Goal: Task Accomplishment & Management: Manage account settings

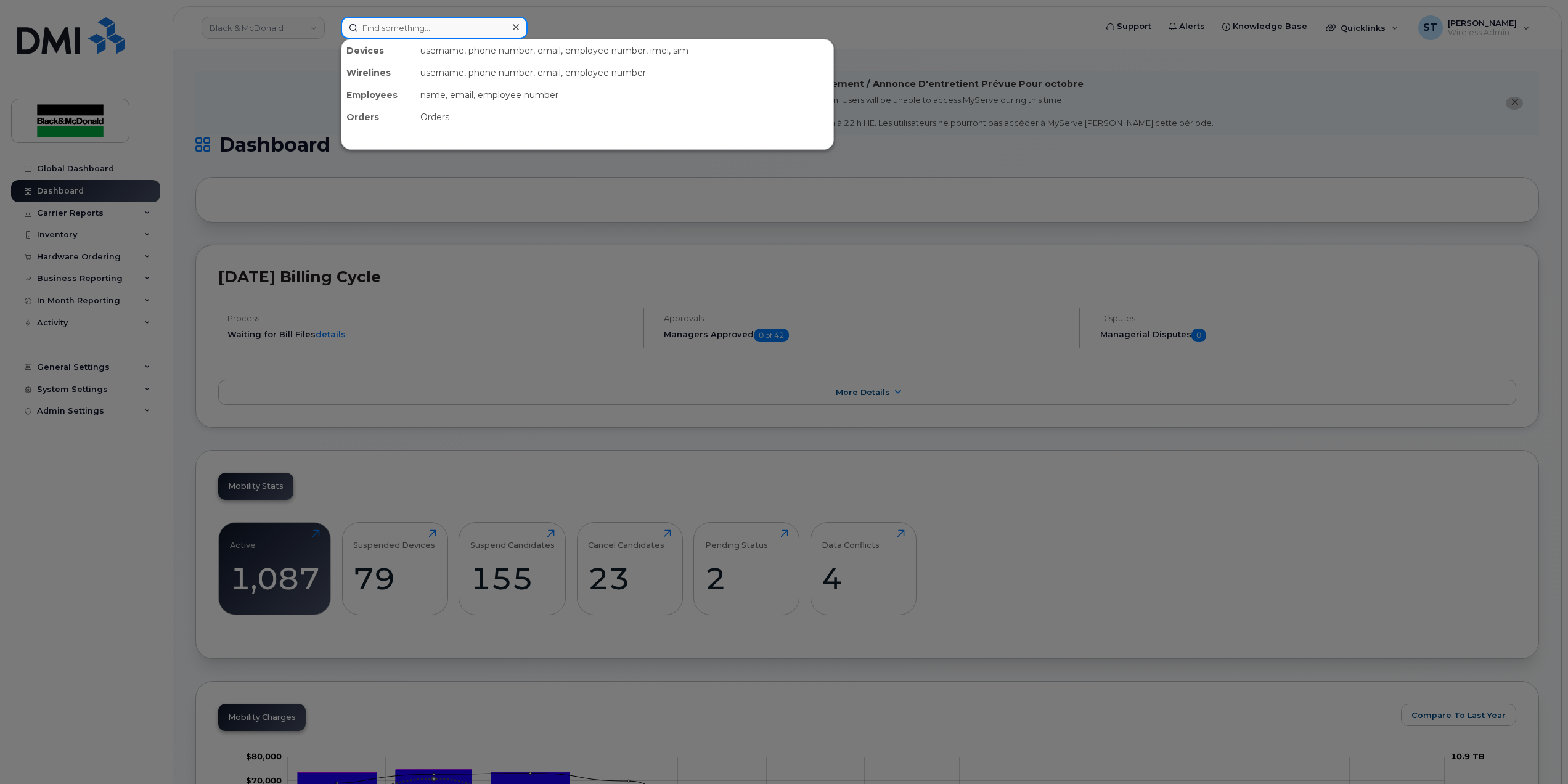
click at [397, 25] on input at bounding box center [434, 28] width 187 height 22
paste input "LIOR EKSTER"
drag, startPoint x: 442, startPoint y: 25, endPoint x: 254, endPoint y: 21, distance: 188.0
click at [331, 21] on div "LIOR EKSTER No results" at bounding box center [713, 28] width 766 height 22
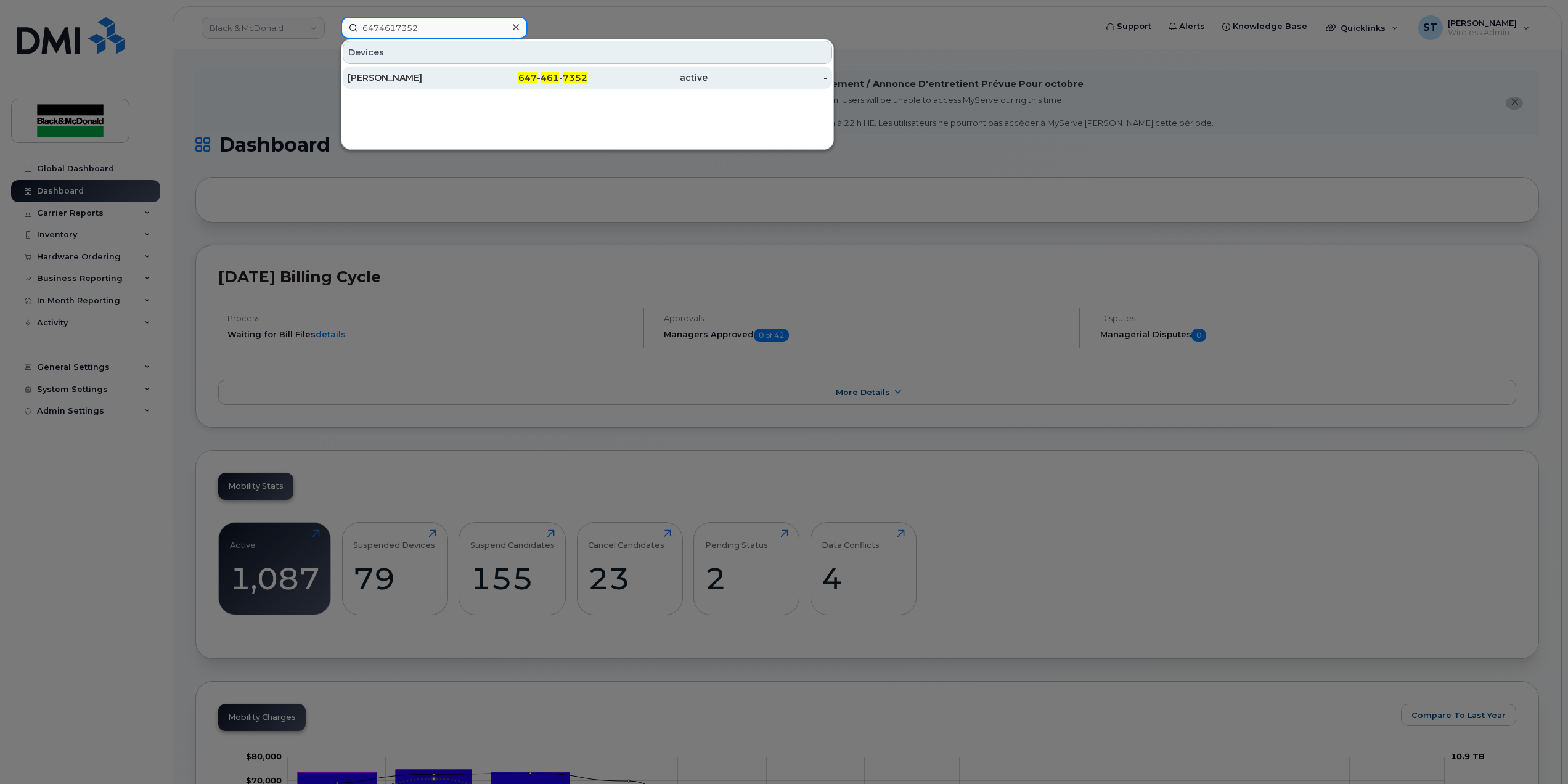
type input "6474617352"
click at [381, 71] on div "[PERSON_NAME]" at bounding box center [408, 78] width 121 height 22
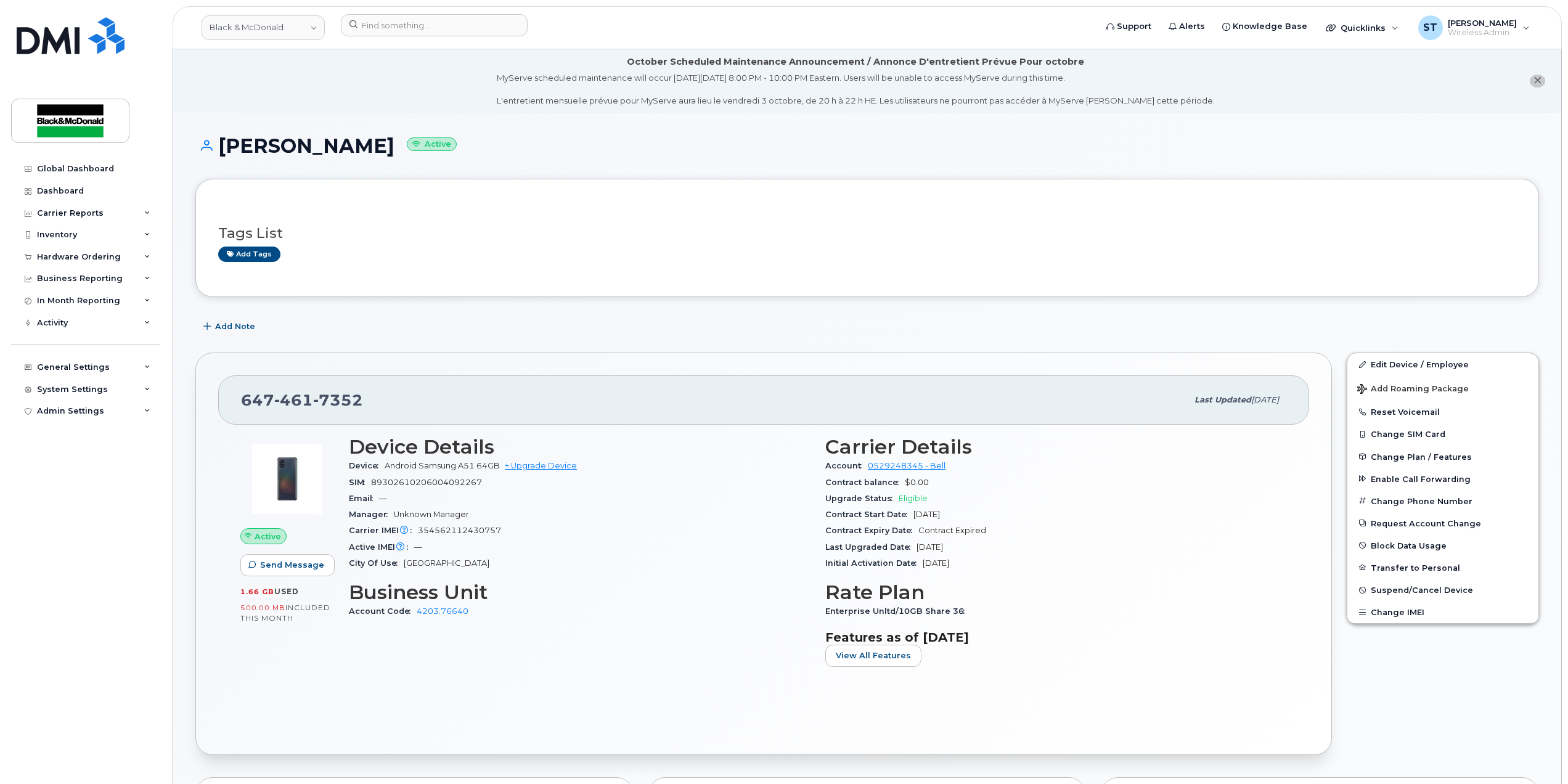
click at [541, 472] on div "Device Android Samsung A51 64GB + Upgrade Device" at bounding box center [580, 466] width 461 height 16
click at [549, 464] on link "+ Upgrade Device" at bounding box center [541, 465] width 72 height 10
drag, startPoint x: 404, startPoint y: 406, endPoint x: 212, endPoint y: 400, distance: 192.1
click at [212, 400] on div "647 461 7352 Last updated Jan 31, 2025 Active Send Message 1.66 GB  used 500.00…" at bounding box center [763, 554] width 1137 height 403
copy span "647 461 7352"
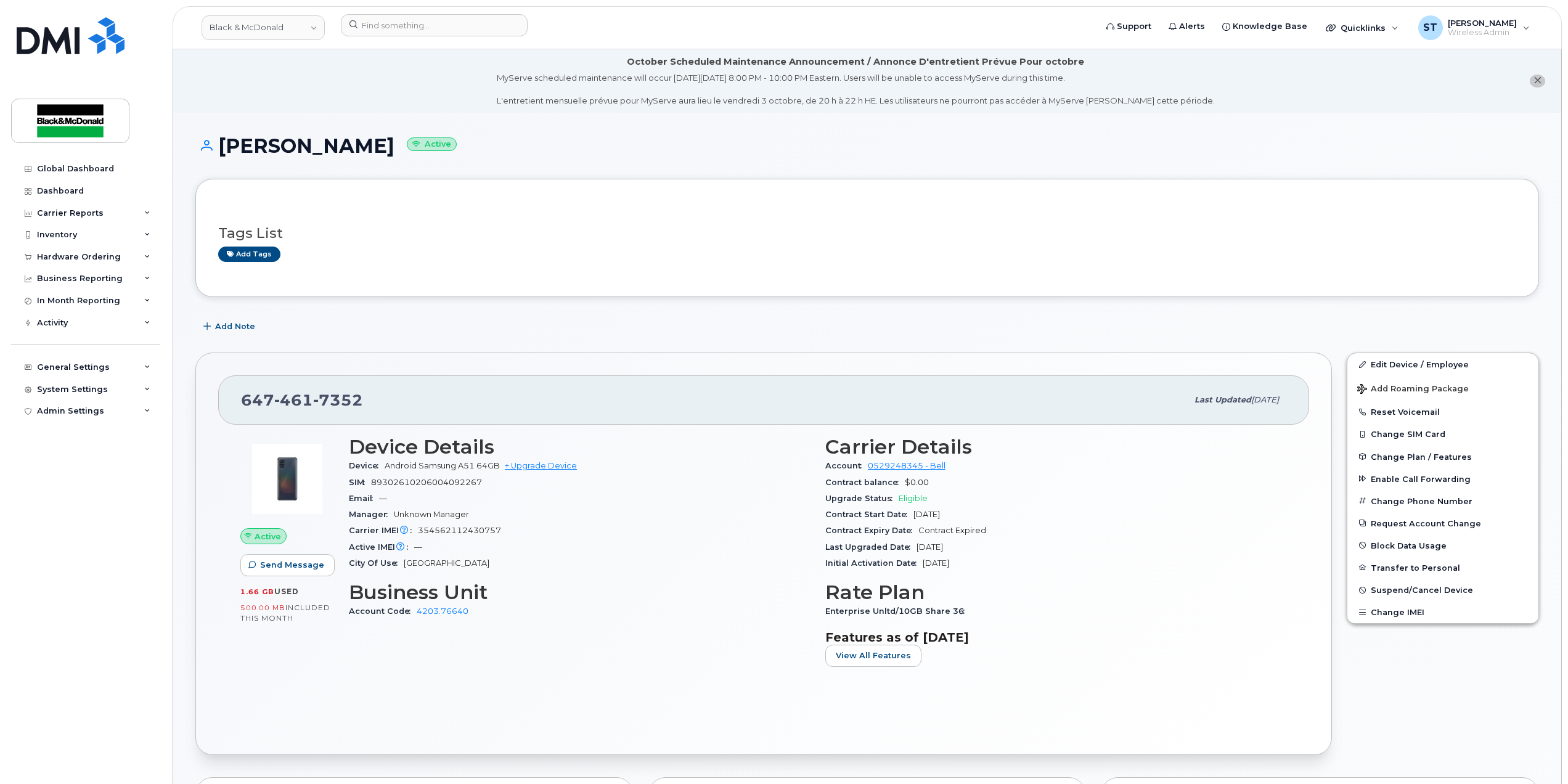
click at [539, 476] on div "SIM 89302610206004092267" at bounding box center [580, 483] width 461 height 16
click at [539, 470] on link "+ Upgrade Device" at bounding box center [541, 465] width 72 height 10
click at [561, 464] on link "+ Upgrade Device" at bounding box center [541, 465] width 72 height 10
click at [558, 467] on link "+ Upgrade Device" at bounding box center [541, 465] width 72 height 10
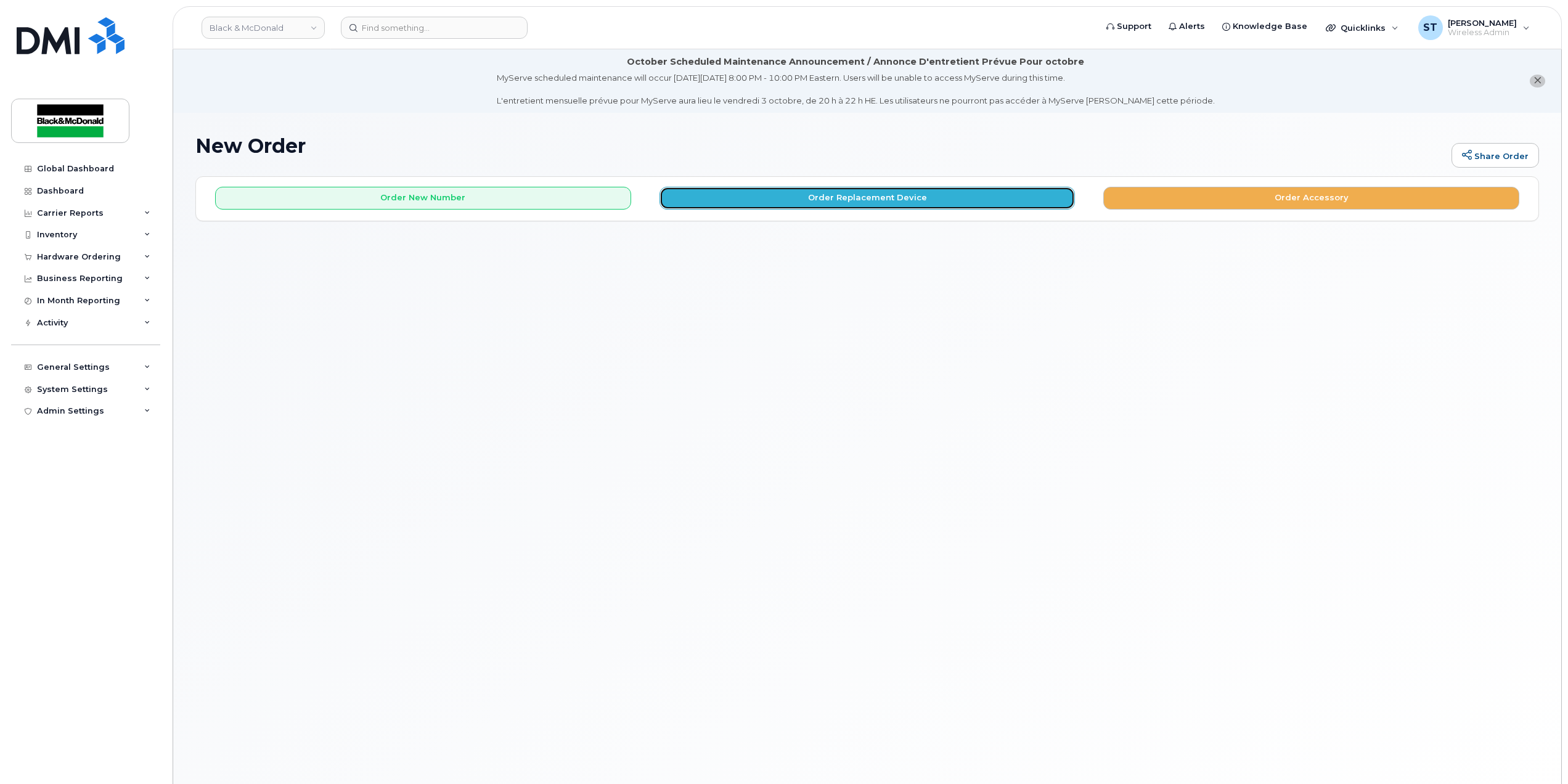
click at [789, 197] on button "Order Replacement Device" at bounding box center [868, 198] width 416 height 23
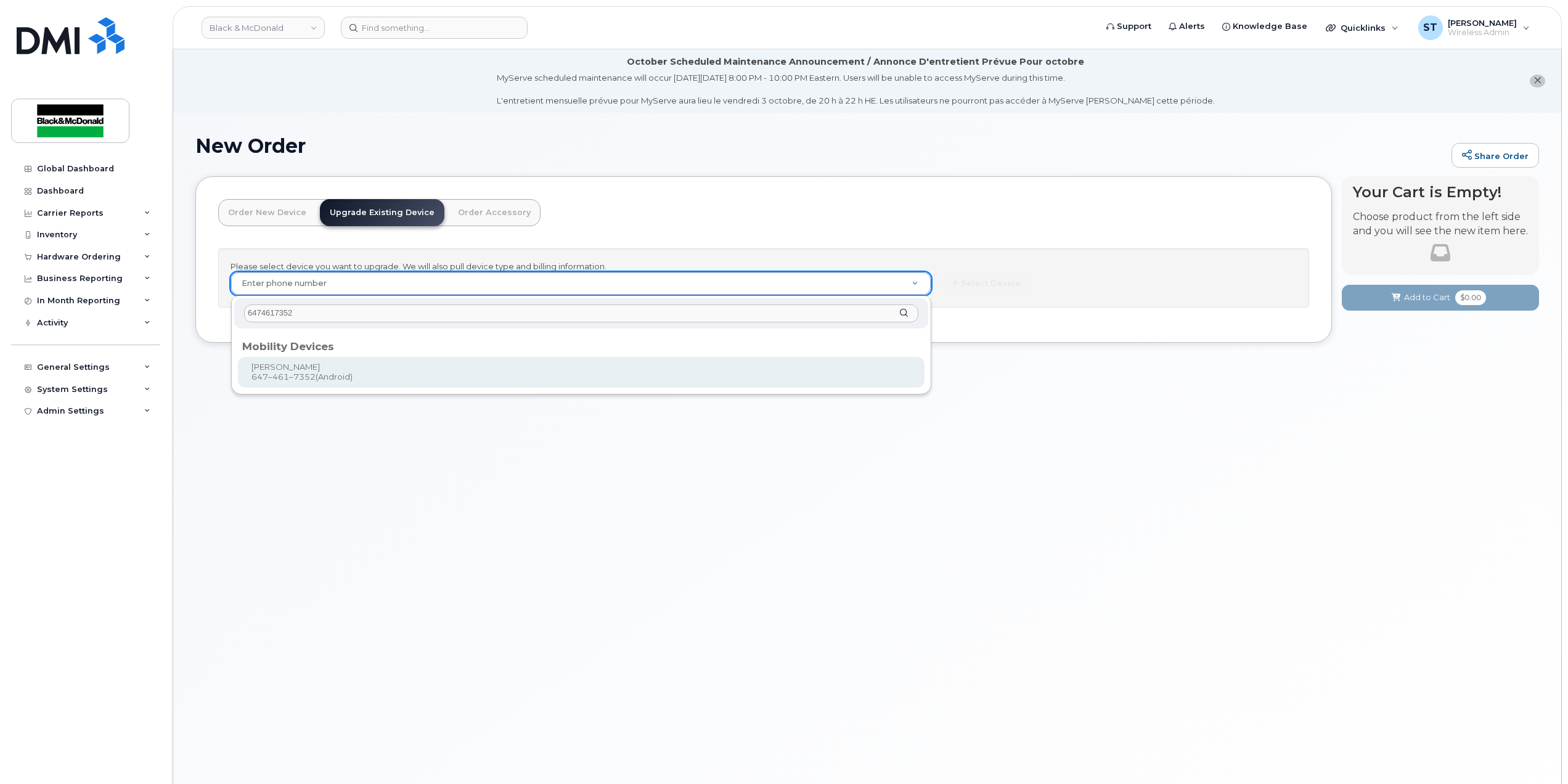
type input "6474617352"
type input "343071"
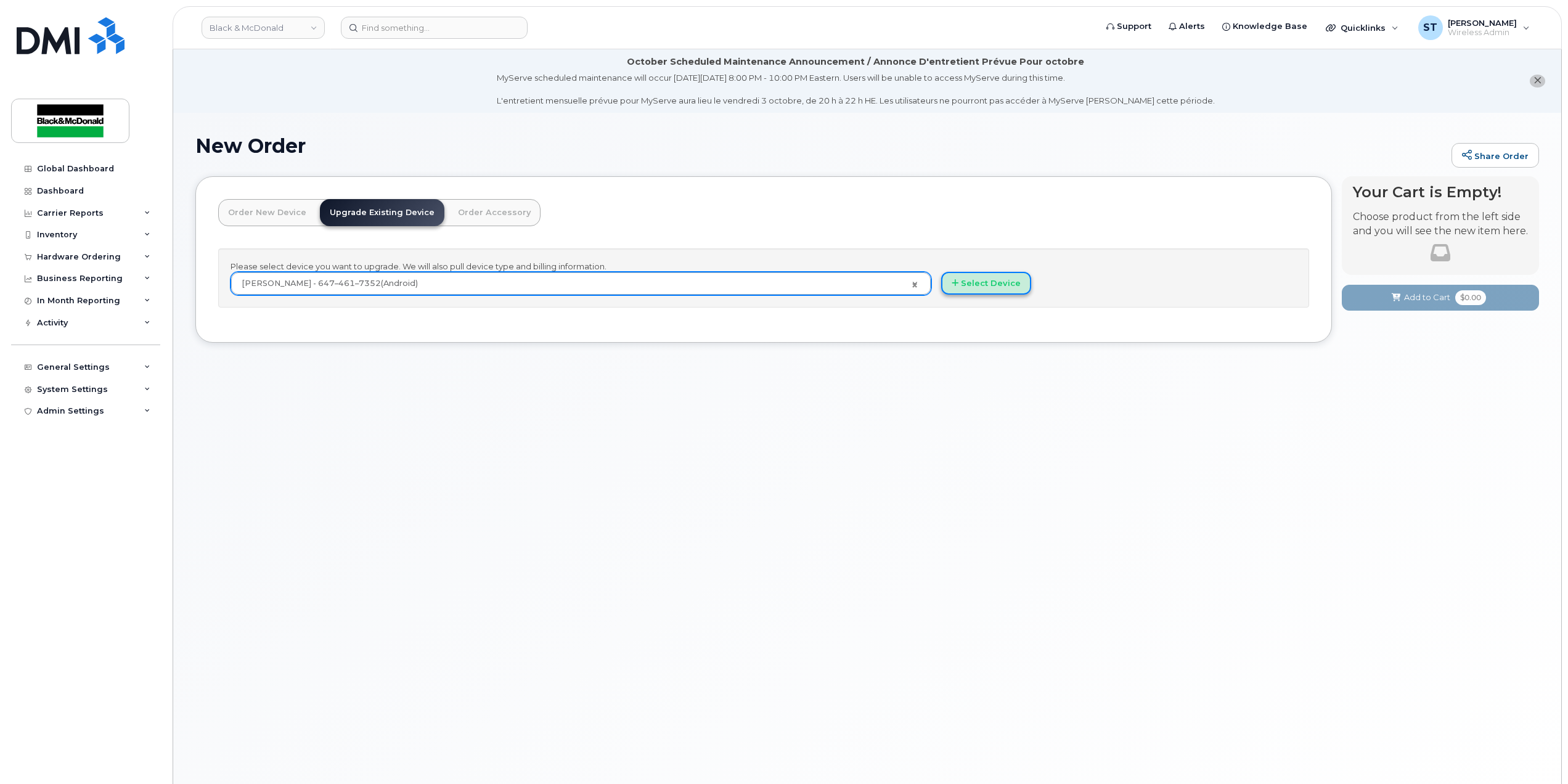
click at [972, 287] on button "Select Device" at bounding box center [986, 283] width 90 height 23
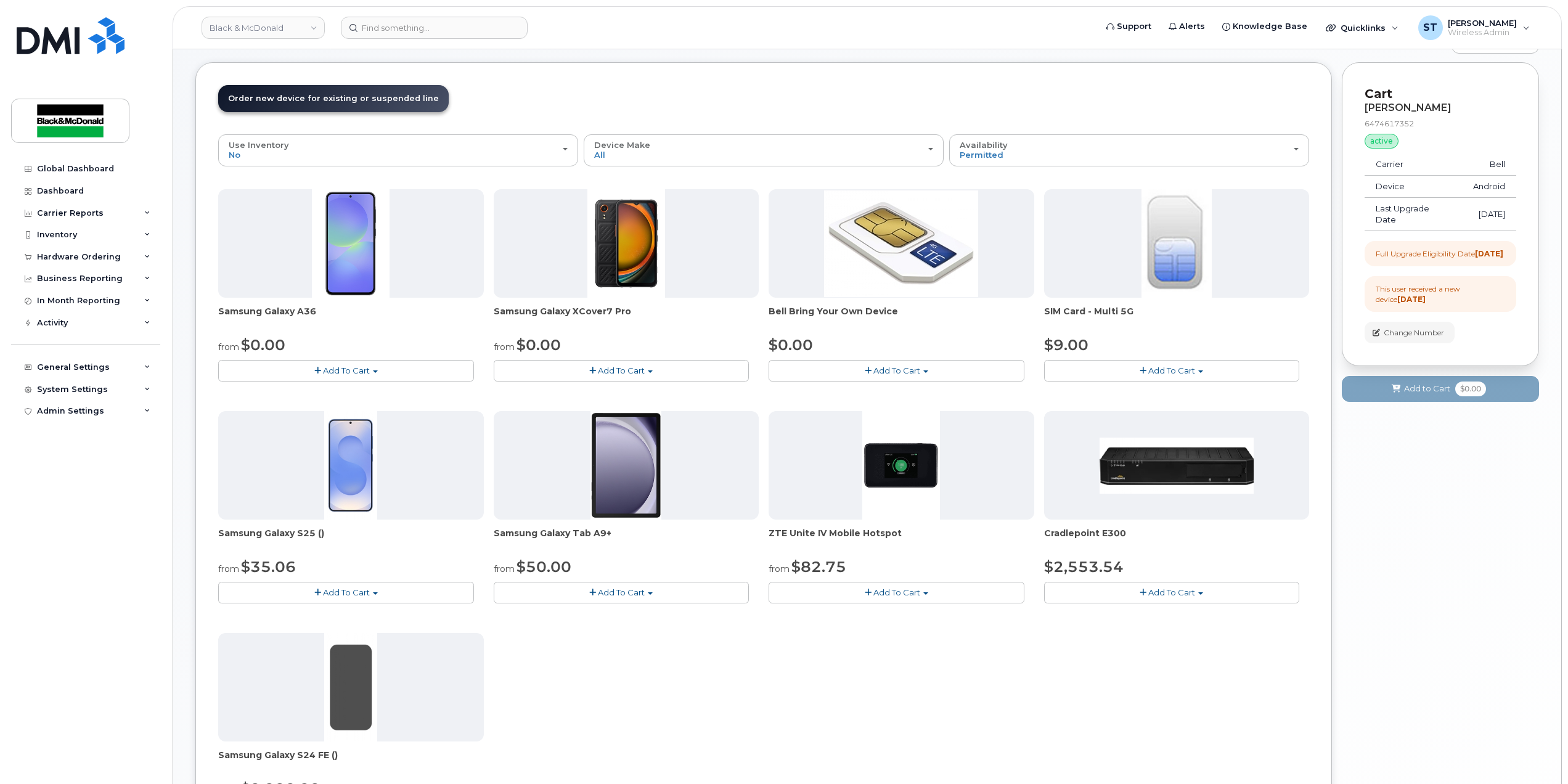
scroll to position [247, 0]
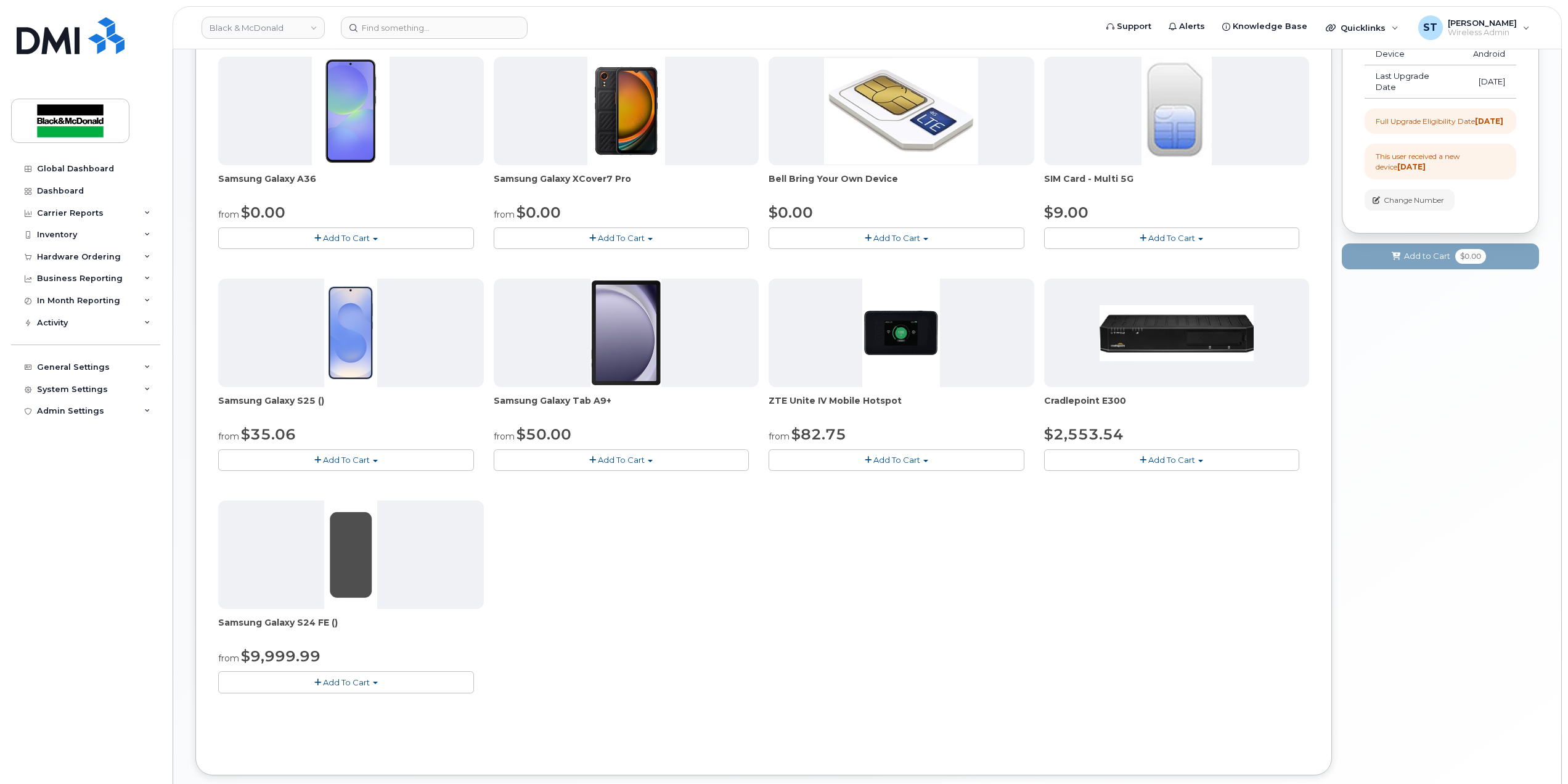
click at [351, 238] on span "Add To Cart" at bounding box center [347, 237] width 47 height 10
click at [252, 259] on link "$0.00 - 3 year term - voice & data plan" at bounding box center [310, 261] width 178 height 15
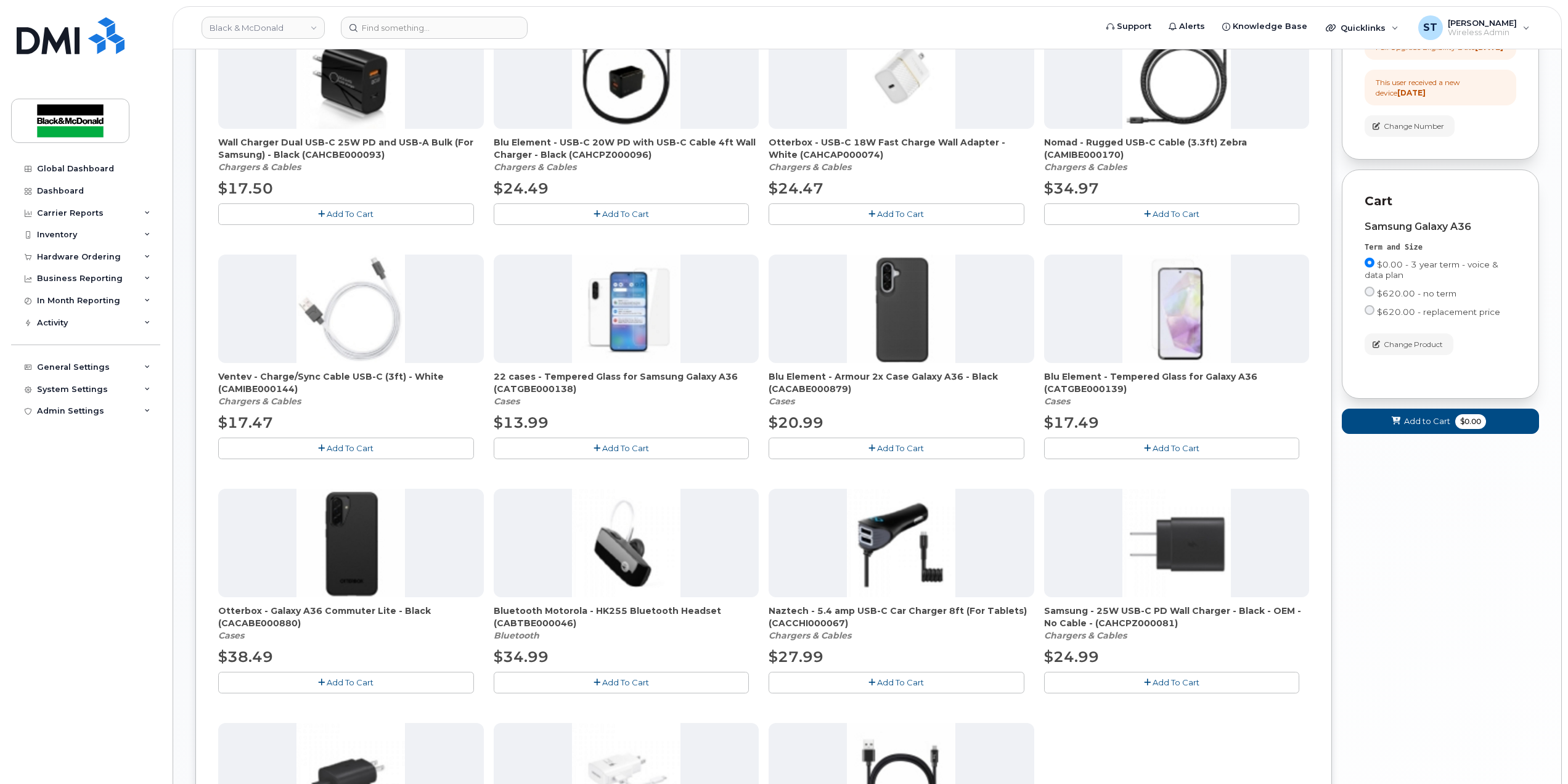
scroll to position [575, 0]
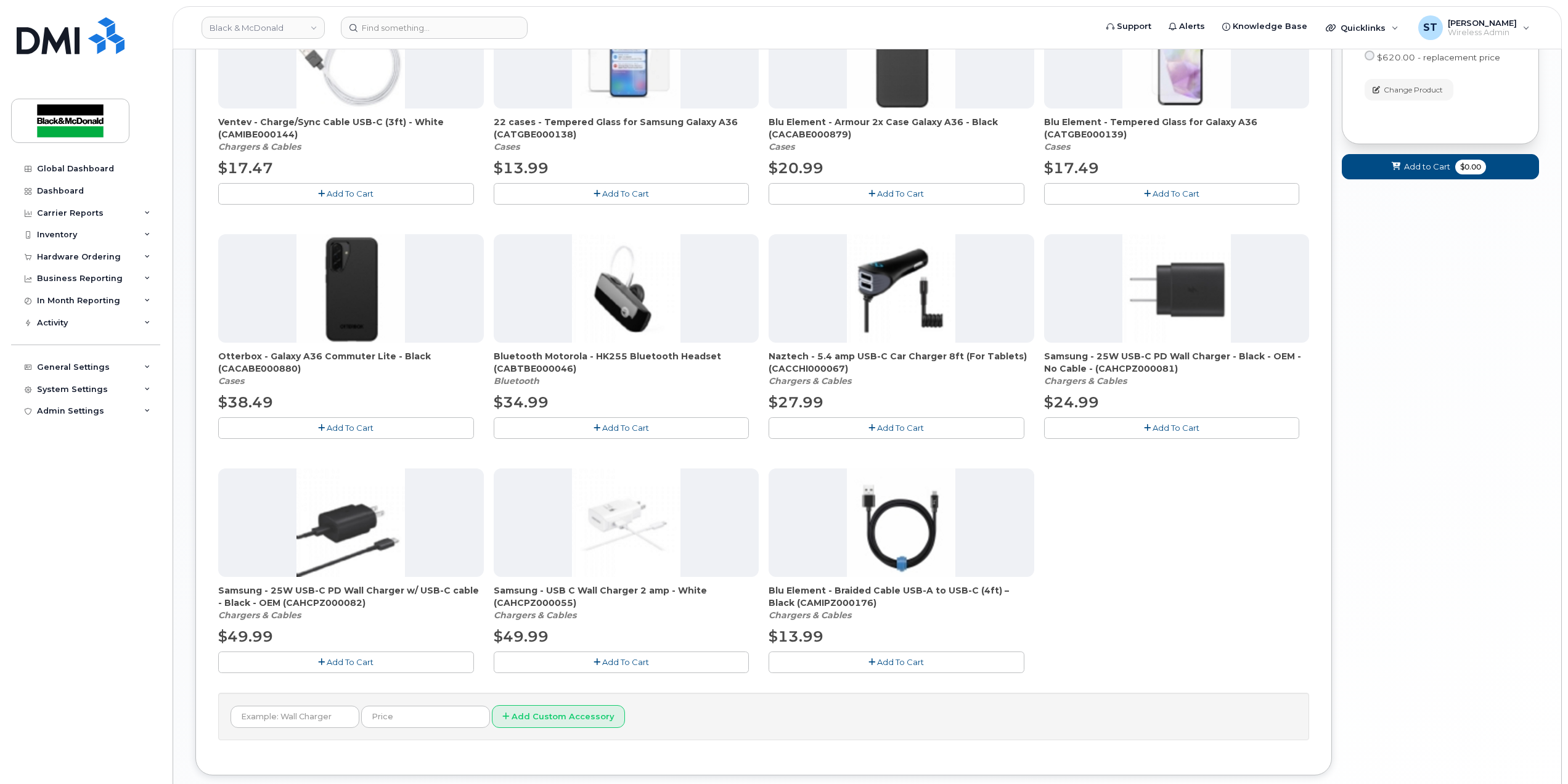
click at [340, 430] on span "Add To Cart" at bounding box center [350, 427] width 47 height 10
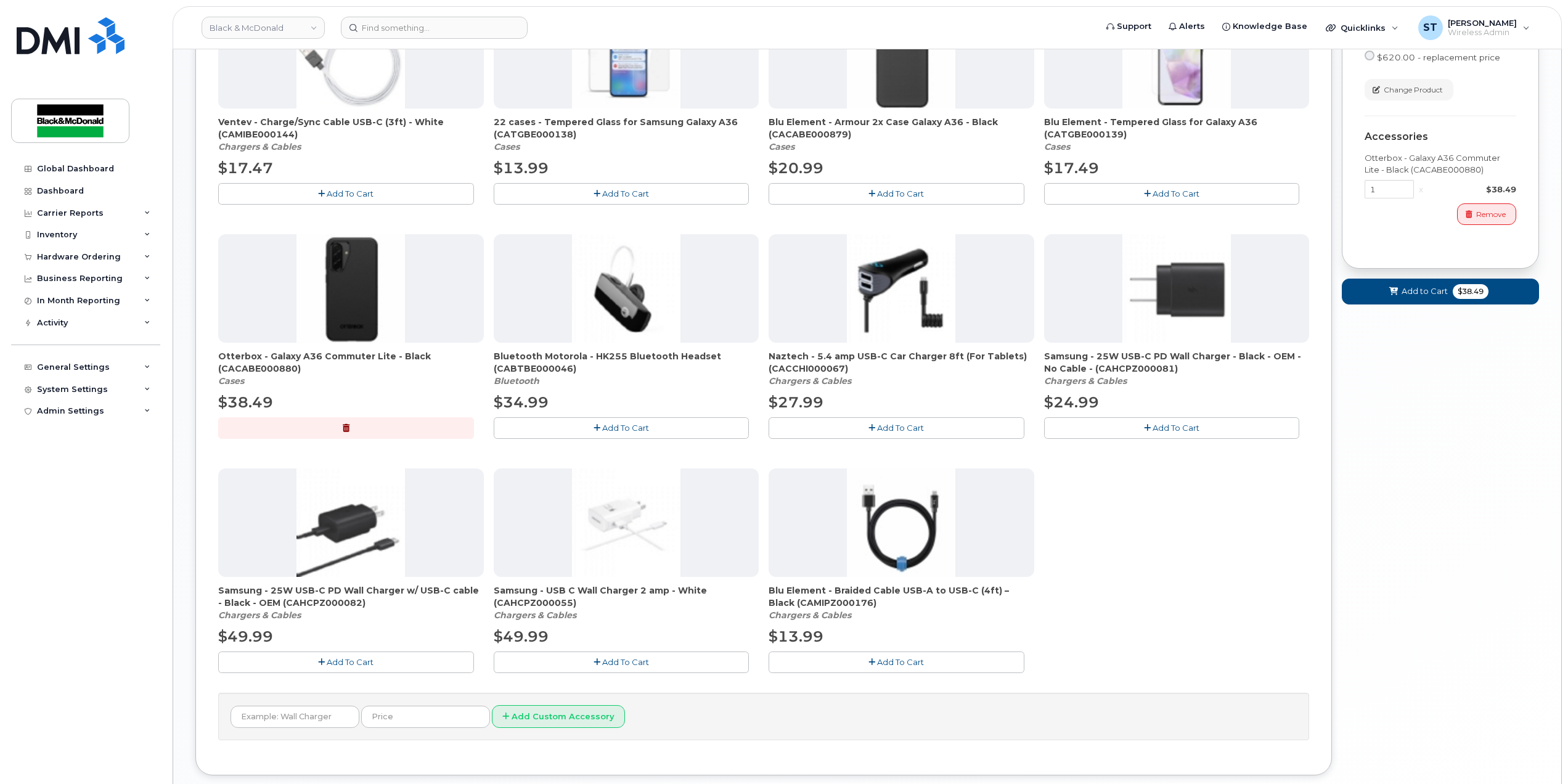
click at [1149, 429] on icon "button" at bounding box center [1147, 428] width 7 height 8
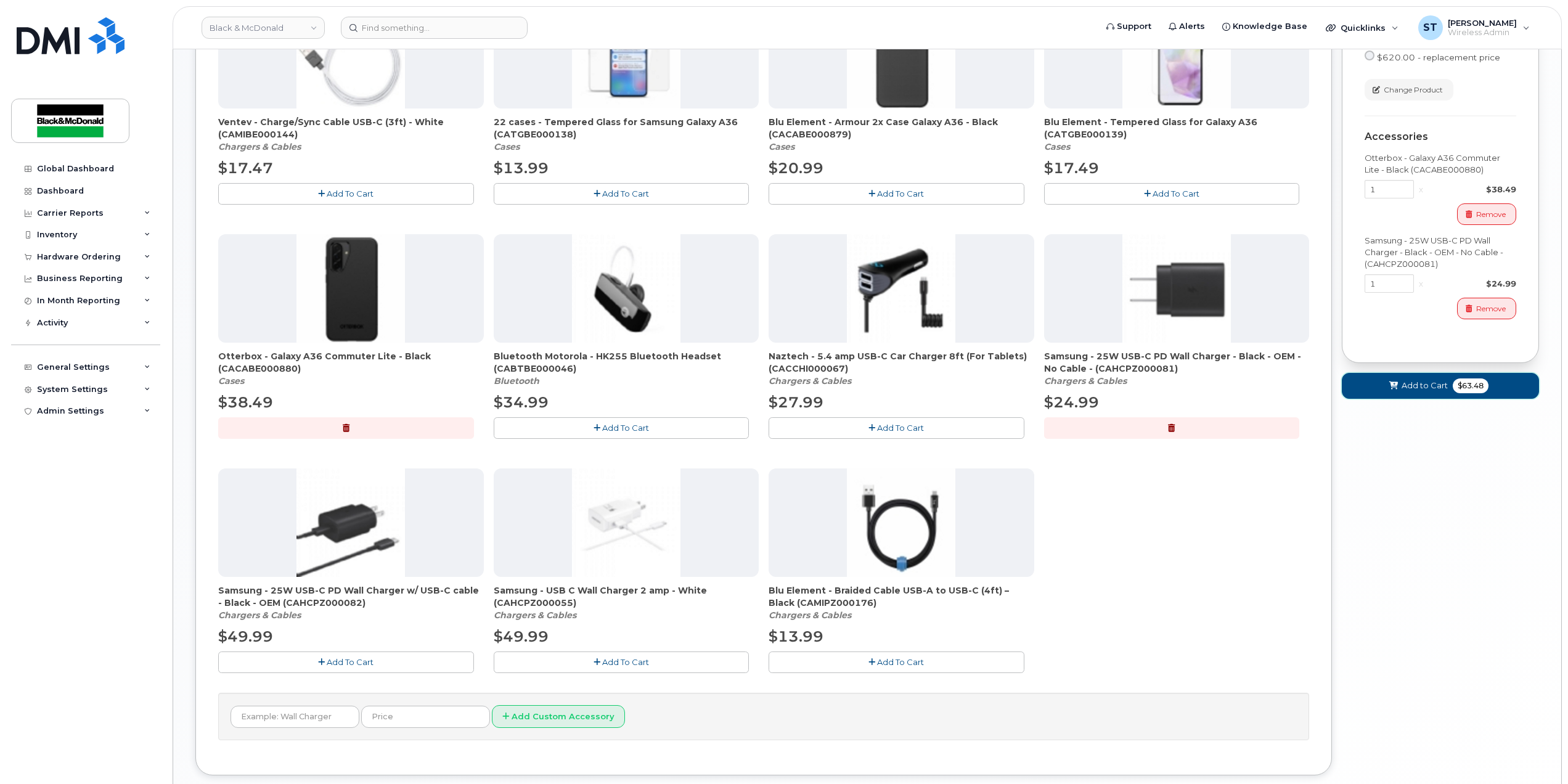
click at [1386, 398] on button "Add to Cart $63.48" at bounding box center [1440, 385] width 197 height 25
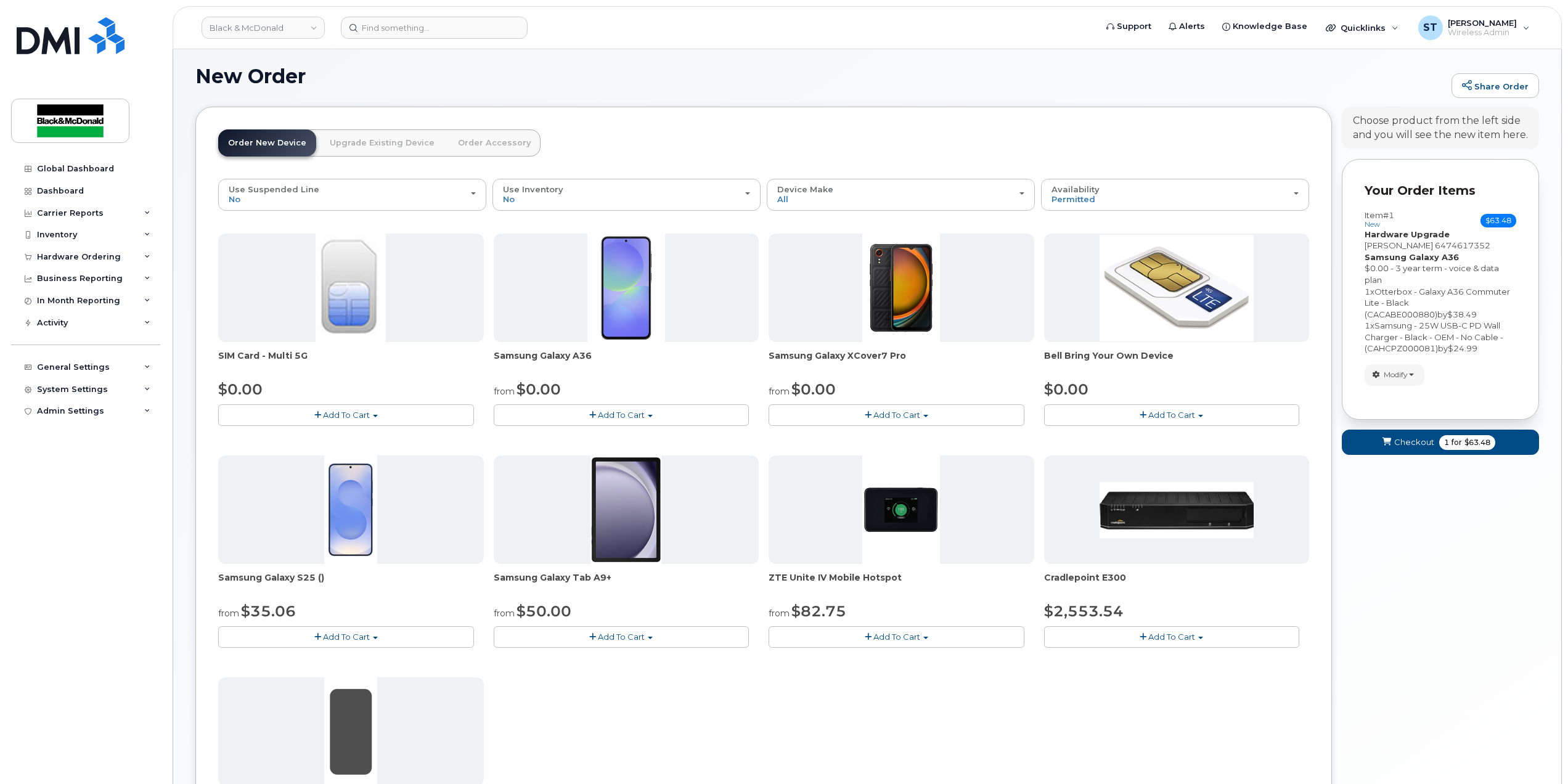
scroll to position [320, 0]
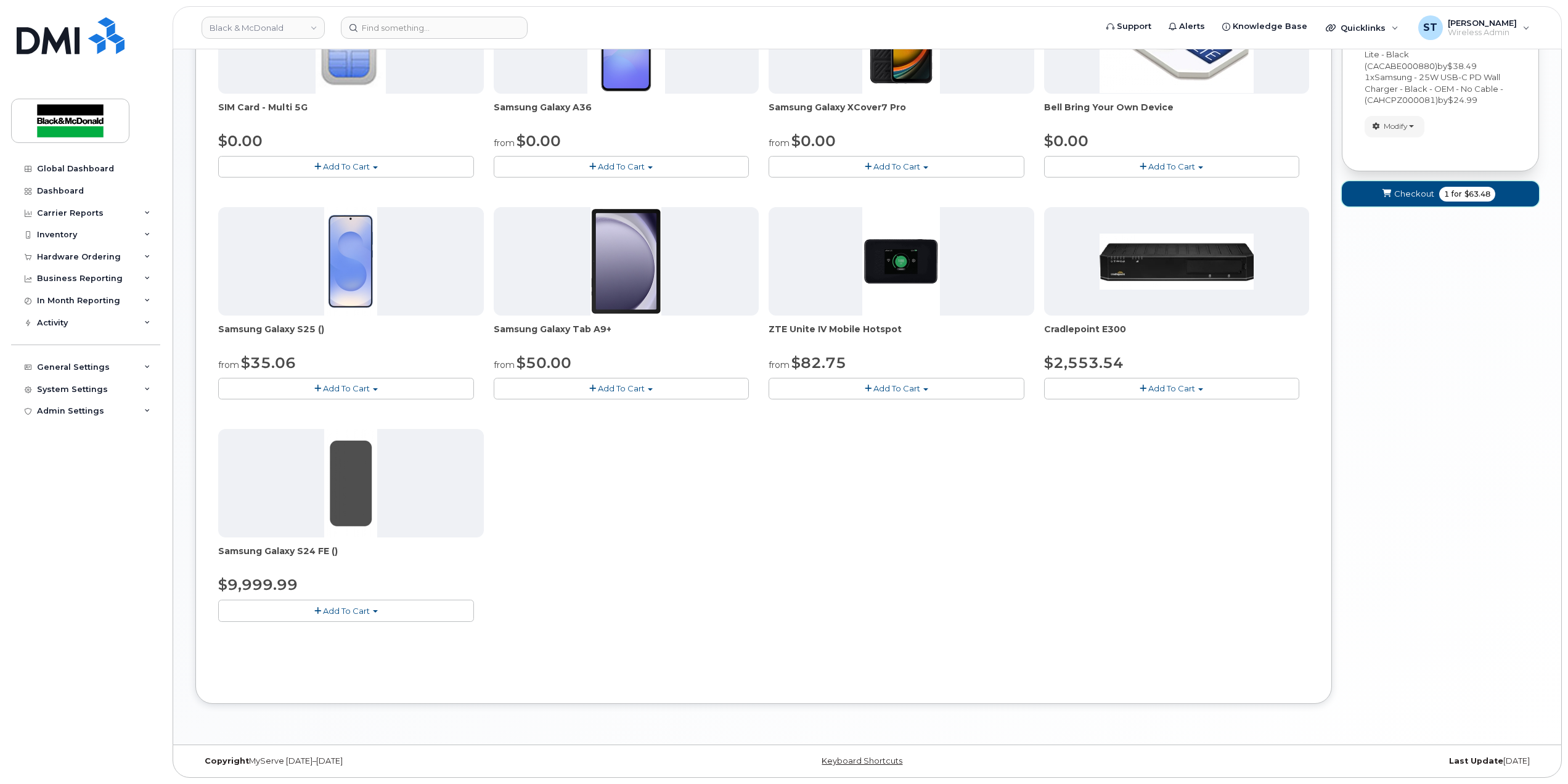
click at [1375, 196] on button "Checkout 1 for $63.48" at bounding box center [1440, 194] width 197 height 25
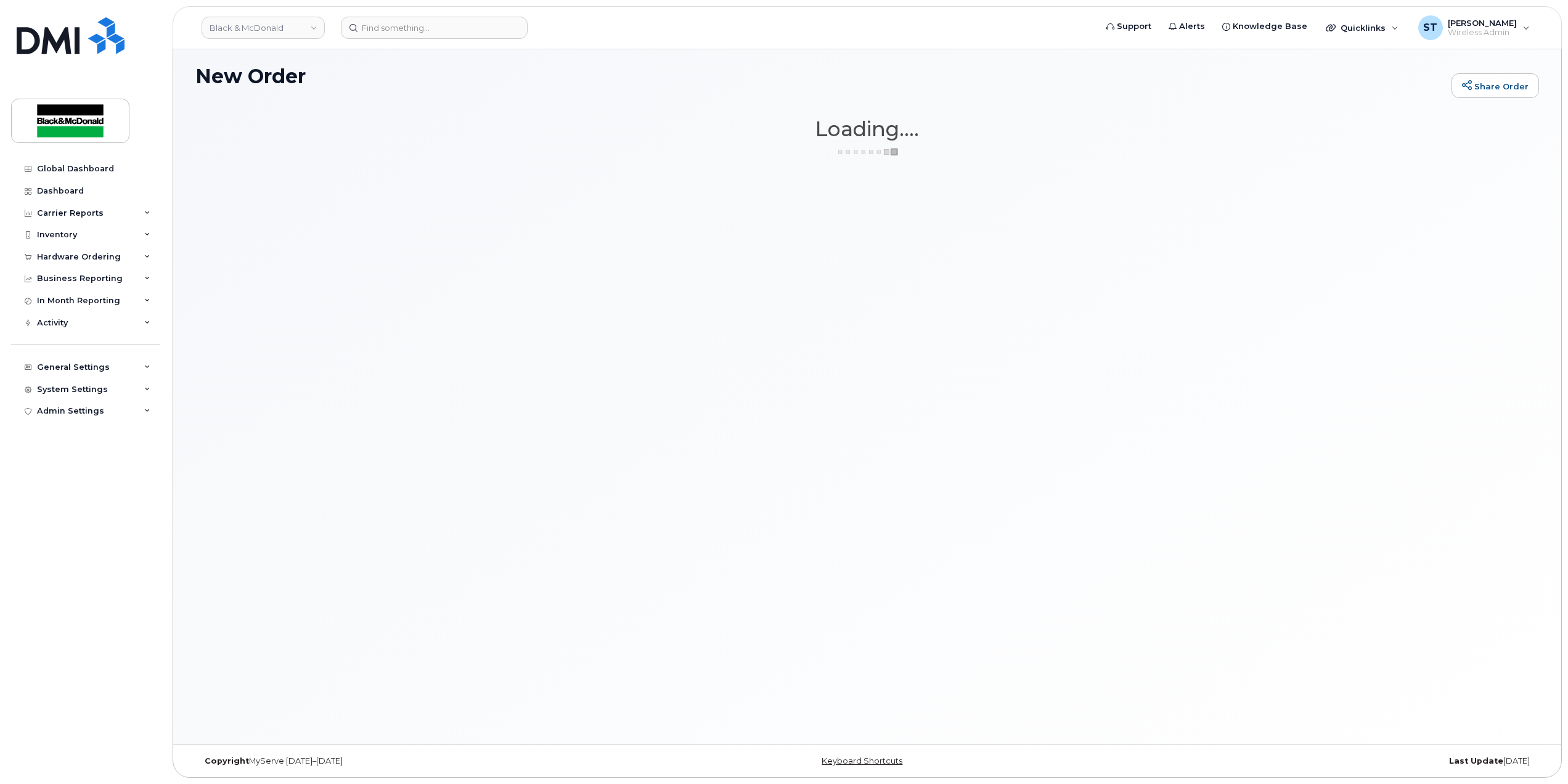
scroll to position [70, 0]
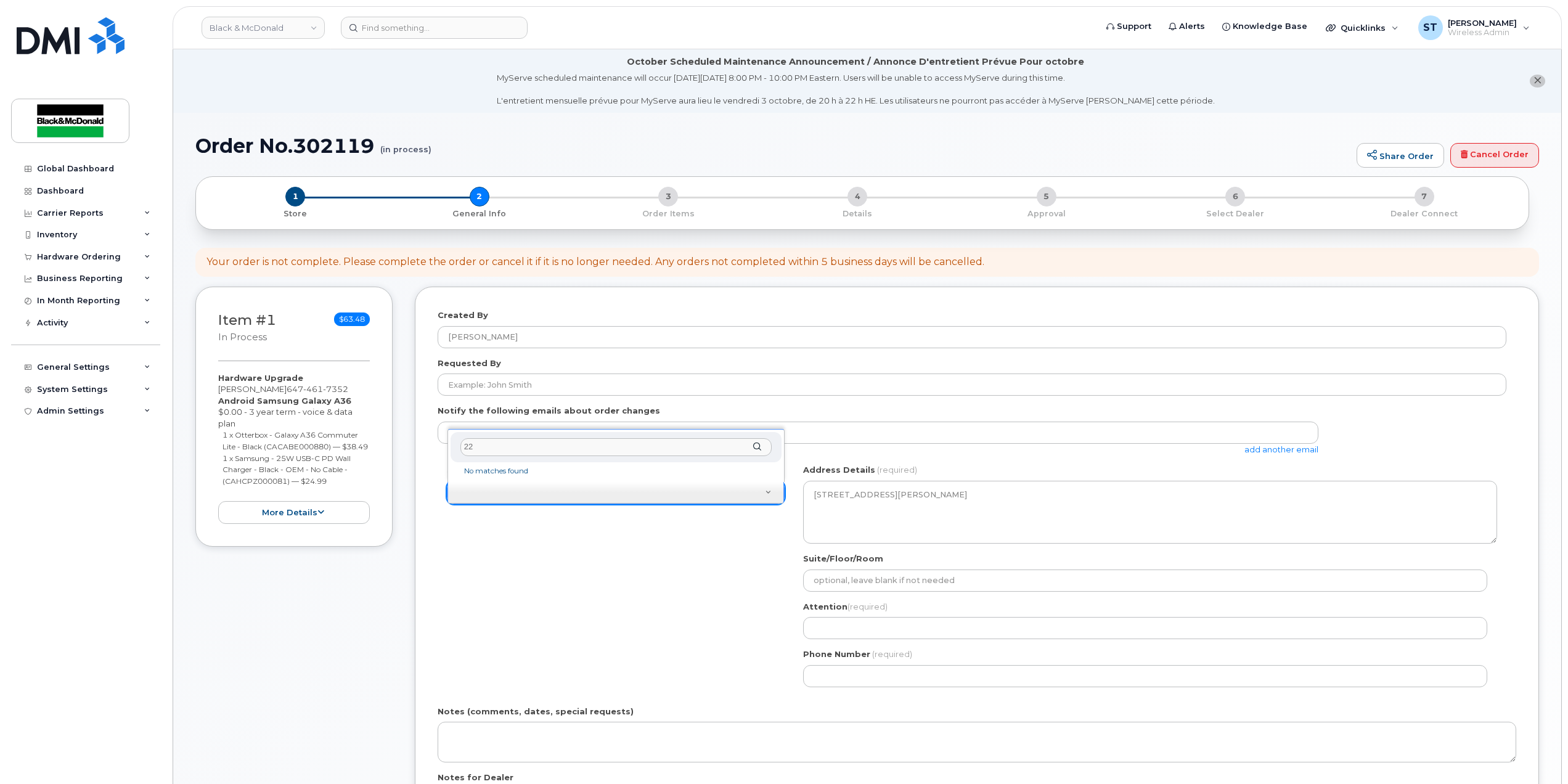
type input "2"
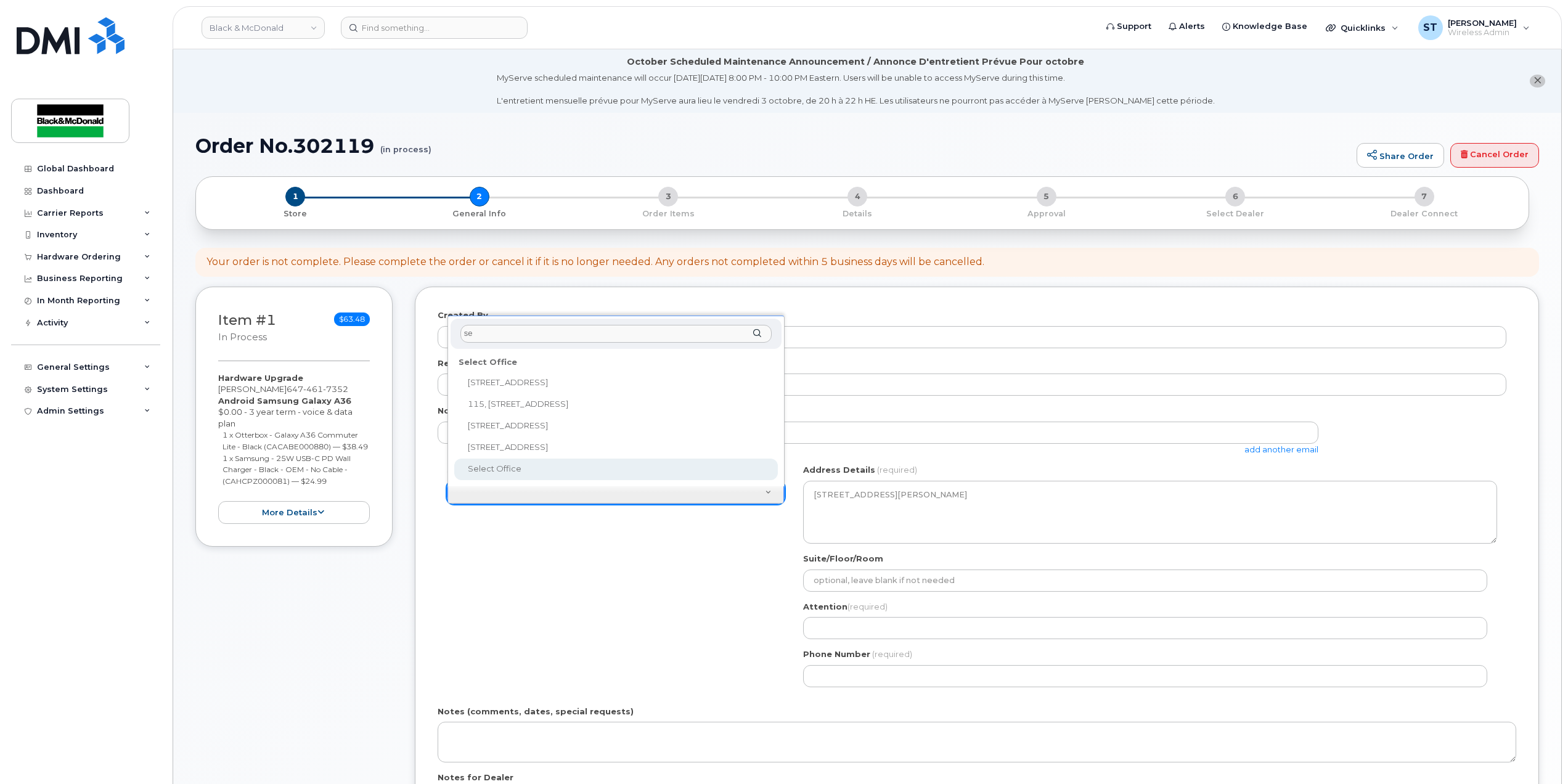
type input "se"
select select
type textarea "204-225 Select Ave Scarborough Ontario M1X 0B5"
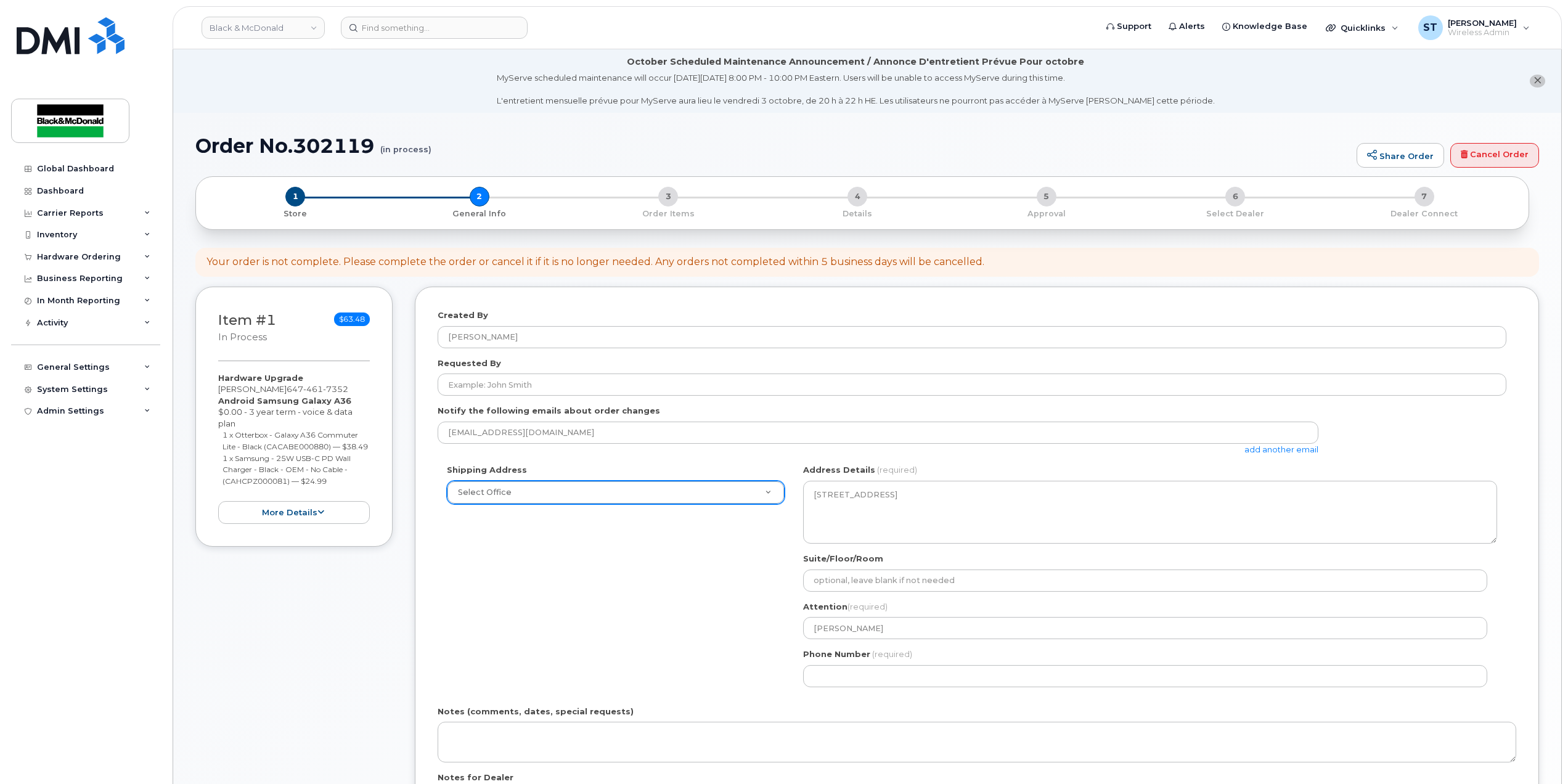
click at [620, 655] on div "Shipping Address Select Office 1011 Wilson Avenue 1071-26 Street NE 10717-181 S…" at bounding box center [972, 580] width 1069 height 231
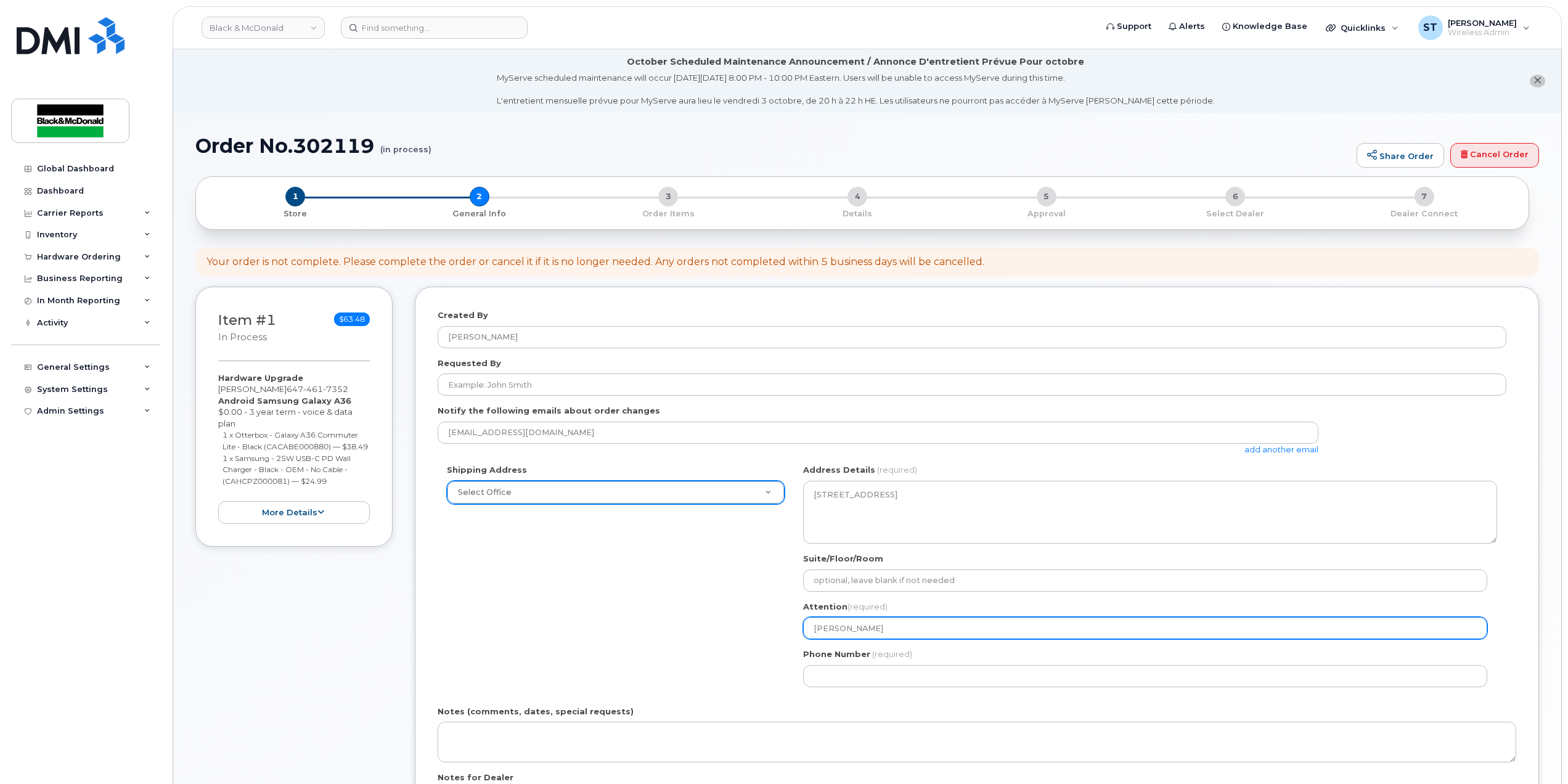
drag, startPoint x: 888, startPoint y: 629, endPoint x: 744, endPoint y: 633, distance: 144.1
click at [744, 633] on div "Shipping Address Select Office 1011 Wilson Avenue 1071-26 Street NE 10717-181 S…" at bounding box center [972, 580] width 1069 height 231
paste input "6474617352"
type input "6474617352"
drag, startPoint x: 925, startPoint y: 636, endPoint x: 706, endPoint y: 635, distance: 219.0
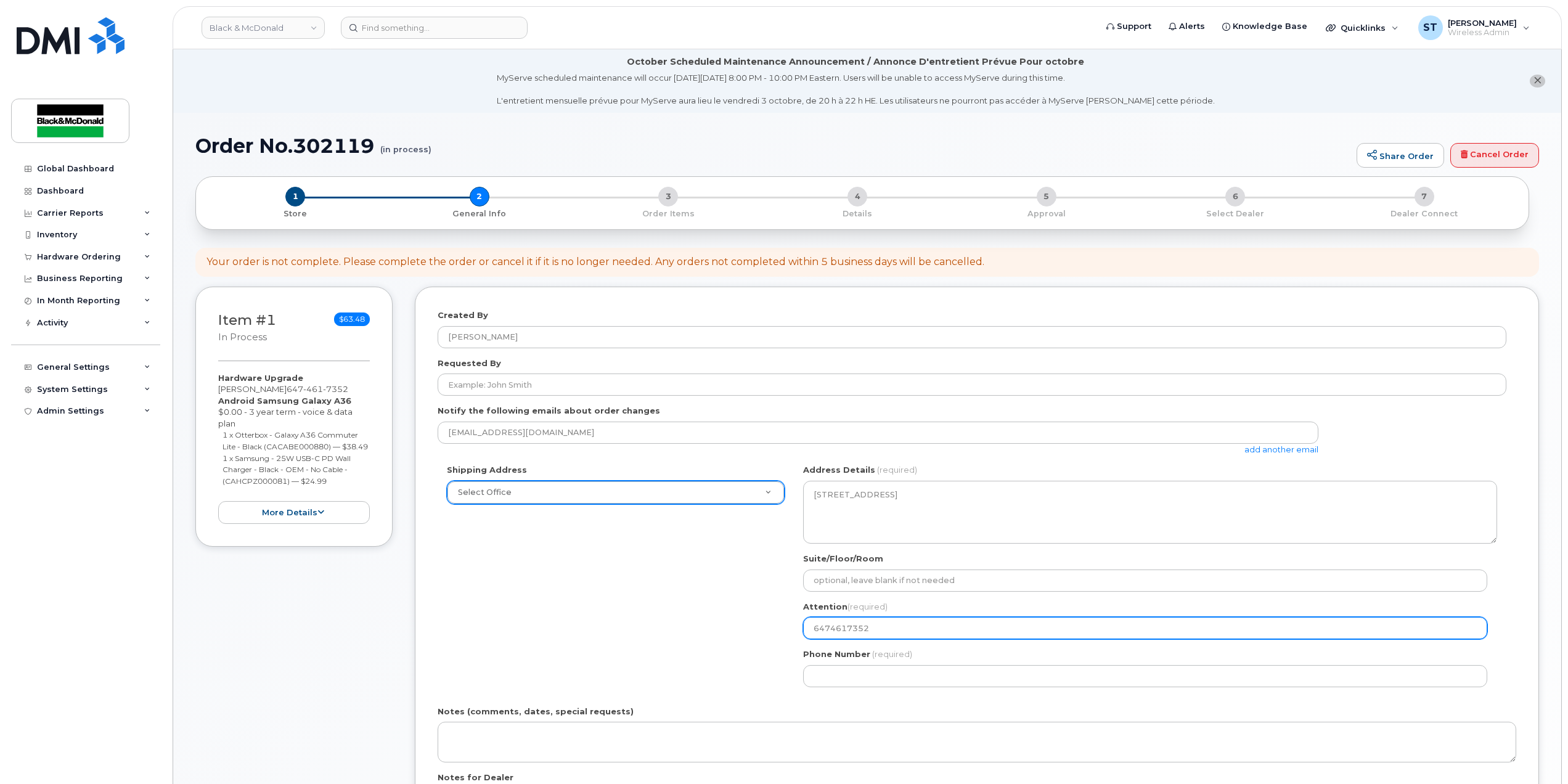
click at [706, 635] on div "Shipping Address Select Office 1011 Wilson Avenue 1071-26 Street NE 10717-181 S…" at bounding box center [972, 580] width 1069 height 231
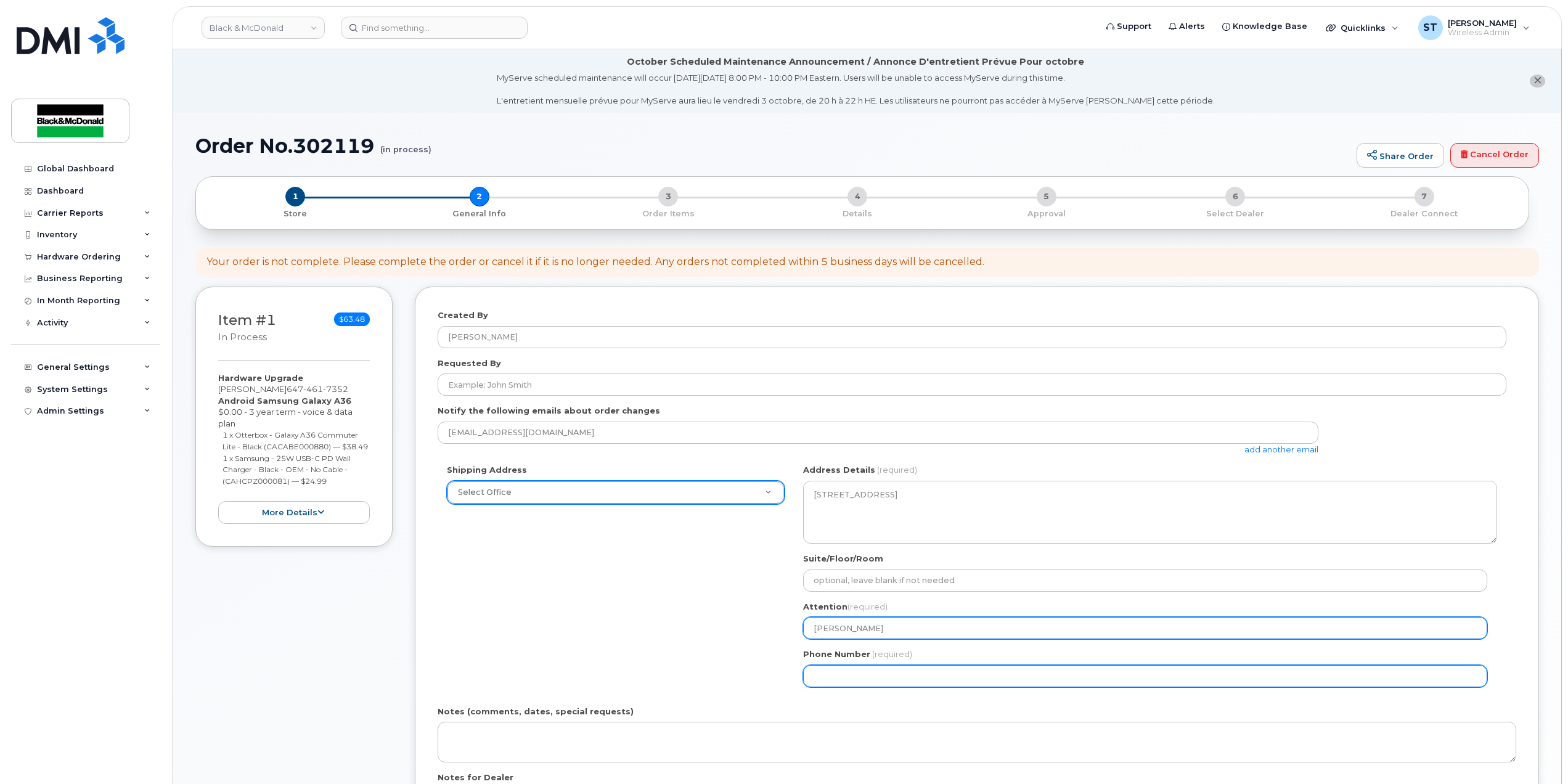
type input "LIOR EKSTER"
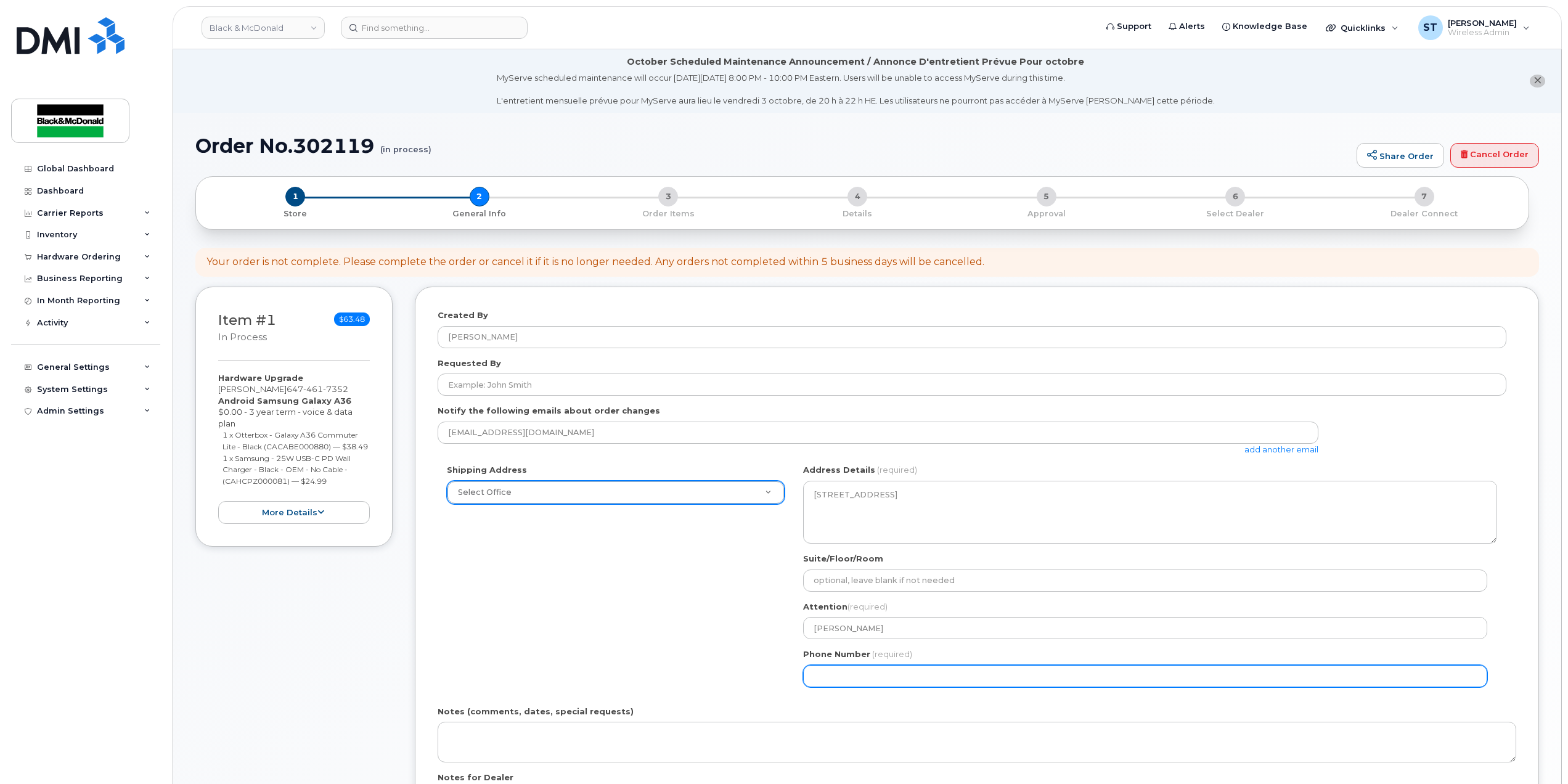
click at [889, 679] on input "Phone Number" at bounding box center [1145, 676] width 684 height 22
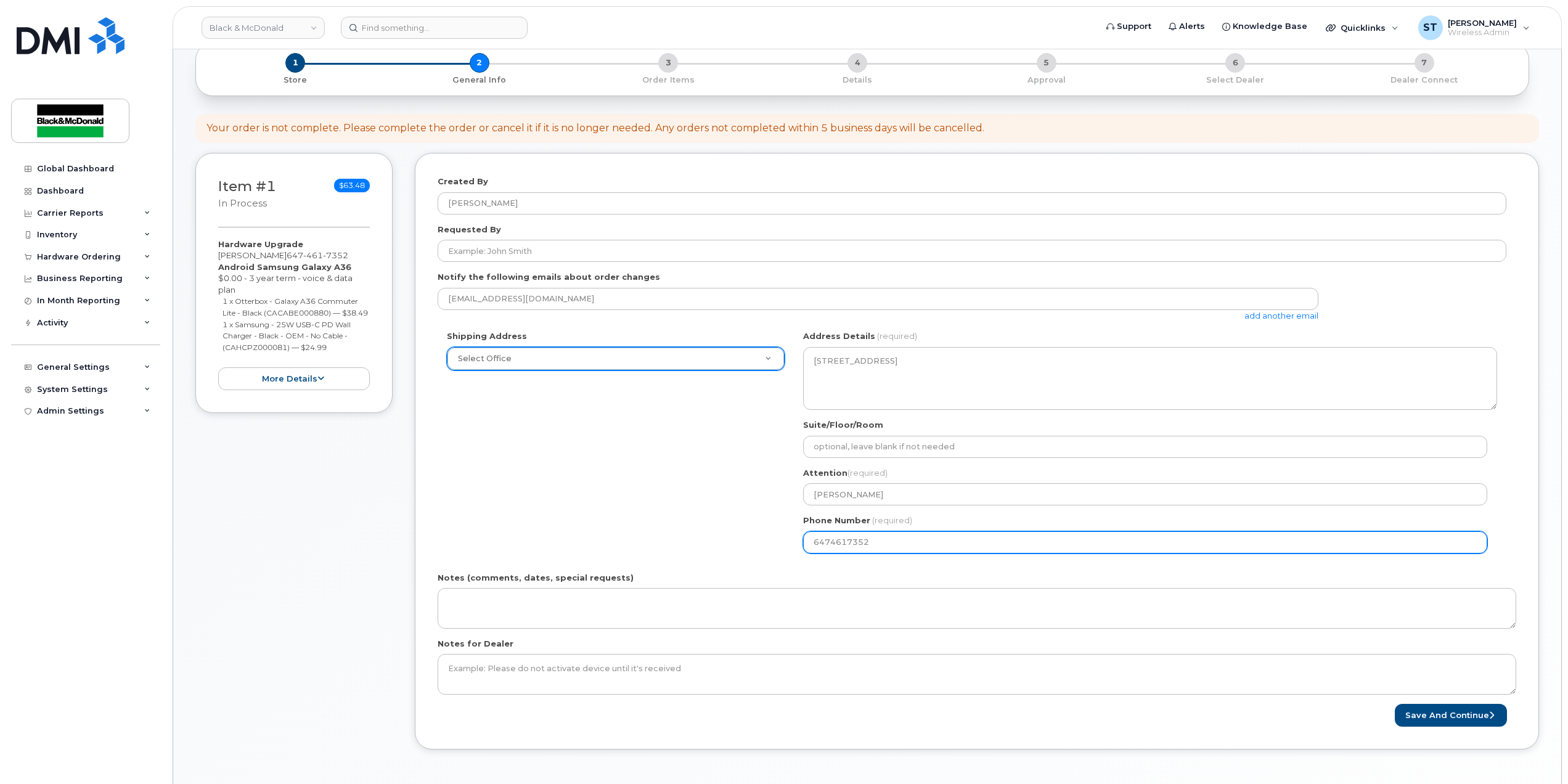
scroll to position [328, 0]
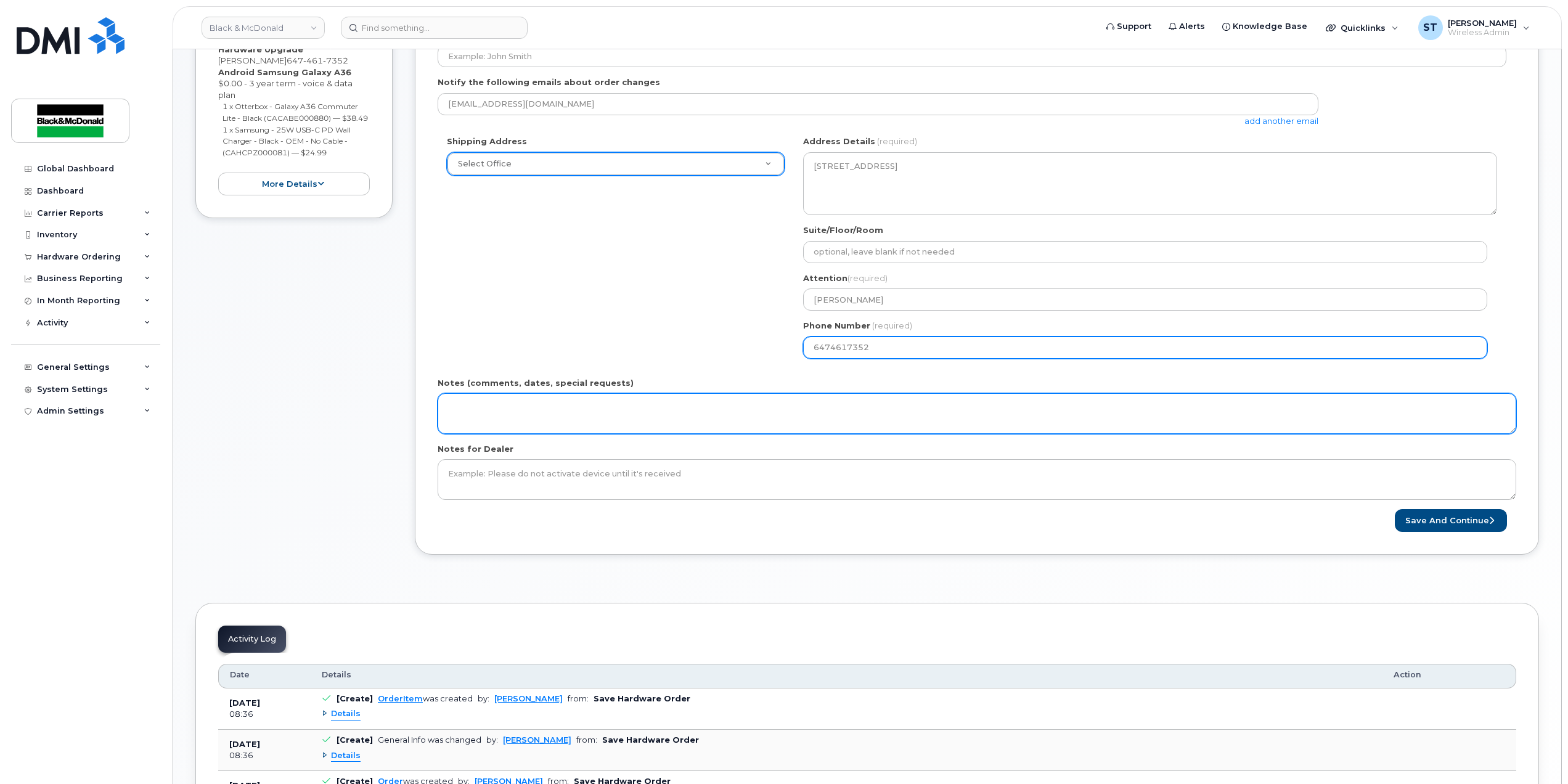
type input "6474617352"
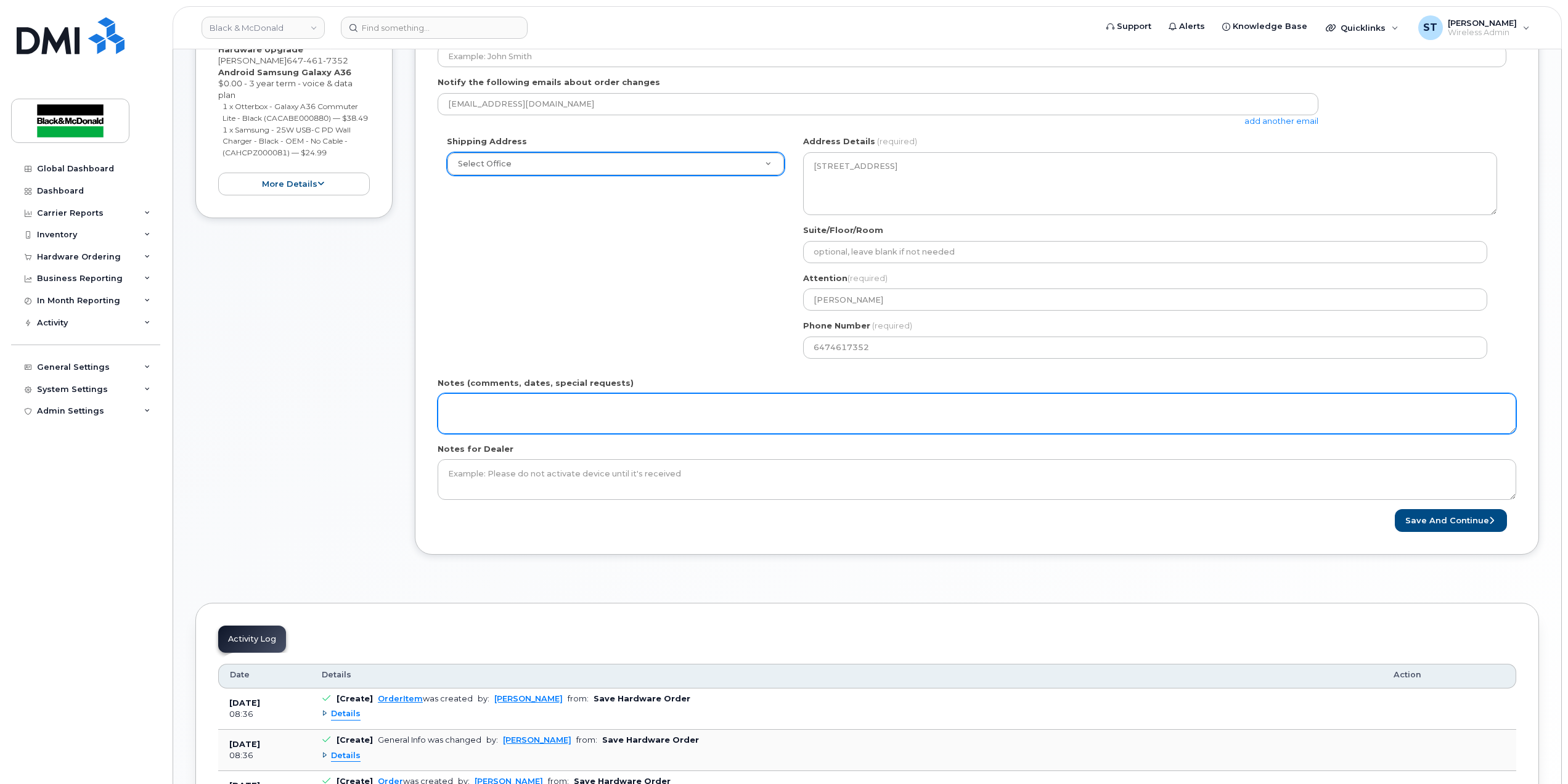
click at [691, 425] on textarea "Notes (comments, dates, special requests)" at bounding box center [977, 413] width 1079 height 40
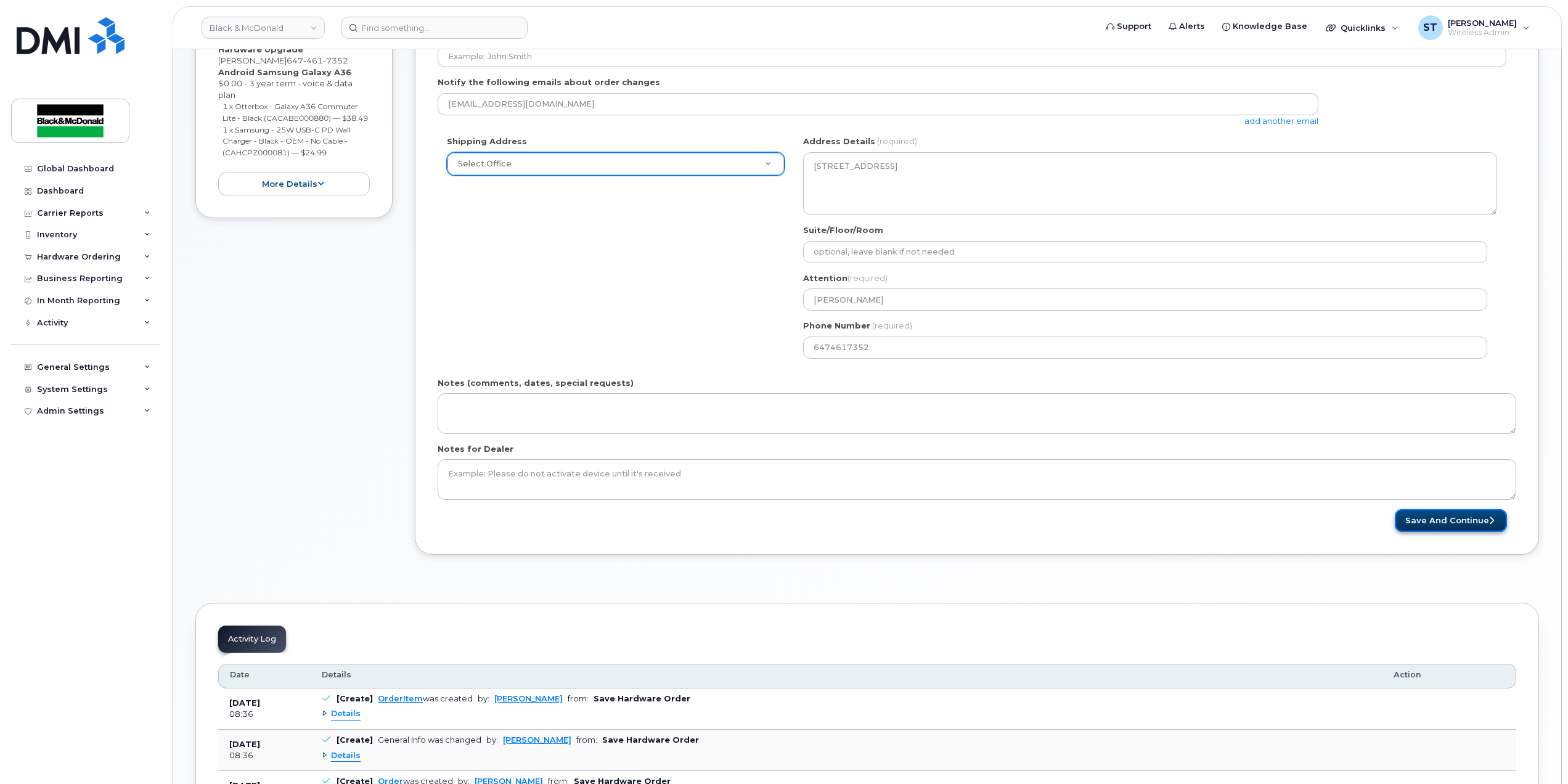
click at [1433, 522] on button "Save and Continue" at bounding box center [1450, 520] width 112 height 23
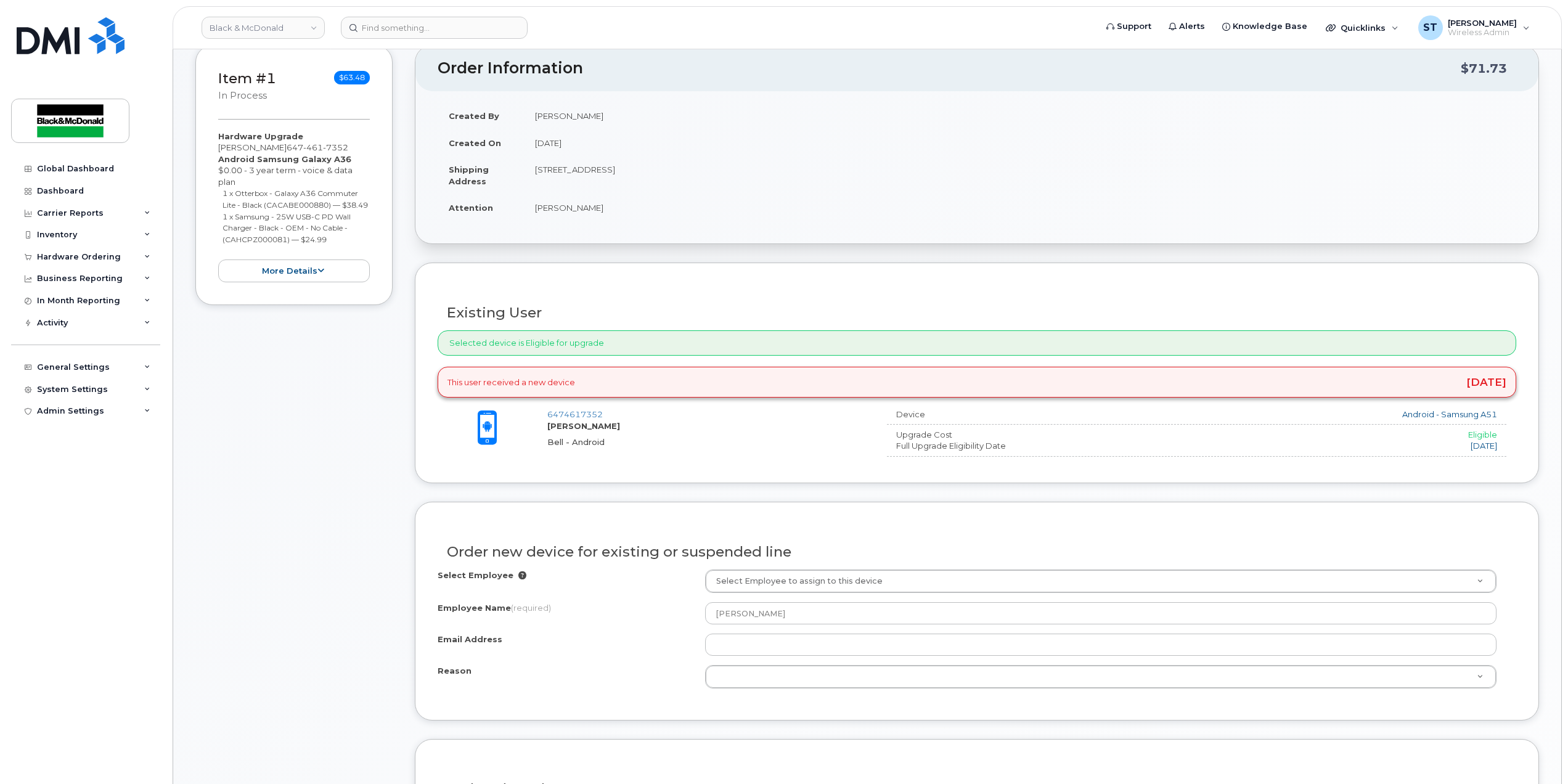
scroll to position [247, 0]
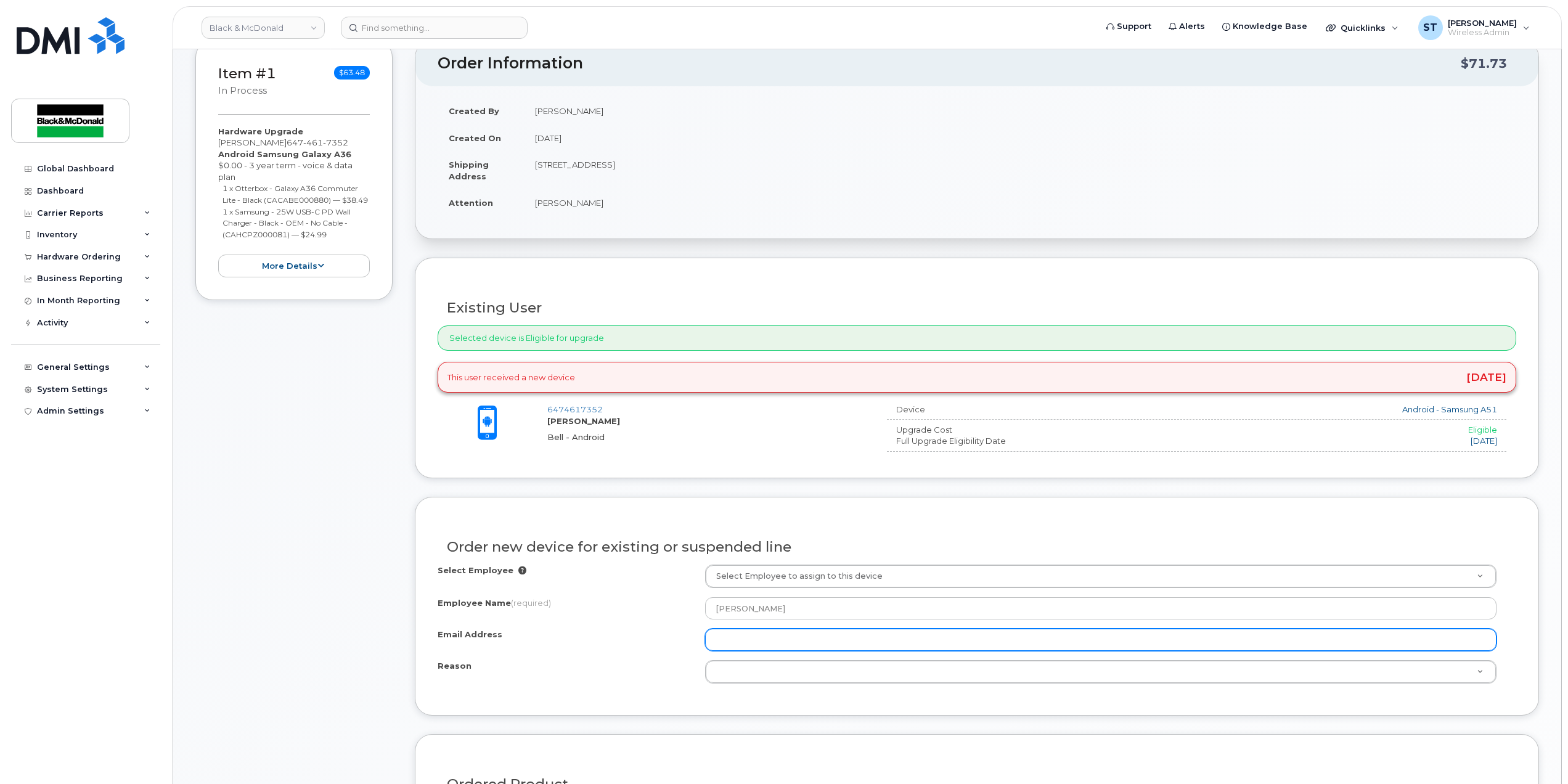
click at [747, 651] on input "Email Address" at bounding box center [1101, 640] width 792 height 22
paste input "[EMAIL_ADDRESS][DOMAIN_NAME]"
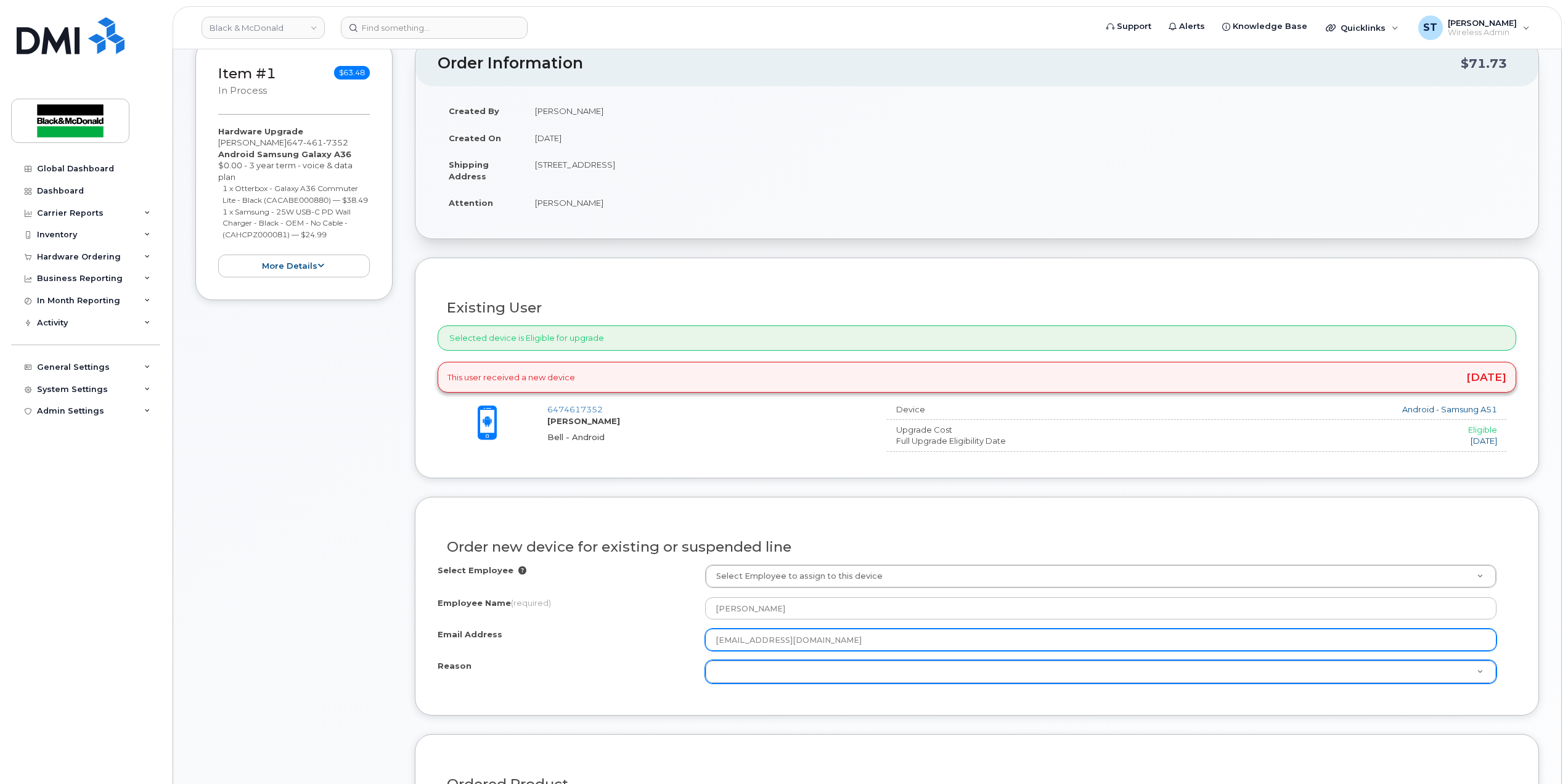
type input "[EMAIL_ADDRESS][DOMAIN_NAME]"
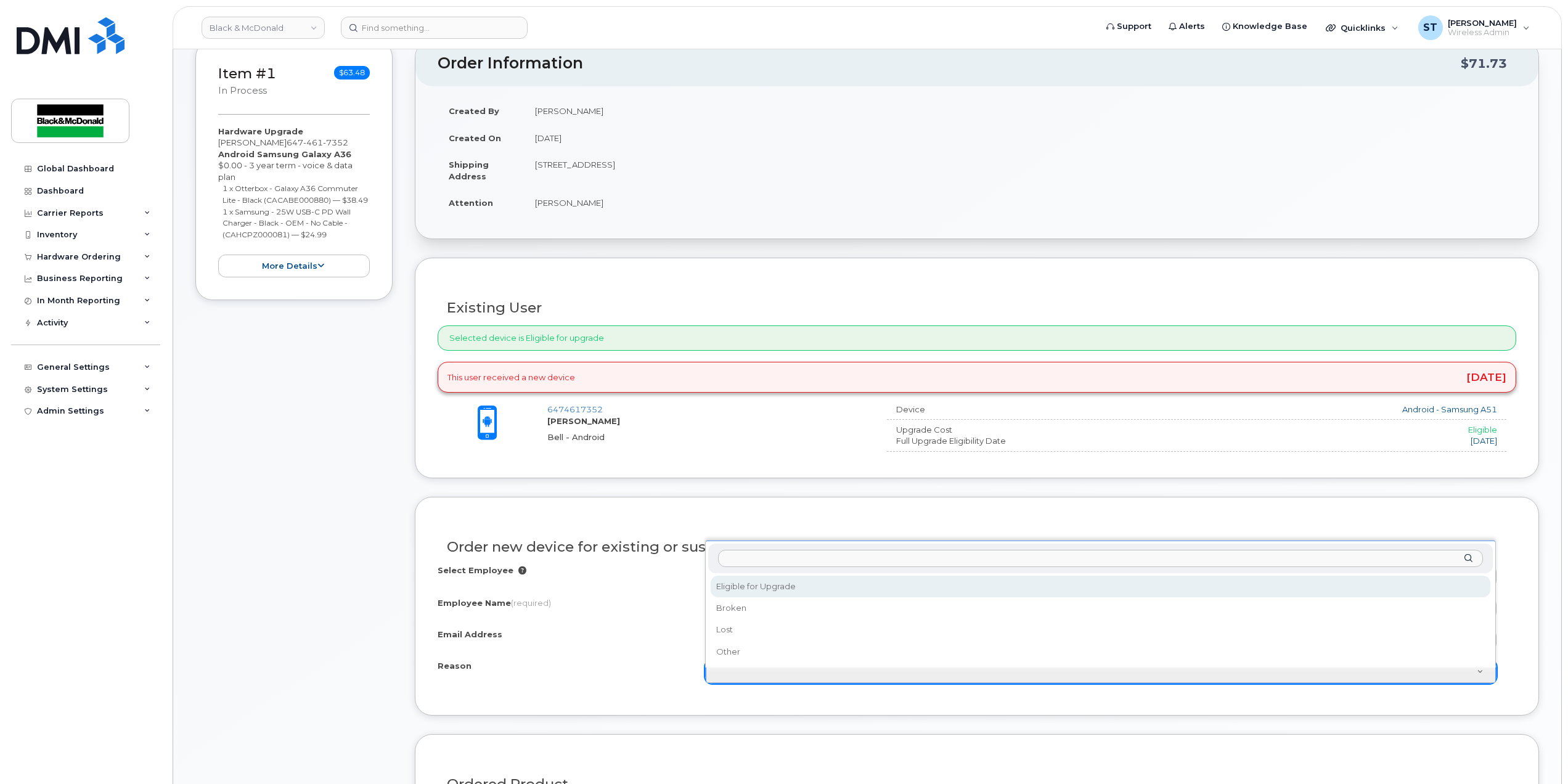
select select "eligible_for_upgrade"
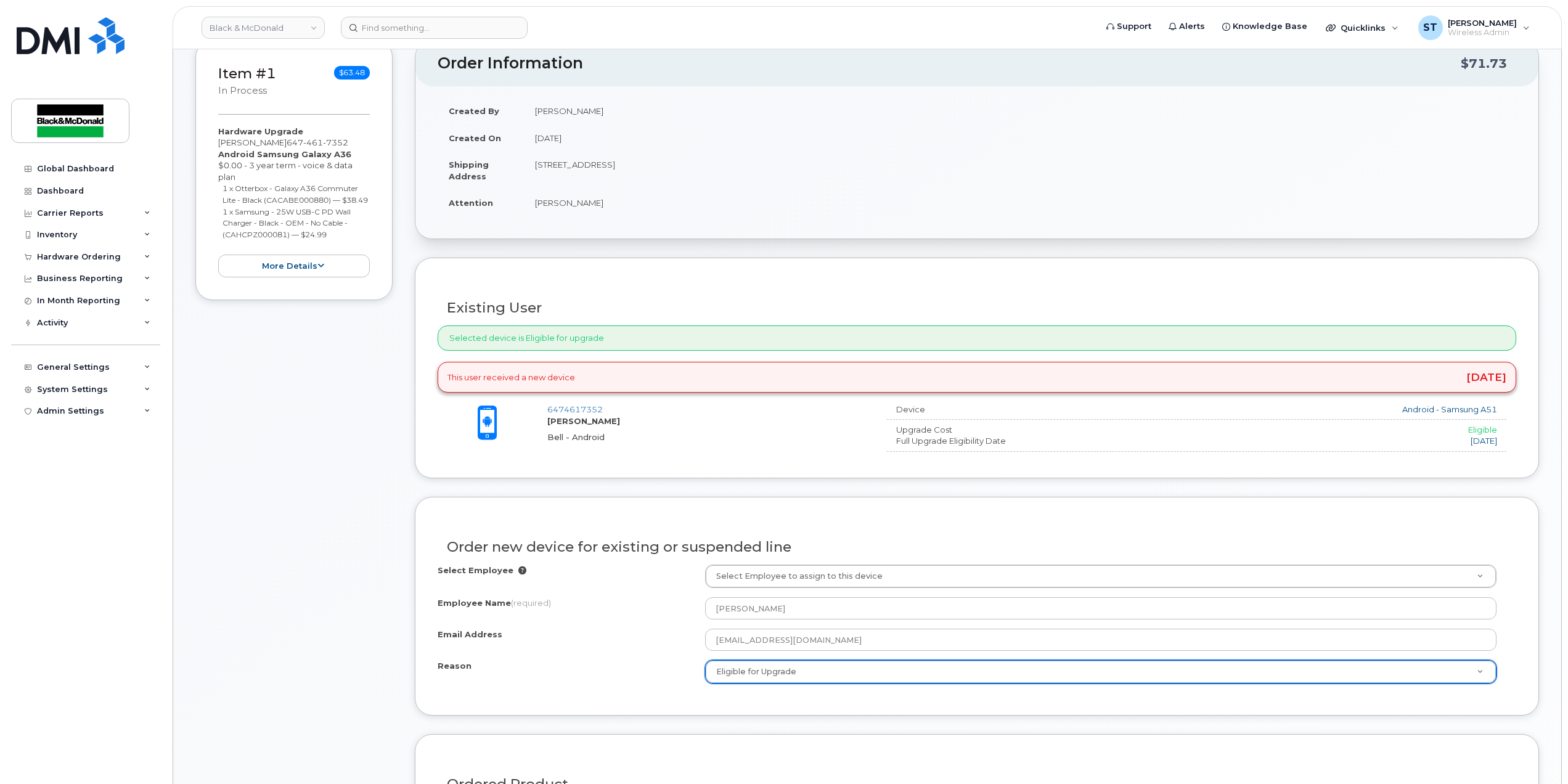
drag, startPoint x: 652, startPoint y: 631, endPoint x: 605, endPoint y: 442, distance: 194.8
click at [652, 631] on div "Select Employee Select Employee to assign to this device Employee Name (require…" at bounding box center [977, 624] width 1079 height 119
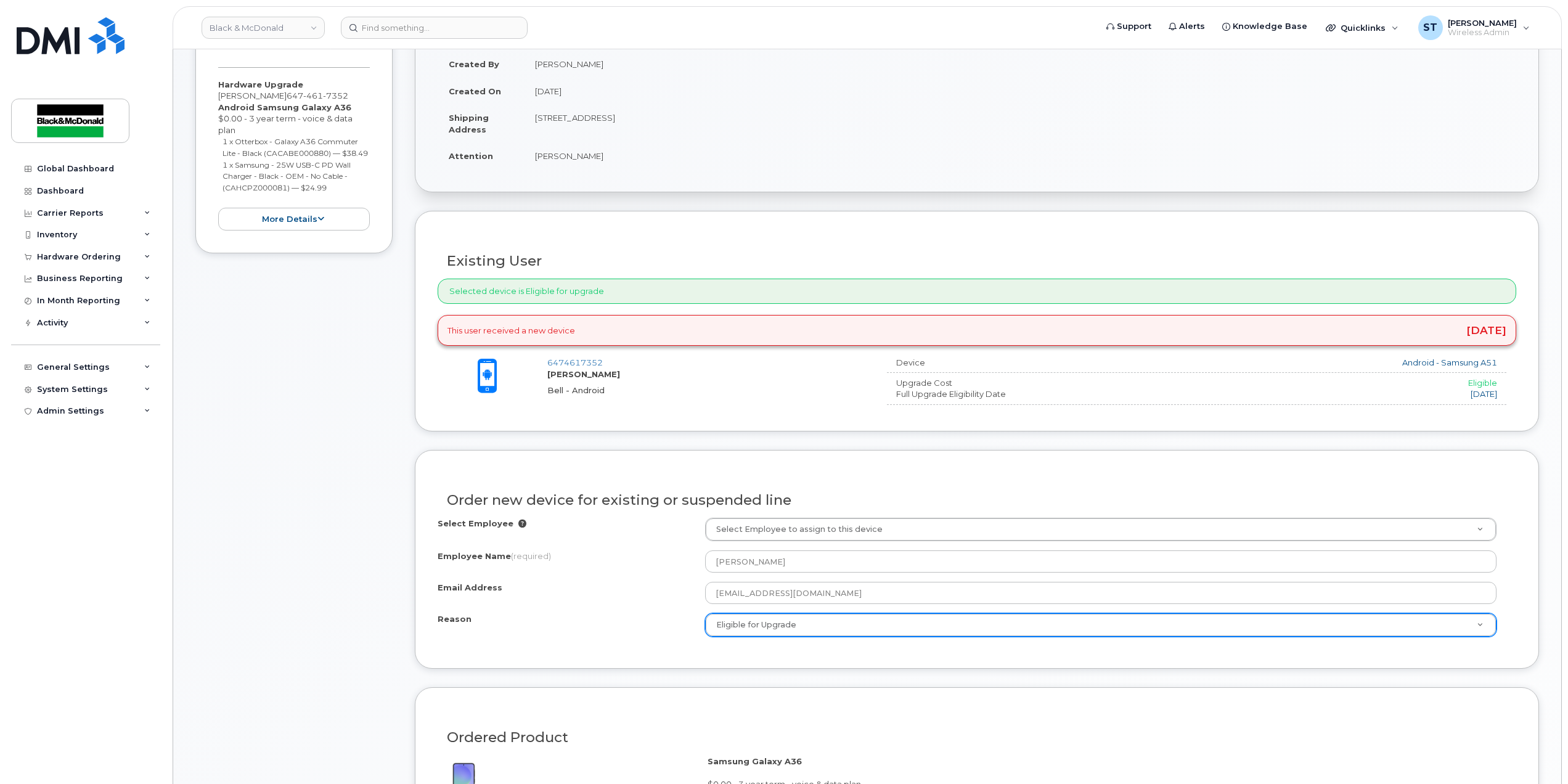
scroll to position [657, 0]
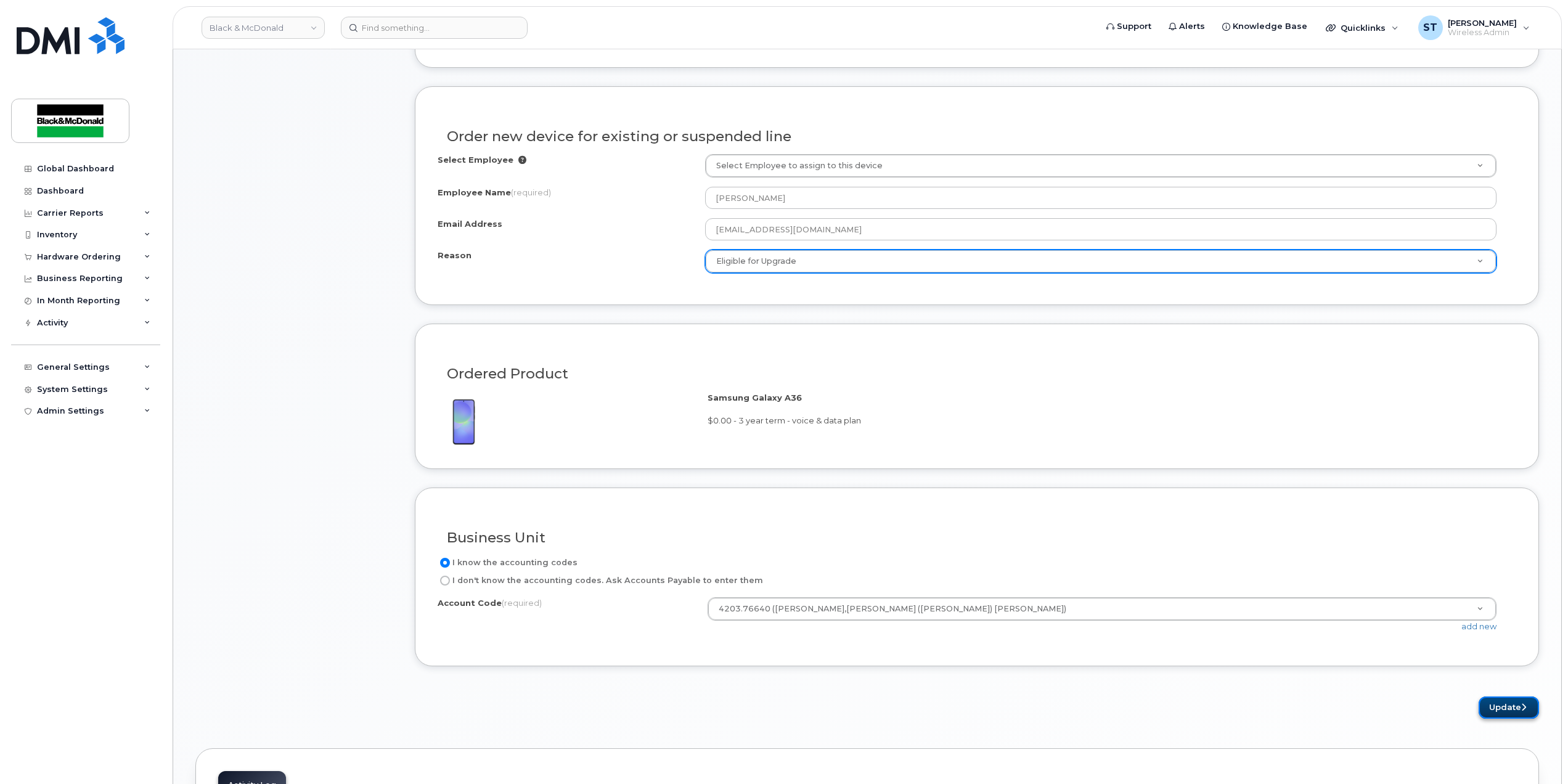
click at [1481, 710] on button "Update" at bounding box center [1508, 708] width 60 height 23
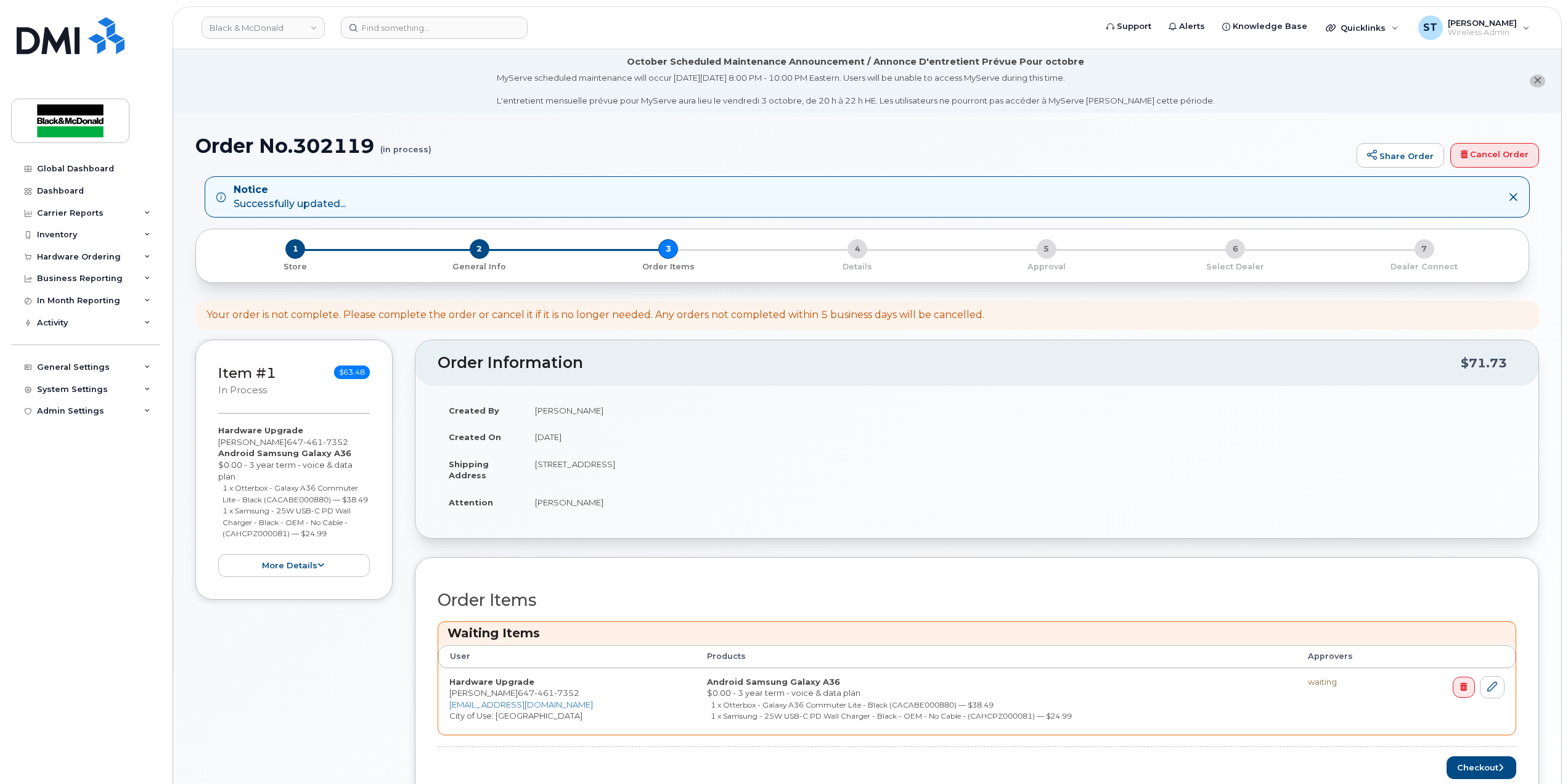
scroll to position [396, 0]
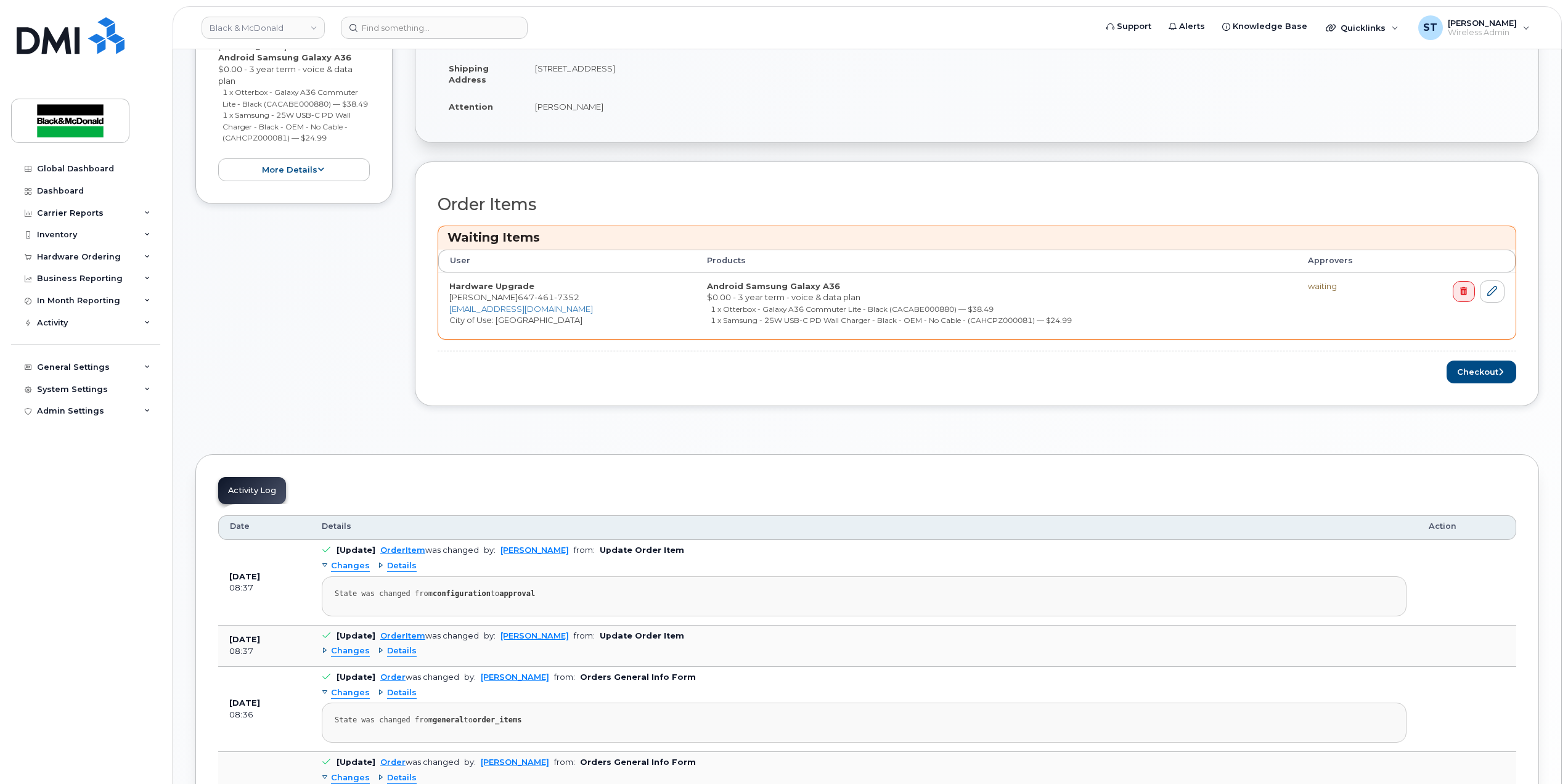
click at [1470, 392] on div "Order Items Waiting Items User Products Approvers Hardware Upgrade Lior Ekster …" at bounding box center [977, 284] width 1124 height 245
click at [1463, 378] on button "Checkout" at bounding box center [1481, 372] width 70 height 23
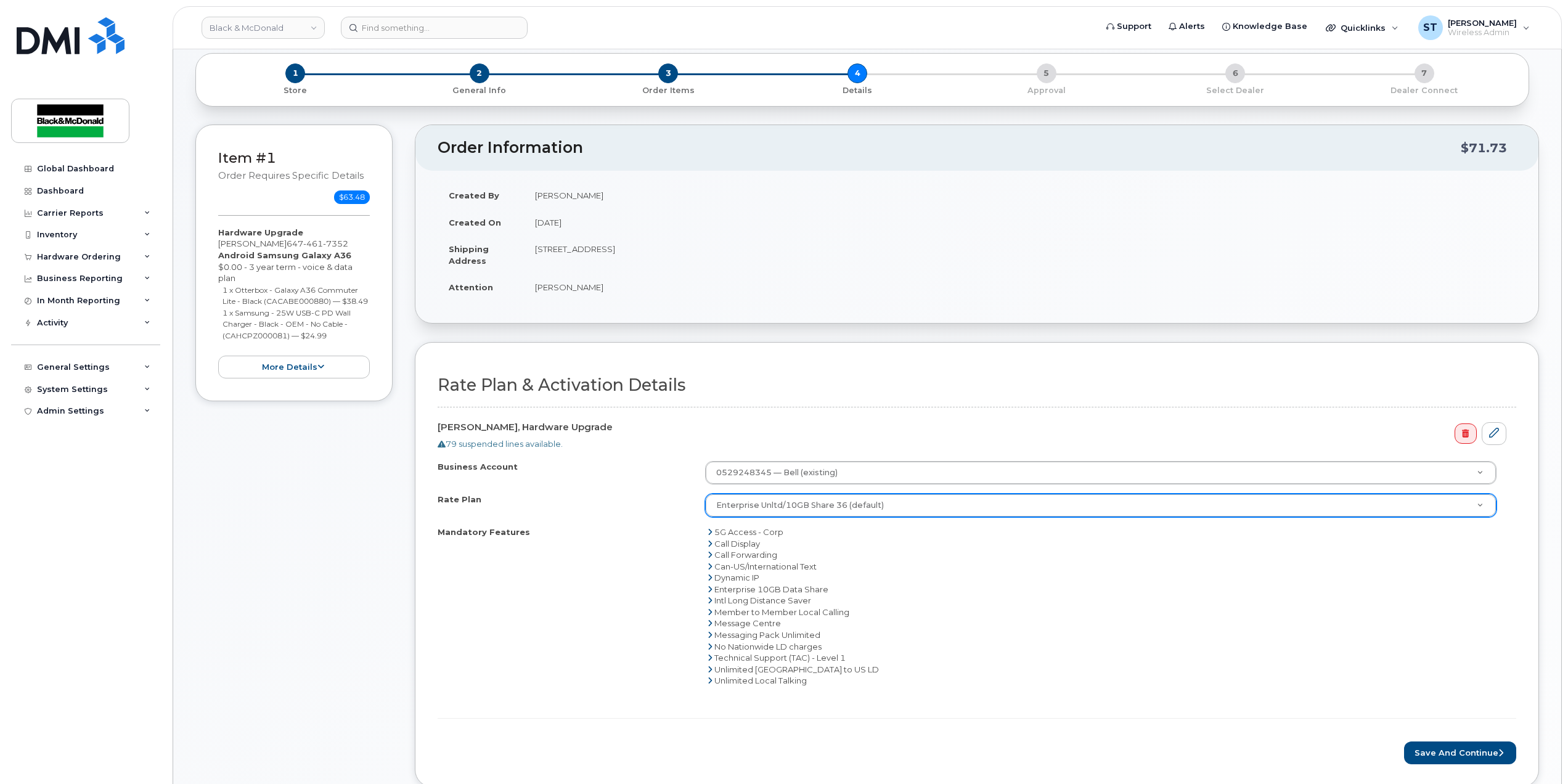
scroll to position [328, 0]
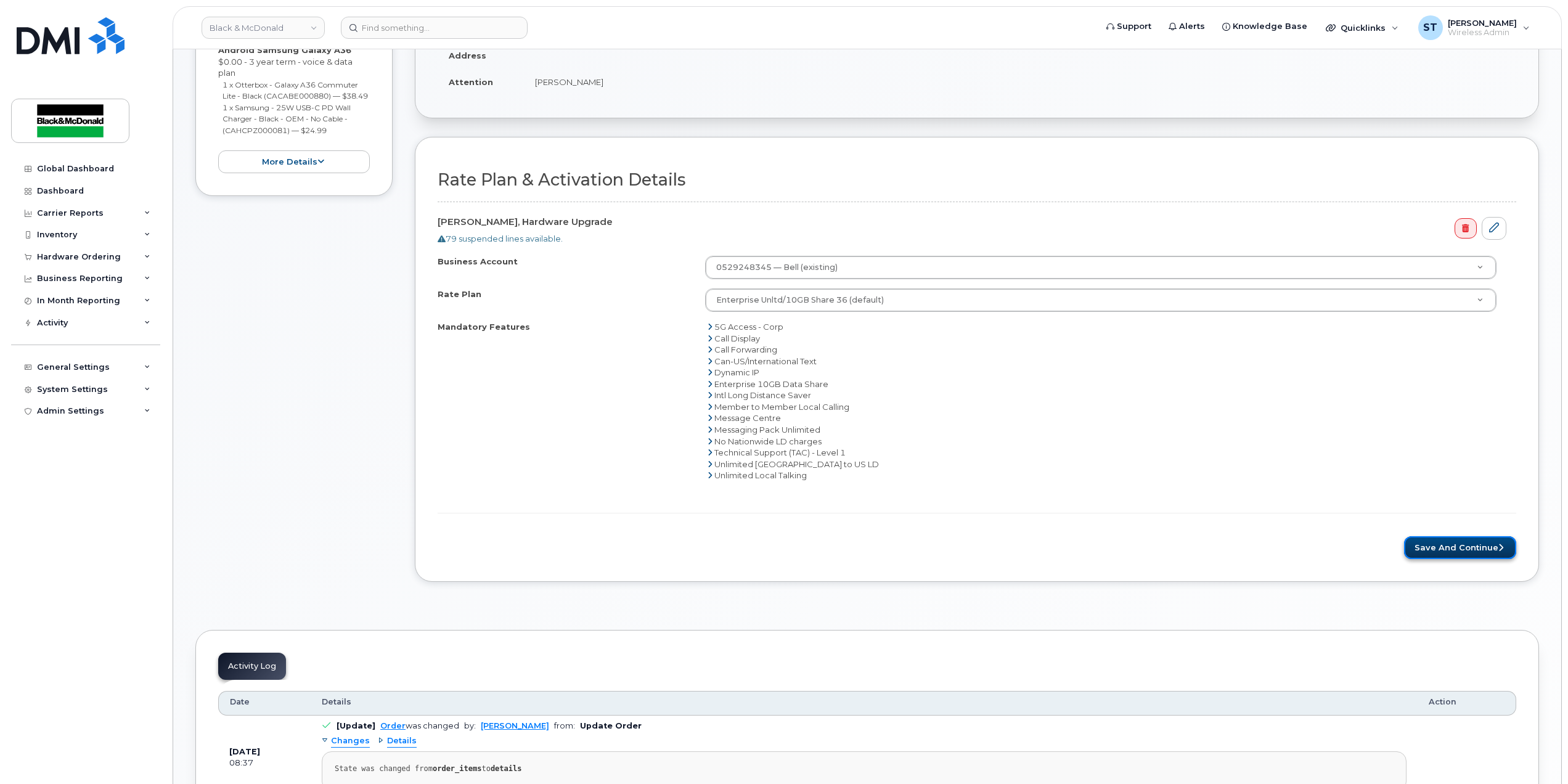
click at [1450, 538] on button "Save and Continue" at bounding box center [1460, 547] width 112 height 23
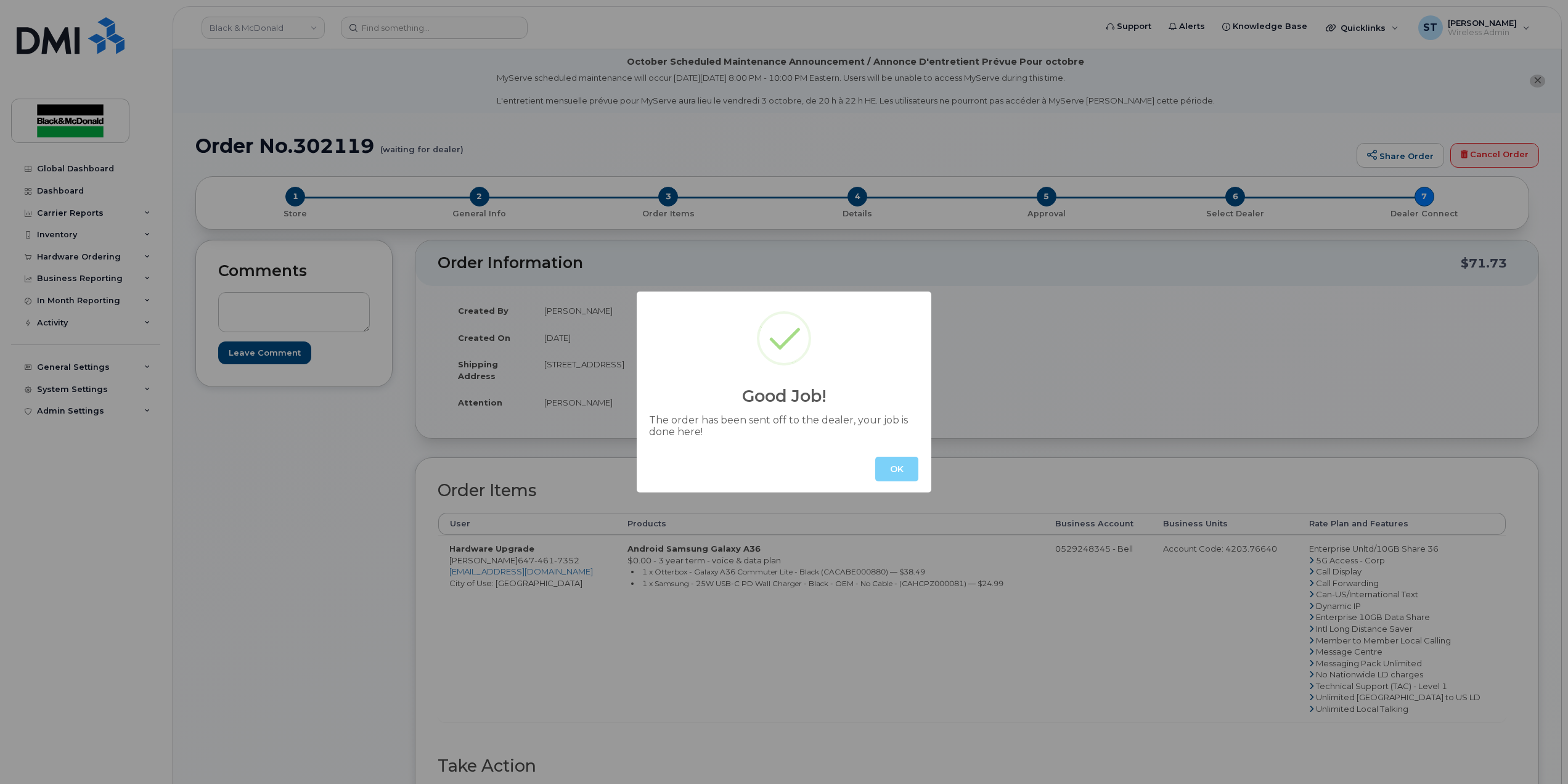
drag, startPoint x: 905, startPoint y: 471, endPoint x: 911, endPoint y: 474, distance: 6.7
click at [904, 471] on button "OK" at bounding box center [896, 470] width 43 height 25
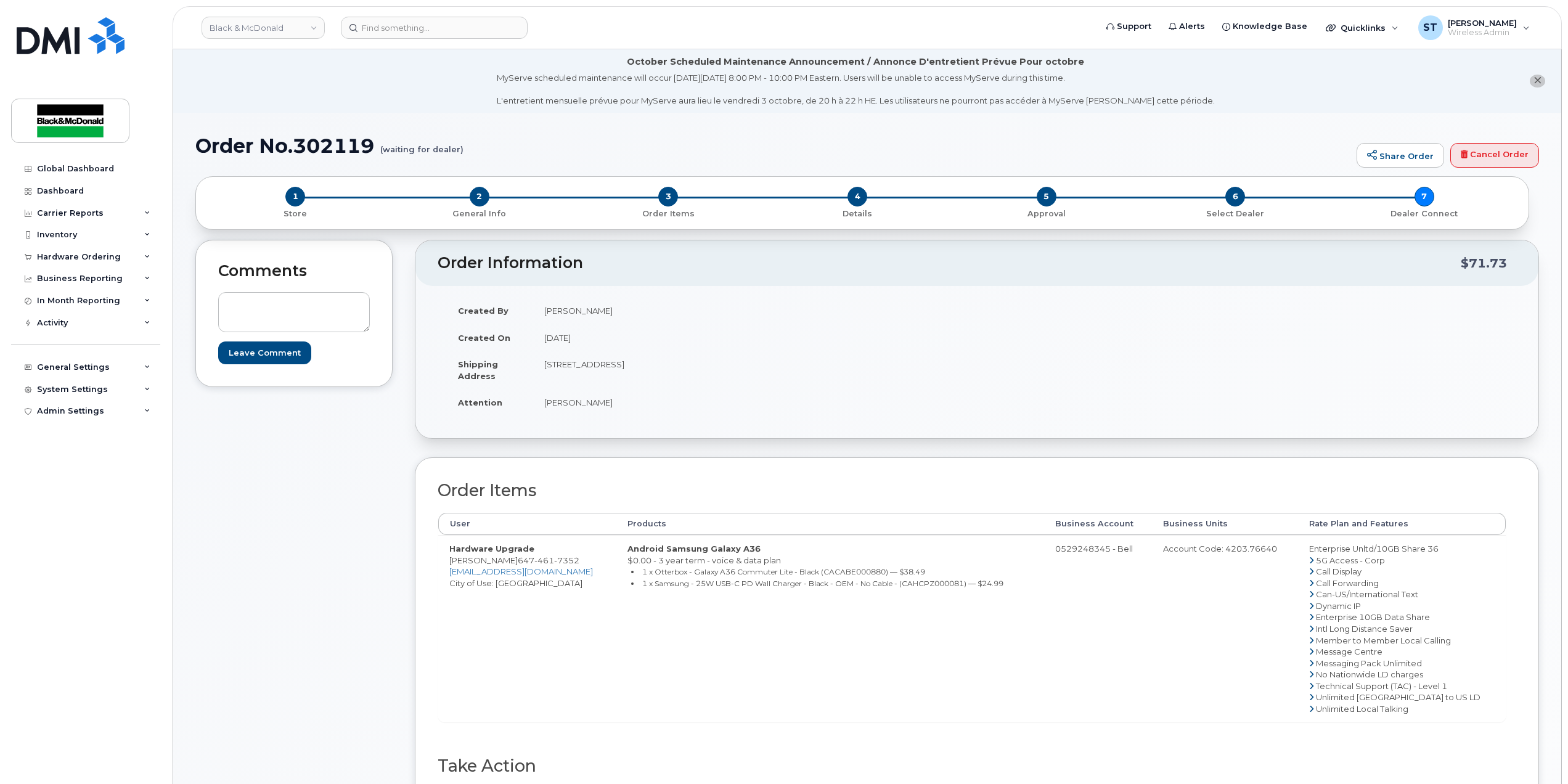
scroll to position [575, 0]
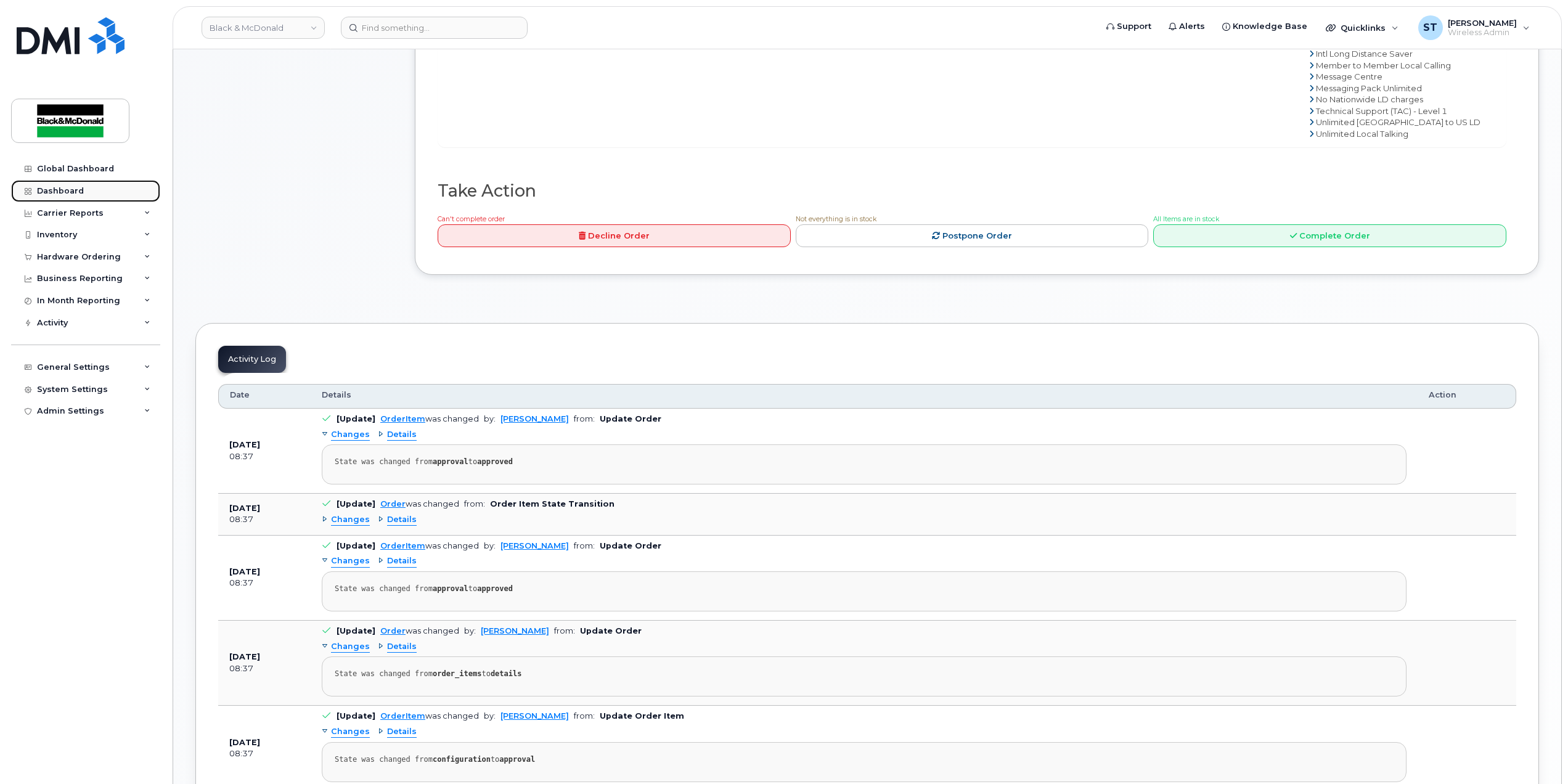
click at [58, 190] on div "Dashboard" at bounding box center [60, 190] width 47 height 10
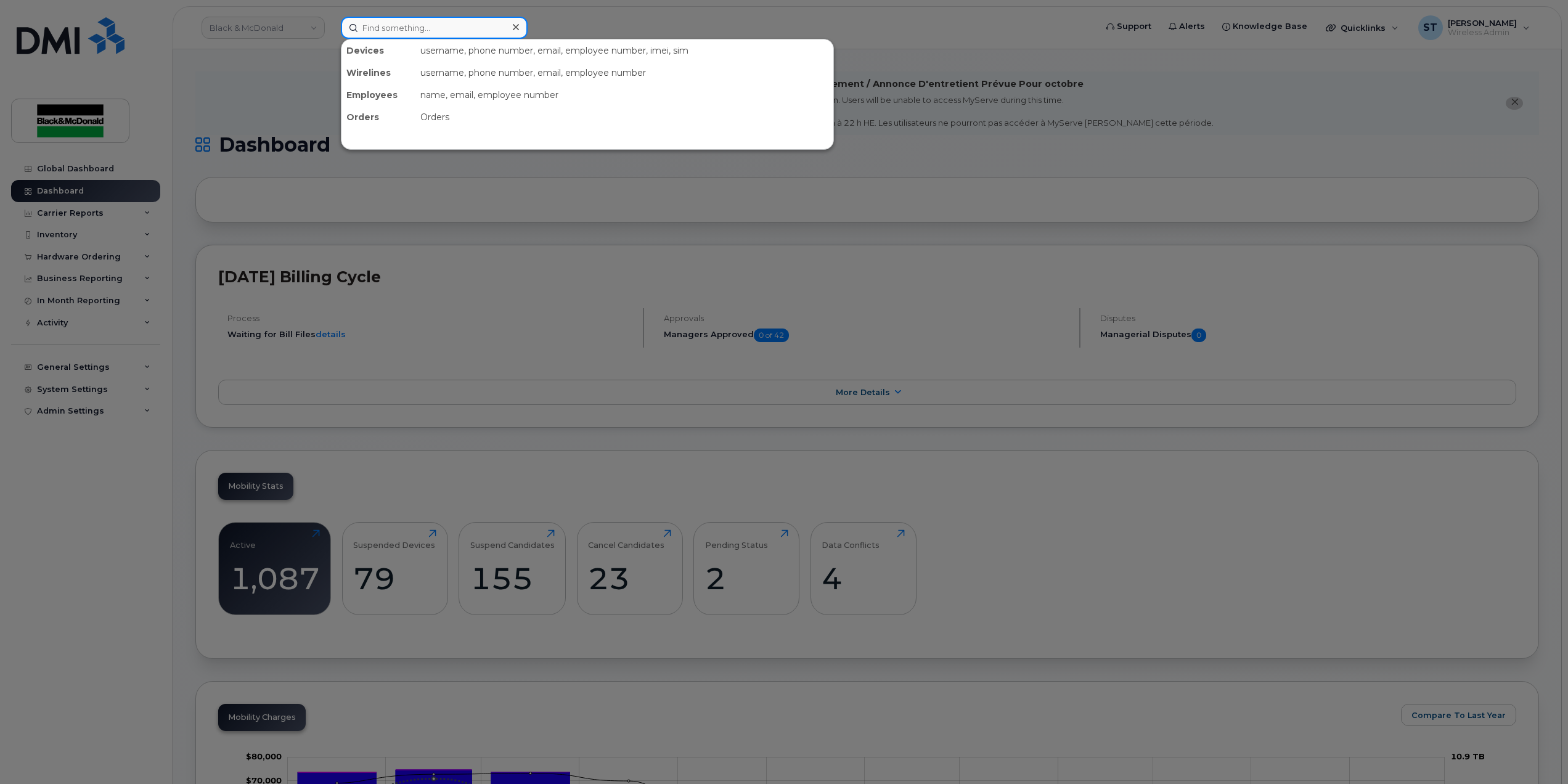
click at [387, 17] on input at bounding box center [434, 28] width 187 height 22
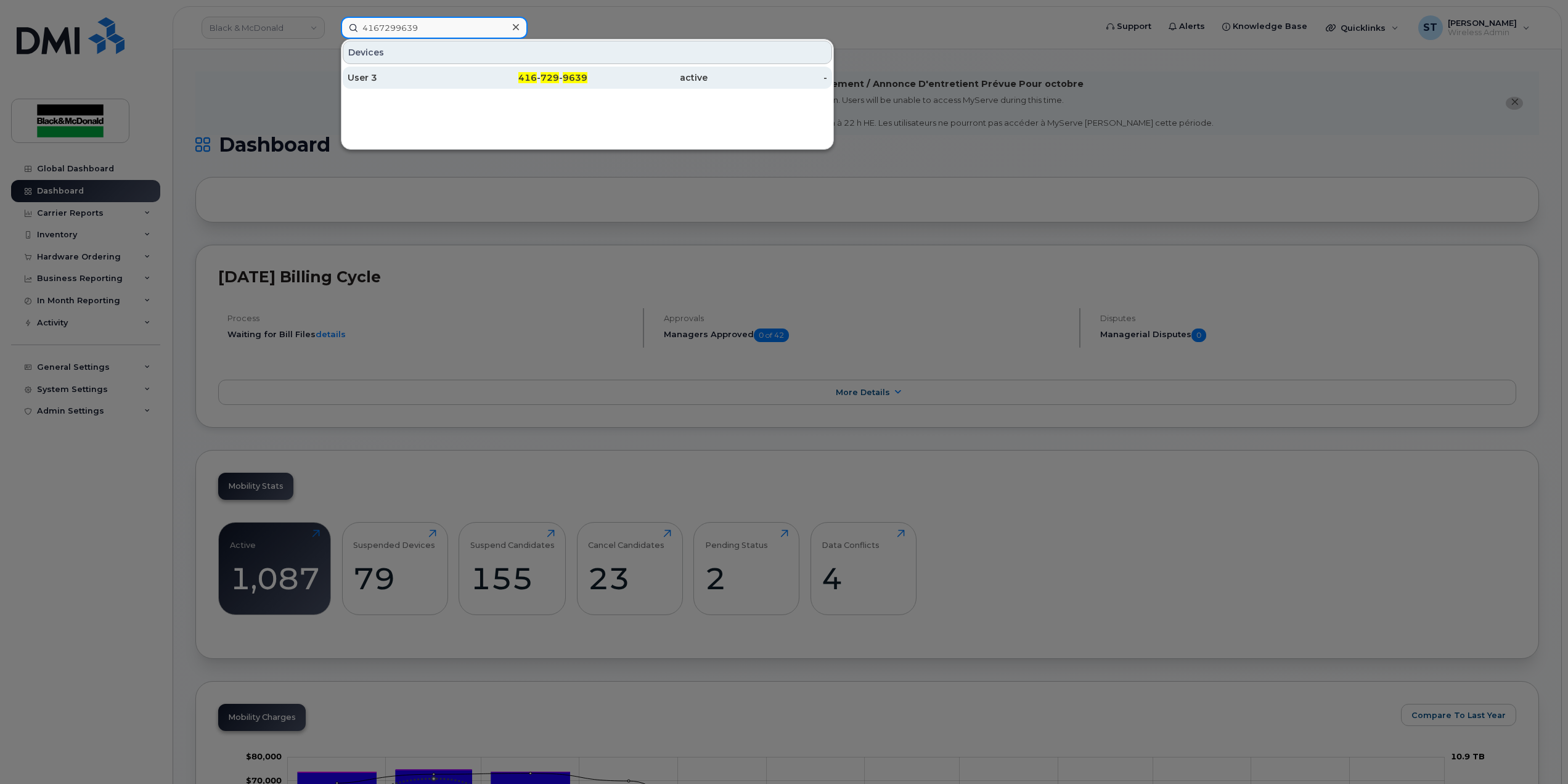
type input "4167299639"
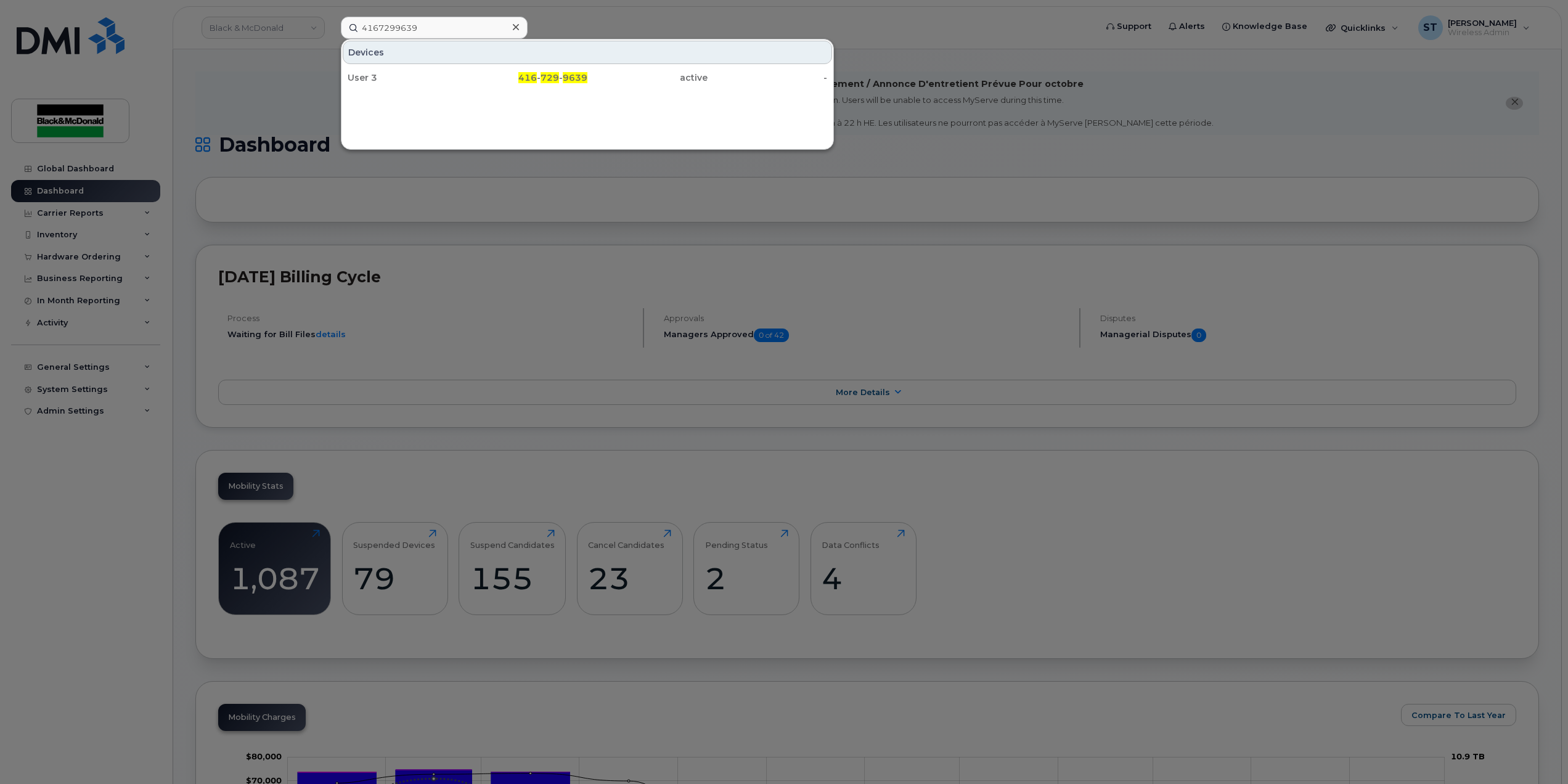
drag, startPoint x: 368, startPoint y: 74, endPoint x: 548, endPoint y: 412, distance: 382.9
click at [368, 74] on div "User 3" at bounding box center [408, 77] width 121 height 12
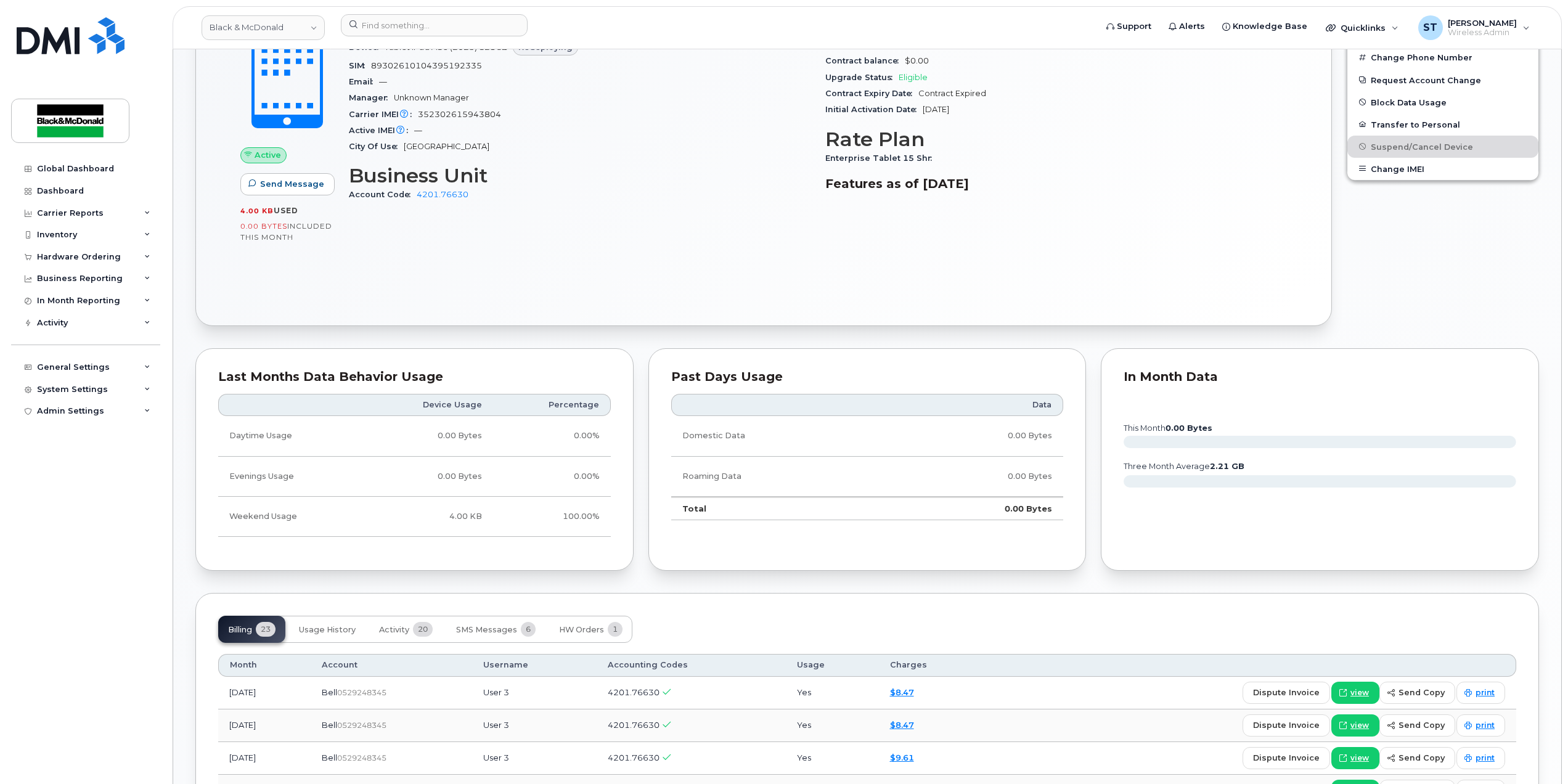
scroll to position [211, 0]
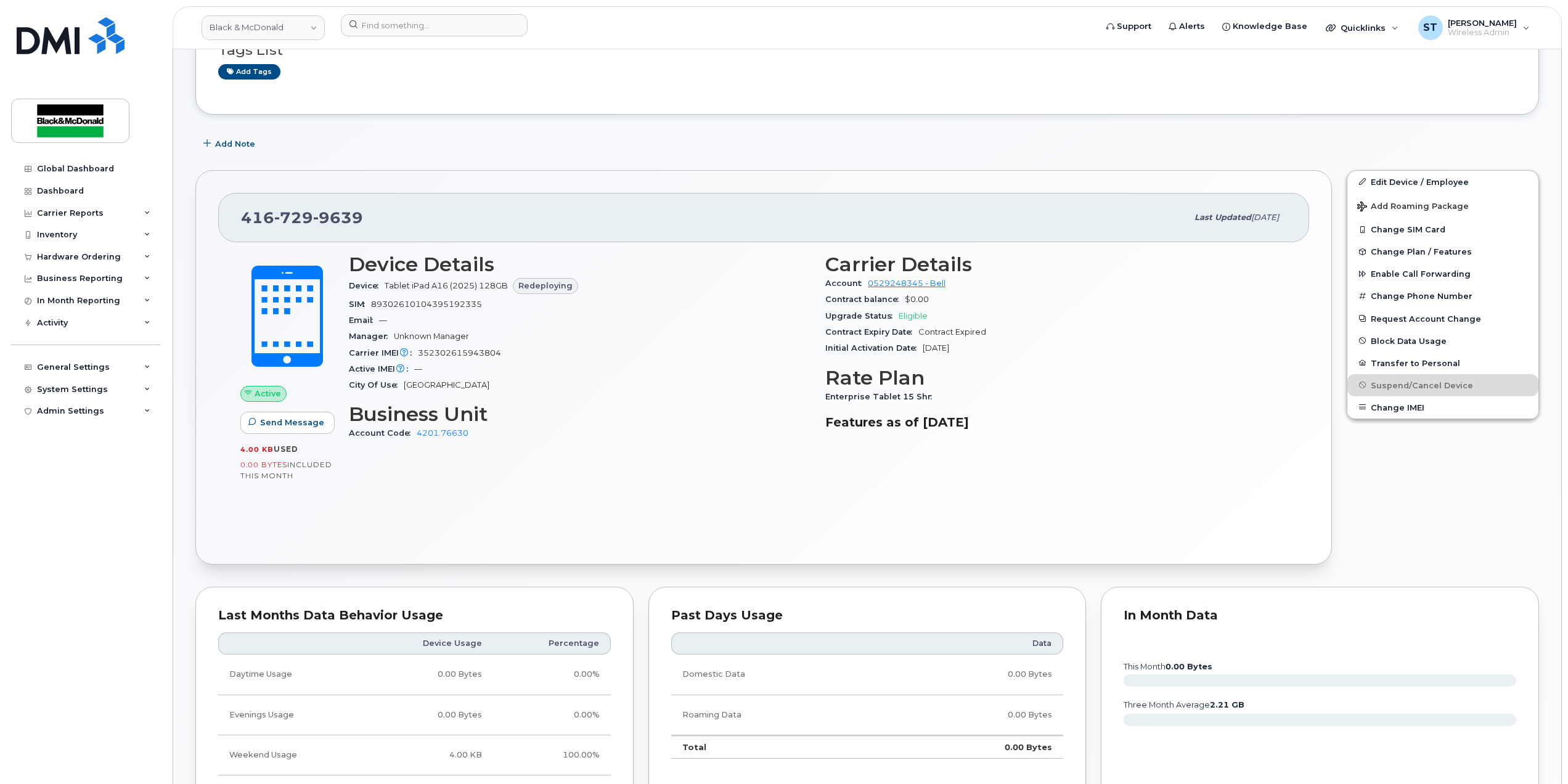
click at [575, 466] on div "Device Details Device Tablet iPad A16 (2025) 128GB Redeploying SIM [TECHNICAL_I…" at bounding box center [818, 370] width 953 height 248
click at [381, 6] on header "Black & McDonald Support Alerts Knowledge Base Quicklinks Suspend / Cancel Devi…" at bounding box center [867, 27] width 1389 height 43
drag, startPoint x: 1439, startPoint y: 536, endPoint x: 1409, endPoint y: 538, distance: 30.1
click at [1439, 536] on div "Edit Device / Employee Add Roaming Package Change SIM Card Change Plan / Featur…" at bounding box center [1443, 367] width 207 height 409
click at [62, 300] on div "In Month Reporting" at bounding box center [78, 301] width 83 height 10
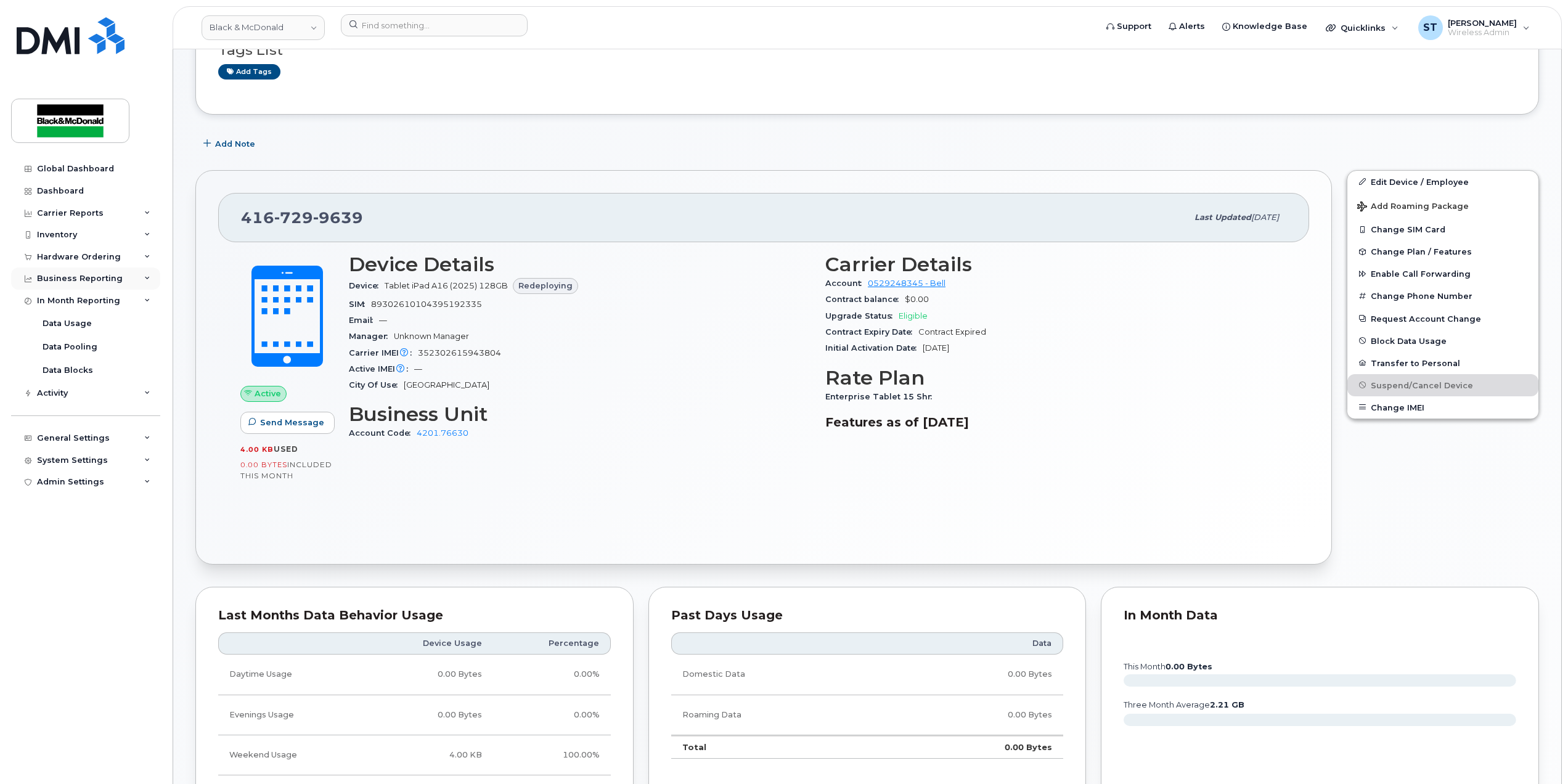
click at [82, 275] on div "Business Reporting" at bounding box center [79, 278] width 86 height 10
click at [74, 526] on div "General Settings" at bounding box center [85, 533] width 149 height 22
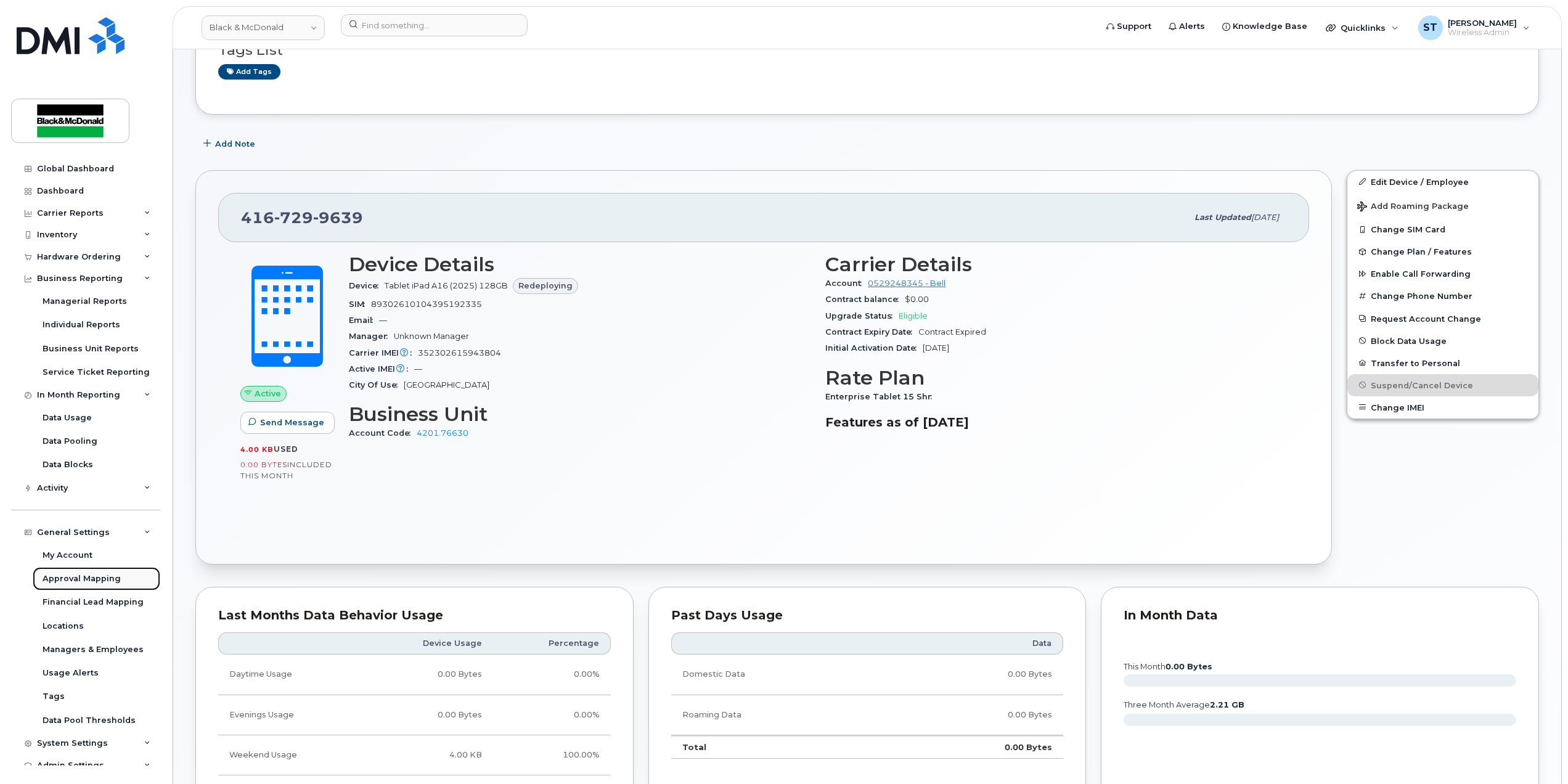
click at [109, 580] on div "Approval Mapping" at bounding box center [82, 578] width 79 height 11
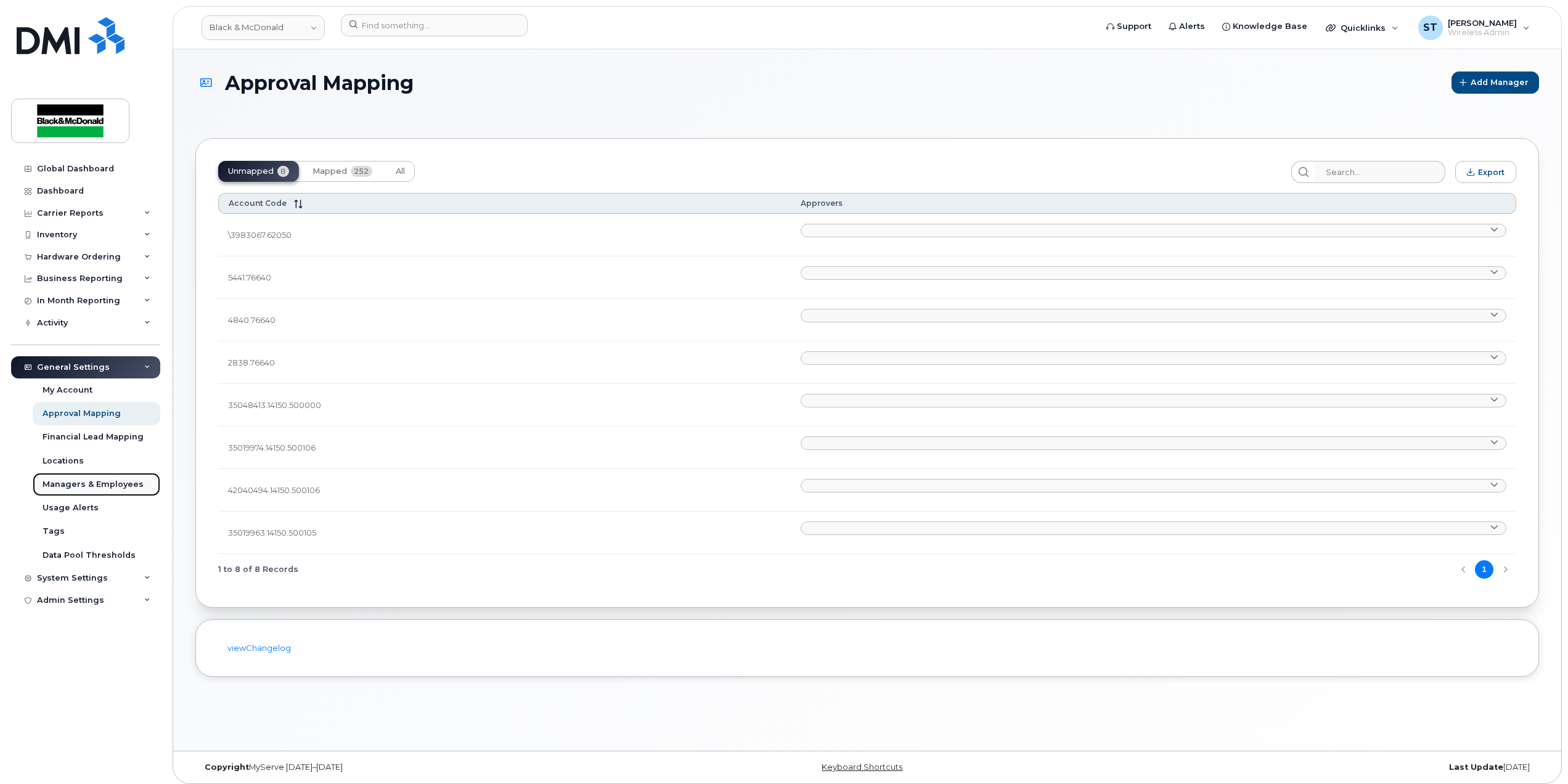
click at [60, 480] on div "Managers & Employees" at bounding box center [93, 484] width 101 height 11
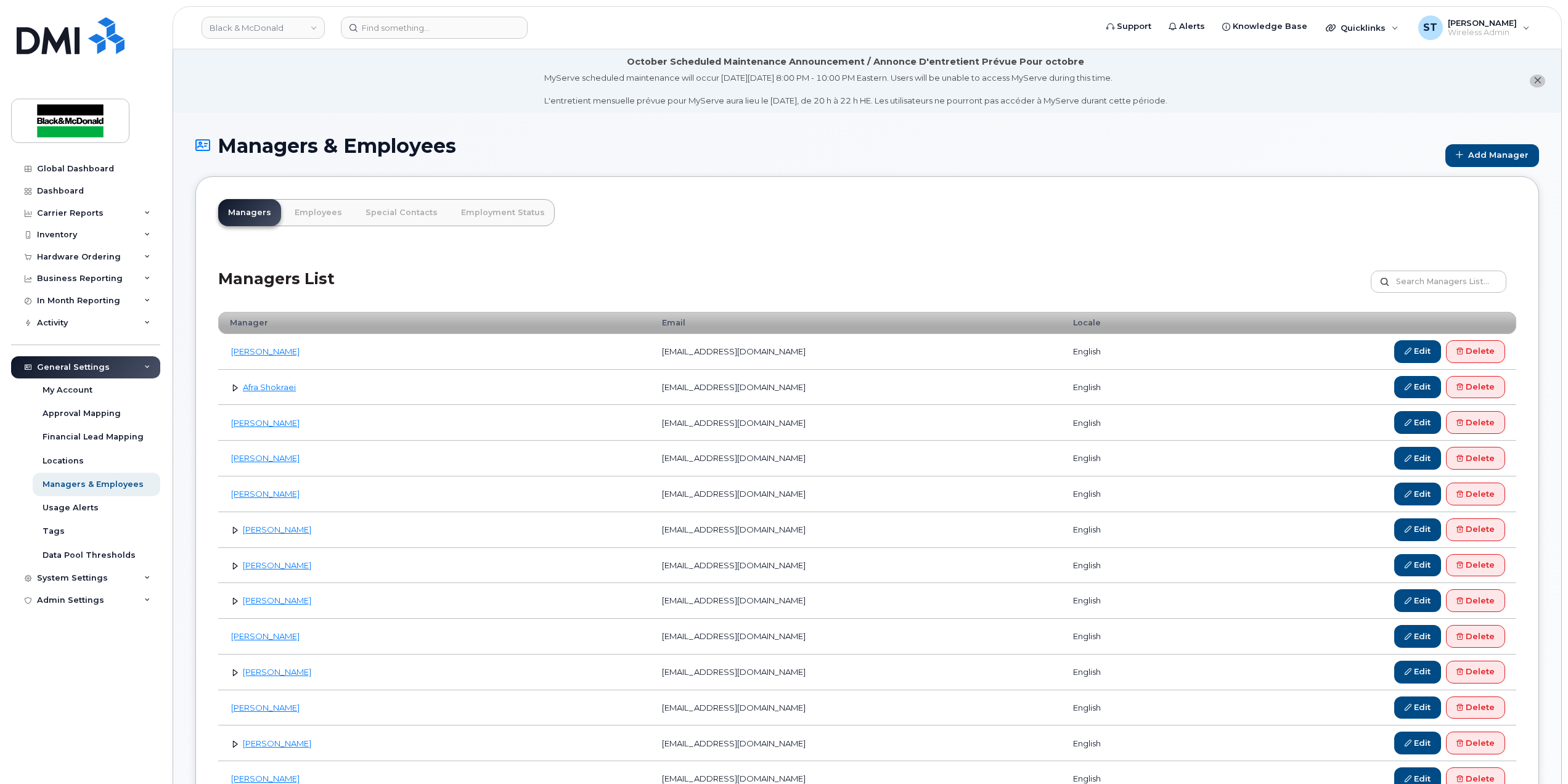
click at [1468, 141] on div "Managers & Employees Add Manager" at bounding box center [867, 156] width 1344 height 41
click at [1413, 174] on div "Managers & Employees Add Manager" at bounding box center [867, 156] width 1344 height 41
click at [1468, 156] on span at bounding box center [1461, 154] width 12 height 10
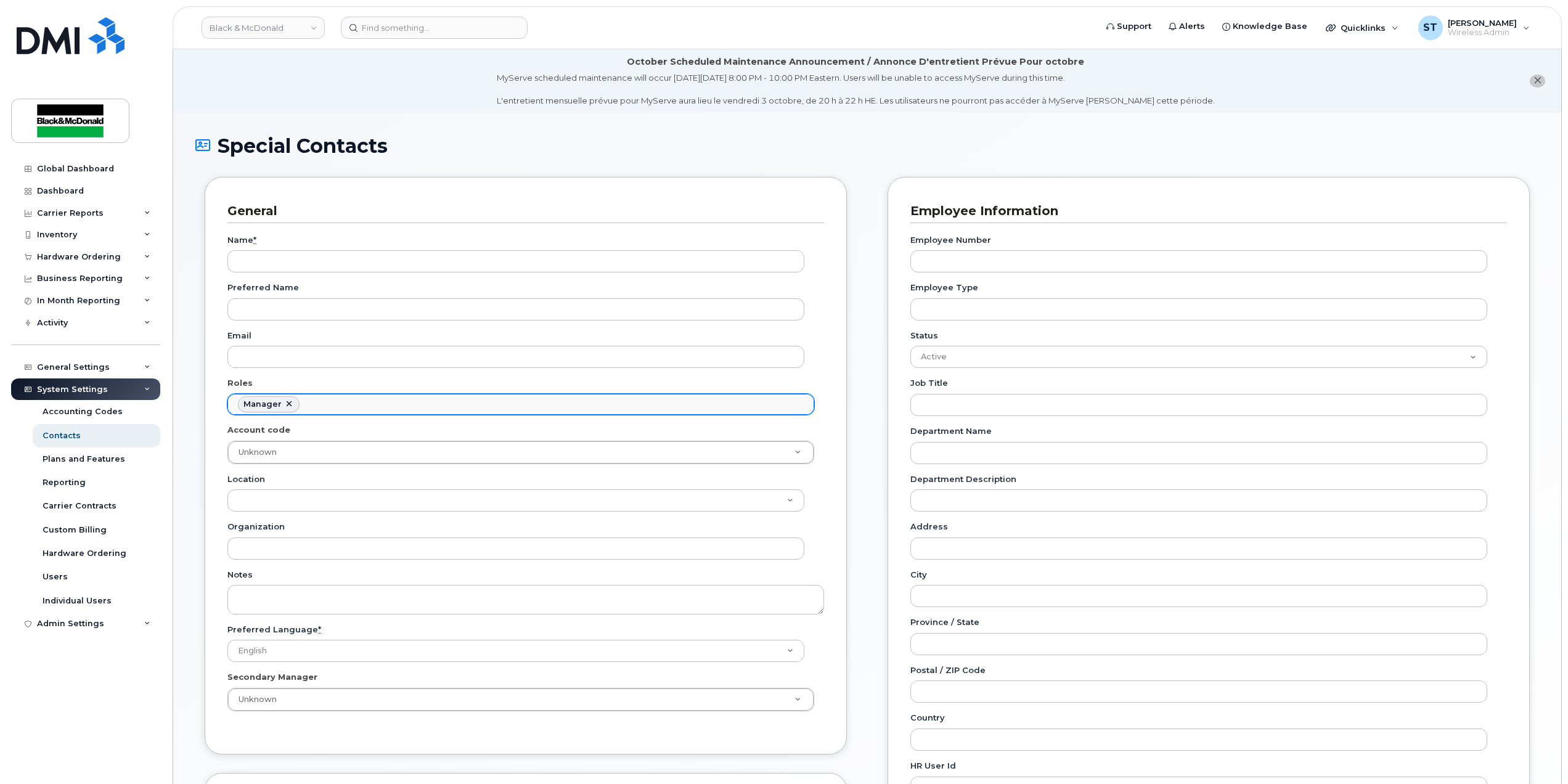
scroll to position [93, 0]
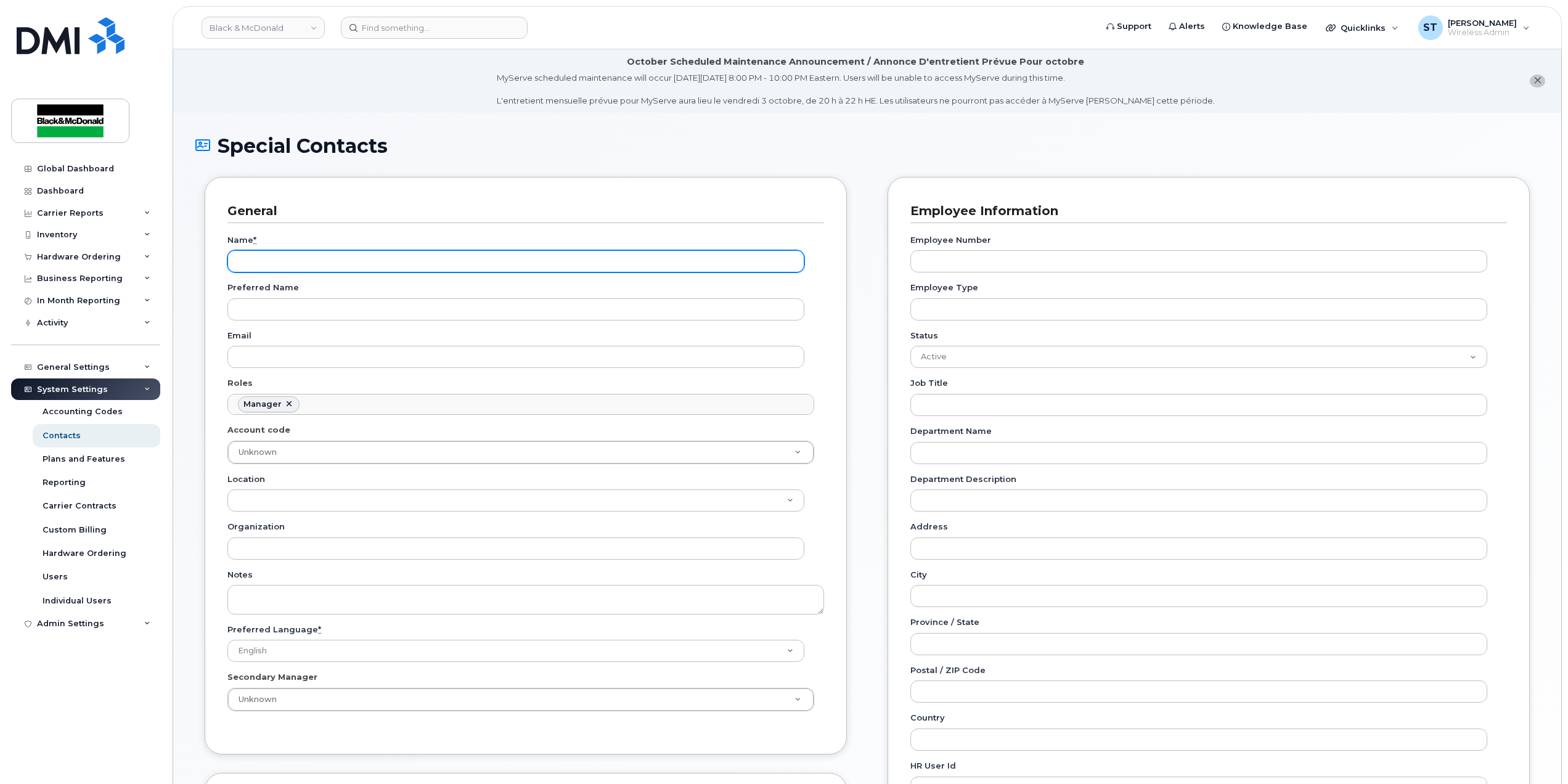
click at [341, 266] on input "Name *" at bounding box center [516, 262] width 577 height 22
type input "[PERSON_NAME]"
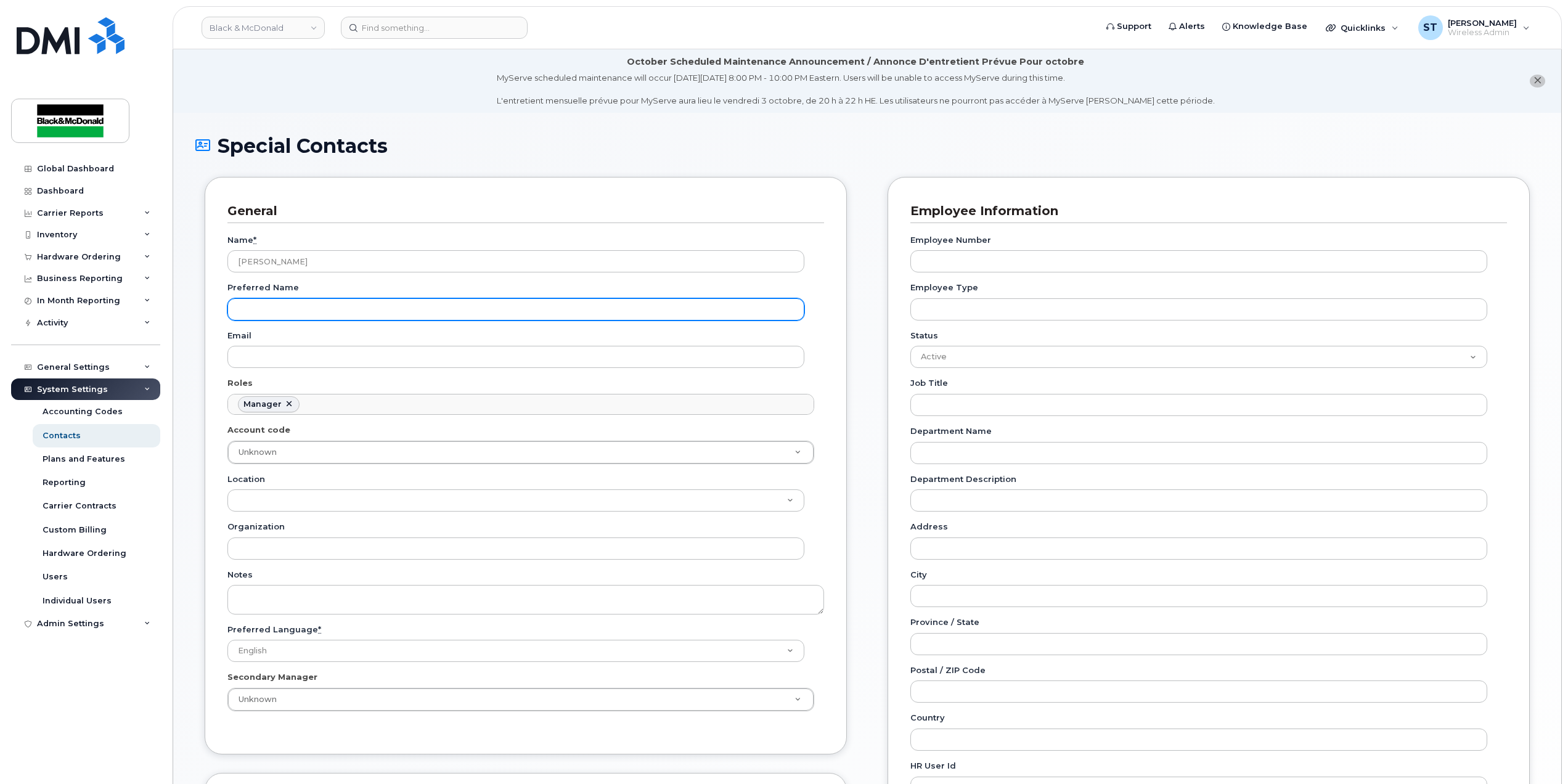
click at [323, 306] on input "Preferred Name" at bounding box center [516, 309] width 577 height 22
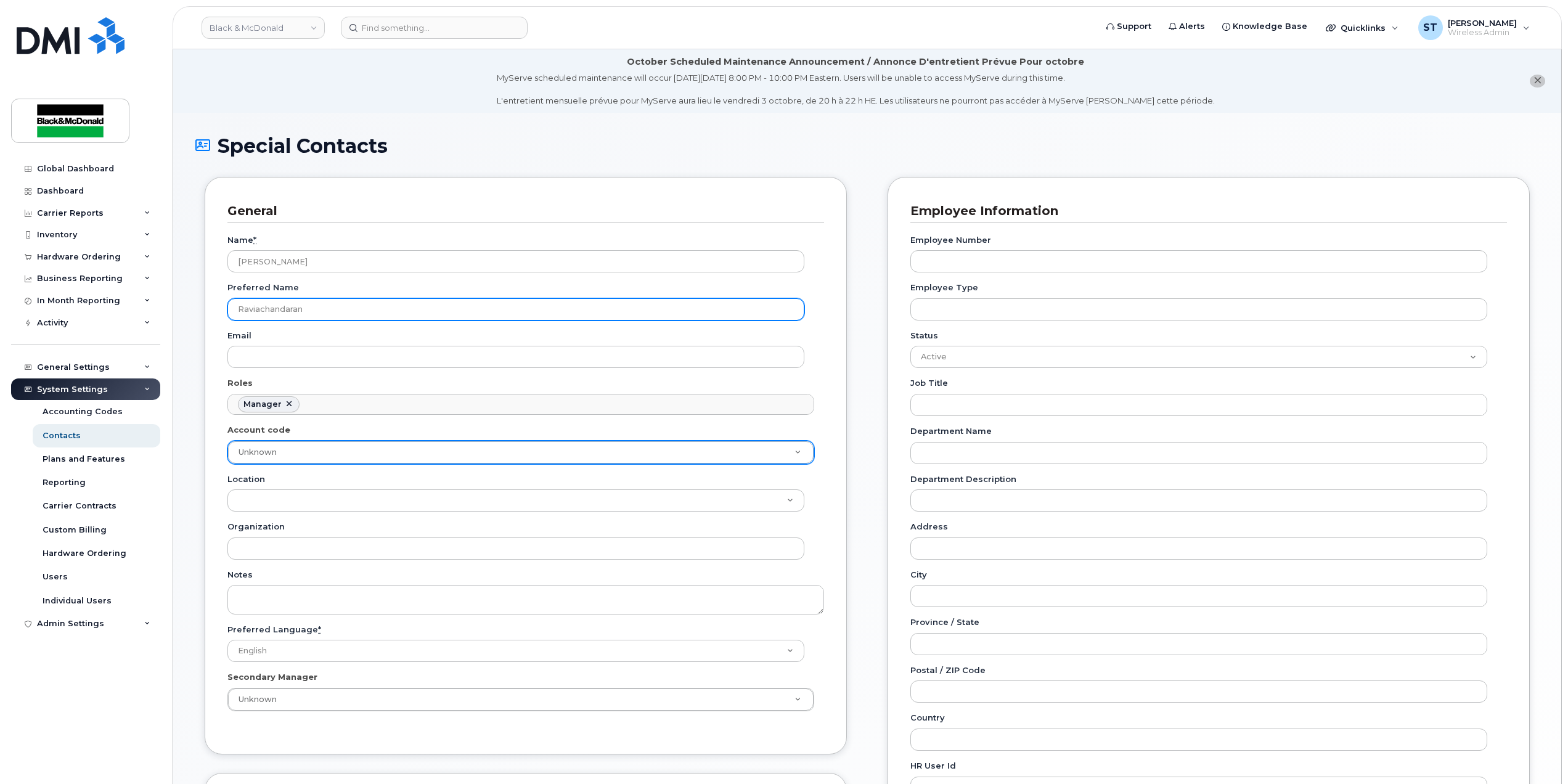
type input "Raviachandaran"
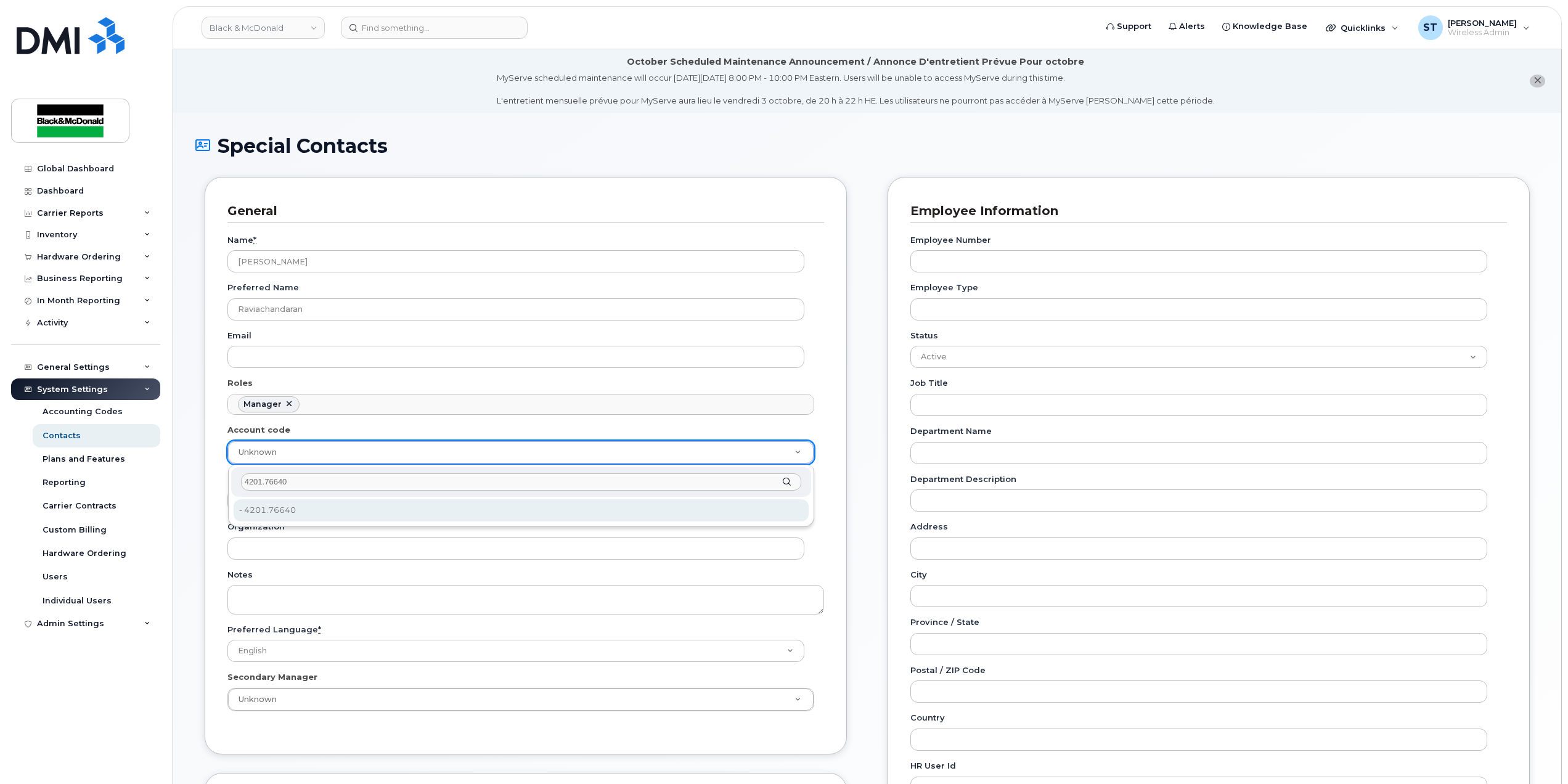
type input "4201.76640"
type input "81282"
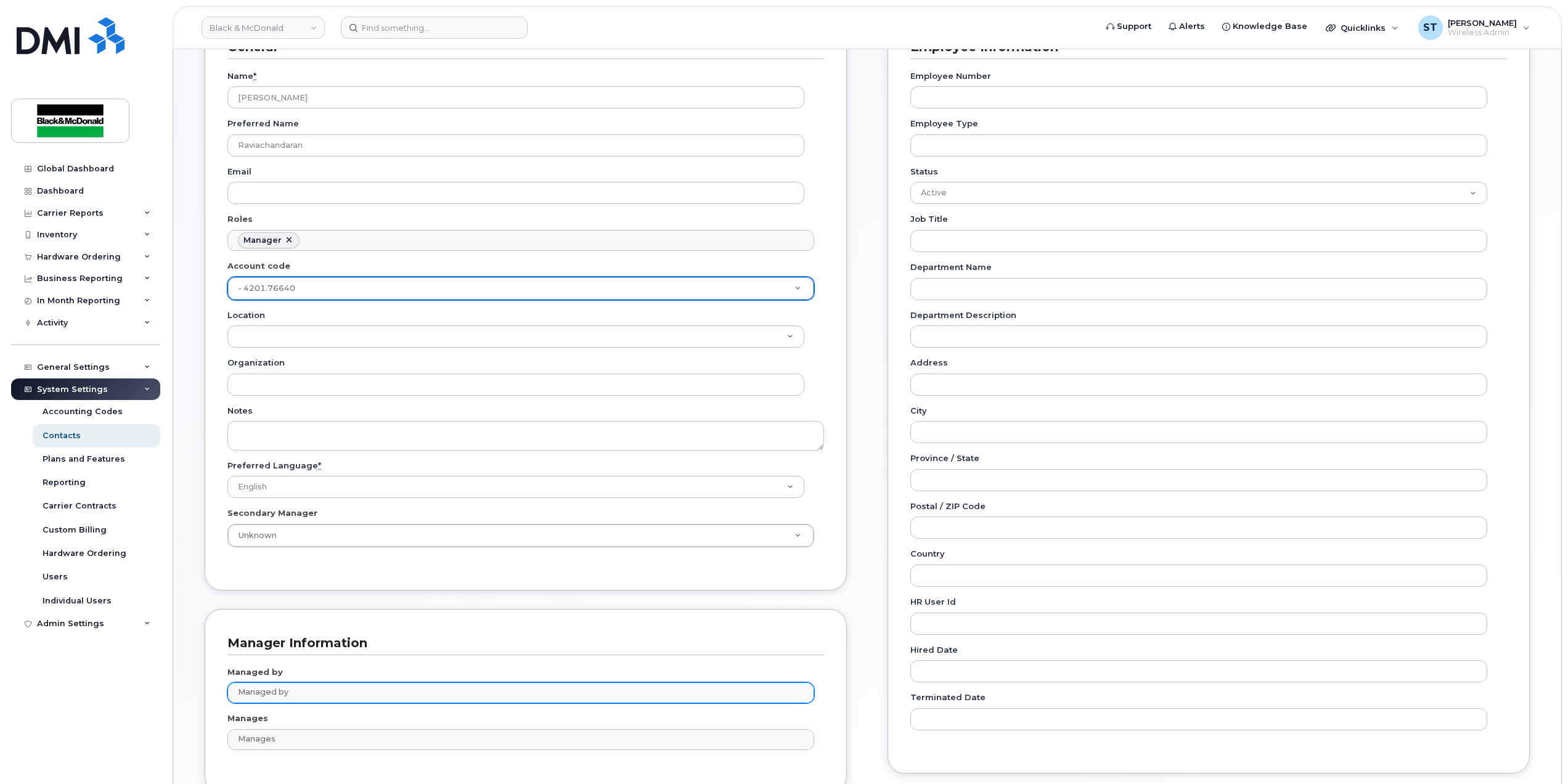
scroll to position [280, 0]
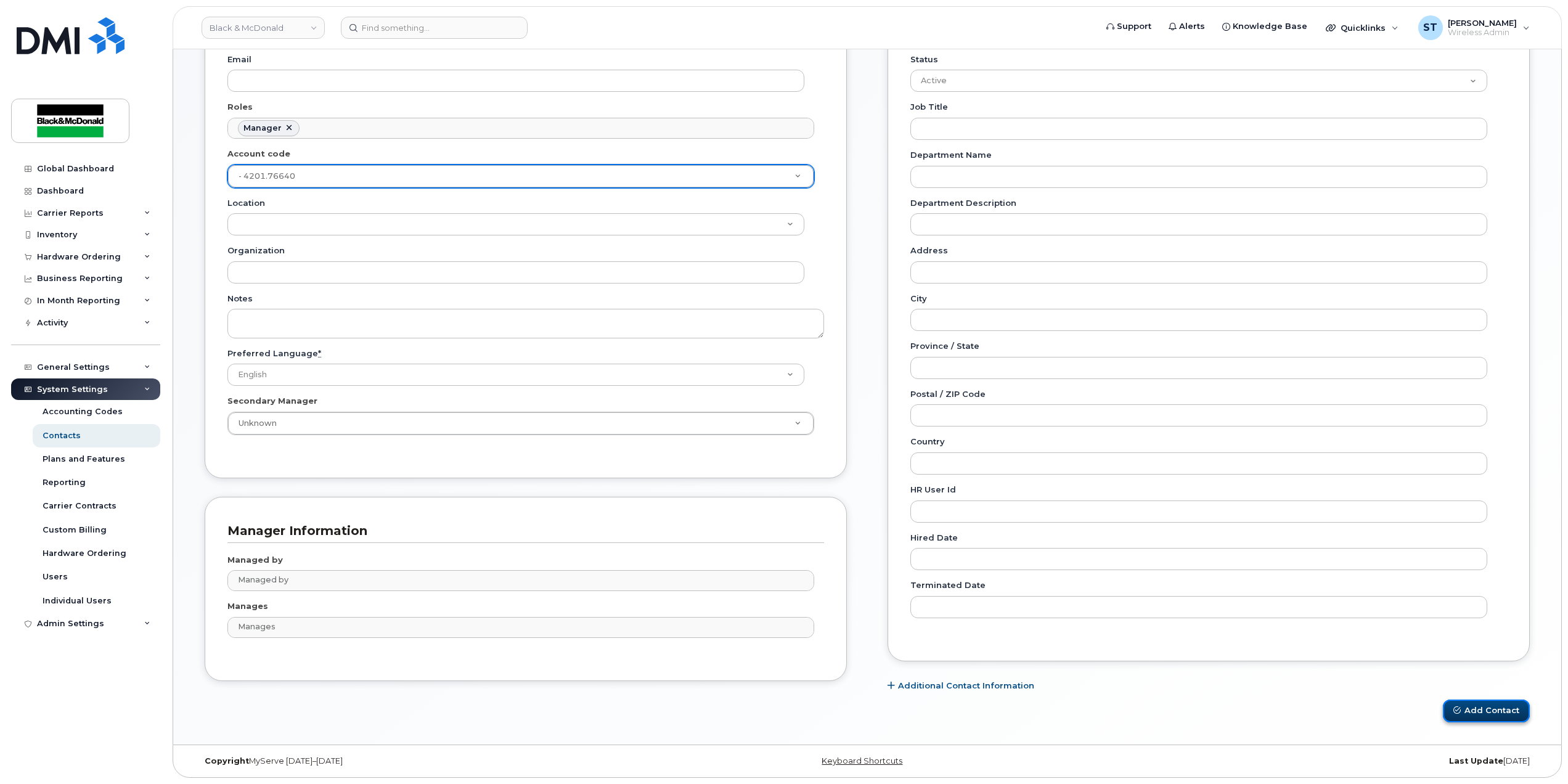
click at [1492, 710] on button "Add Contact" at bounding box center [1486, 711] width 87 height 23
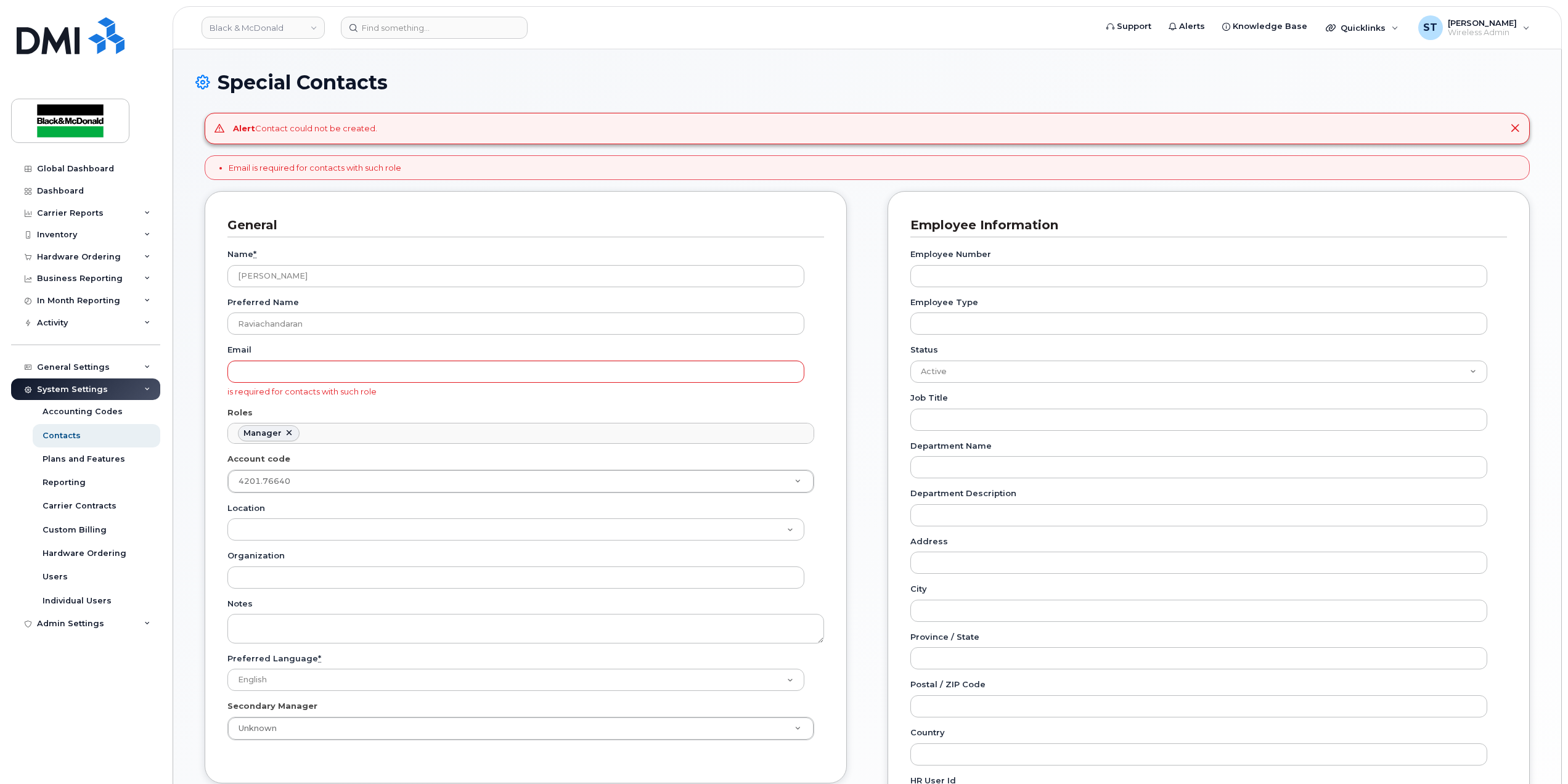
scroll to position [93, 0]
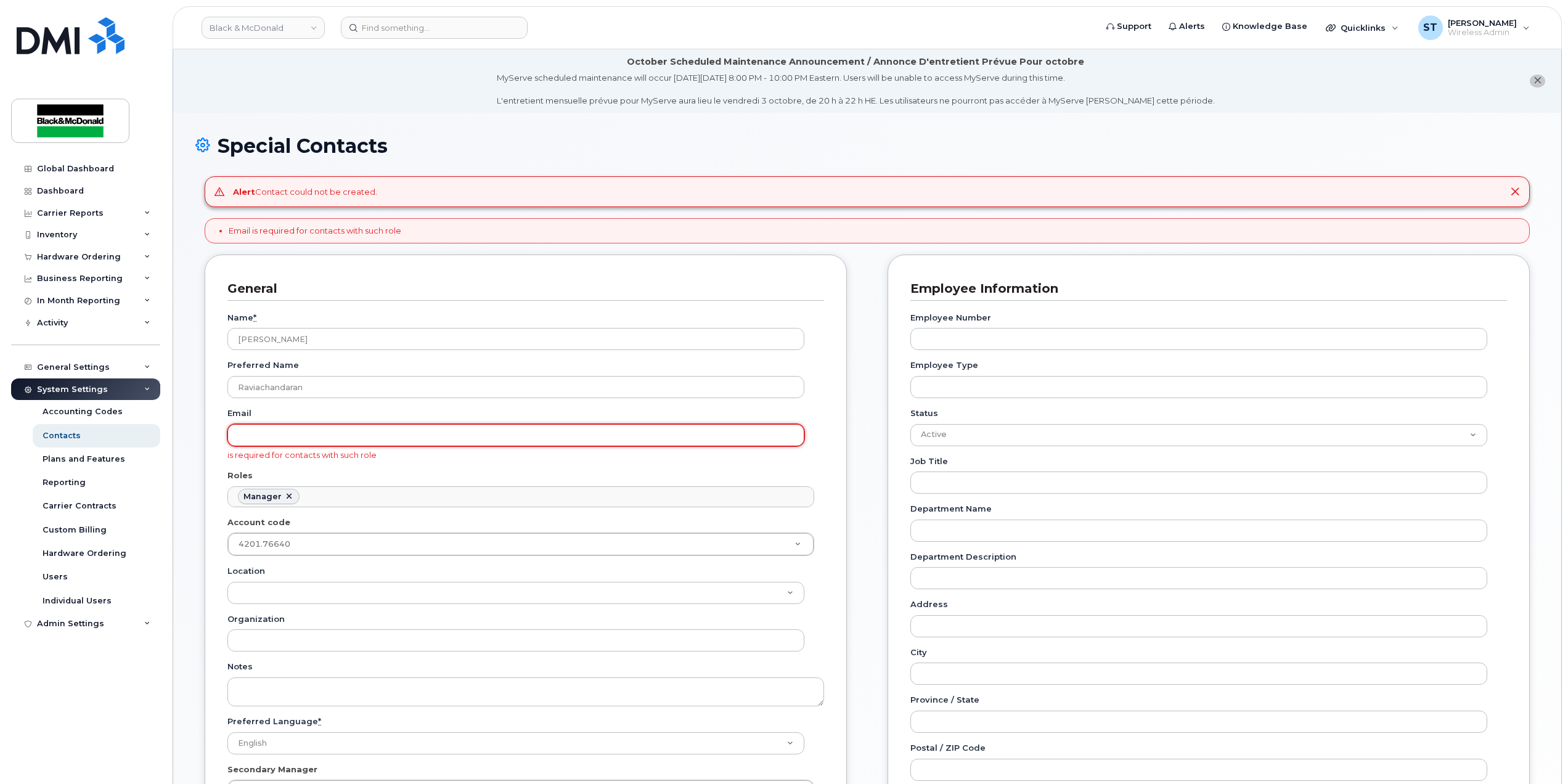
click at [273, 437] on input "Email" at bounding box center [516, 435] width 577 height 22
drag, startPoint x: 301, startPoint y: 438, endPoint x: 178, endPoint y: 415, distance: 125.1
click at [178, 415] on div "Special Contacts Alert Contact could not be created. Email is required for cont…" at bounding box center [867, 613] width 1388 height 1000
paste input "[EMAIL_ADDRESS][DOMAIN_NAME]"
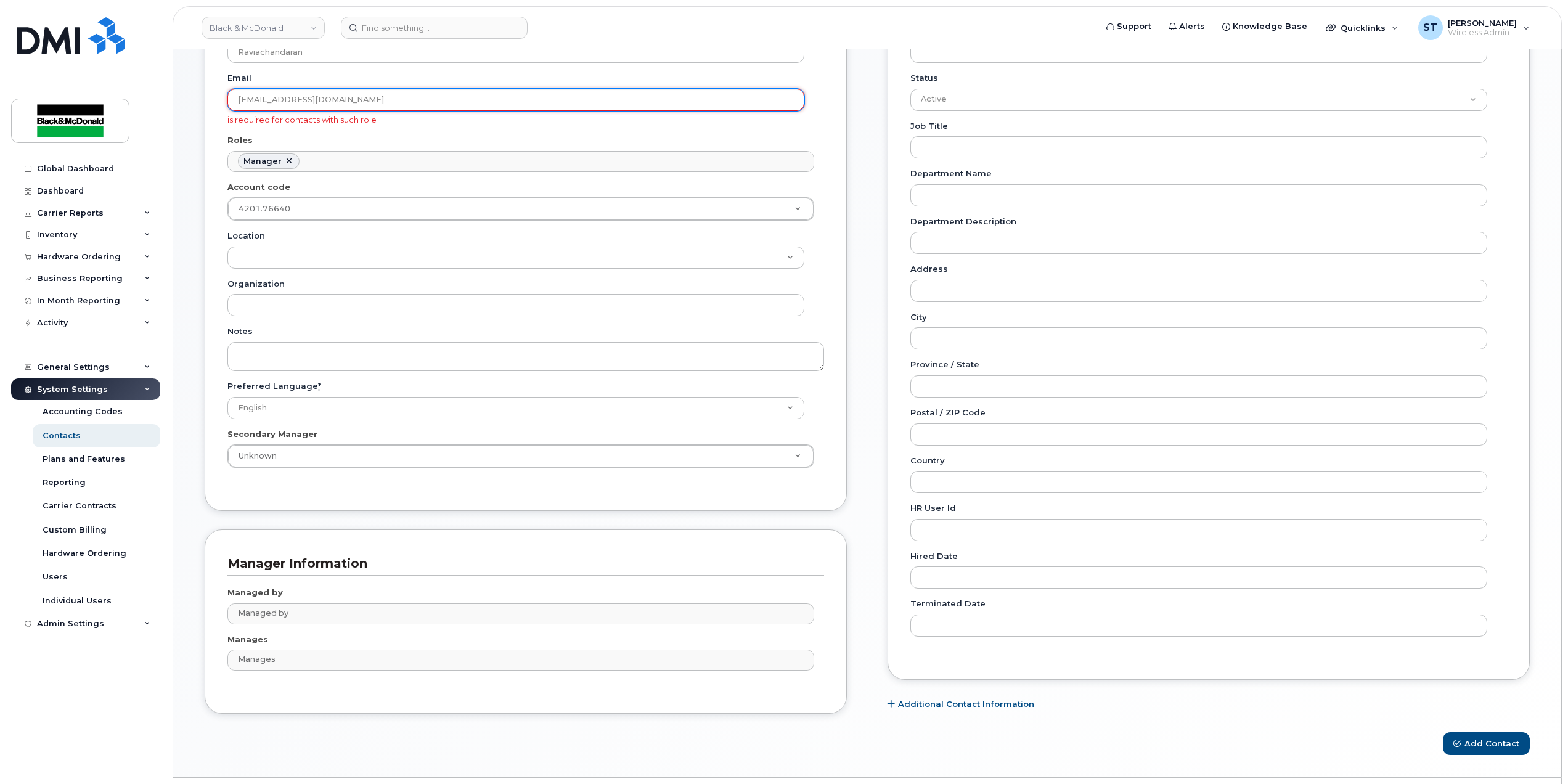
scroll to position [373, 0]
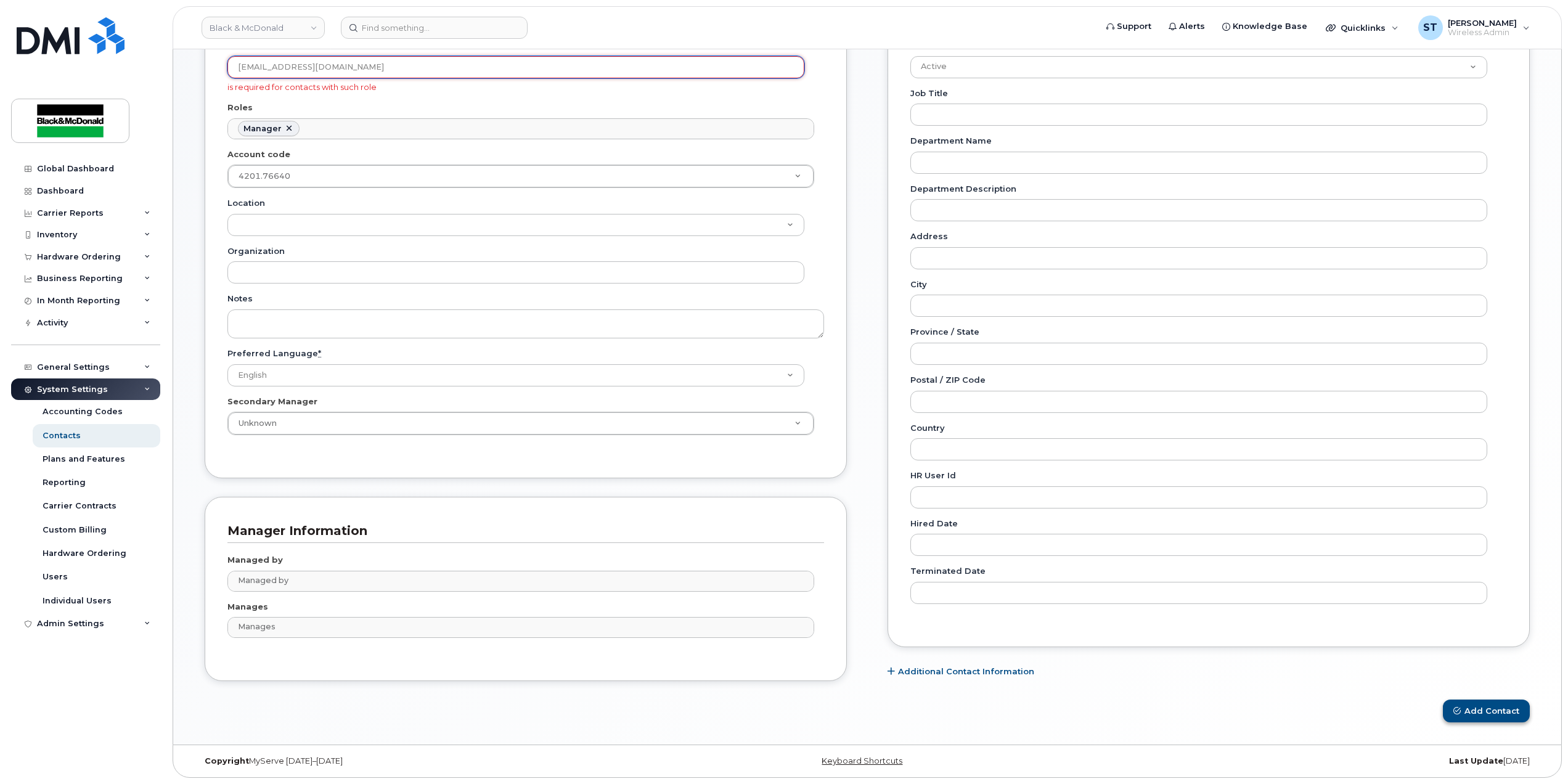
type input "[EMAIL_ADDRESS][DOMAIN_NAME]"
click at [1489, 716] on button "Add Contact" at bounding box center [1486, 711] width 87 height 23
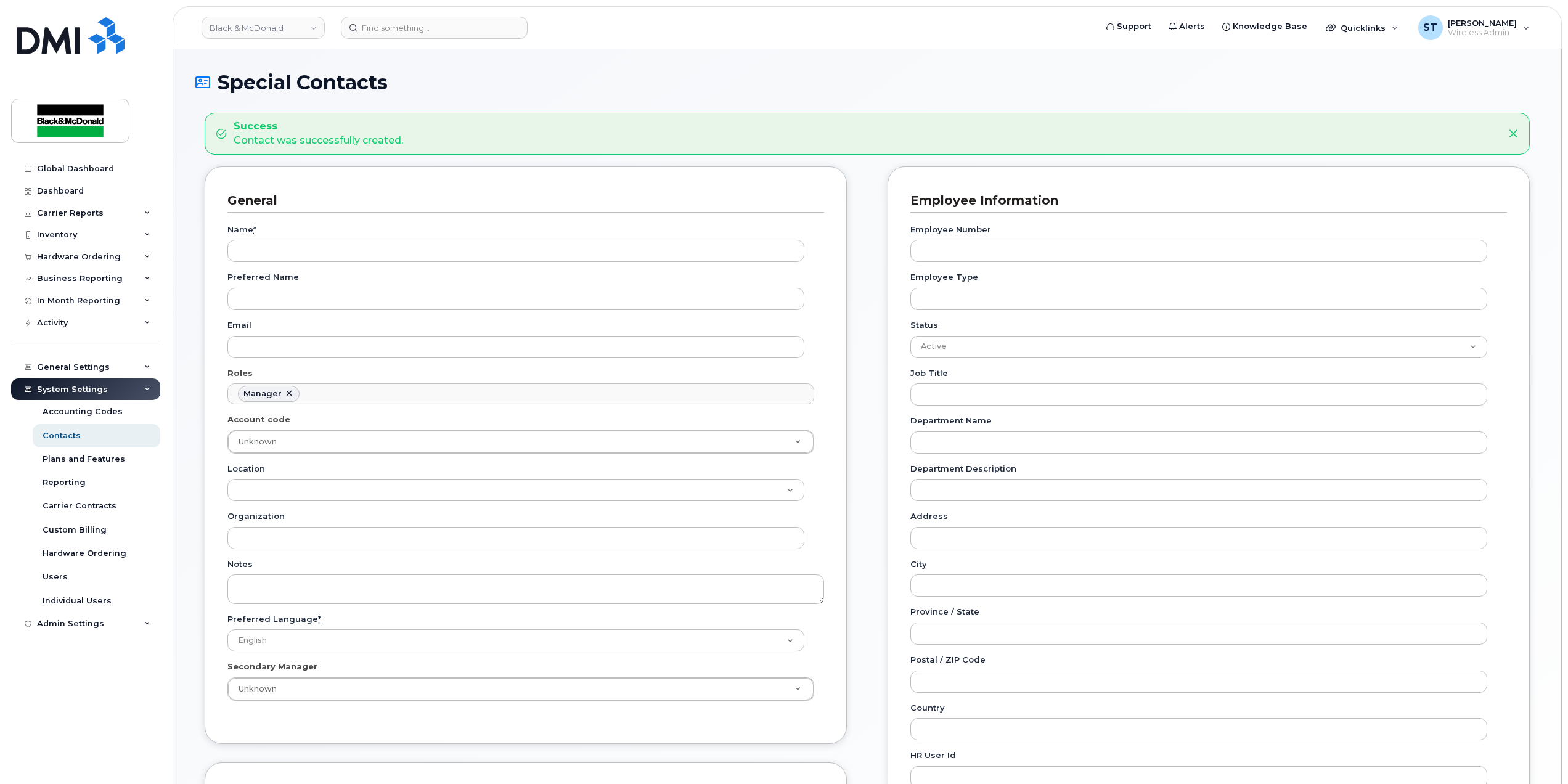
scroll to position [93, 0]
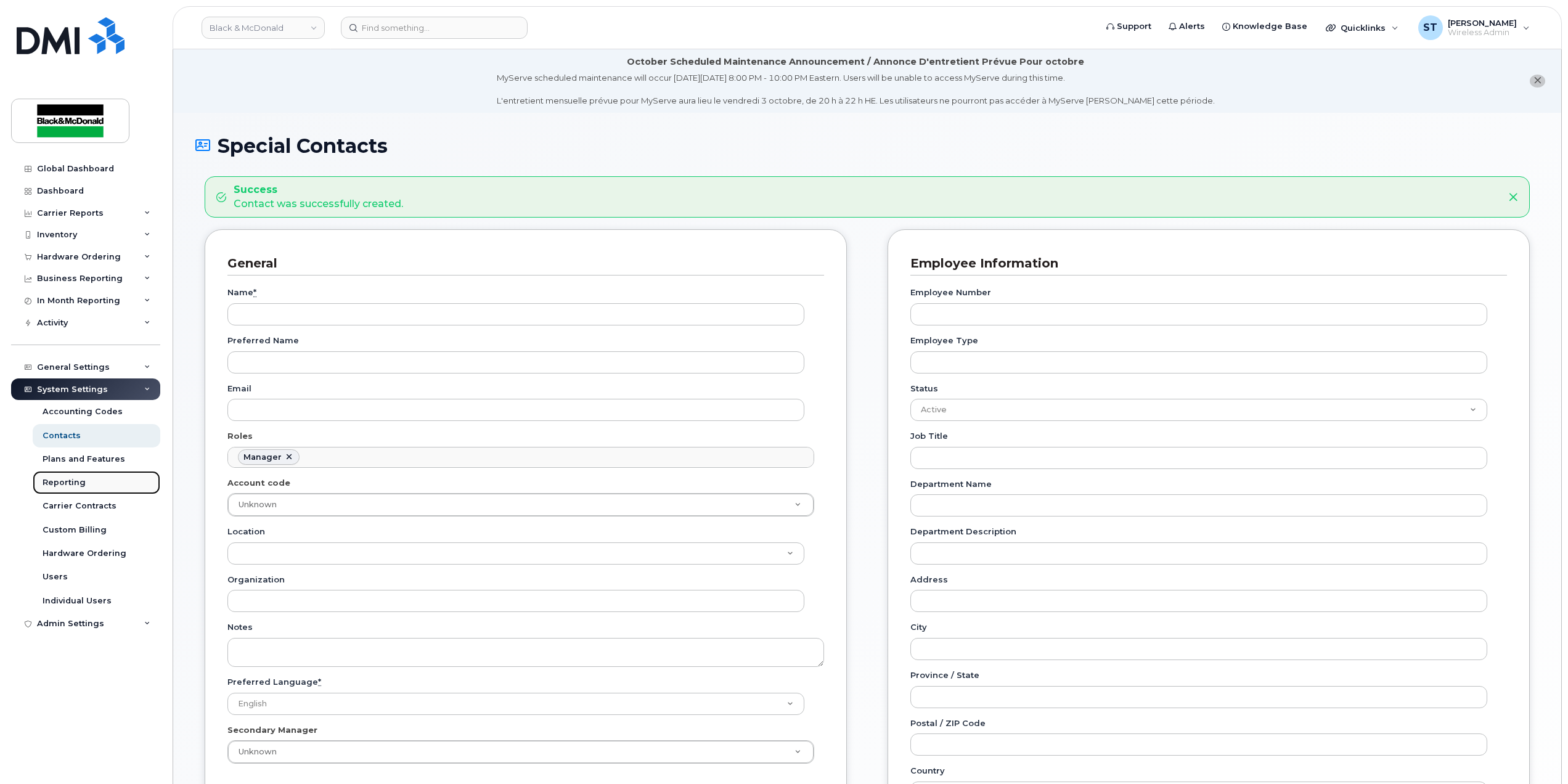
click at [74, 476] on link "Reporting" at bounding box center [96, 483] width 128 height 24
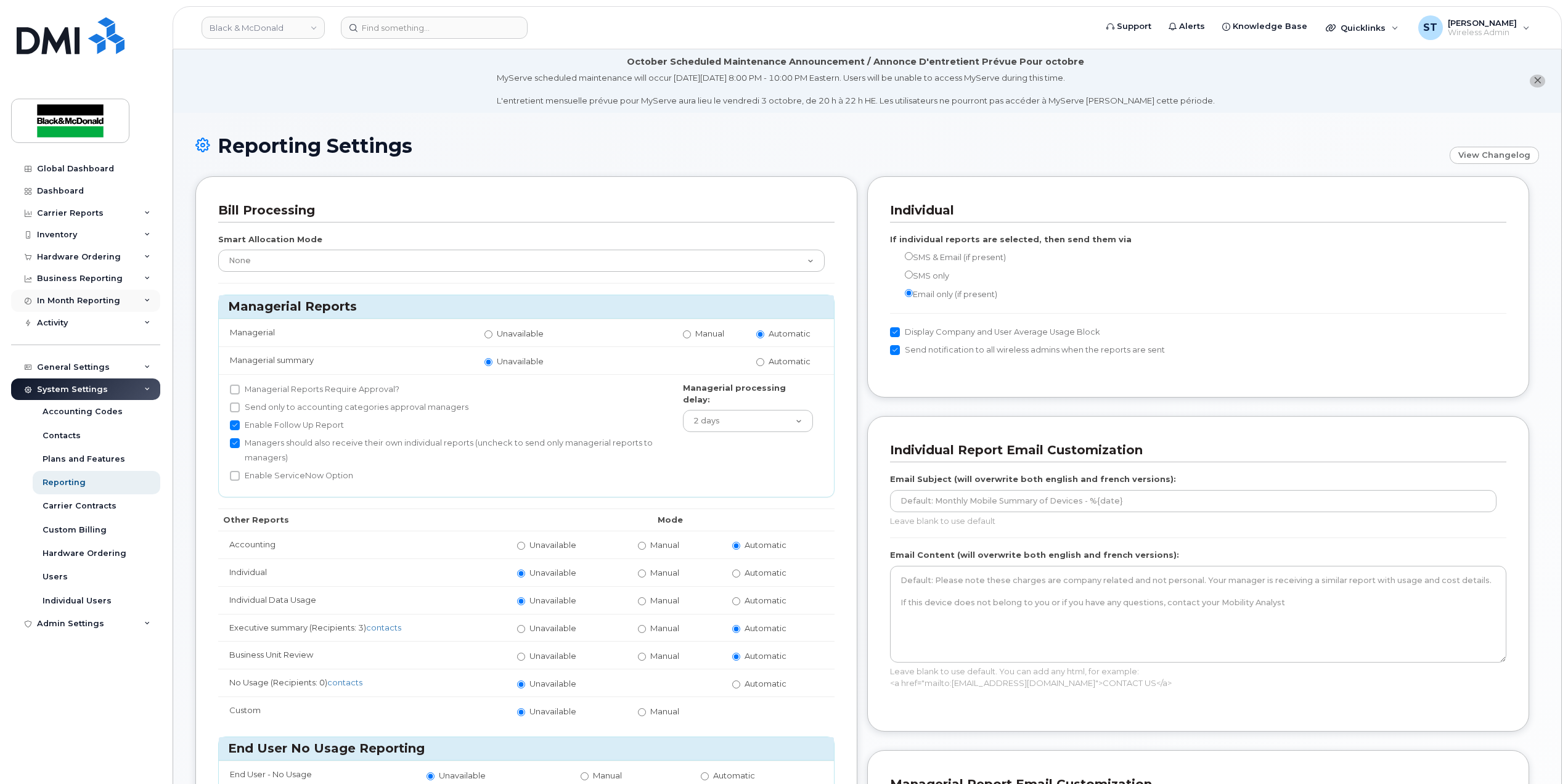
click at [76, 301] on div "In Month Reporting" at bounding box center [78, 301] width 83 height 10
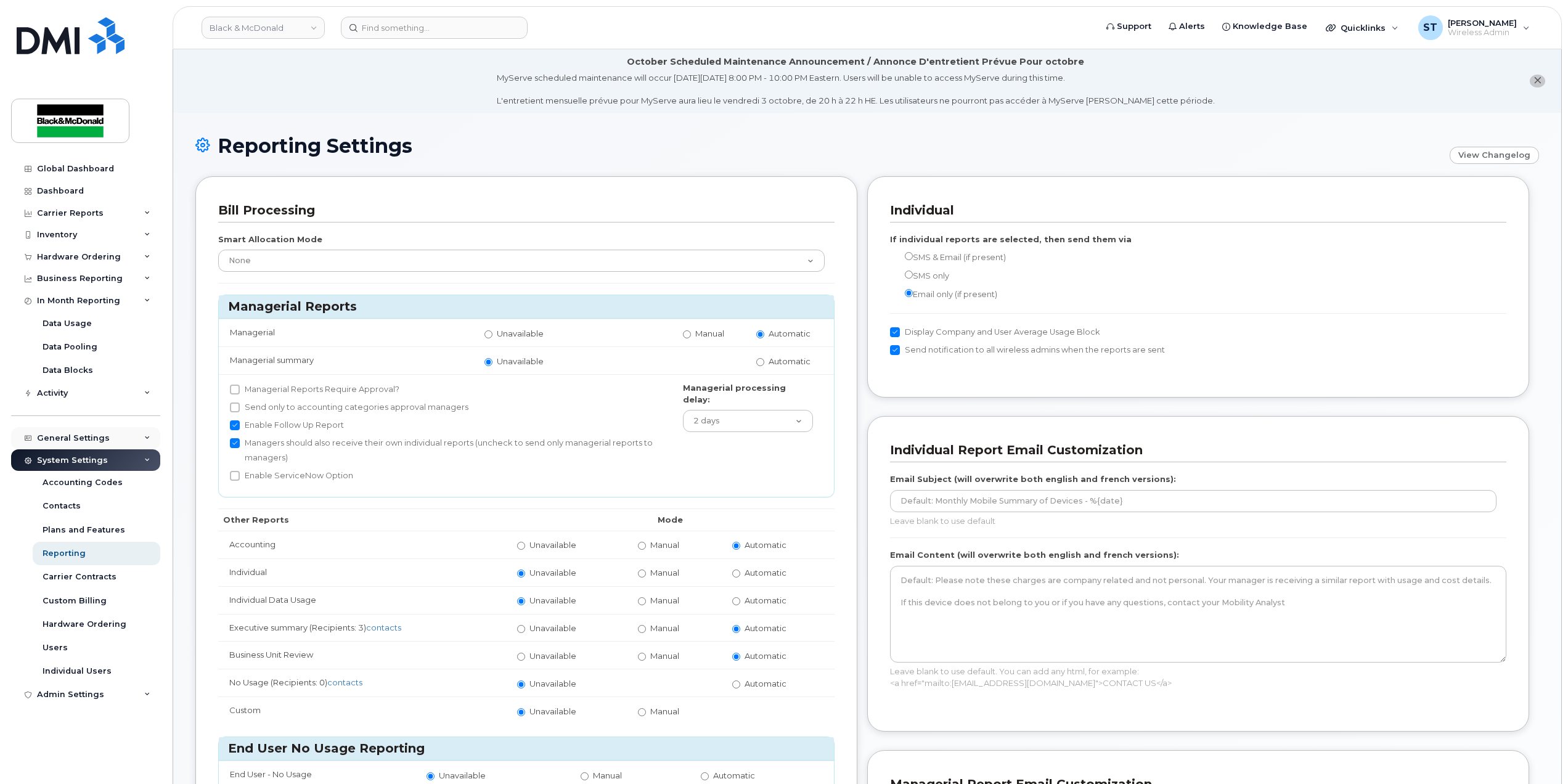
click at [132, 428] on div "General Settings" at bounding box center [85, 438] width 149 height 22
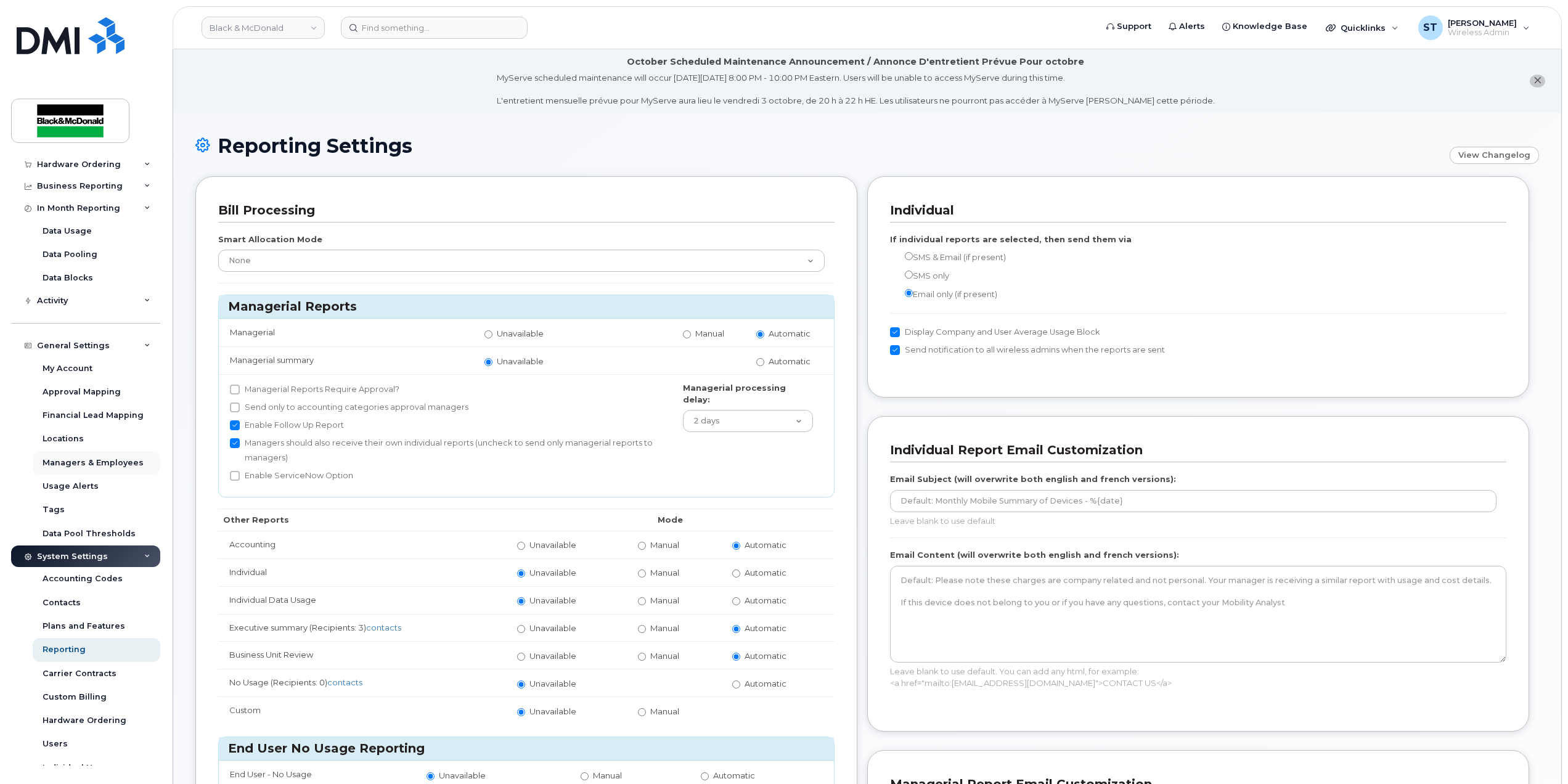
scroll to position [128, 0]
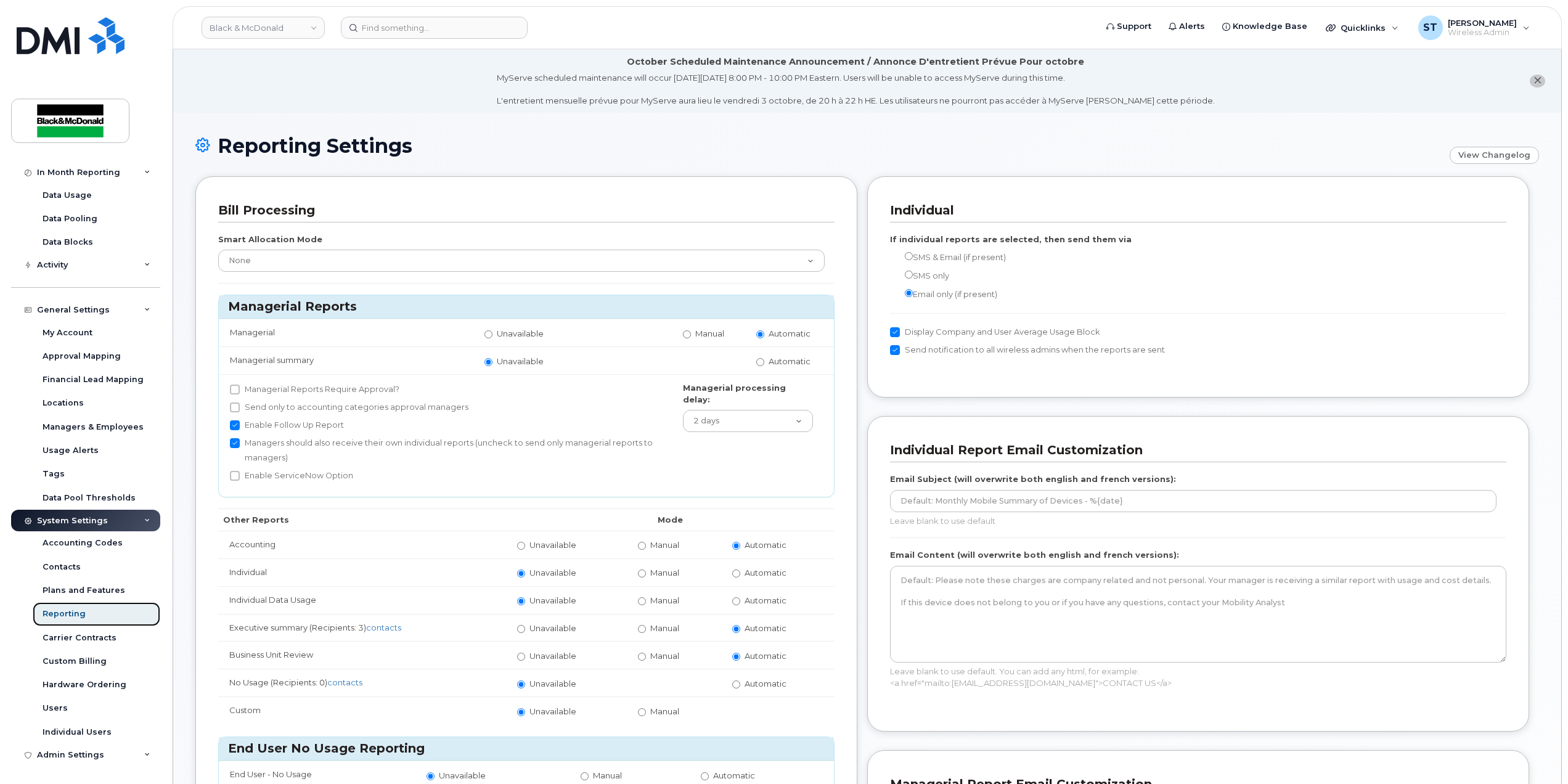
click at [76, 616] on div "Reporting" at bounding box center [64, 614] width 43 height 11
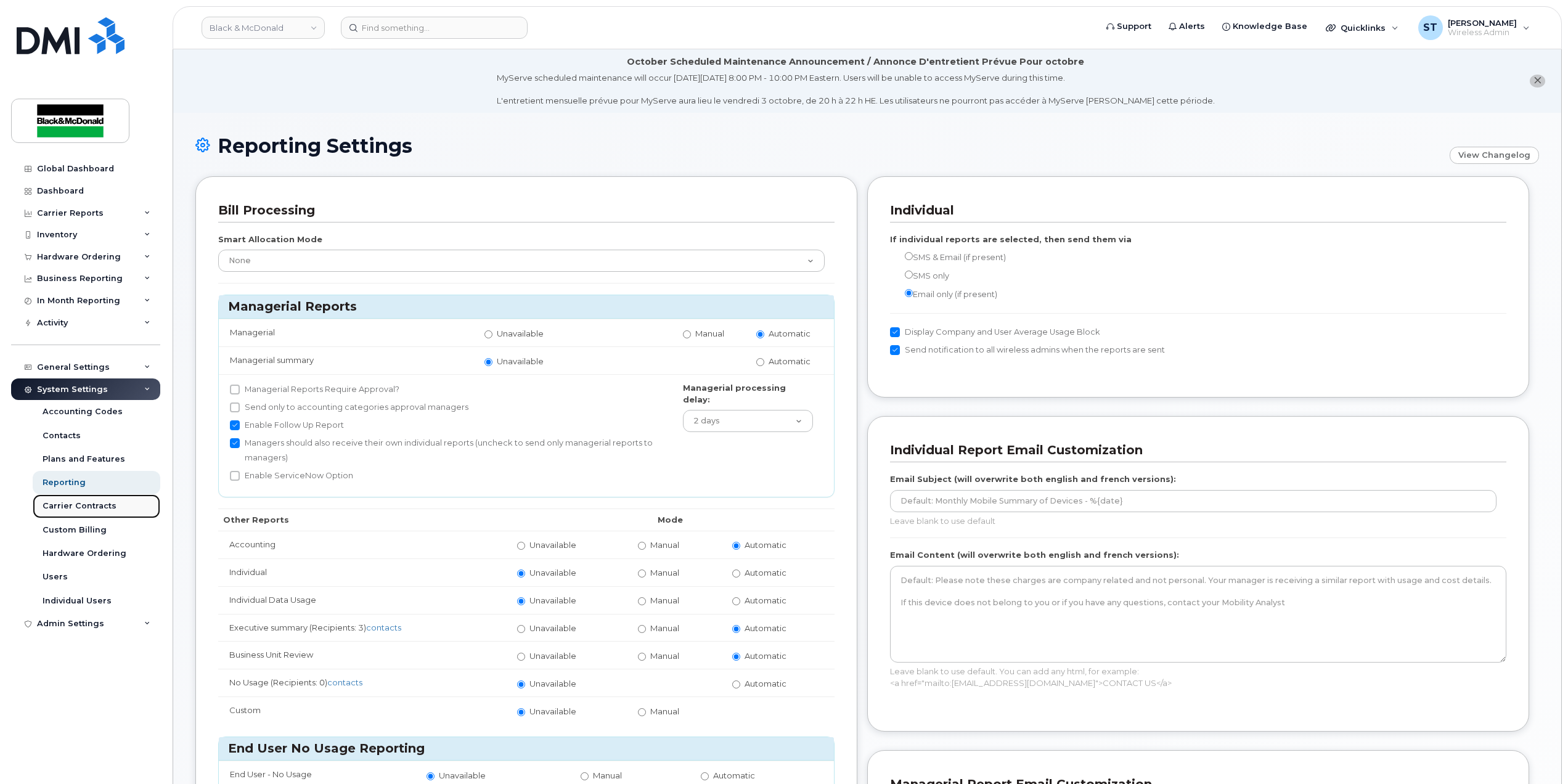
click at [62, 495] on link "Carrier Contracts" at bounding box center [96, 506] width 128 height 24
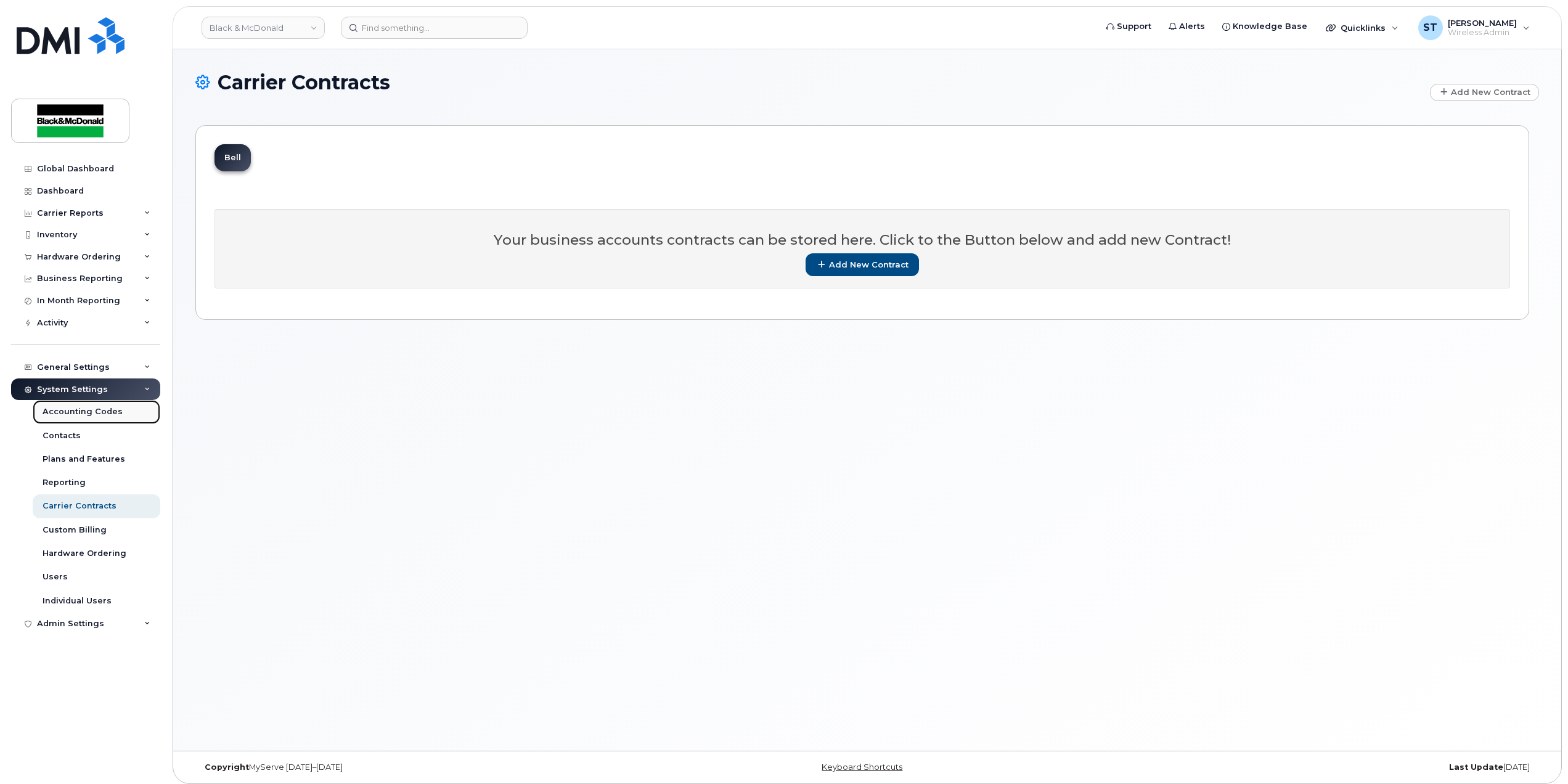
click at [84, 415] on div "Accounting Codes" at bounding box center [82, 411] width 80 height 11
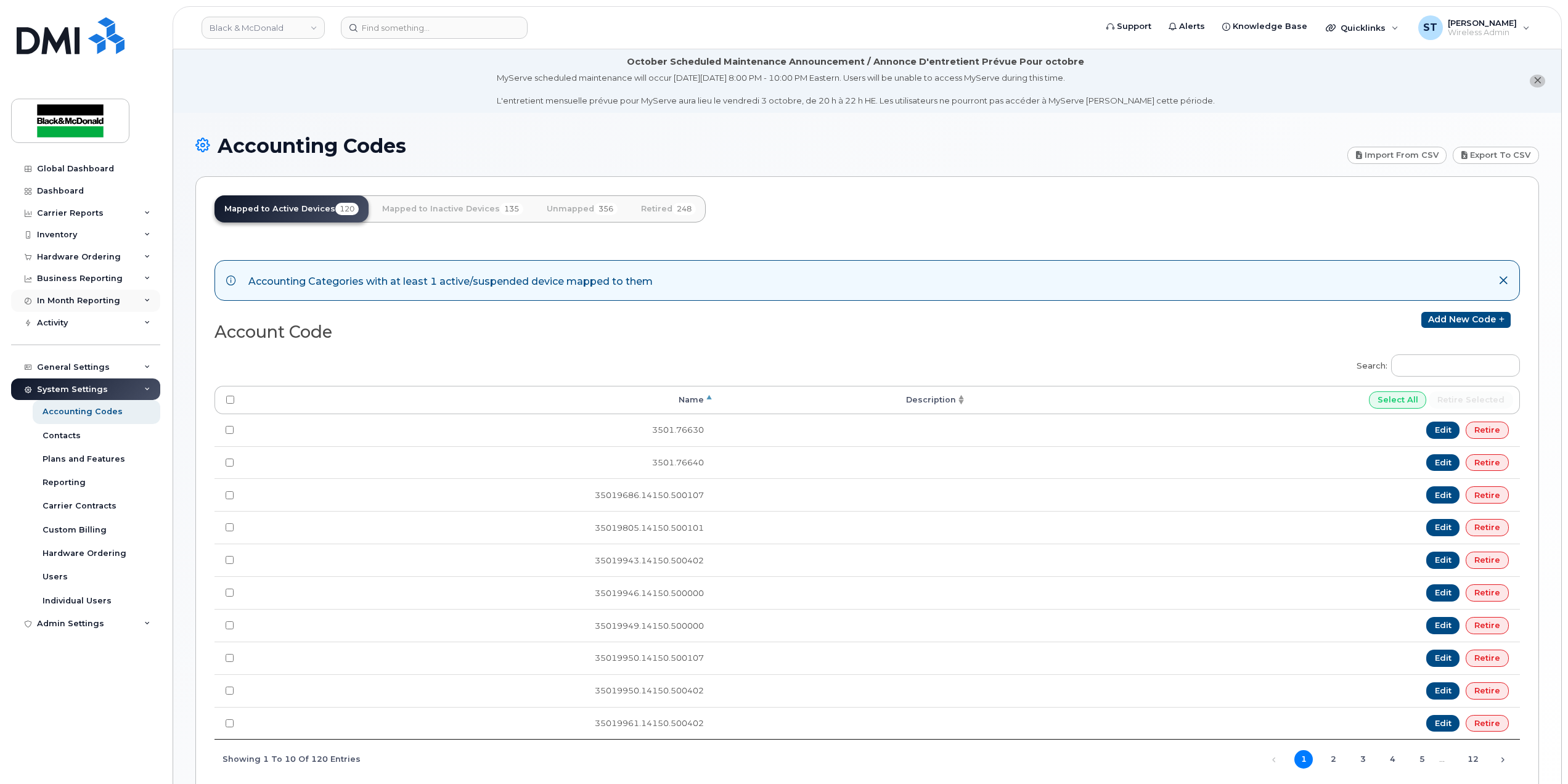
click at [84, 302] on div "In Month Reporting" at bounding box center [78, 301] width 83 height 10
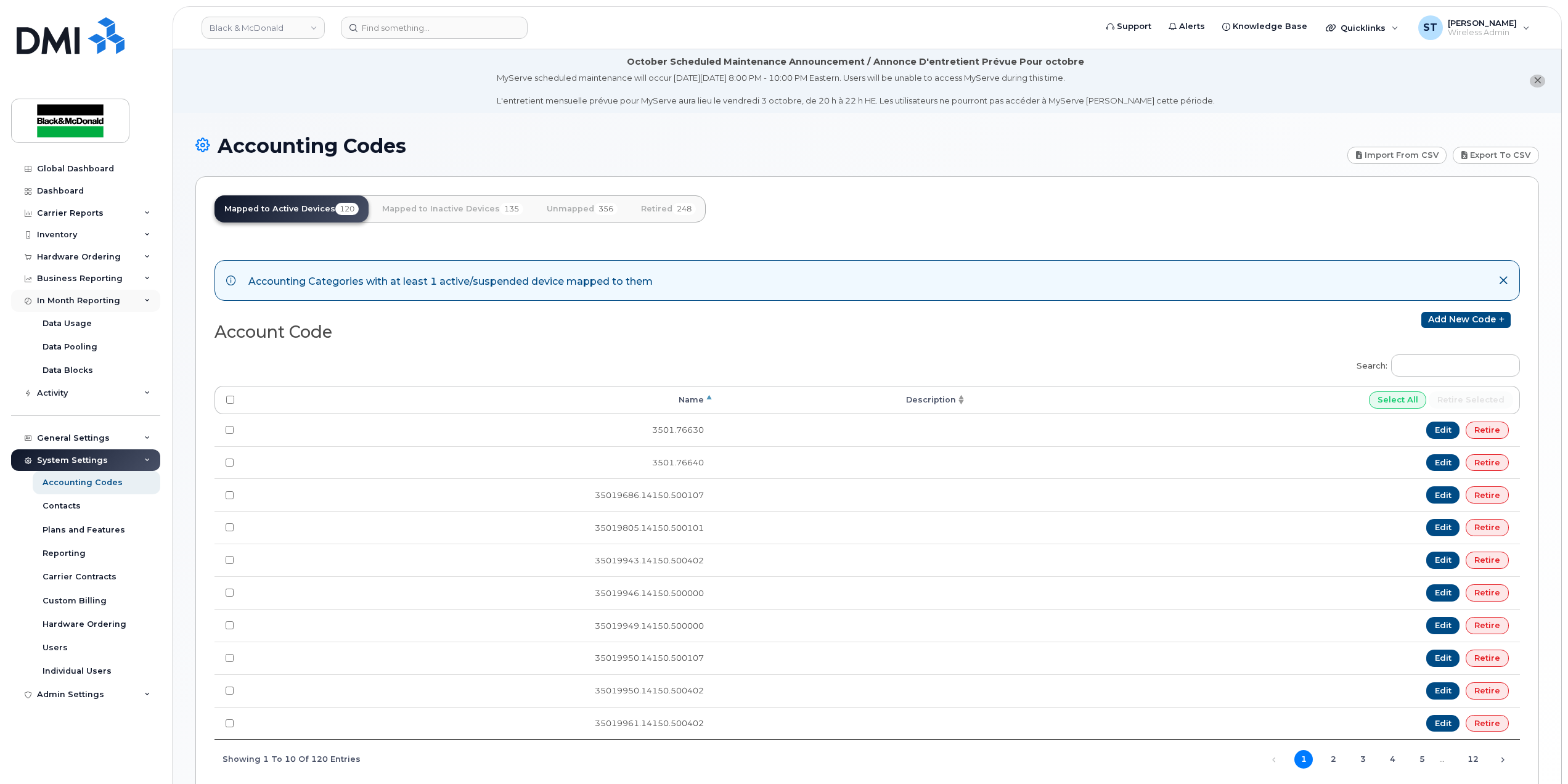
click at [70, 302] on div "In Month Reporting" at bounding box center [78, 301] width 83 height 10
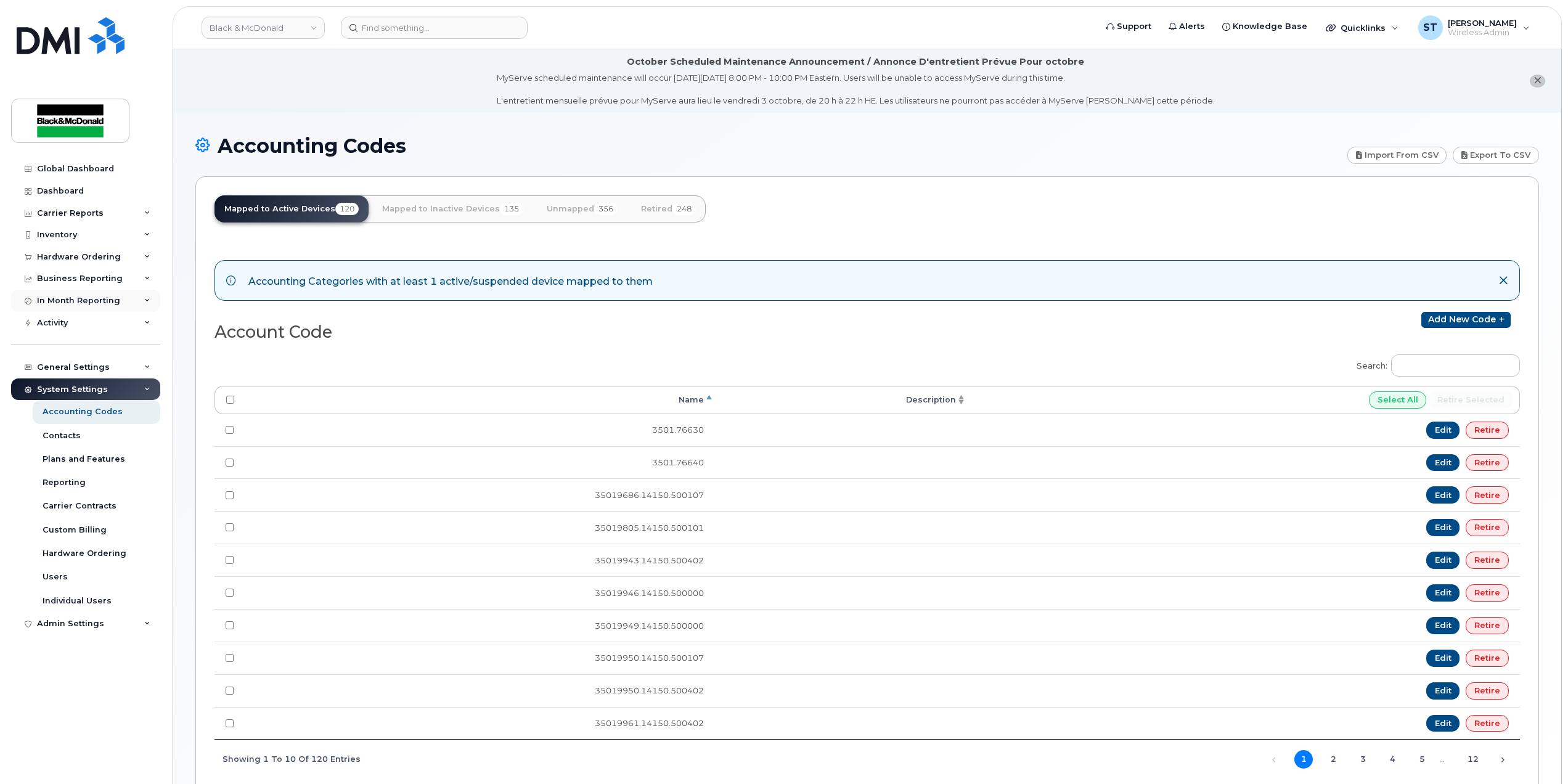
click at [70, 302] on div "In Month Reporting" at bounding box center [78, 301] width 83 height 10
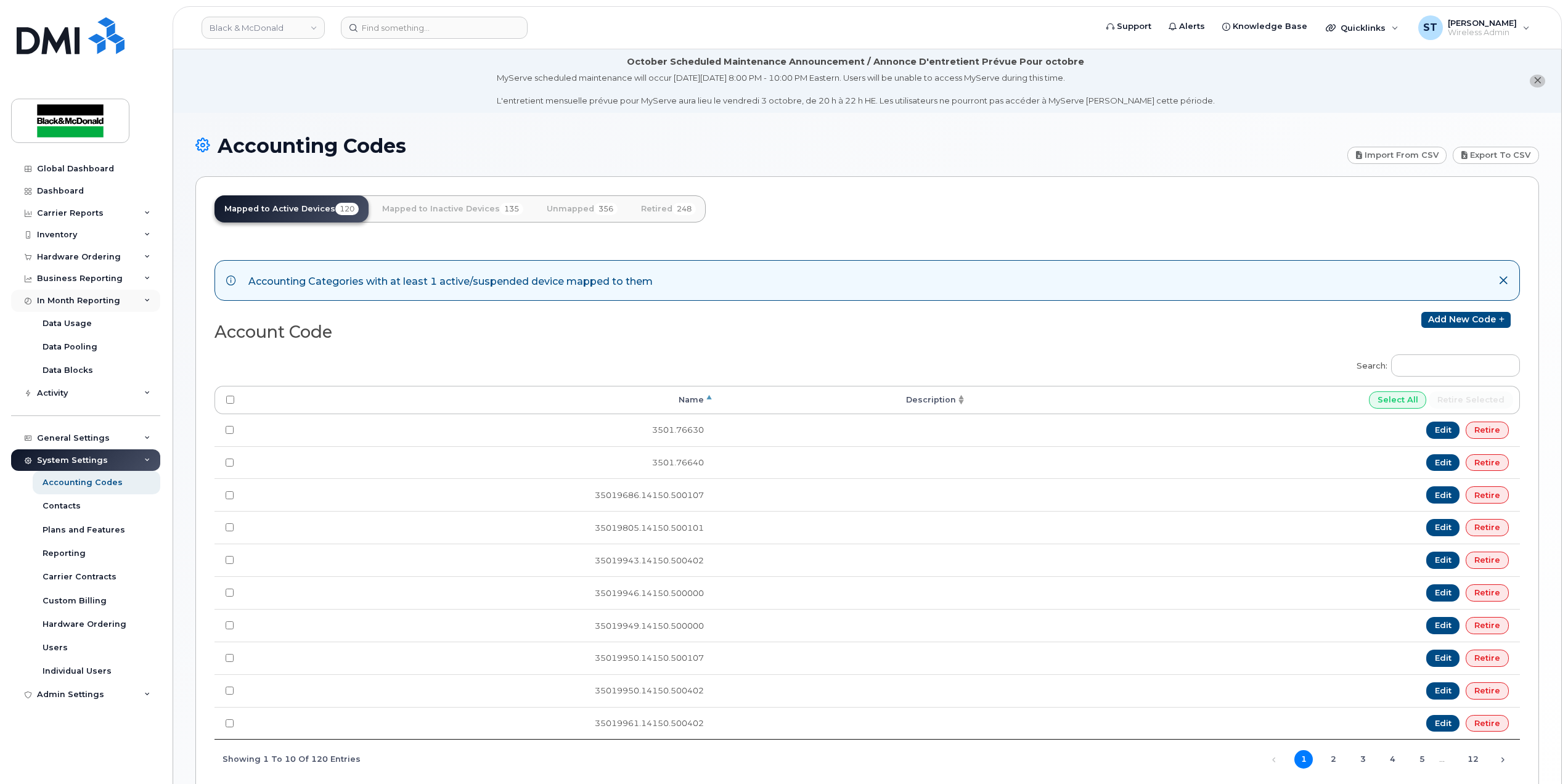
click at [96, 296] on div "In Month Reporting" at bounding box center [78, 301] width 83 height 10
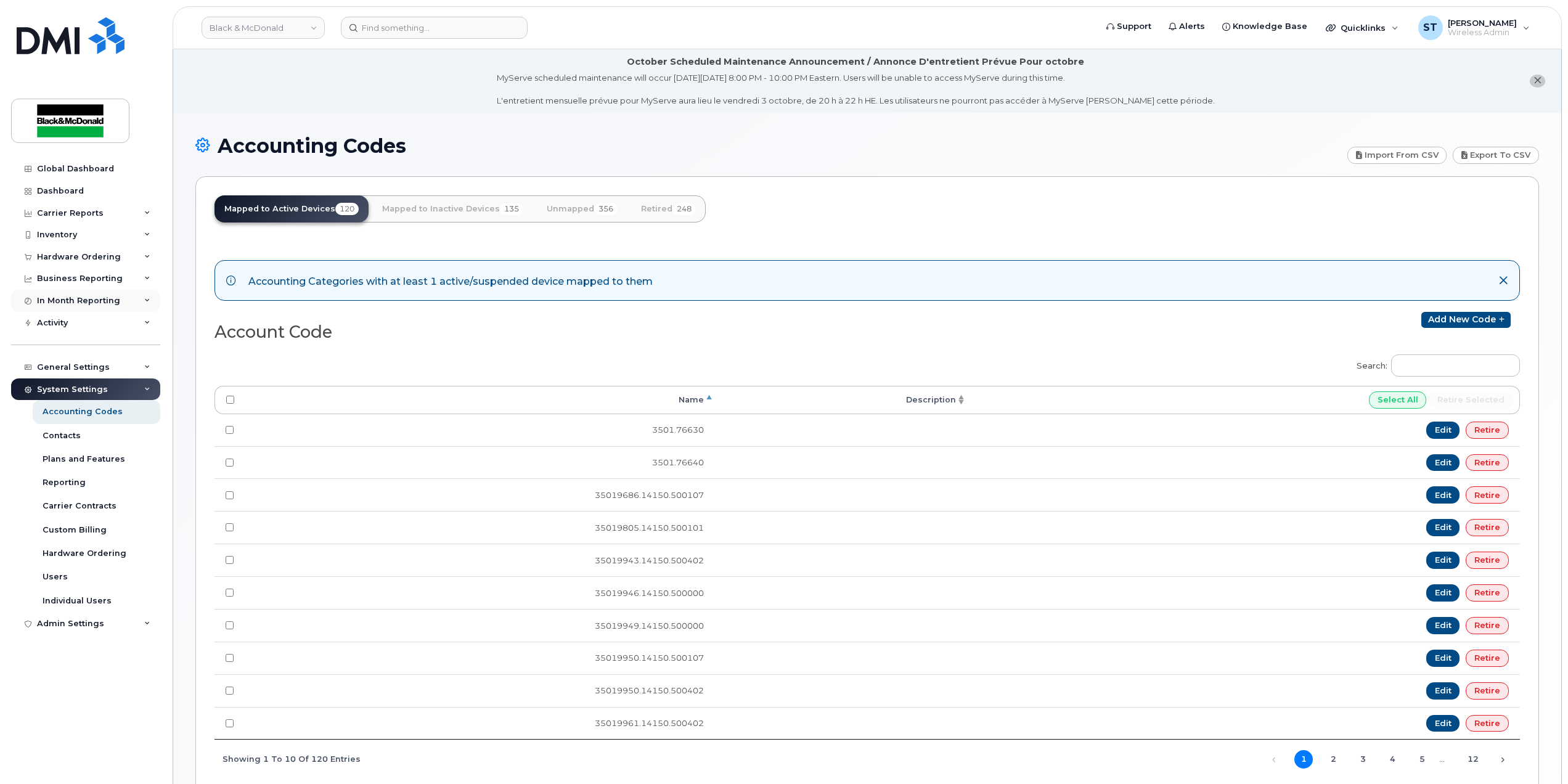
click at [96, 296] on div "In Month Reporting" at bounding box center [78, 301] width 83 height 10
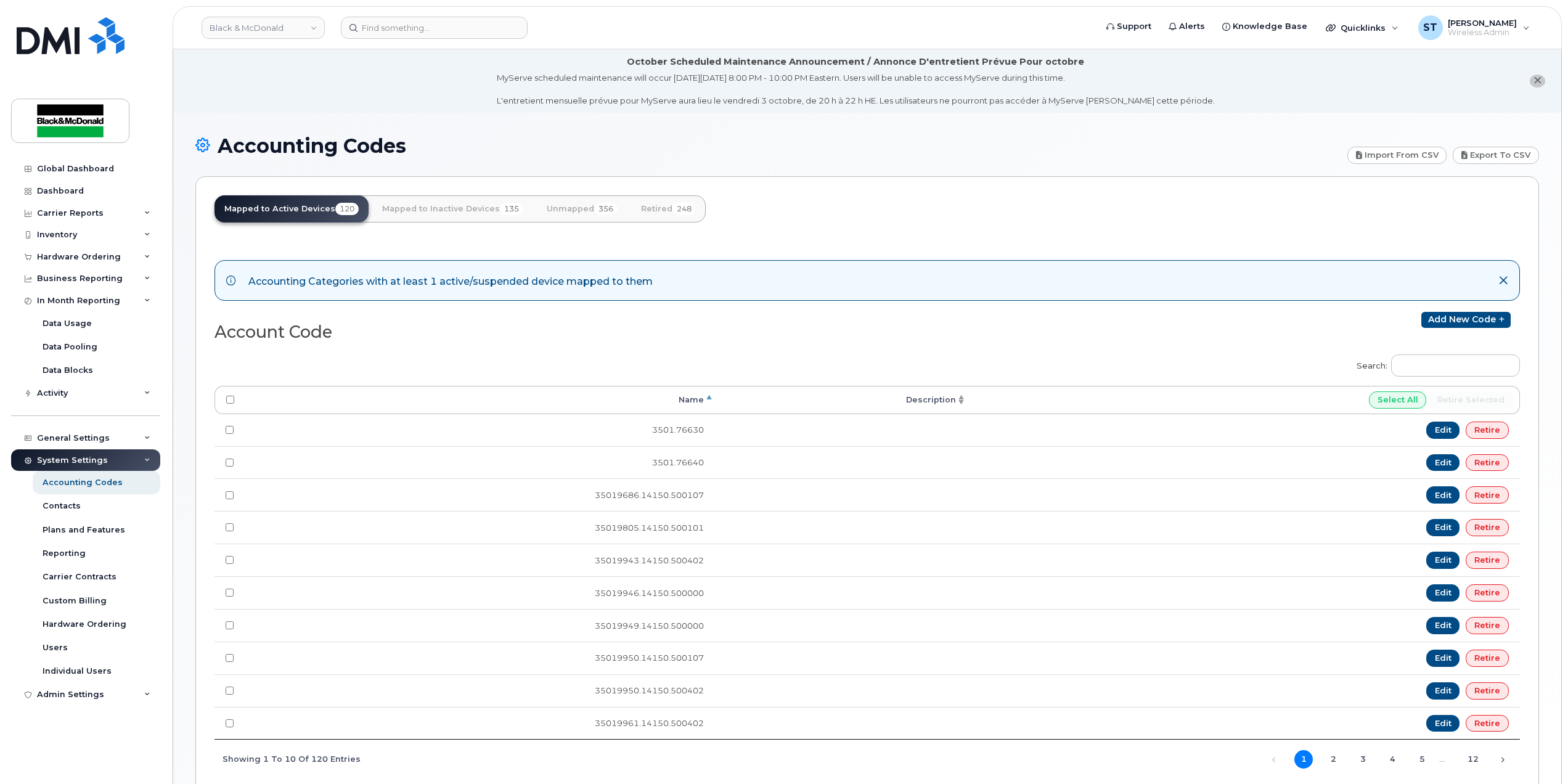
click at [511, 292] on div "Accounting Categories with at least 1 active/suspended device mapped to them" at bounding box center [867, 280] width 1306 height 40
click at [691, 306] on div "Accounting Categories with at least 1 active/suspended device mapped to them Ac…" at bounding box center [867, 511] width 1306 height 533
click at [1493, 281] on div "Accounting Categories with at least 1 active/suspended device mapped to them" at bounding box center [867, 280] width 1306 height 40
click at [1439, 361] on input "Search:" at bounding box center [1455, 365] width 129 height 22
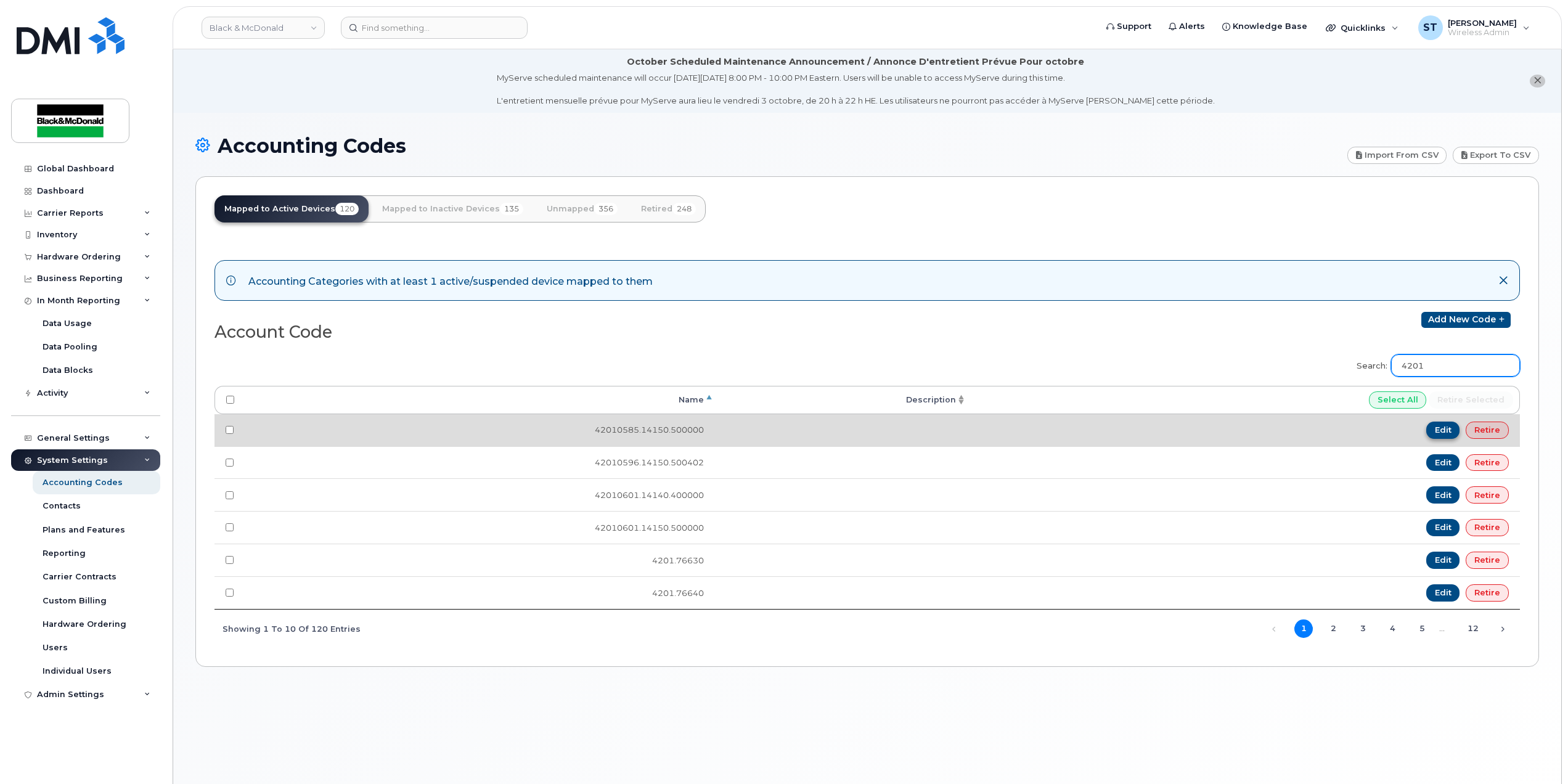
type input "4201"
click at [1431, 431] on link "Edit" at bounding box center [1443, 430] width 34 height 17
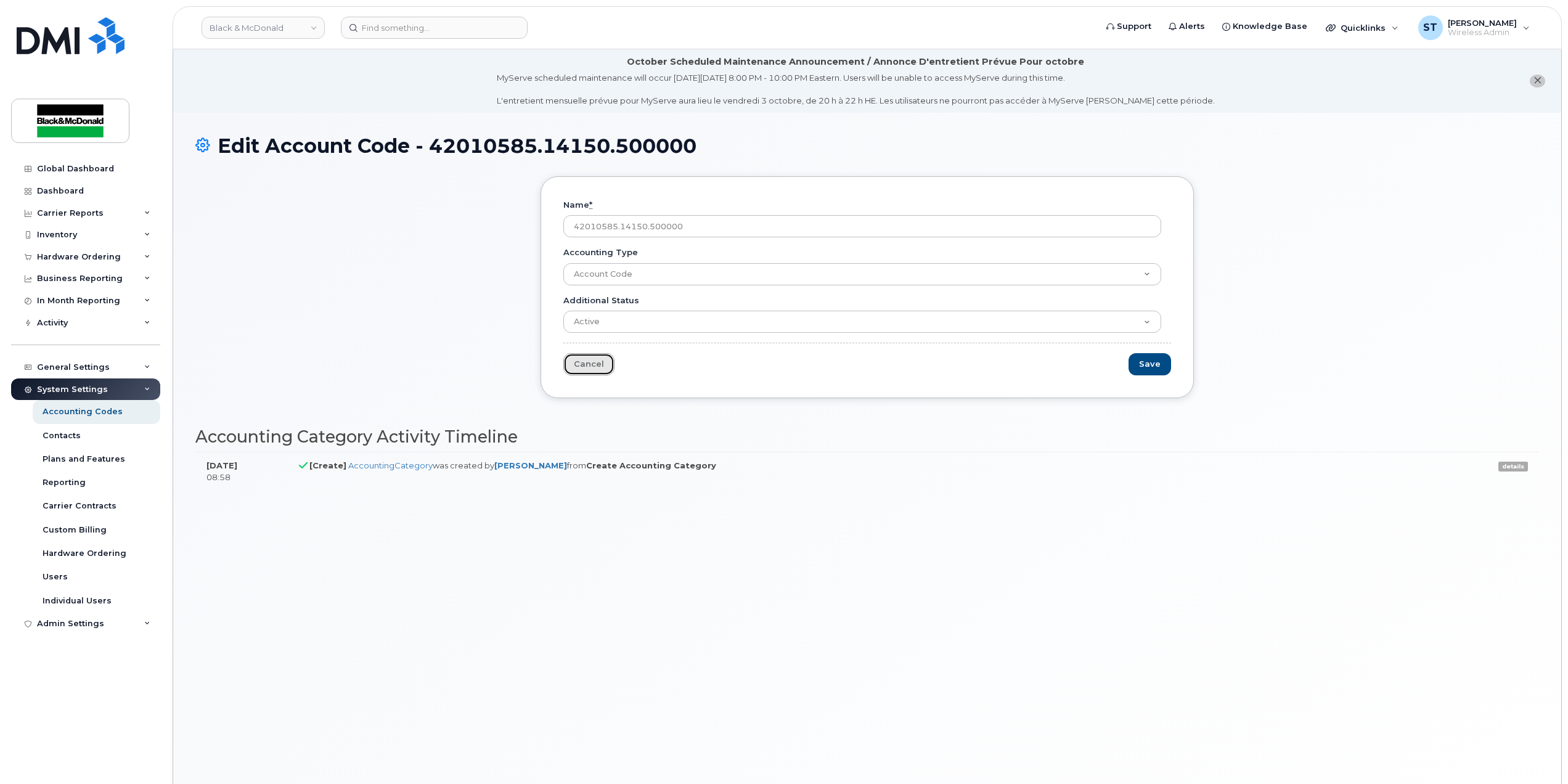
click at [582, 371] on link "Cancel" at bounding box center [589, 364] width 51 height 23
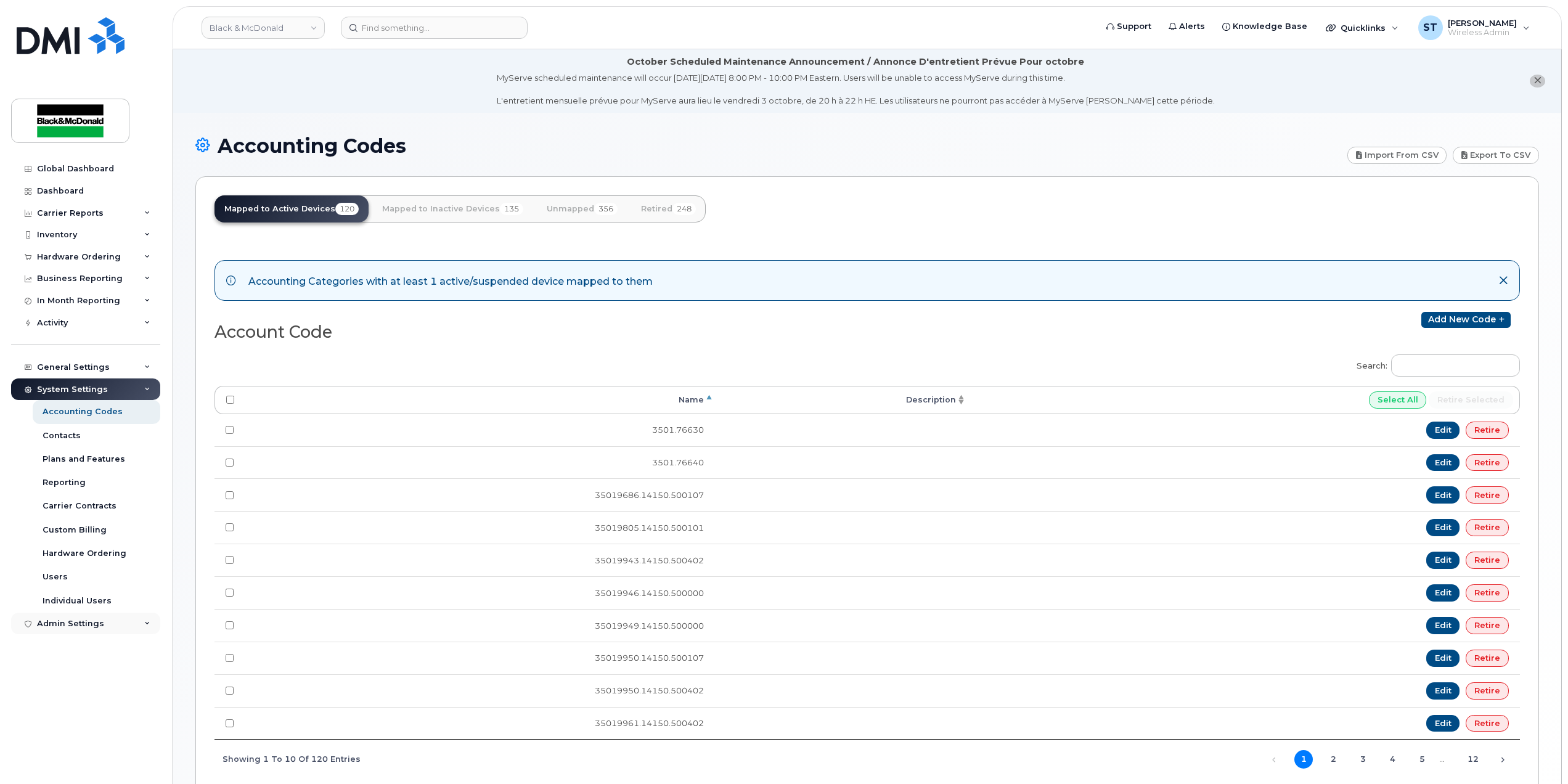
click at [76, 622] on div "Admin Settings" at bounding box center [70, 623] width 67 height 10
click at [75, 622] on div "Admin Settings" at bounding box center [70, 623] width 67 height 10
click at [142, 386] on div "System Settings" at bounding box center [85, 389] width 149 height 22
click at [100, 411] on div "Admin Settings" at bounding box center [85, 411] width 149 height 22
click at [100, 411] on div "Admin Settings" at bounding box center [70, 411] width 67 height 10
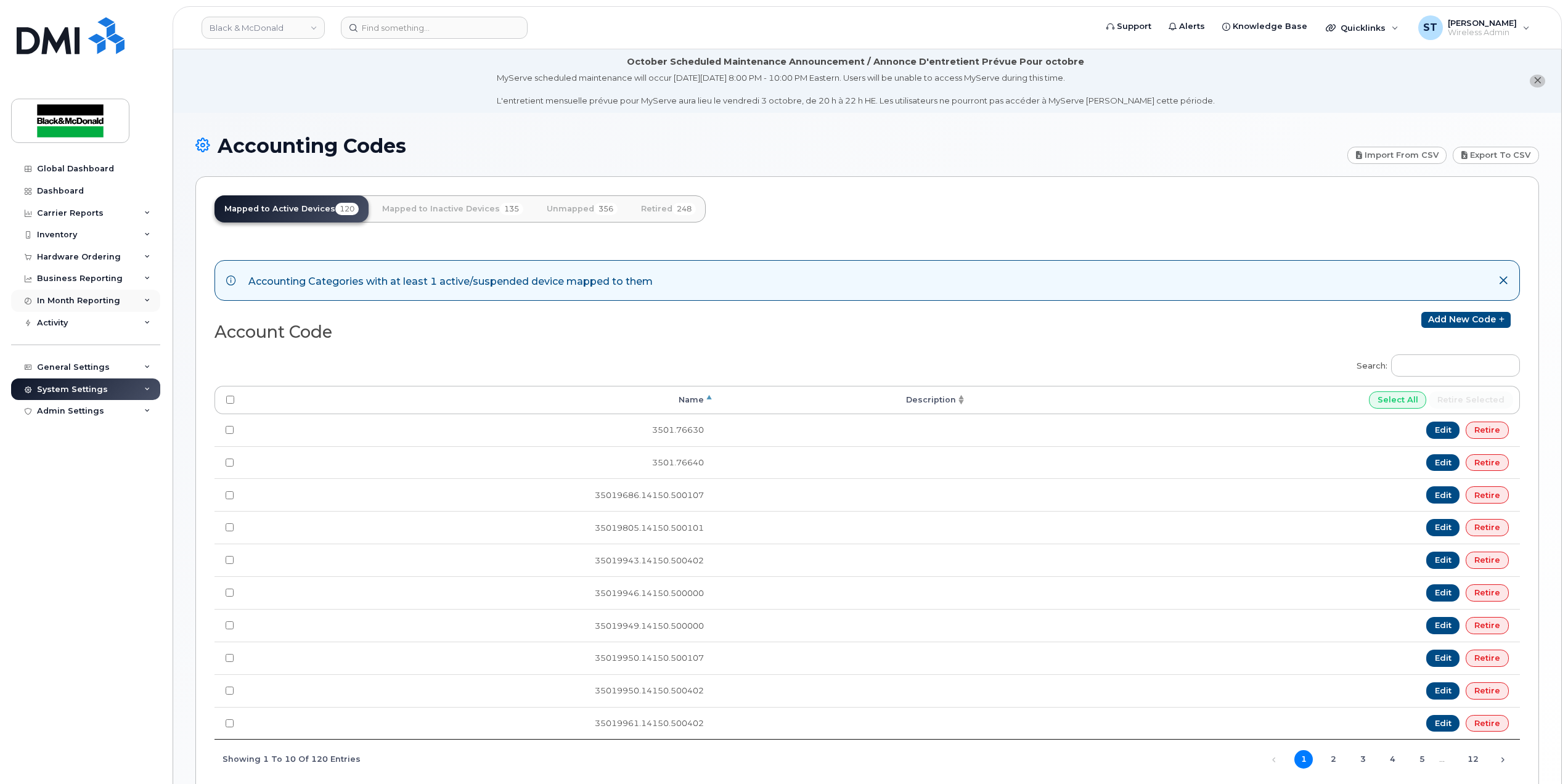
click at [142, 301] on div "In Month Reporting" at bounding box center [85, 301] width 149 height 22
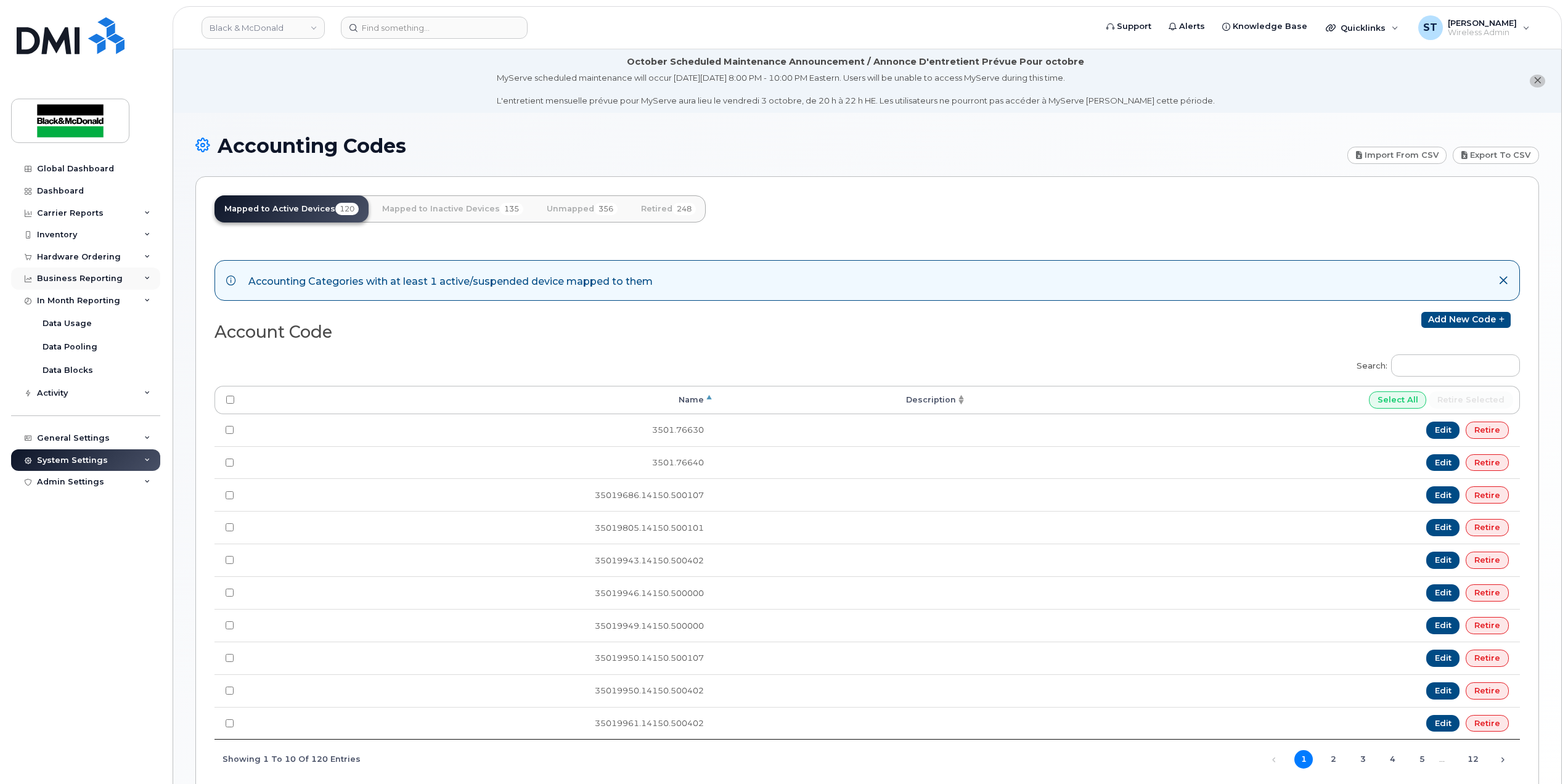
click at [105, 280] on div "Business Reporting" at bounding box center [79, 278] width 86 height 10
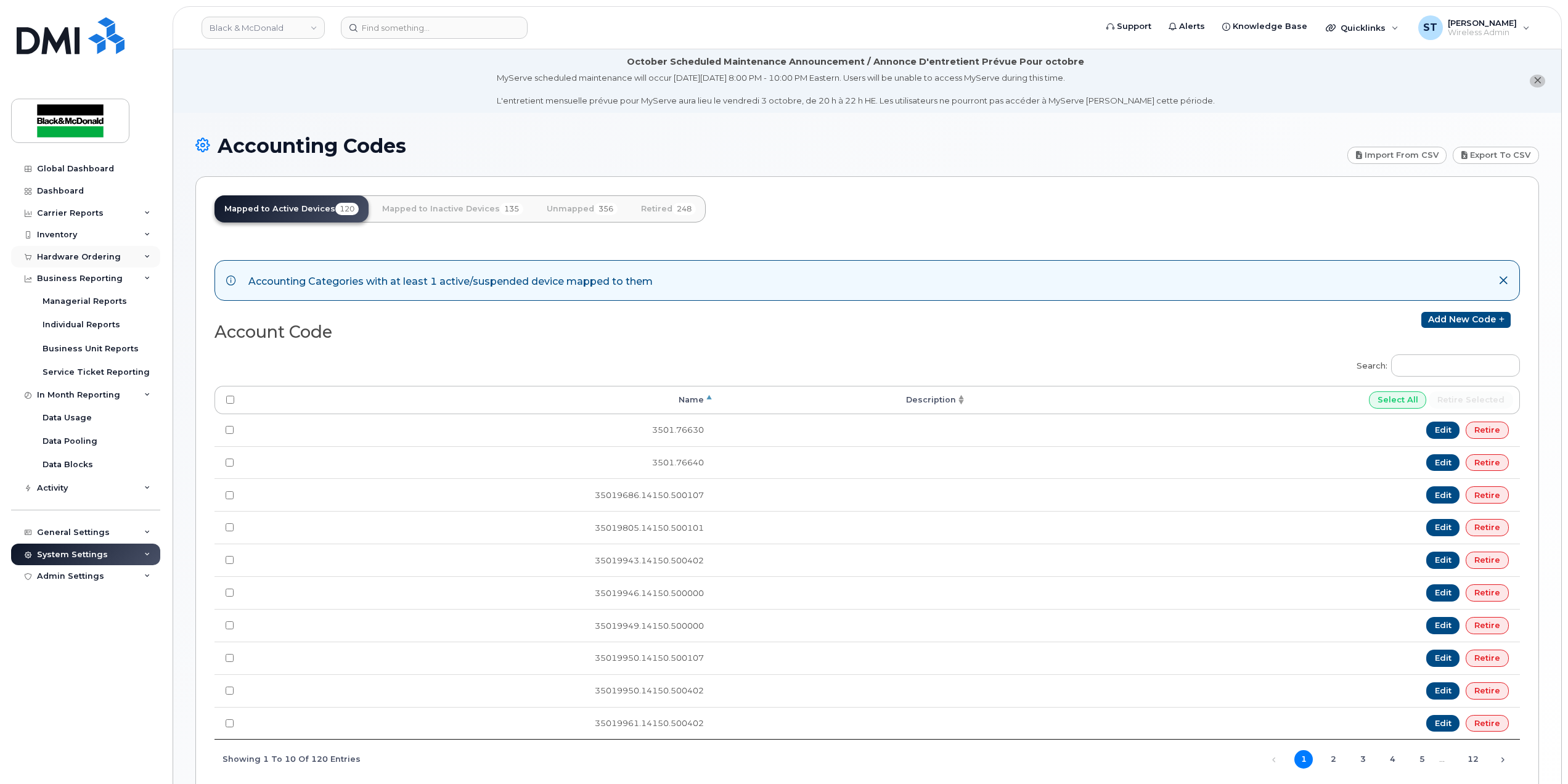
click at [101, 252] on div "Hardware Ordering" at bounding box center [79, 256] width 84 height 10
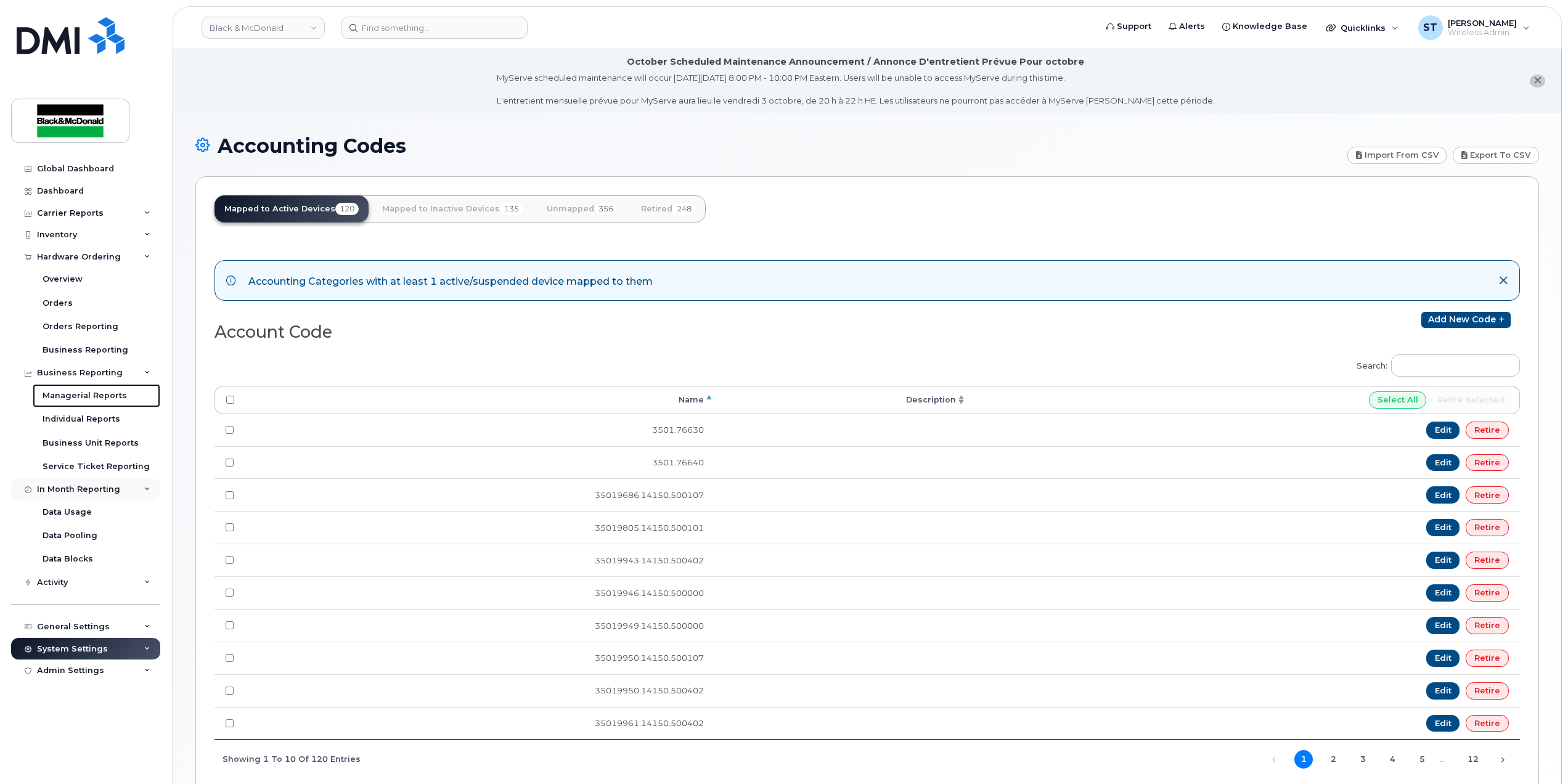
click at [91, 398] on div "Managerial Reports" at bounding box center [84, 395] width 84 height 11
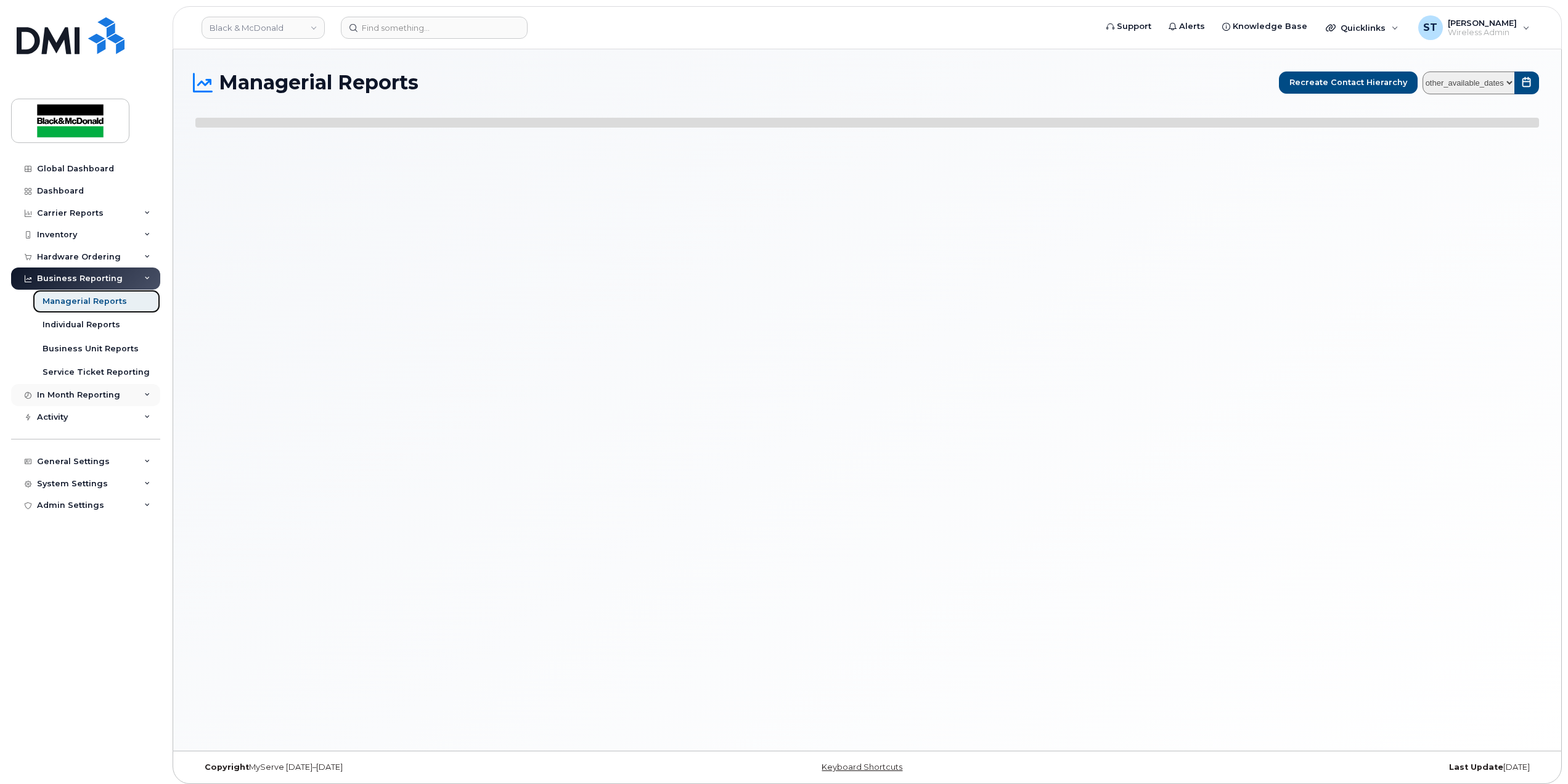
select select
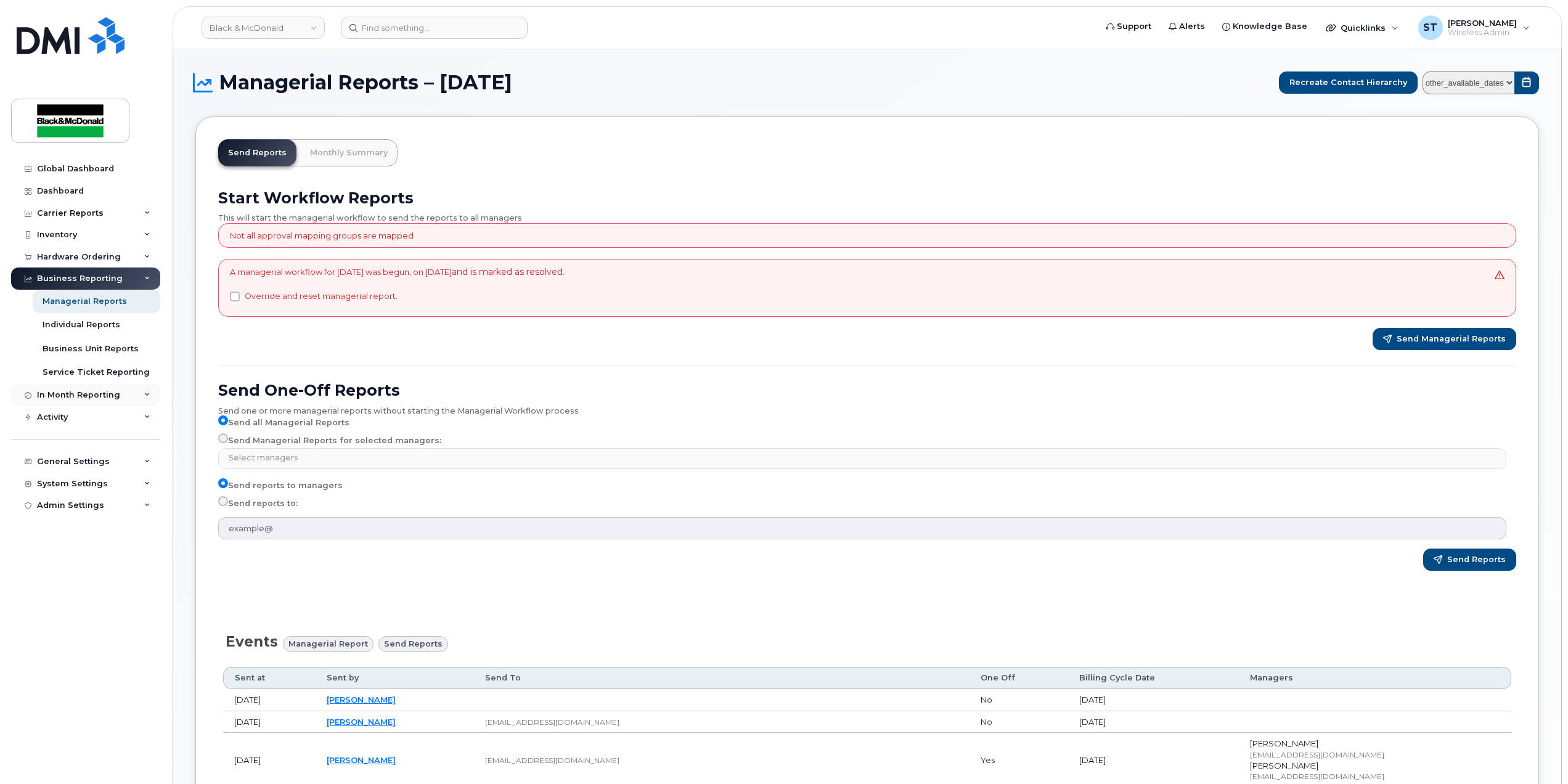
click at [113, 393] on div "In Month Reporting" at bounding box center [78, 395] width 83 height 10
click at [122, 555] on div "System Settings" at bounding box center [85, 555] width 149 height 22
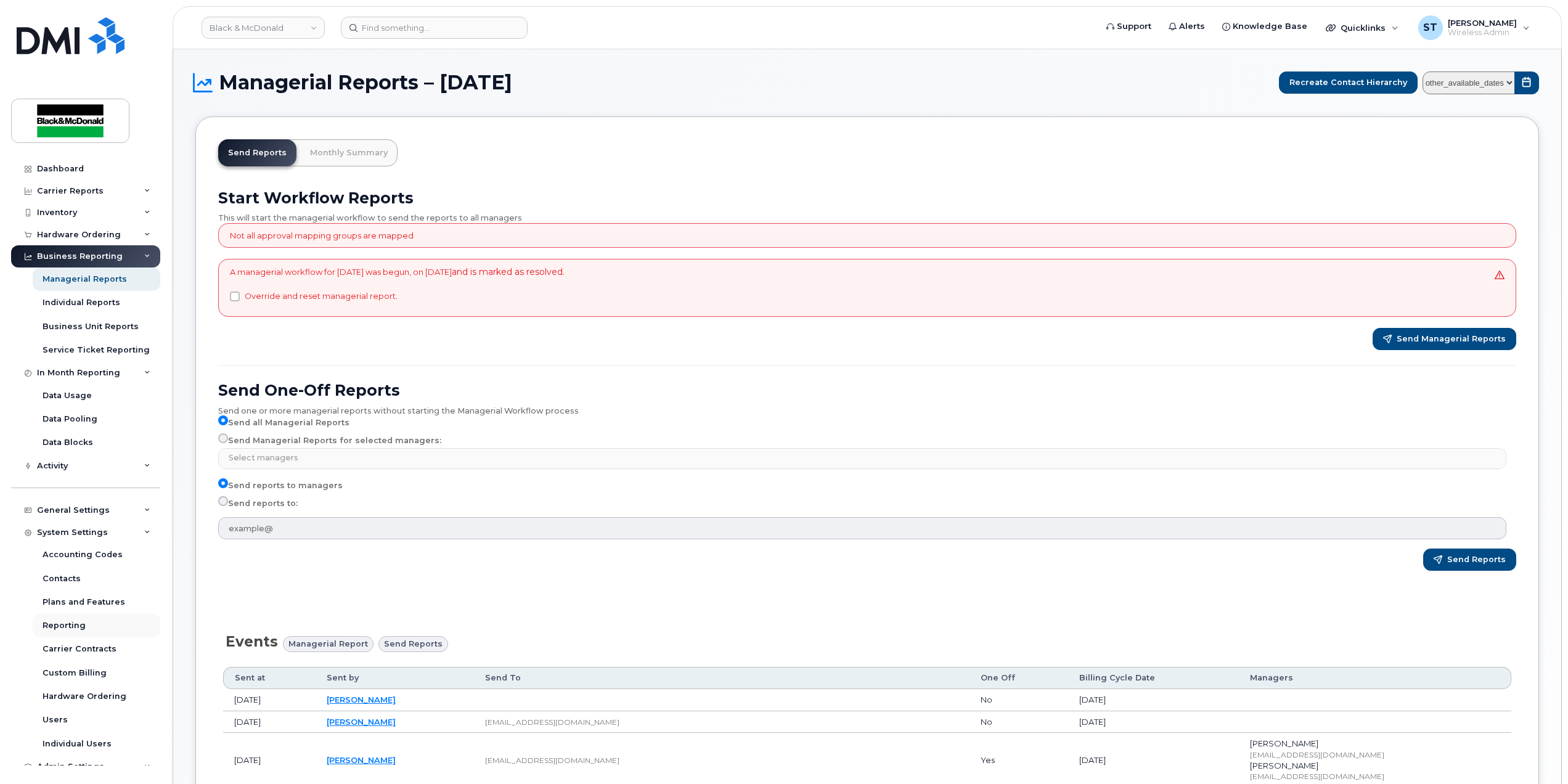
scroll to position [33, 0]
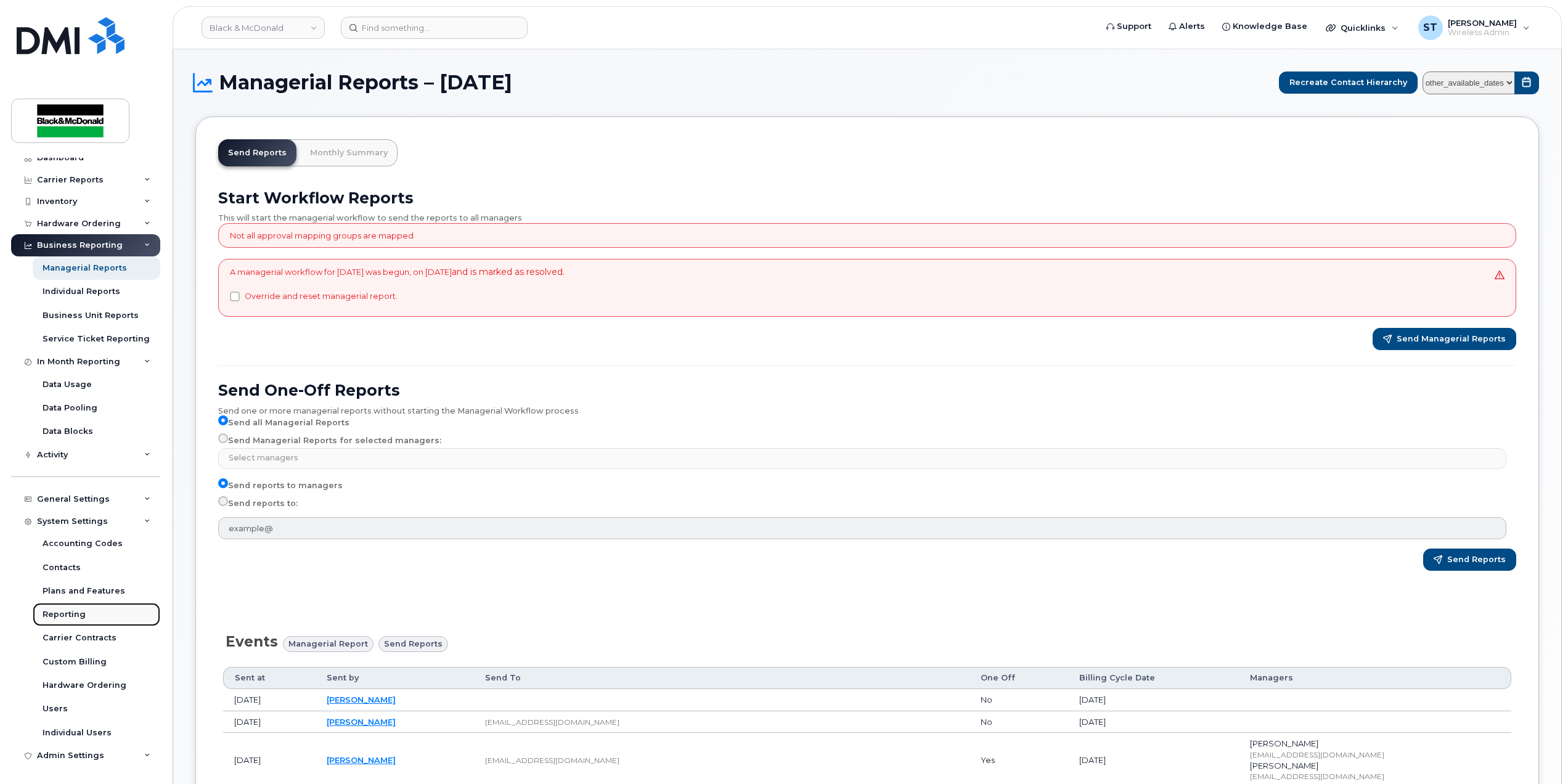
click at [67, 612] on div "Reporting" at bounding box center [64, 614] width 43 height 11
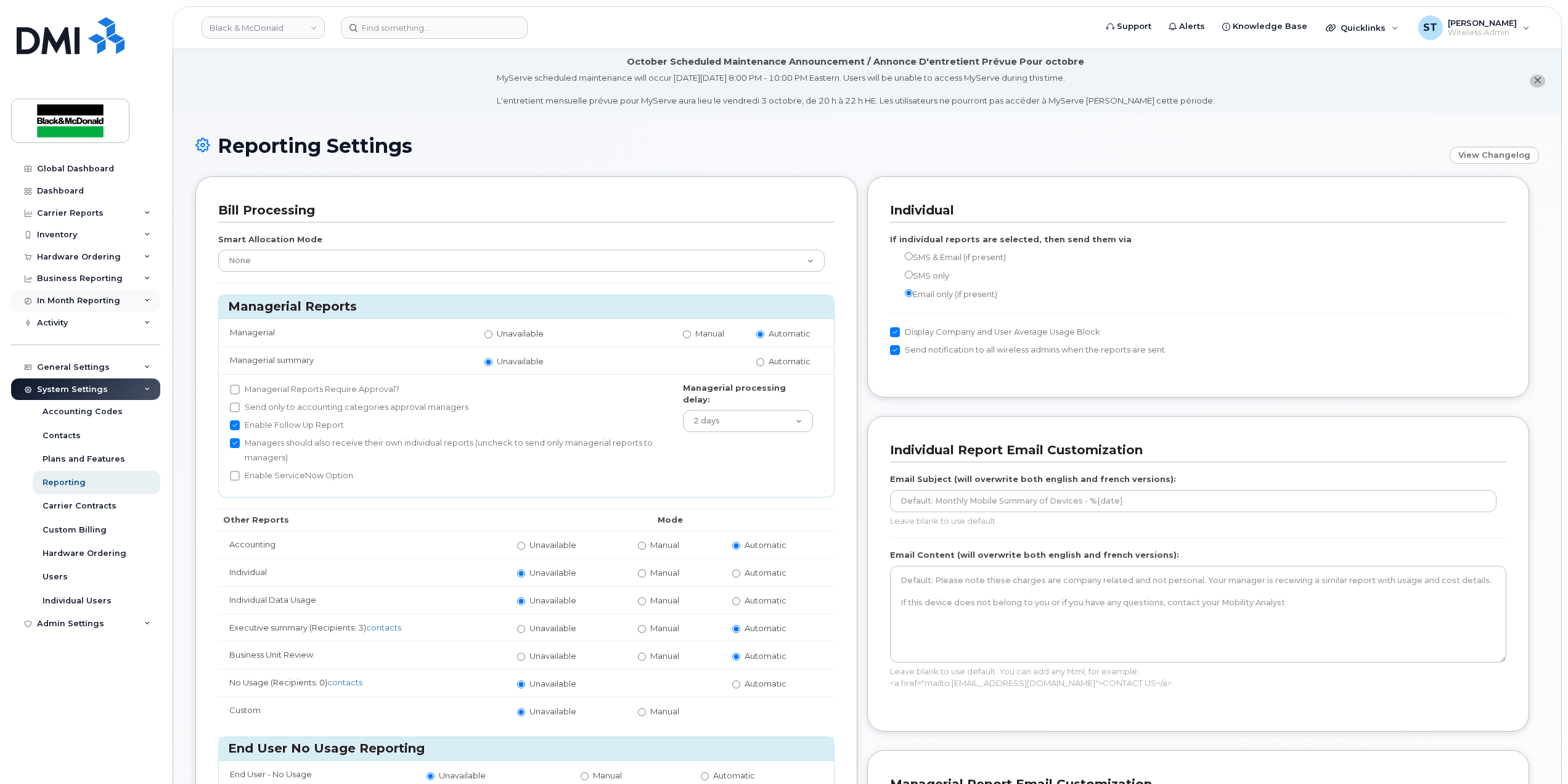
click at [62, 297] on div "In Month Reporting" at bounding box center [78, 301] width 83 height 10
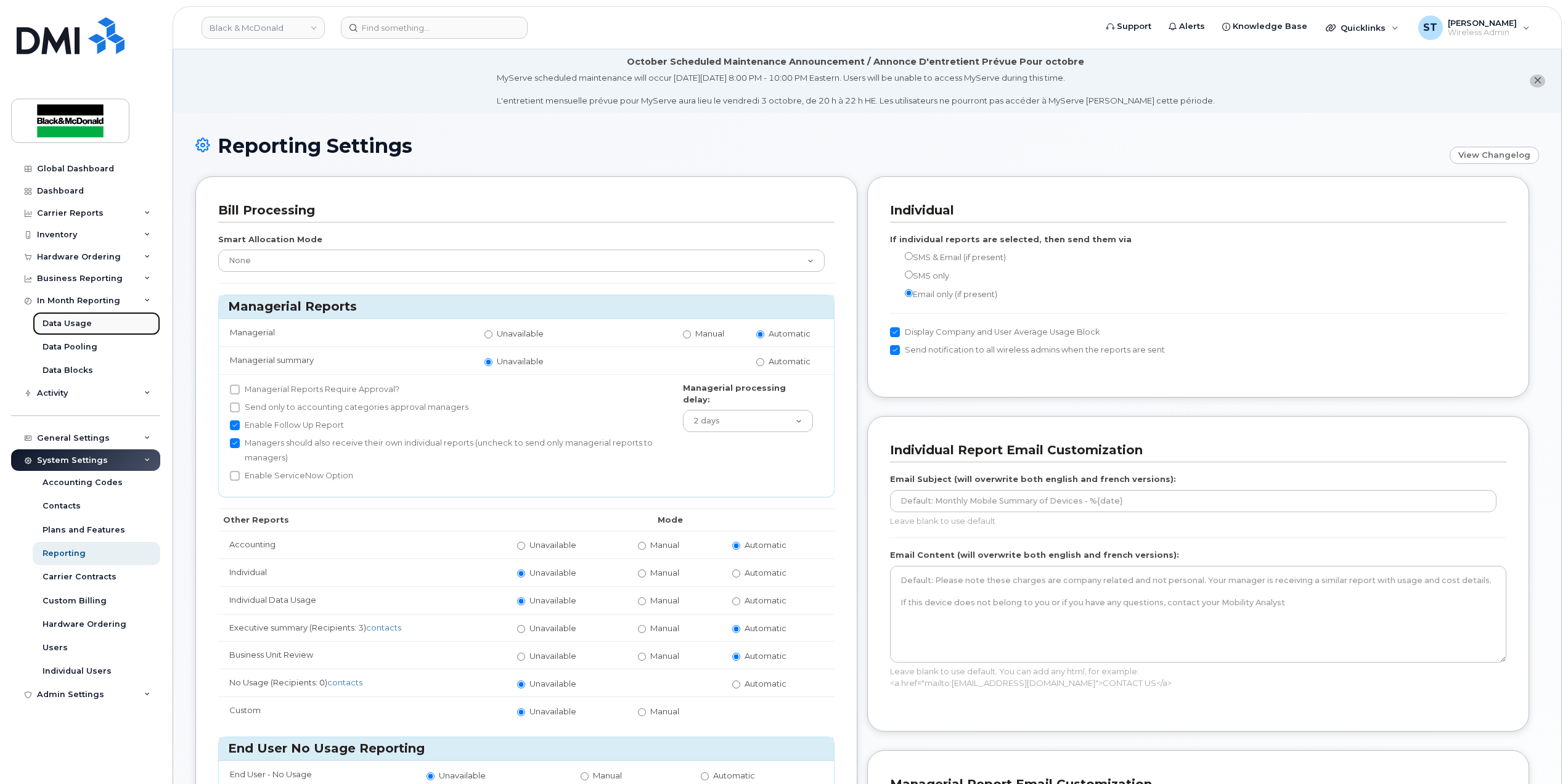
click at [69, 321] on div "Data Usage" at bounding box center [67, 323] width 49 height 11
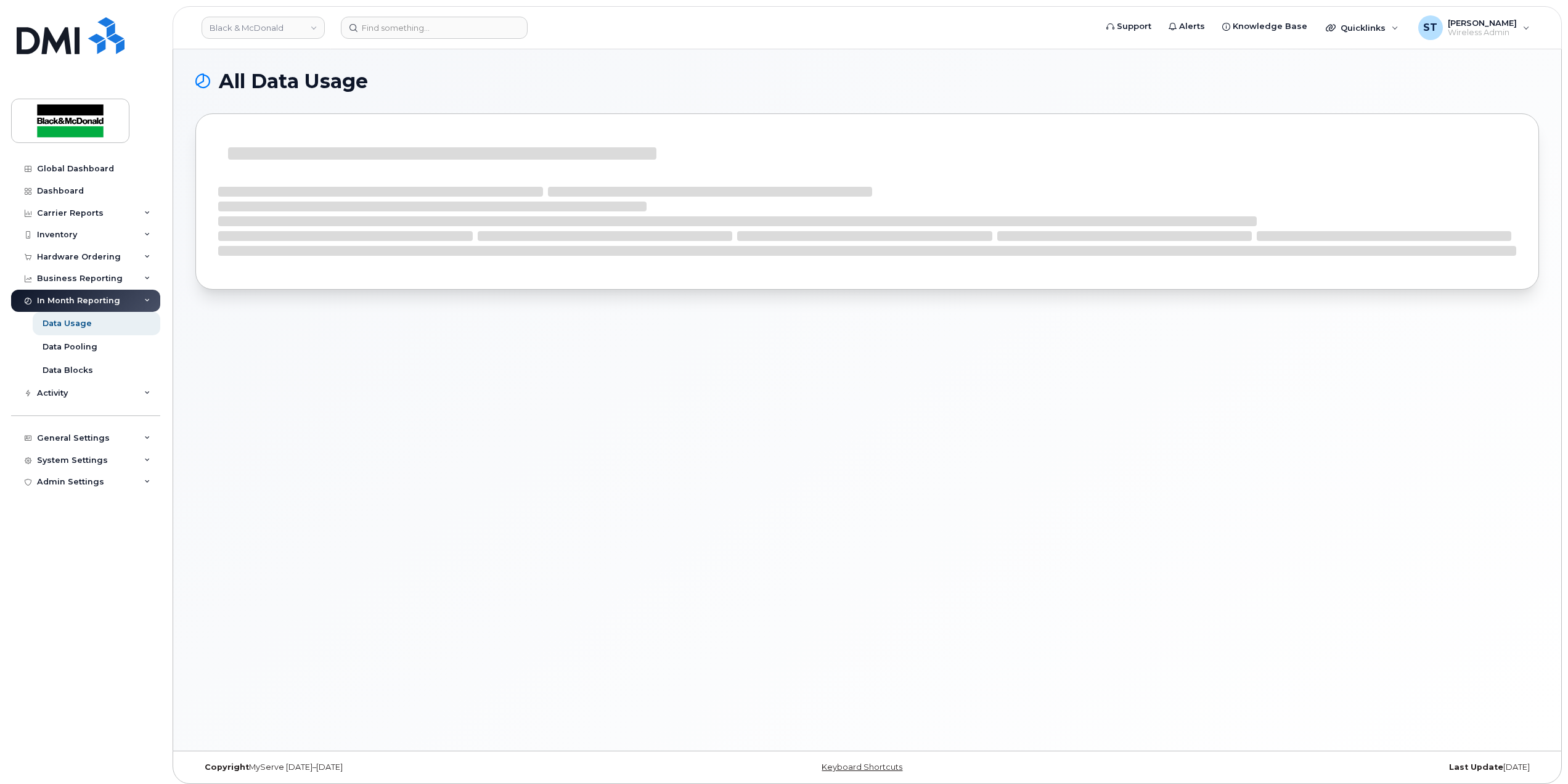
click at [73, 300] on div "In Month Reporting" at bounding box center [78, 301] width 83 height 10
click at [109, 440] on div "General Settings" at bounding box center [85, 438] width 149 height 22
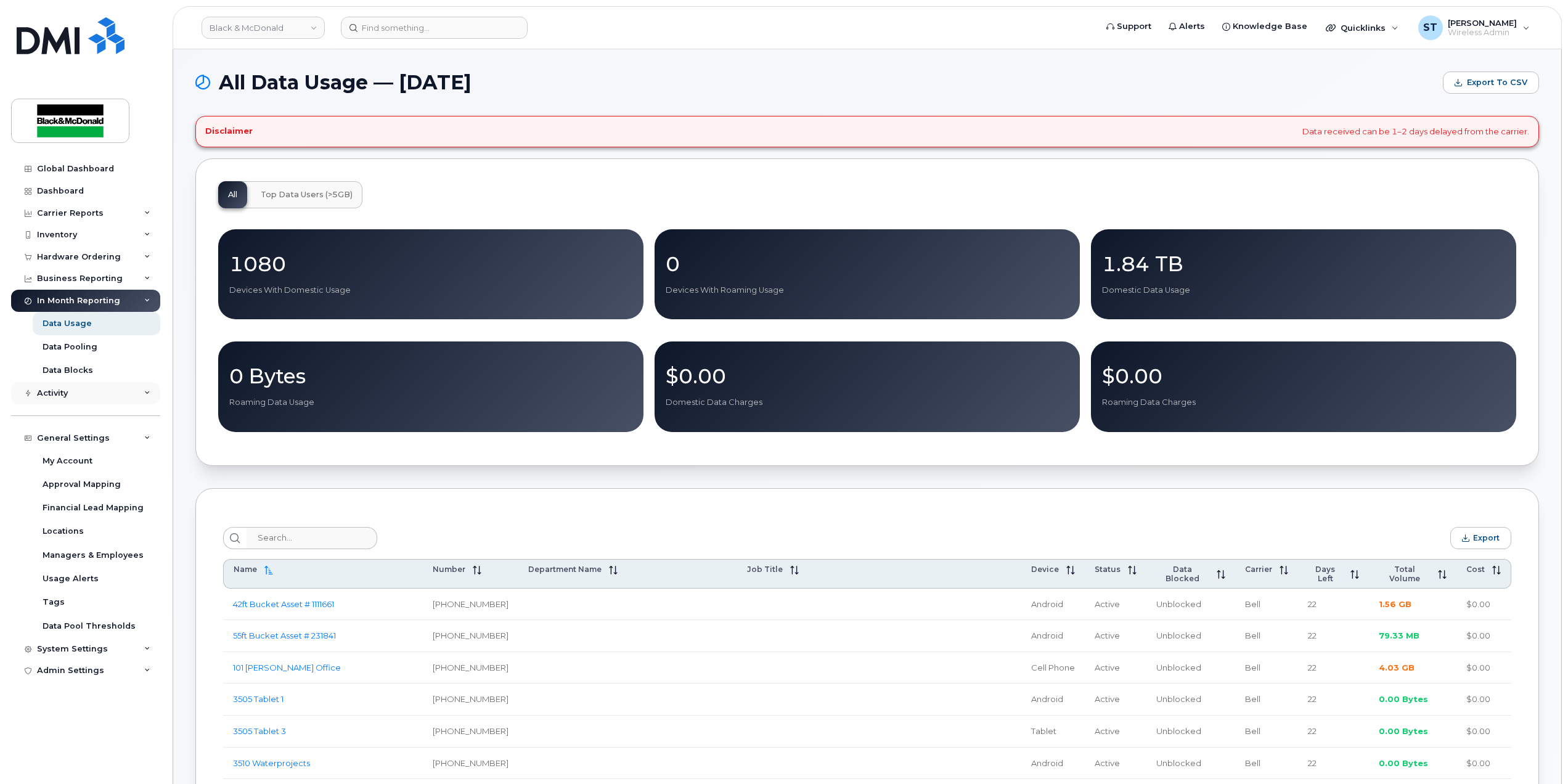
click at [43, 397] on div "Activity" at bounding box center [52, 392] width 31 height 10
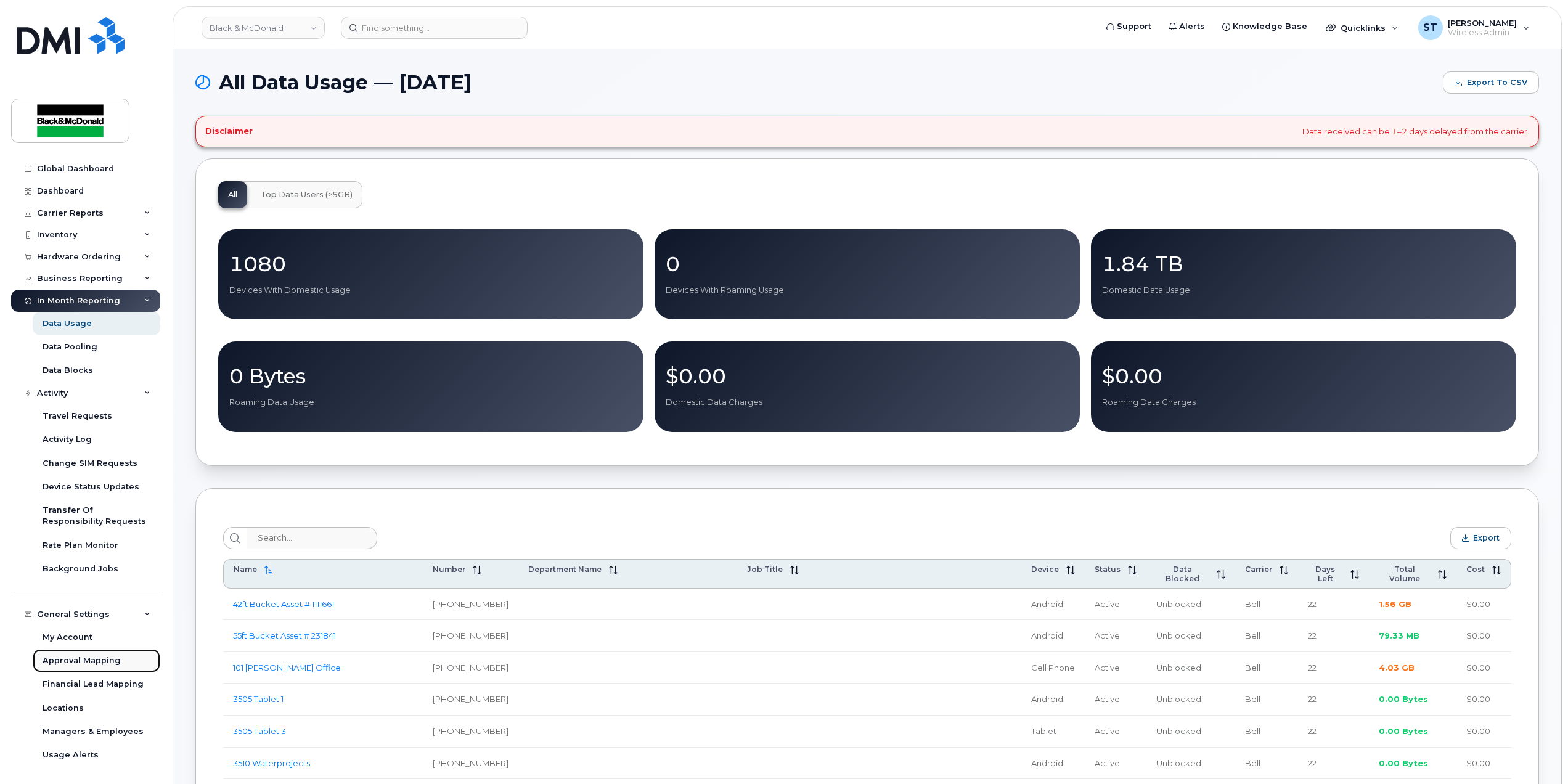
click at [87, 659] on div "Approval Mapping" at bounding box center [82, 661] width 79 height 11
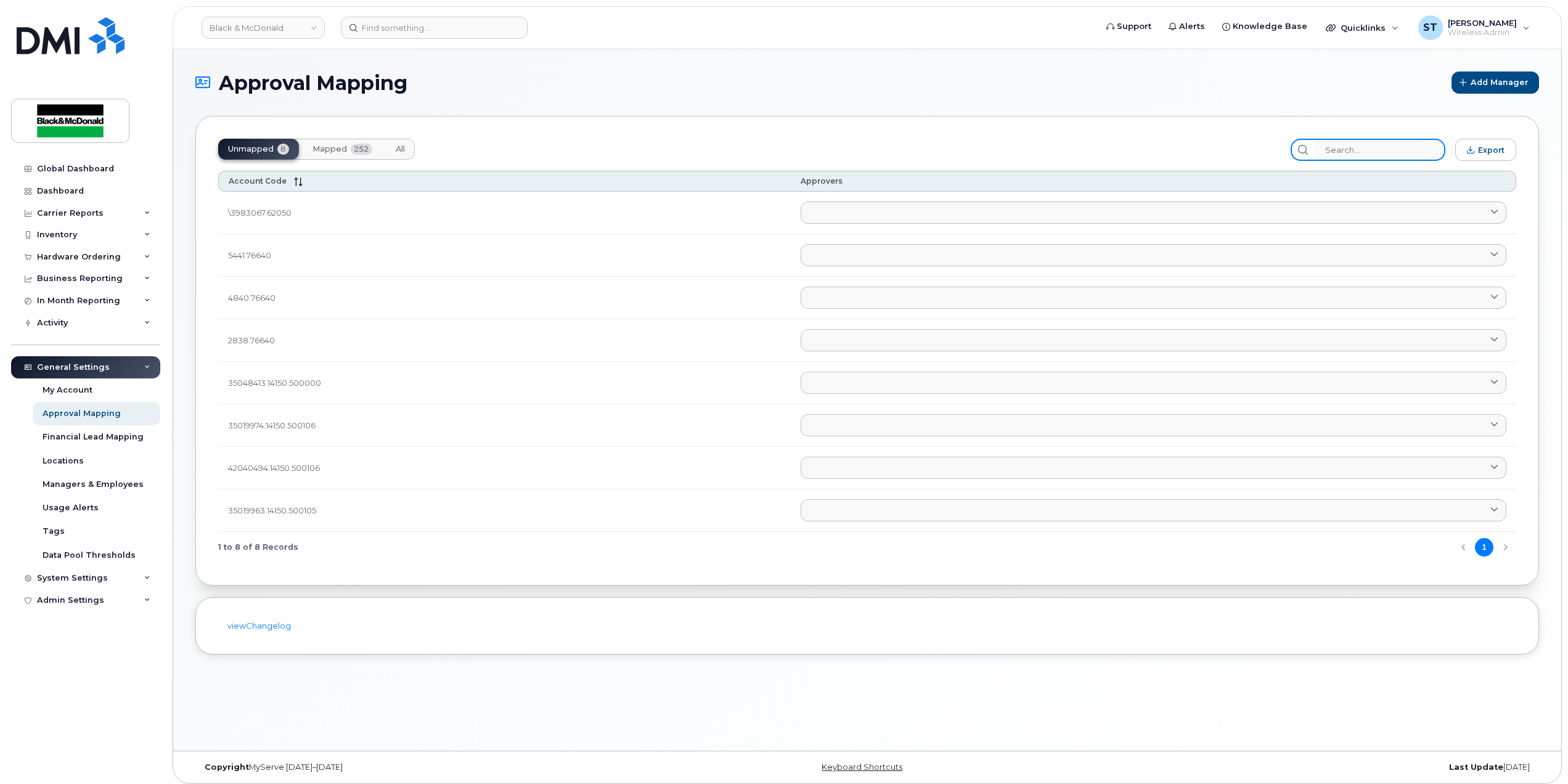
click at [1364, 151] on input "search" at bounding box center [1379, 150] width 132 height 22
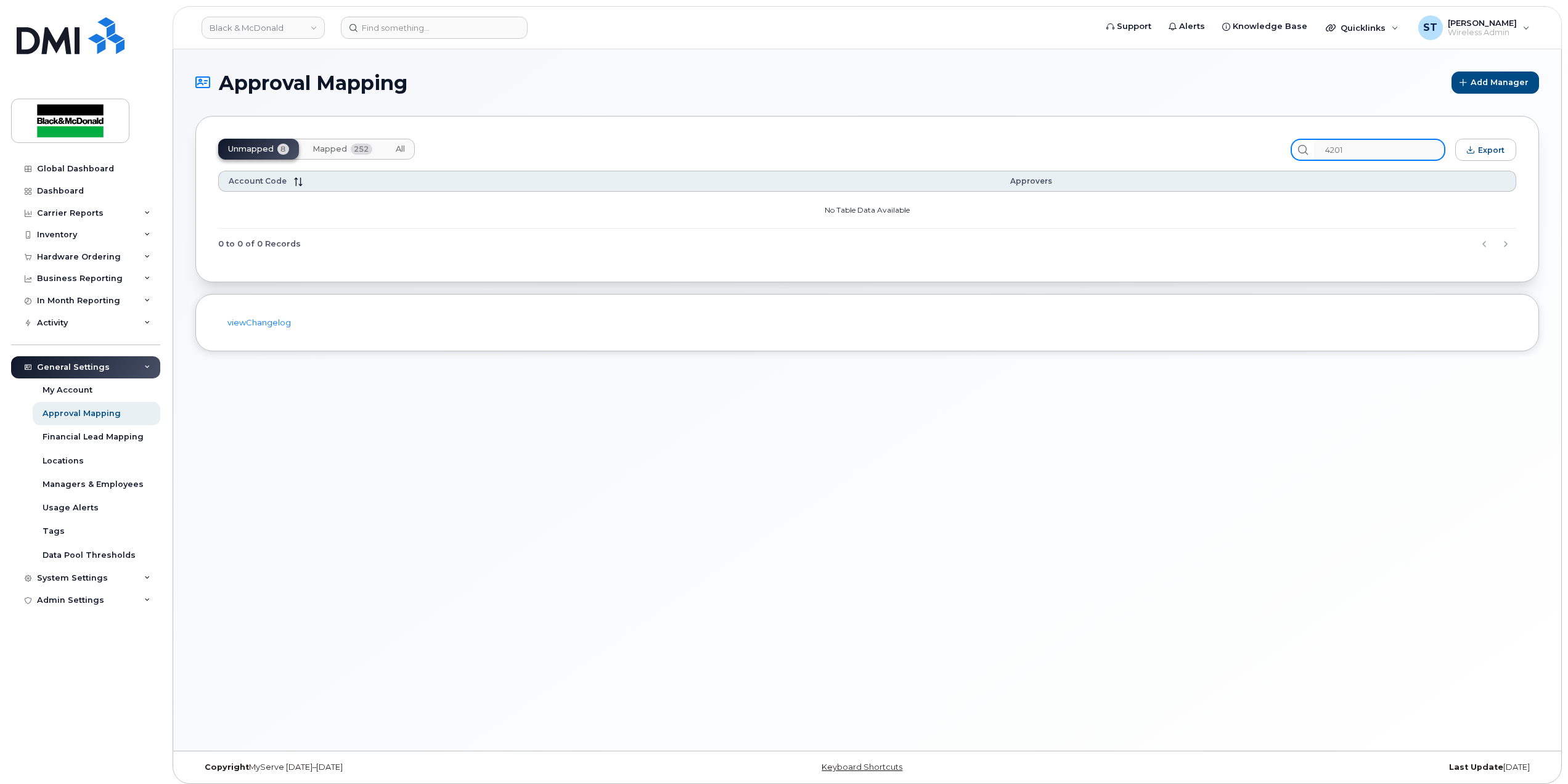
type input "4201"
click at [334, 151] on span "Mapped" at bounding box center [329, 148] width 35 height 10
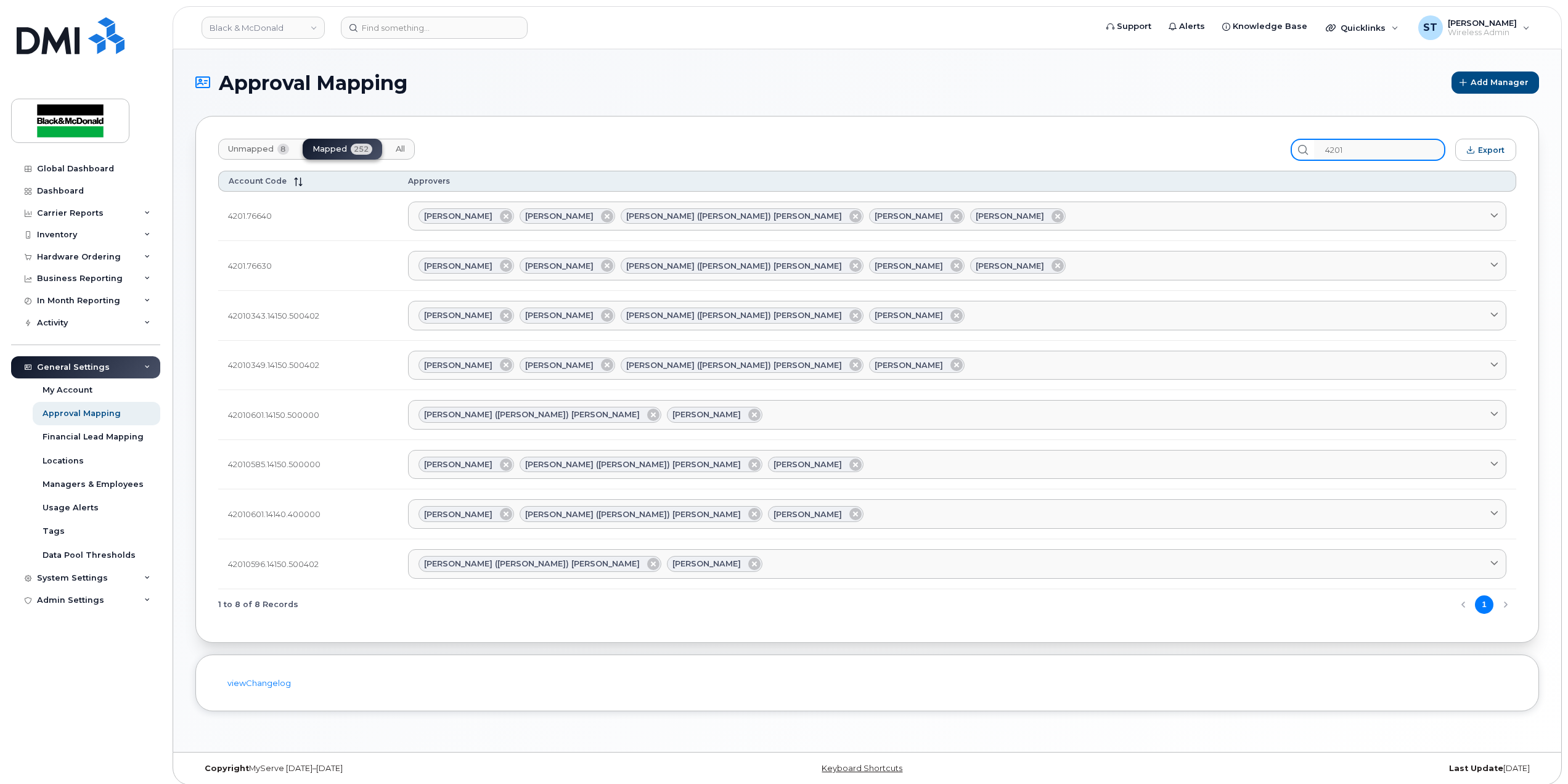
click at [1369, 157] on input "4201" at bounding box center [1379, 150] width 132 height 22
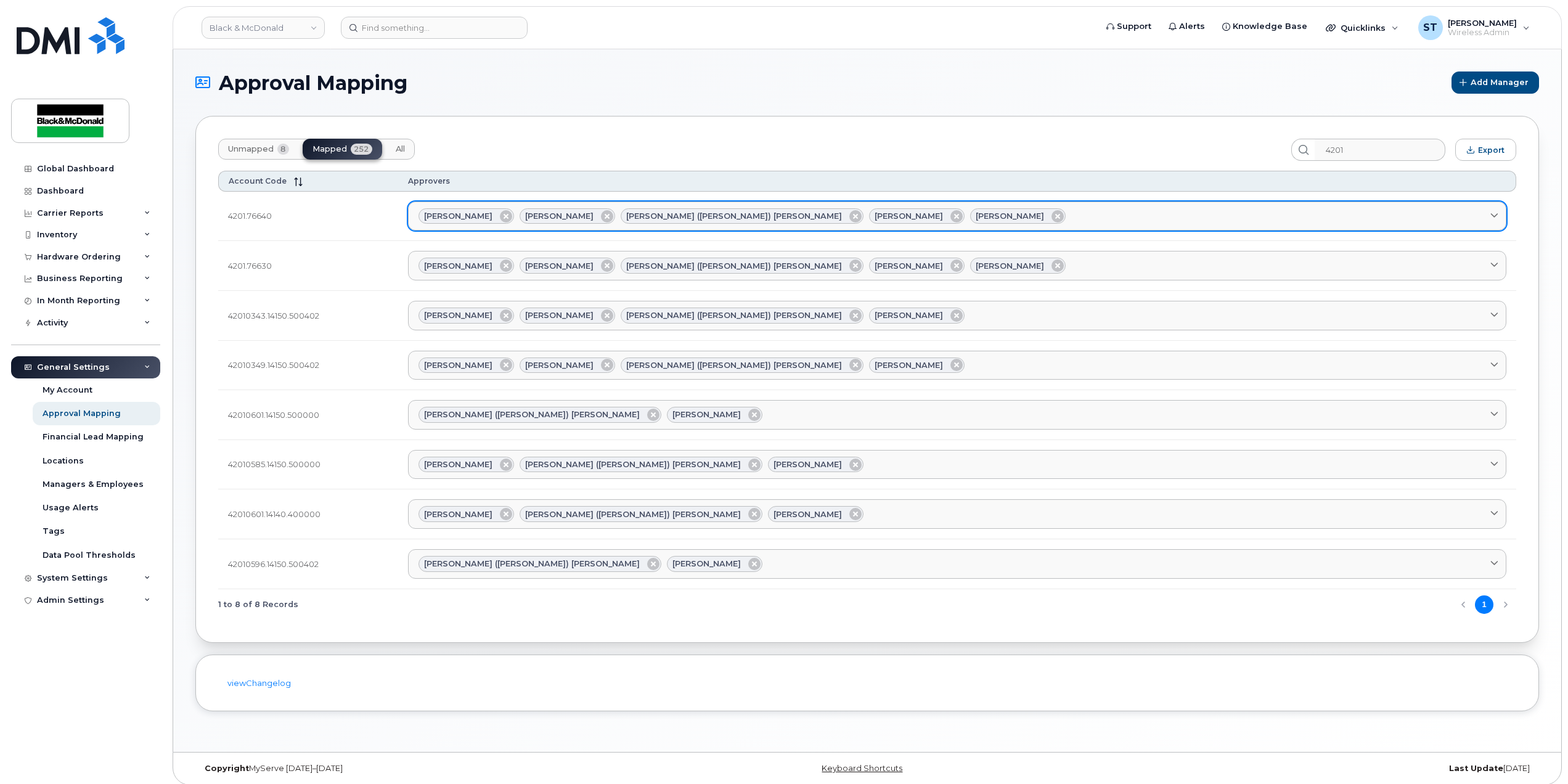
click at [1097, 215] on div "[PERSON_NAME] [PERSON_NAME] ([PERSON_NAME]) [PERSON_NAME] [PERSON_NAME]" at bounding box center [957, 217] width 1077 height 16
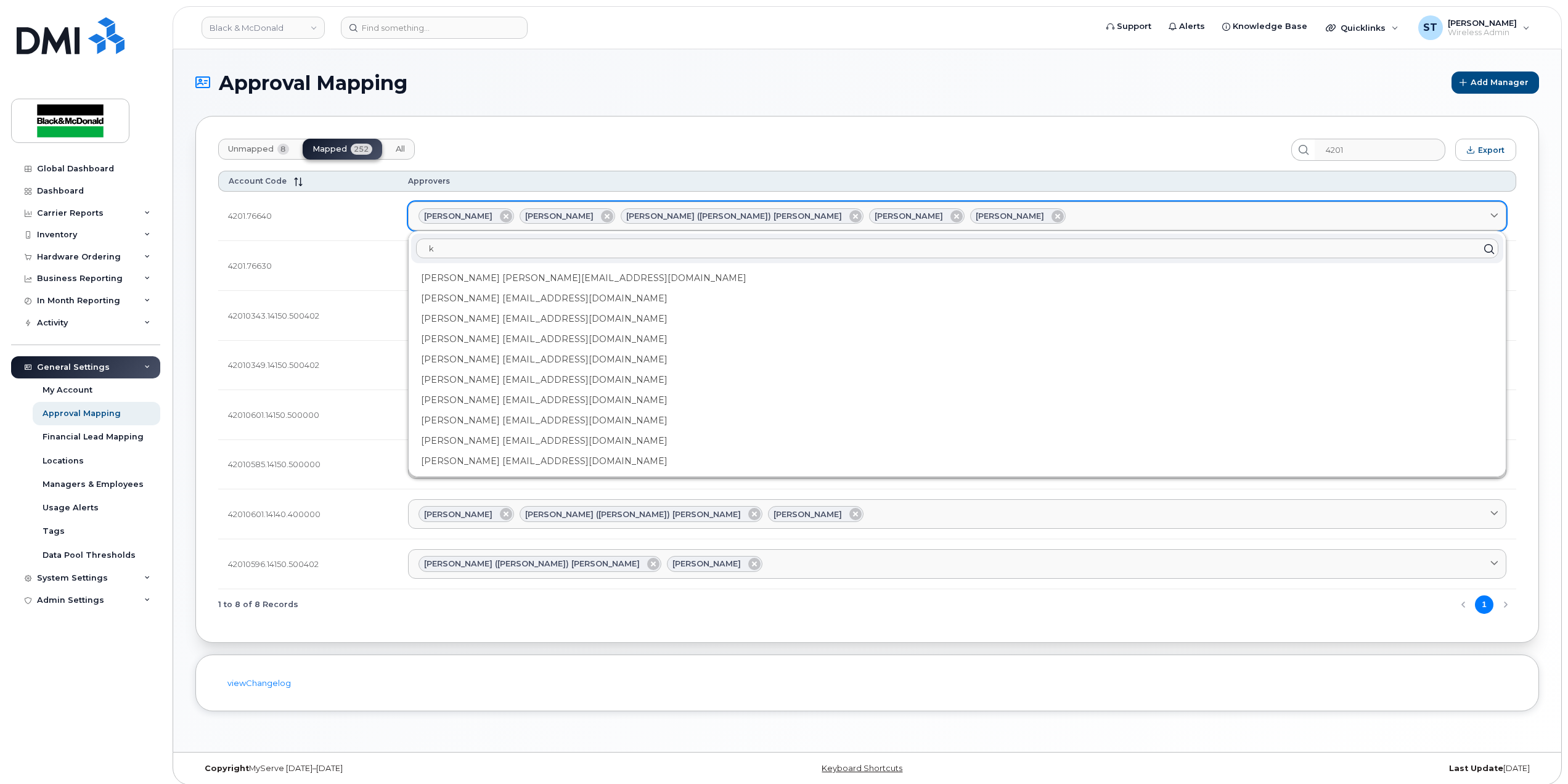
type input "kr"
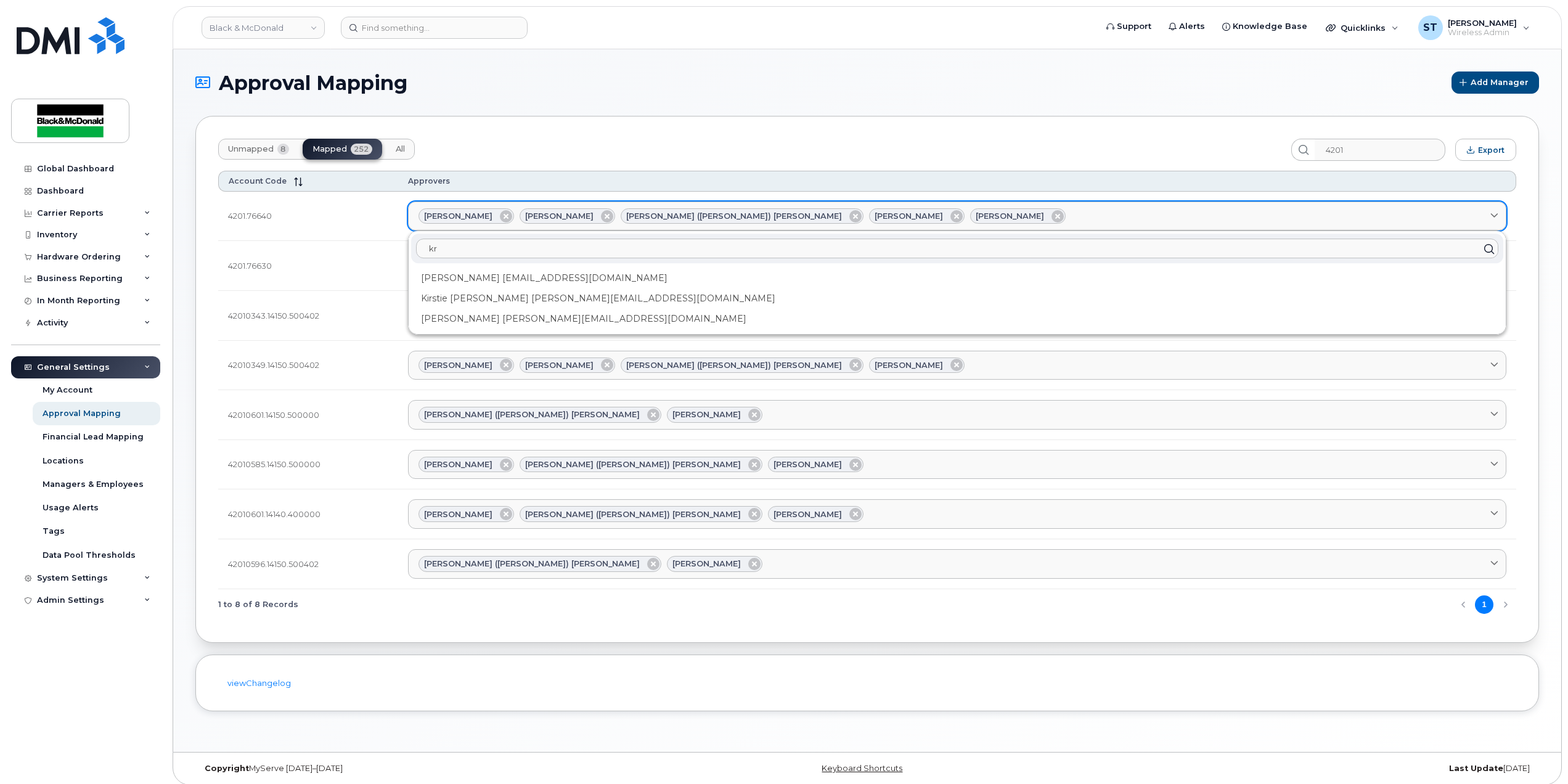
type input "kri"
type input "kris"
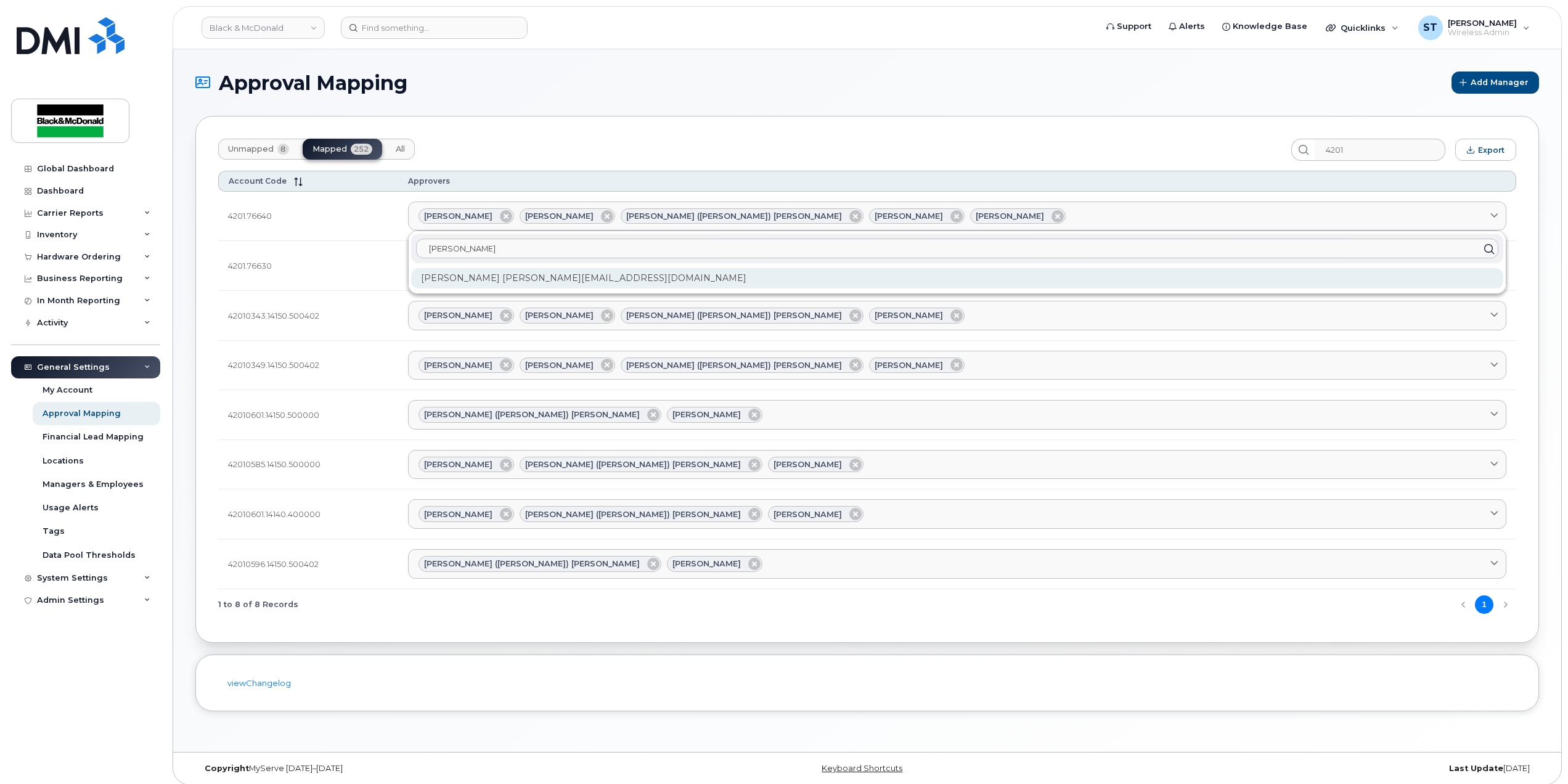
type input "kris"
click at [495, 277] on div "Krishani kravichandran@blackandmcdonald.com" at bounding box center [957, 278] width 1092 height 21
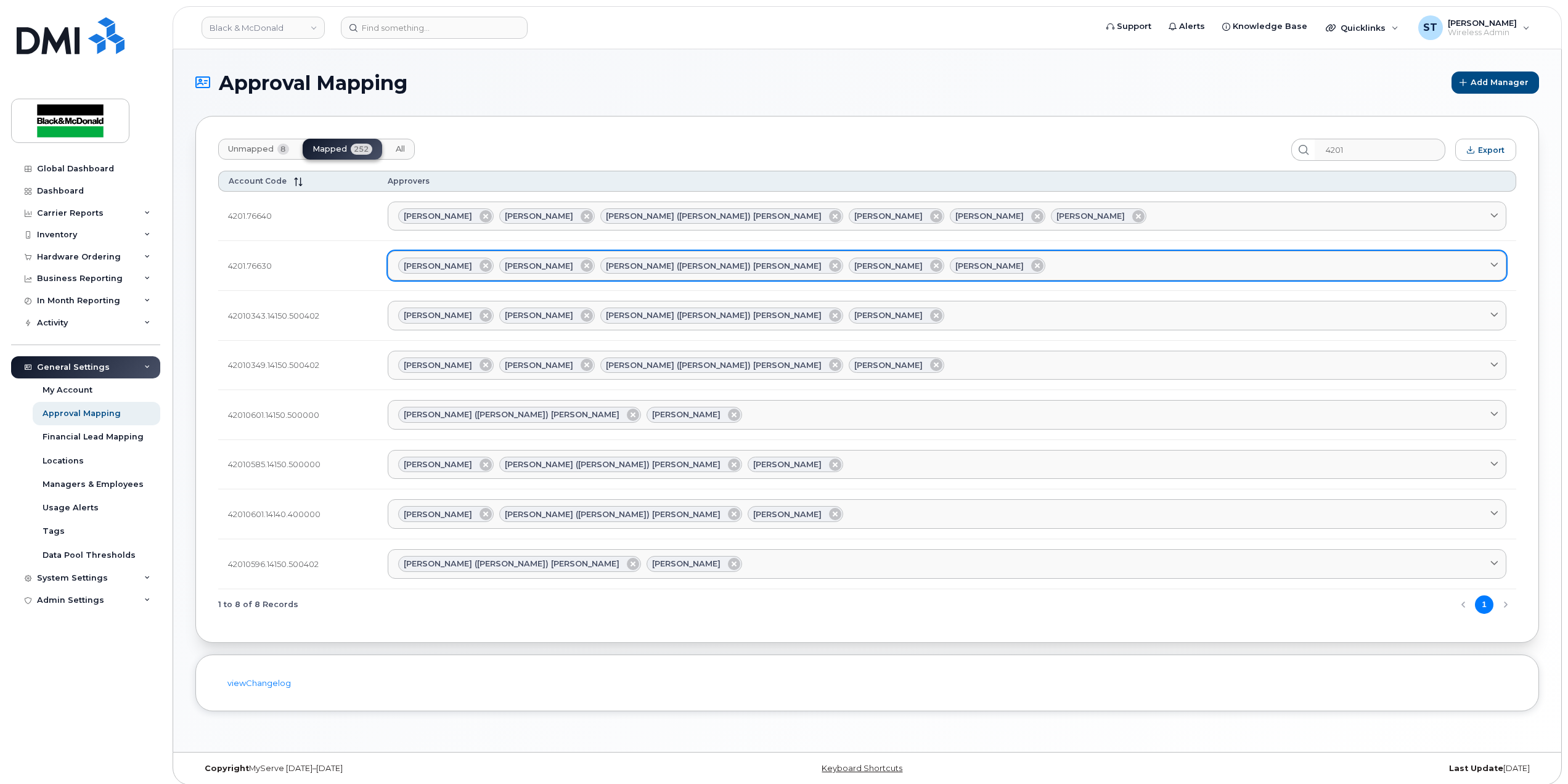
click at [1010, 270] on div "Jacquelyn Smith Patrizia Bartella Ravdeep (Rina) Birring Steve Midlige Tarun Jo…" at bounding box center [947, 266] width 1098 height 16
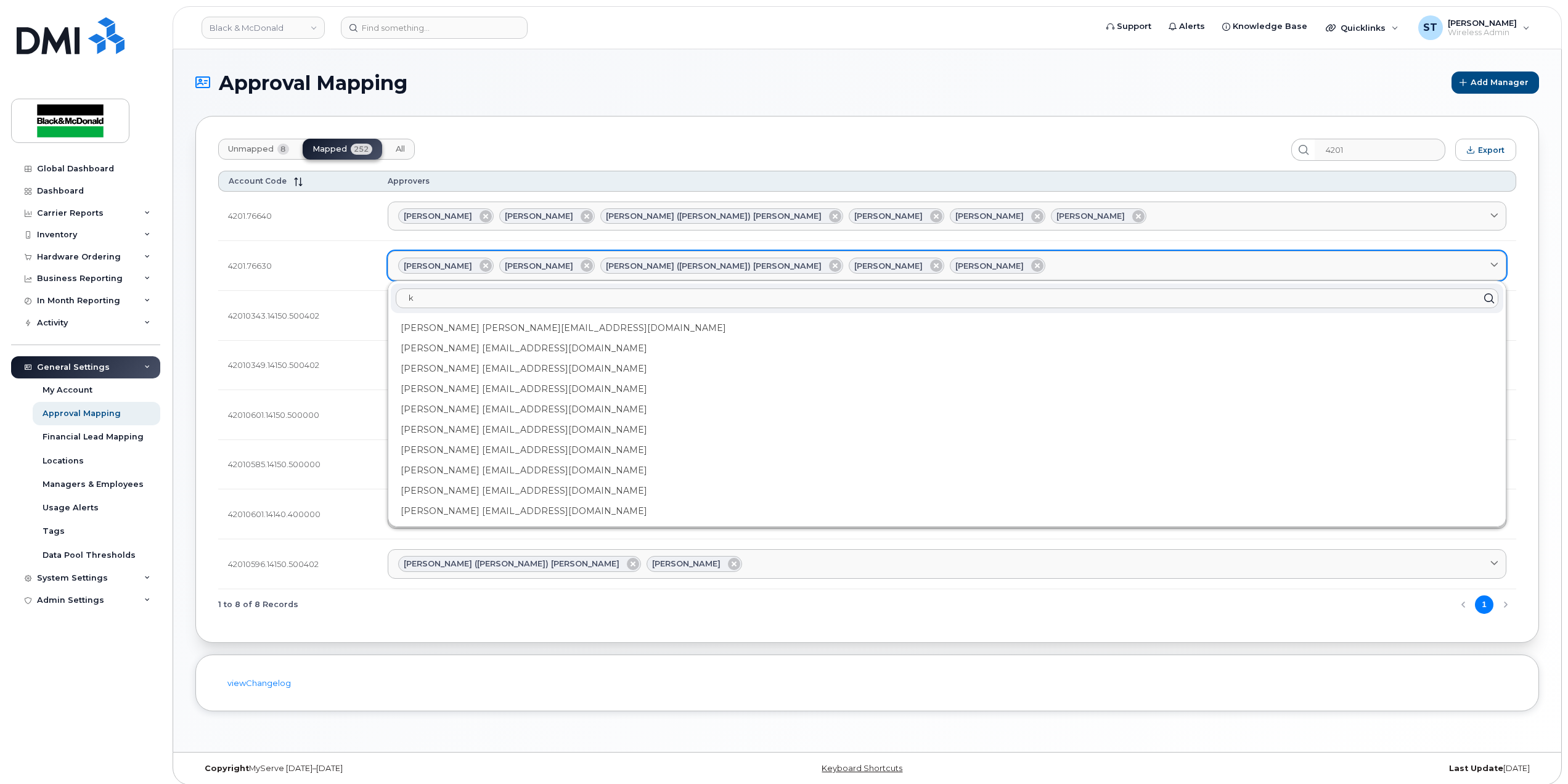
type input "kr"
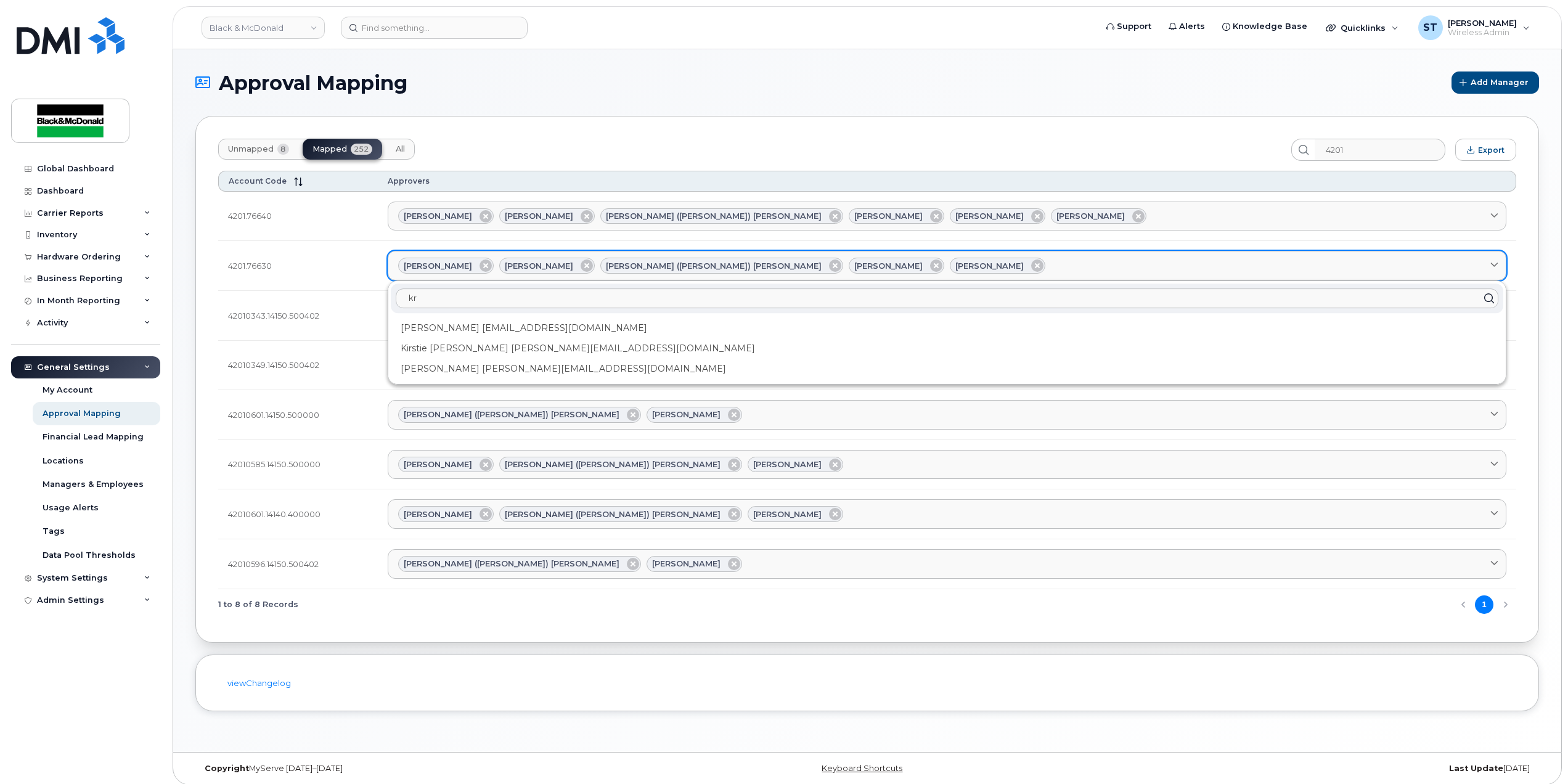
type input "kri"
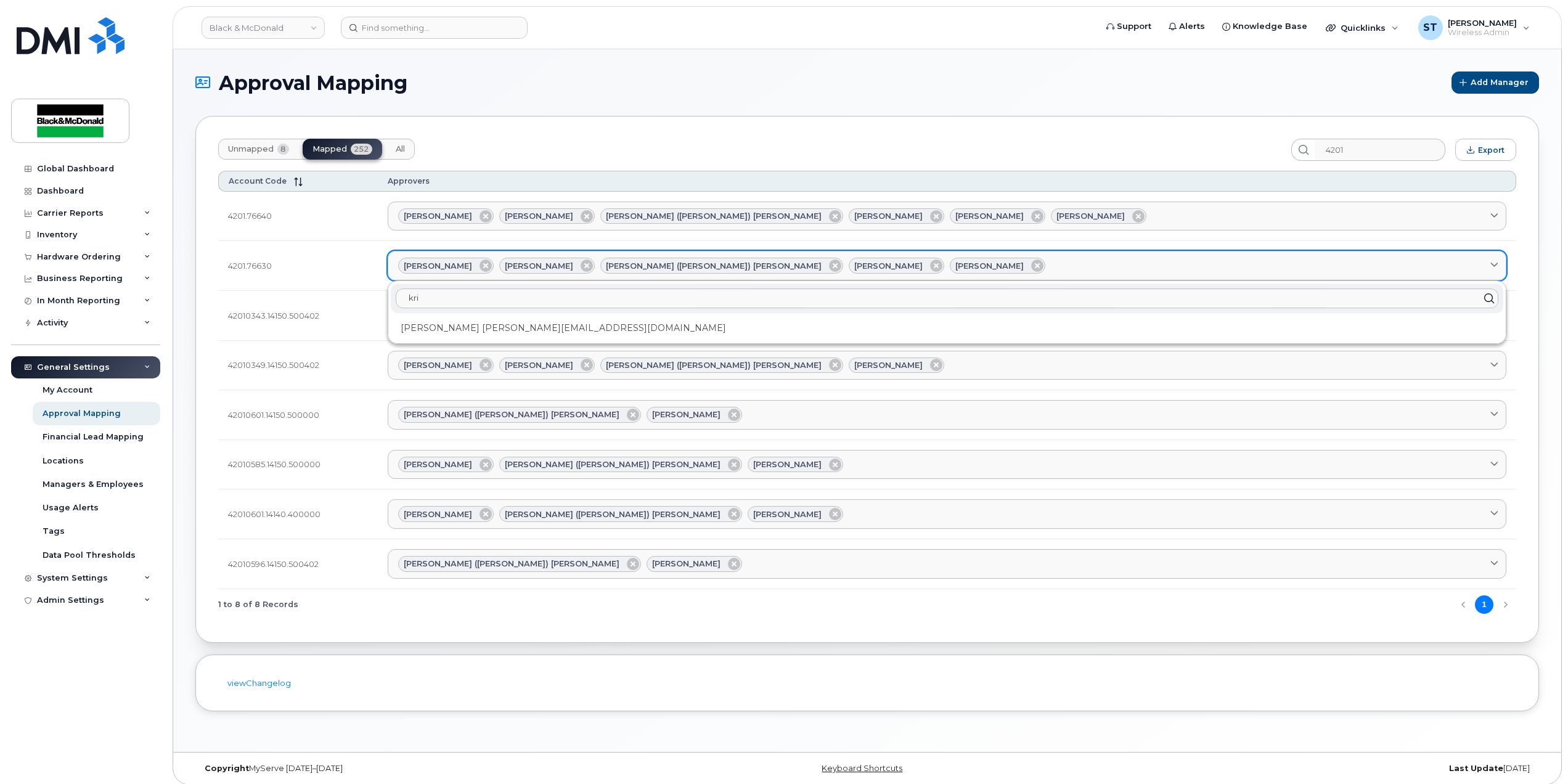
type input "kris"
type input "krish"
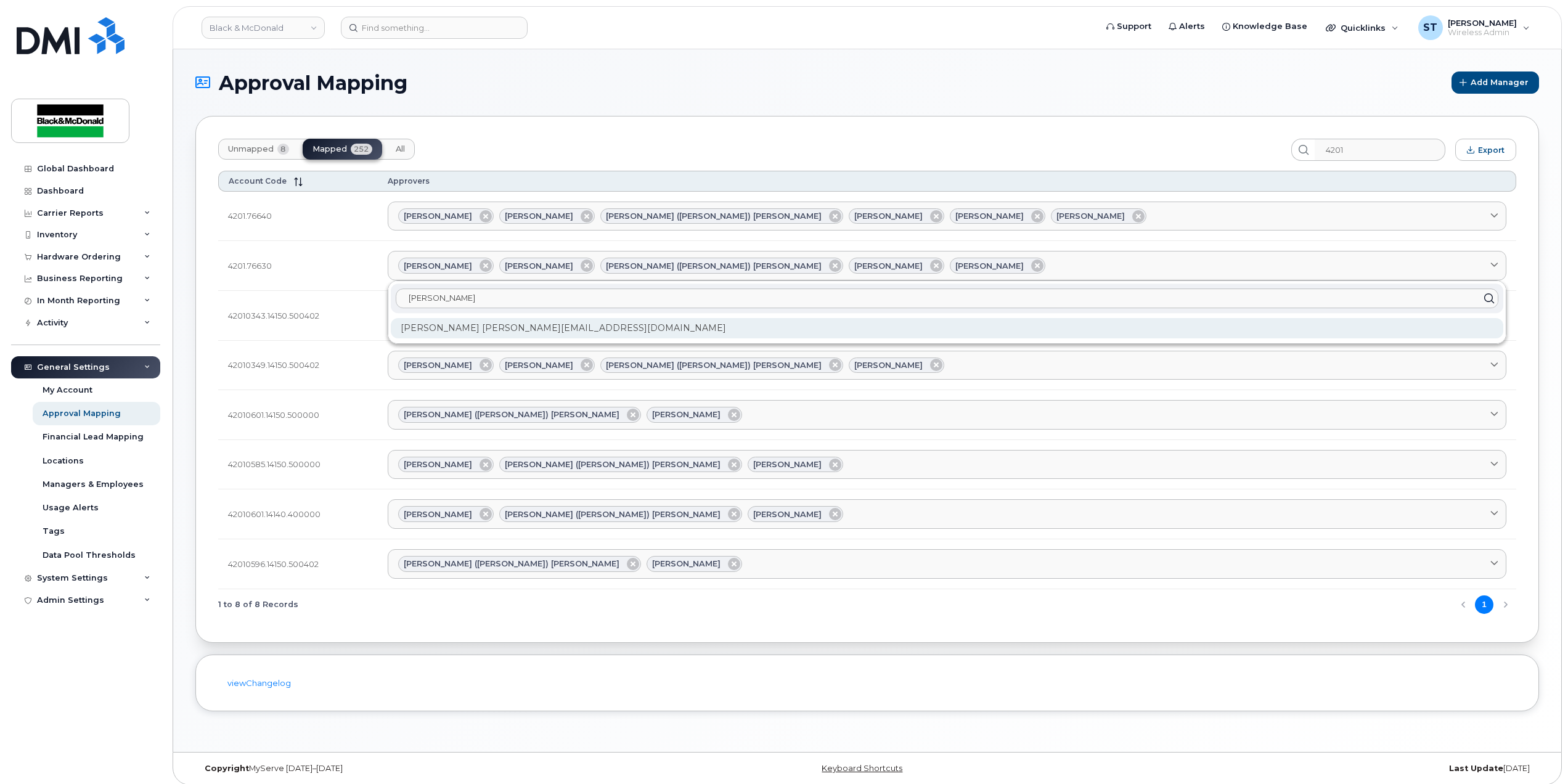
type input "krish"
click at [640, 327] on div "Krishani kravichandran@blackandmcdonald.com" at bounding box center [947, 328] width 1112 height 21
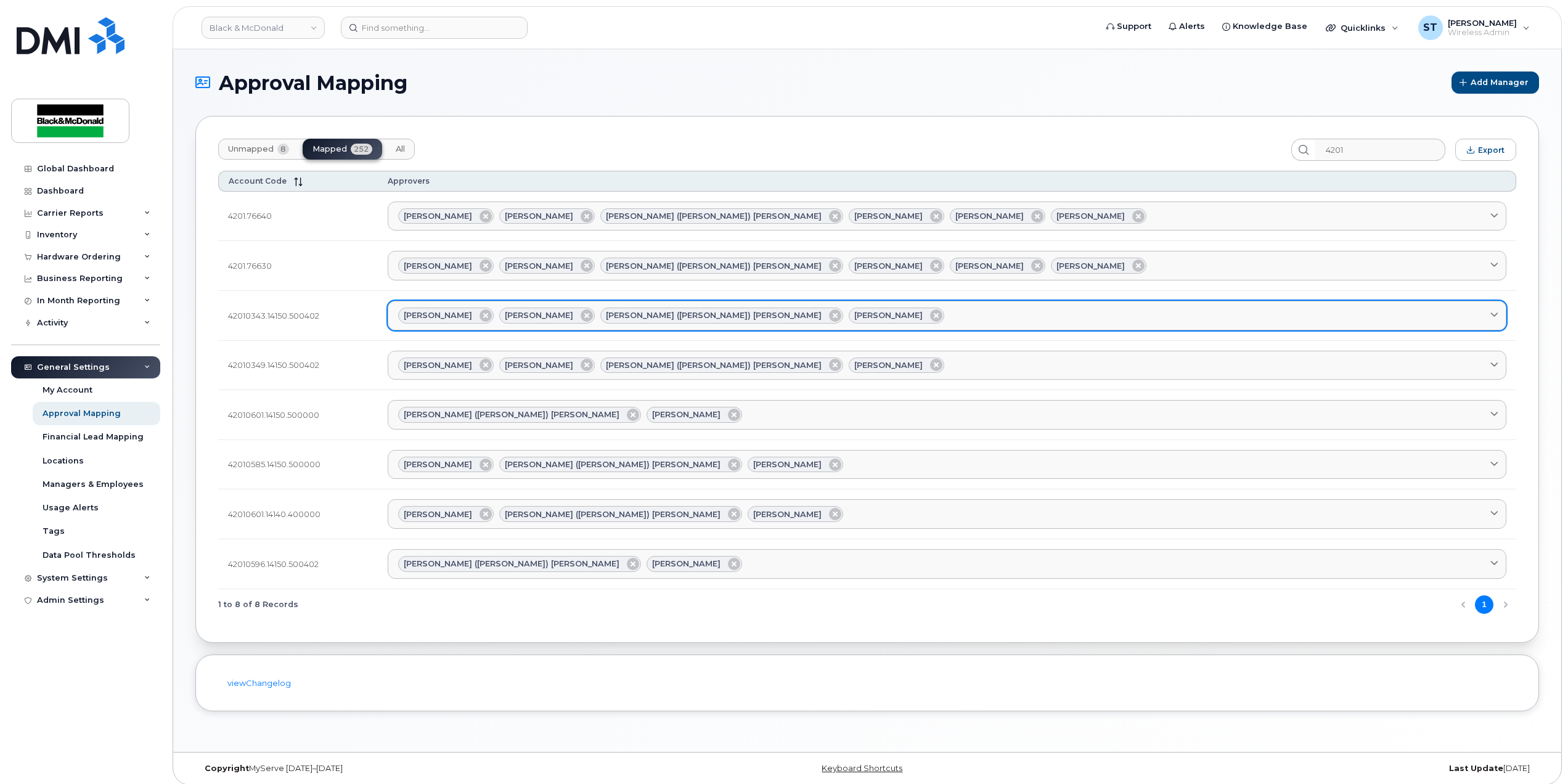
click at [920, 322] on div "Jacquelyn Smith Patrizia Bartella Ravdeep (Rina) Birring Steve Midlige" at bounding box center [947, 316] width 1098 height 16
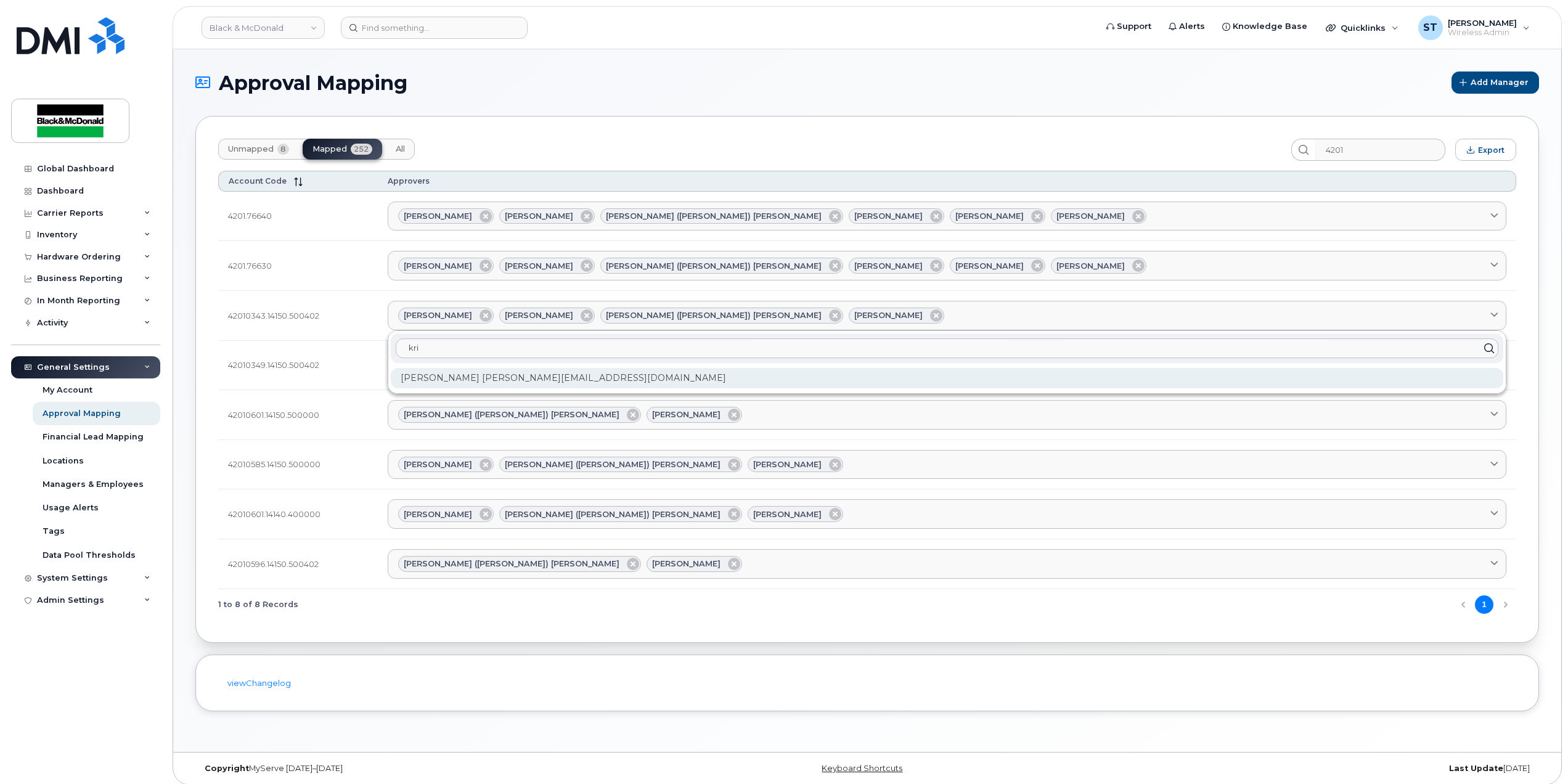
type input "kri"
click at [603, 375] on div "Krishani kravichandran@blackandmcdonald.com" at bounding box center [947, 378] width 1112 height 21
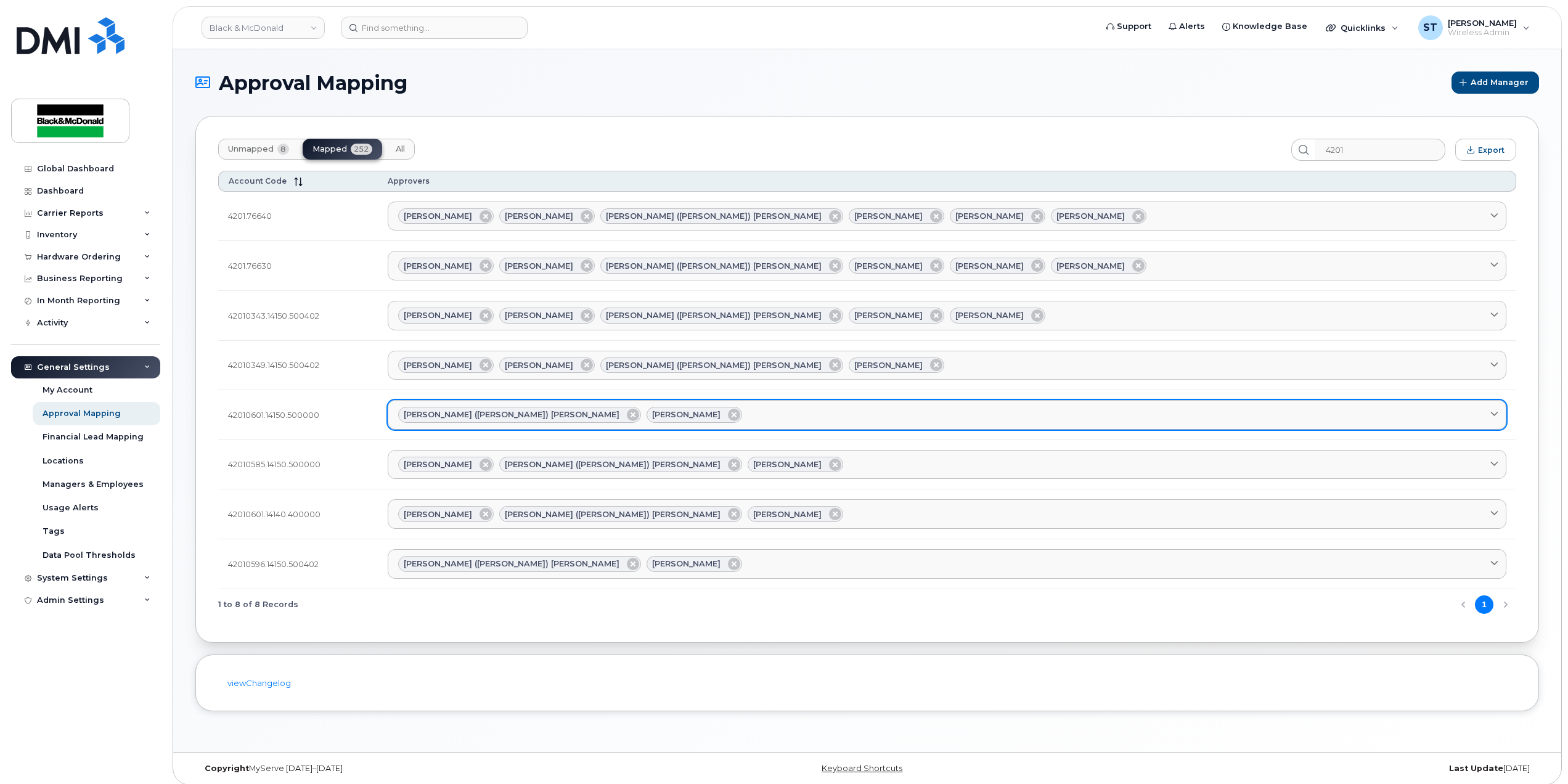
click at [695, 417] on div "Ravdeep (Rina) Birring Tarun Joseph" at bounding box center [947, 415] width 1098 height 16
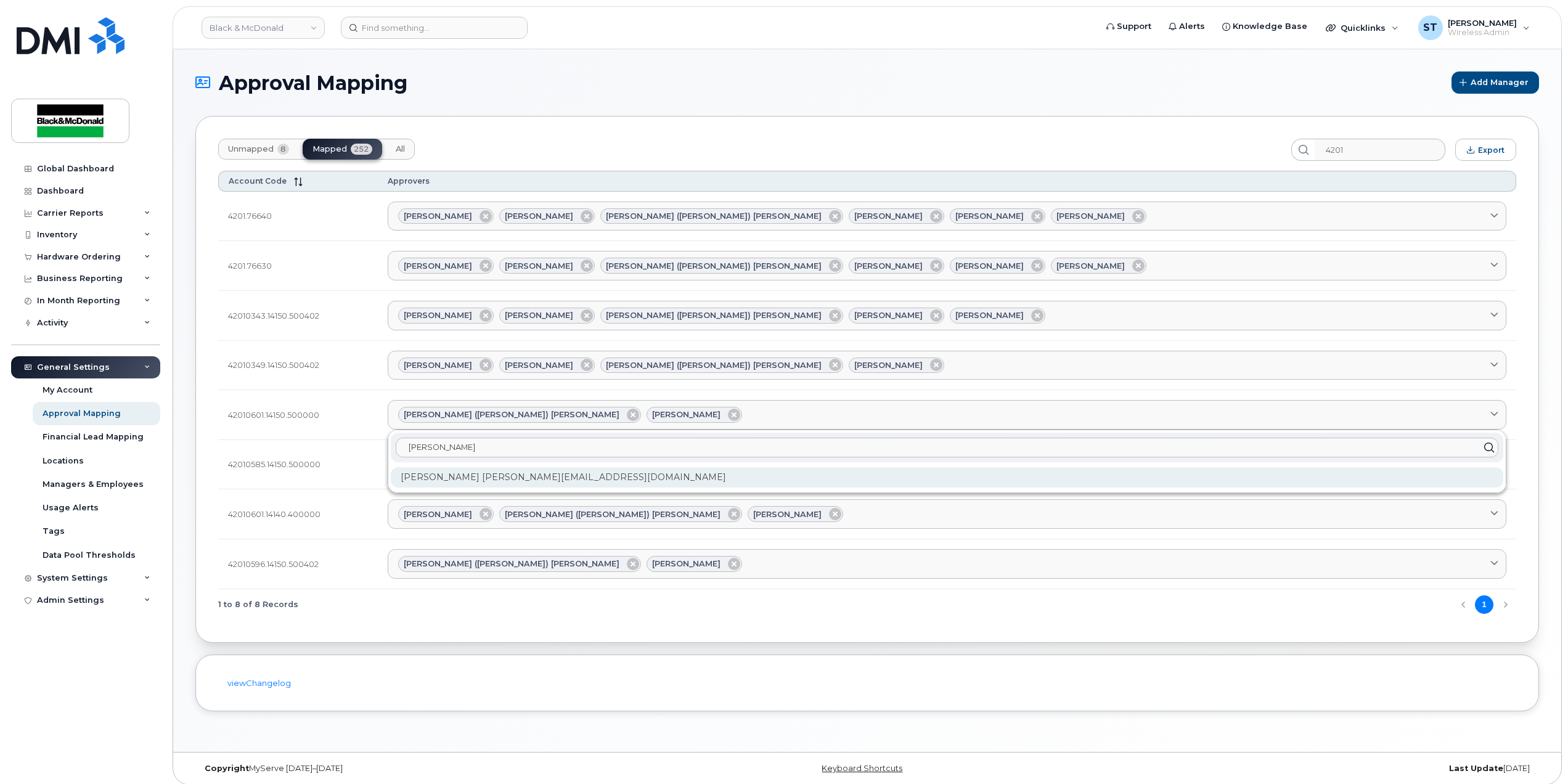
type input "kris"
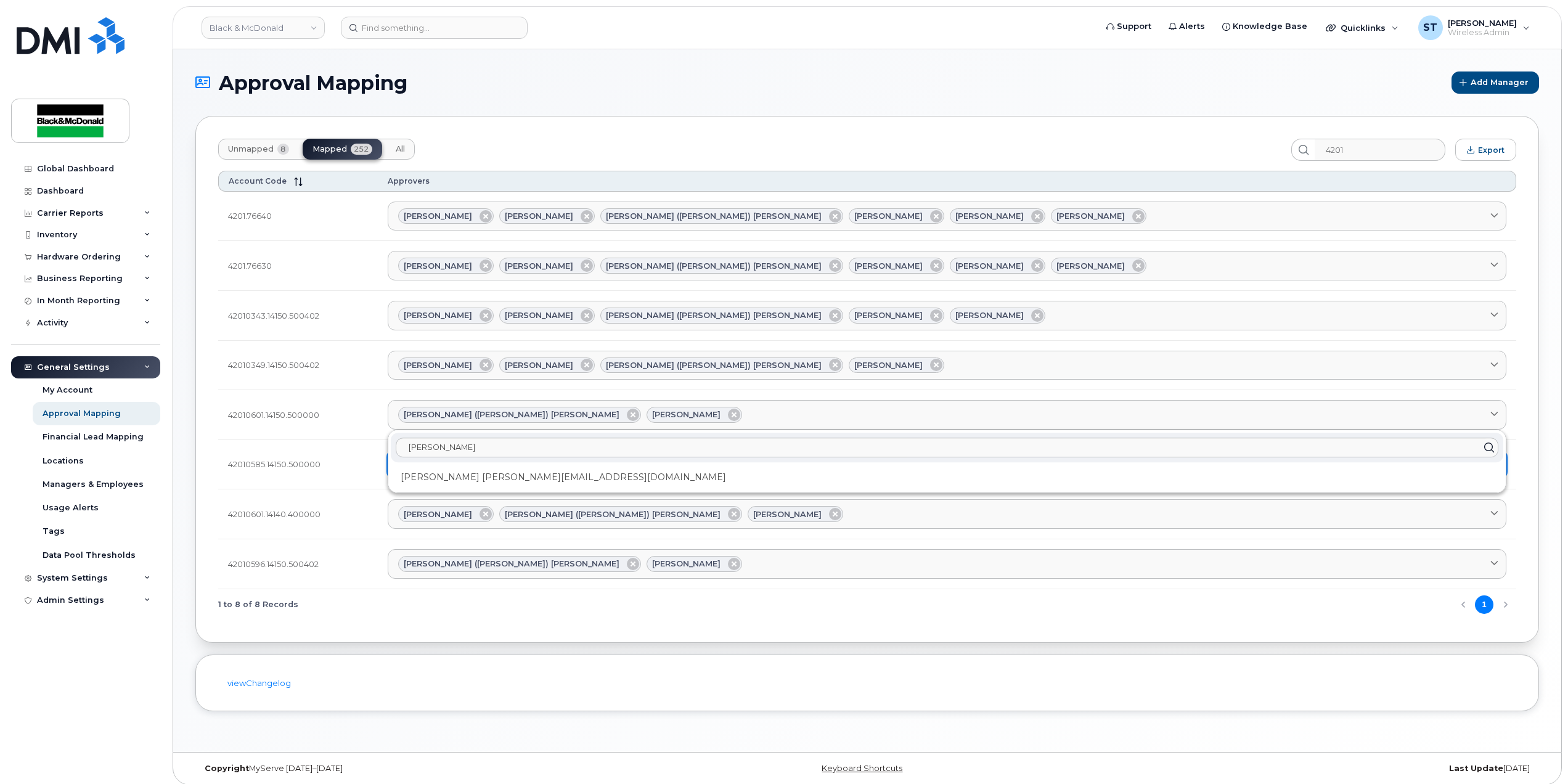
click at [585, 476] on div "Krishani kravichandran@blackandmcdonald.com" at bounding box center [947, 478] width 1112 height 21
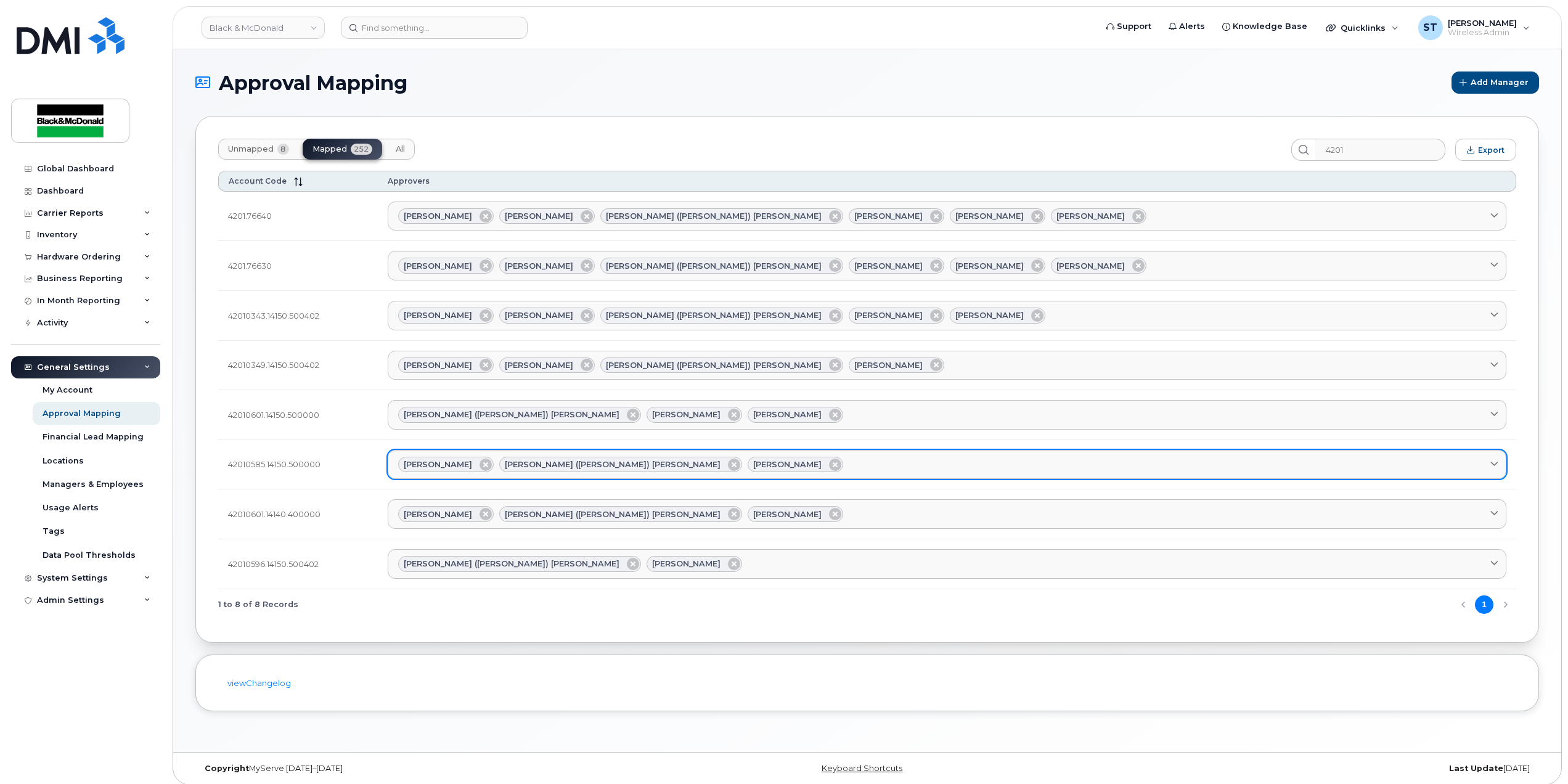
click at [786, 460] on div "Patrizia Bartella Ravdeep (Rina) Birring Tarun Joseph" at bounding box center [947, 465] width 1098 height 16
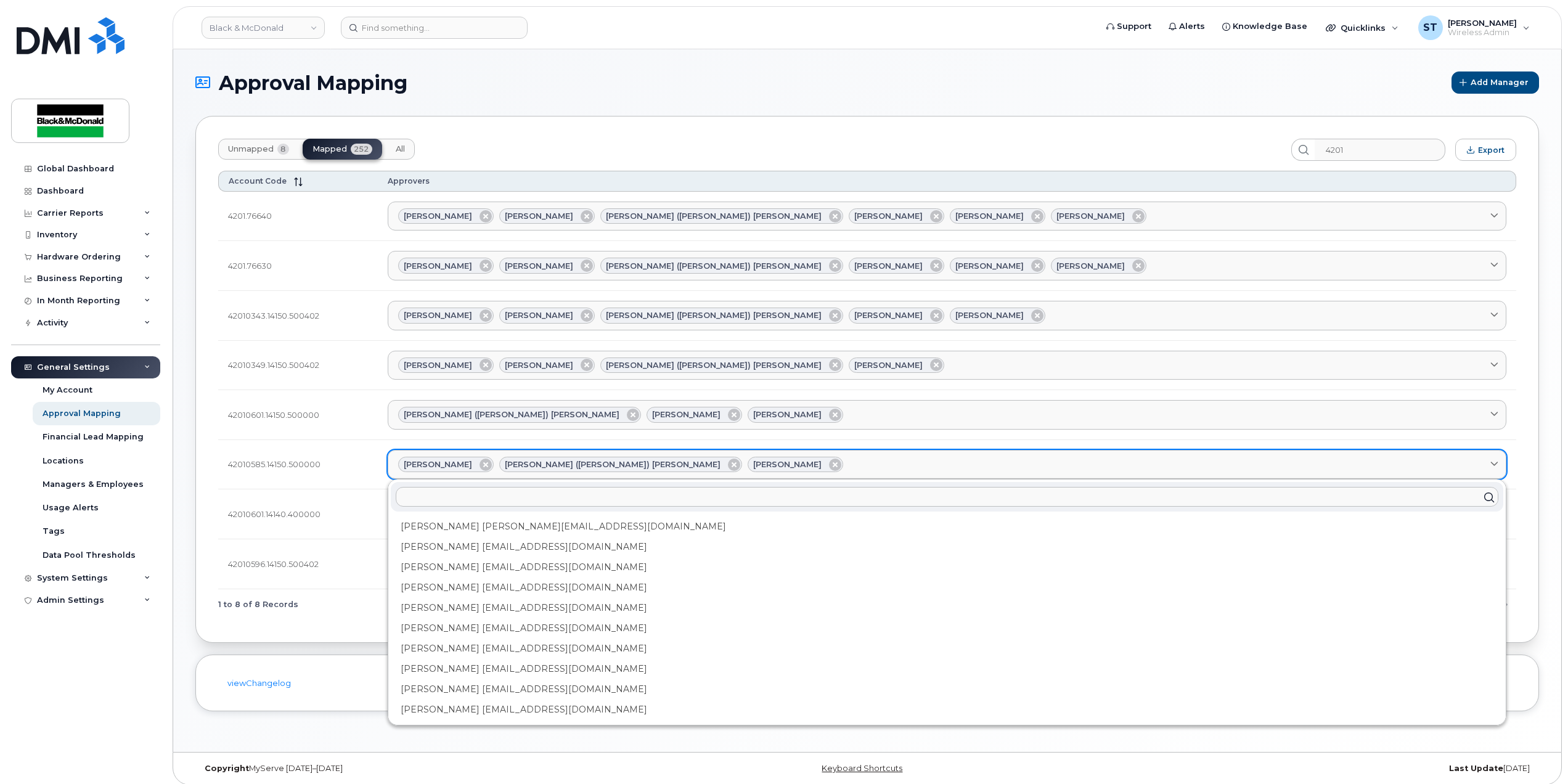
type input "k"
type input "kr"
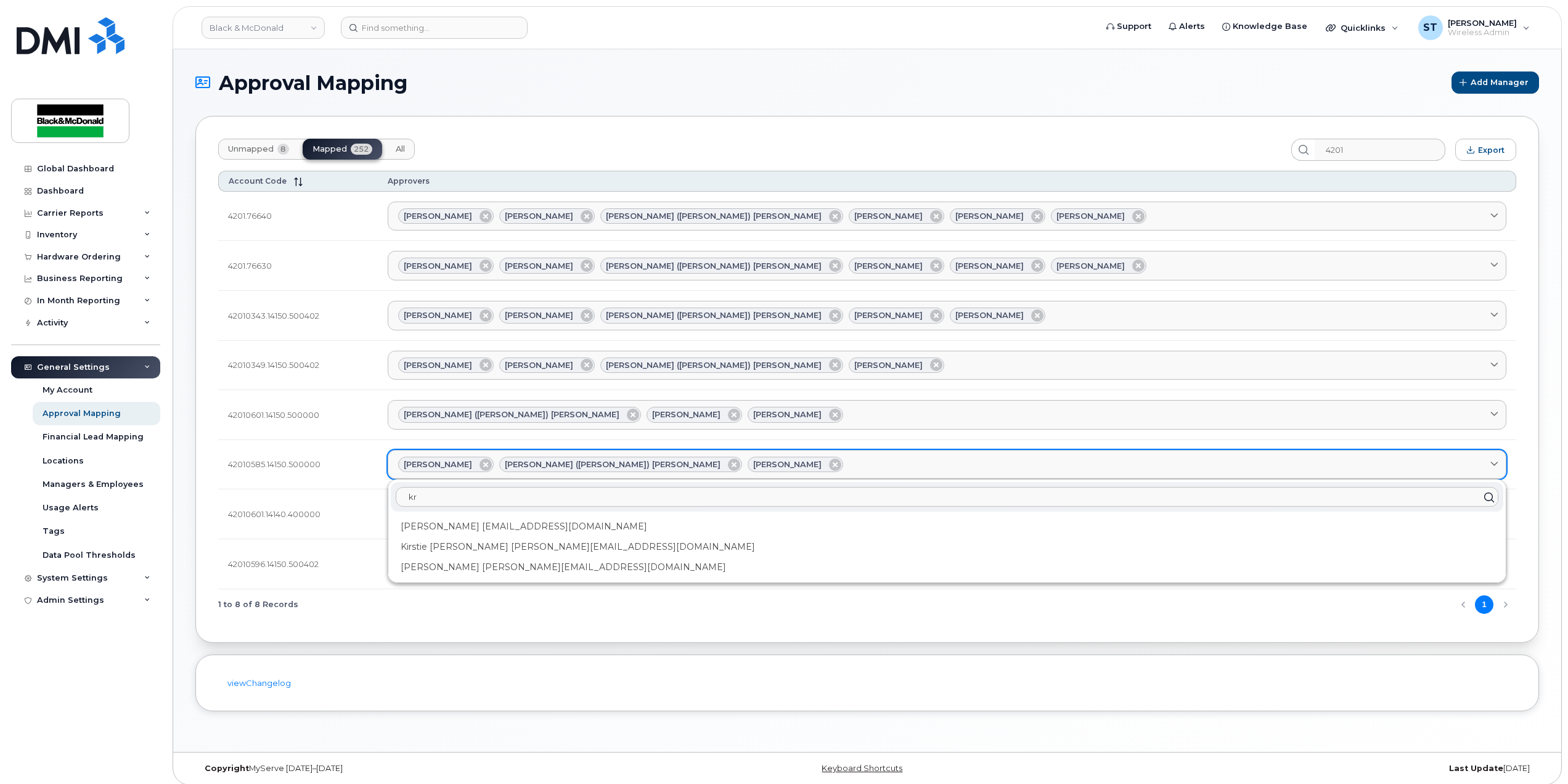
type input "kri"
type input "kris"
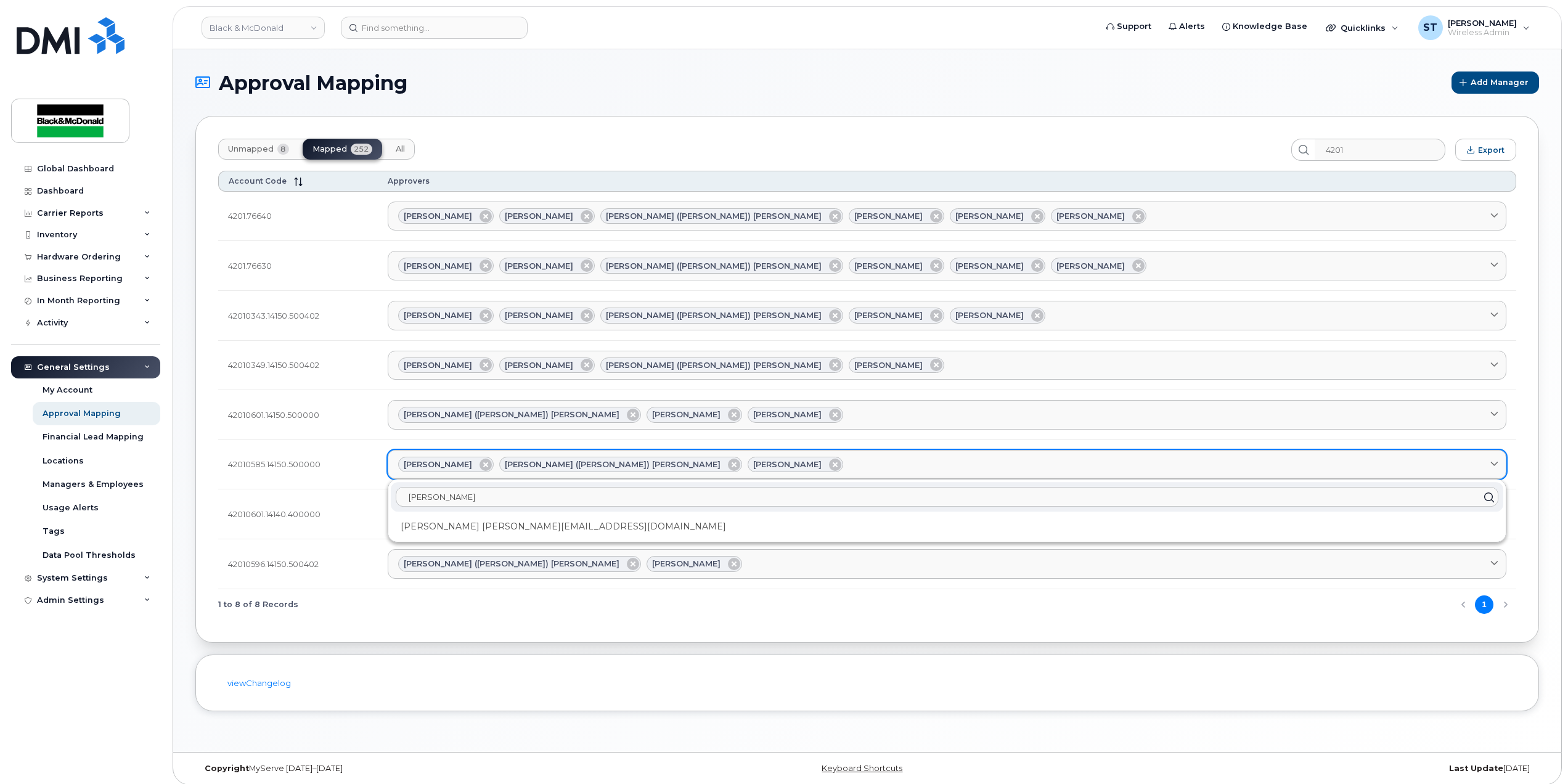
type input "krish"
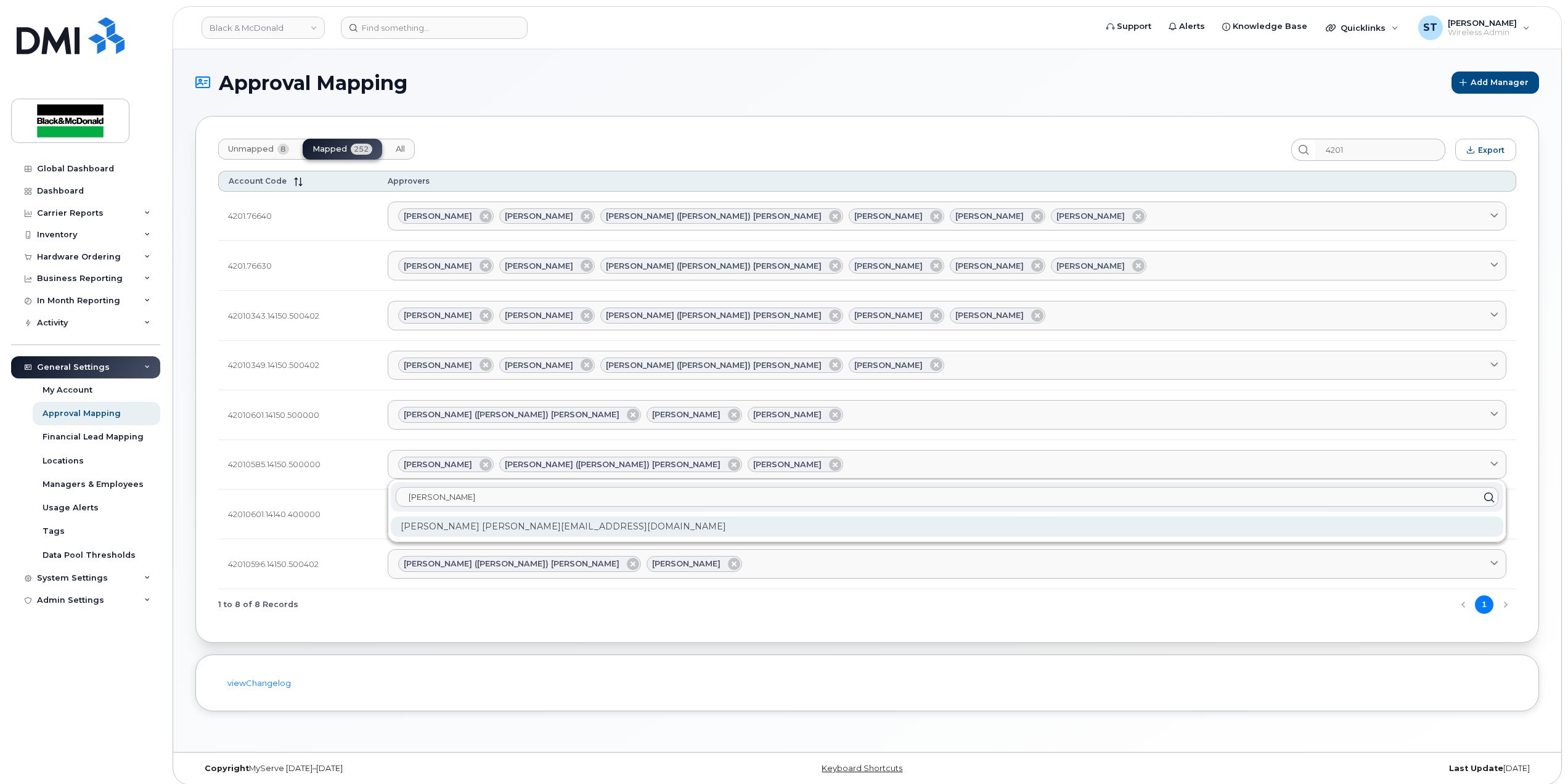
type input "krish"
click at [484, 533] on div "Krishani kravichandran@blackandmcdonald.com" at bounding box center [947, 527] width 1112 height 21
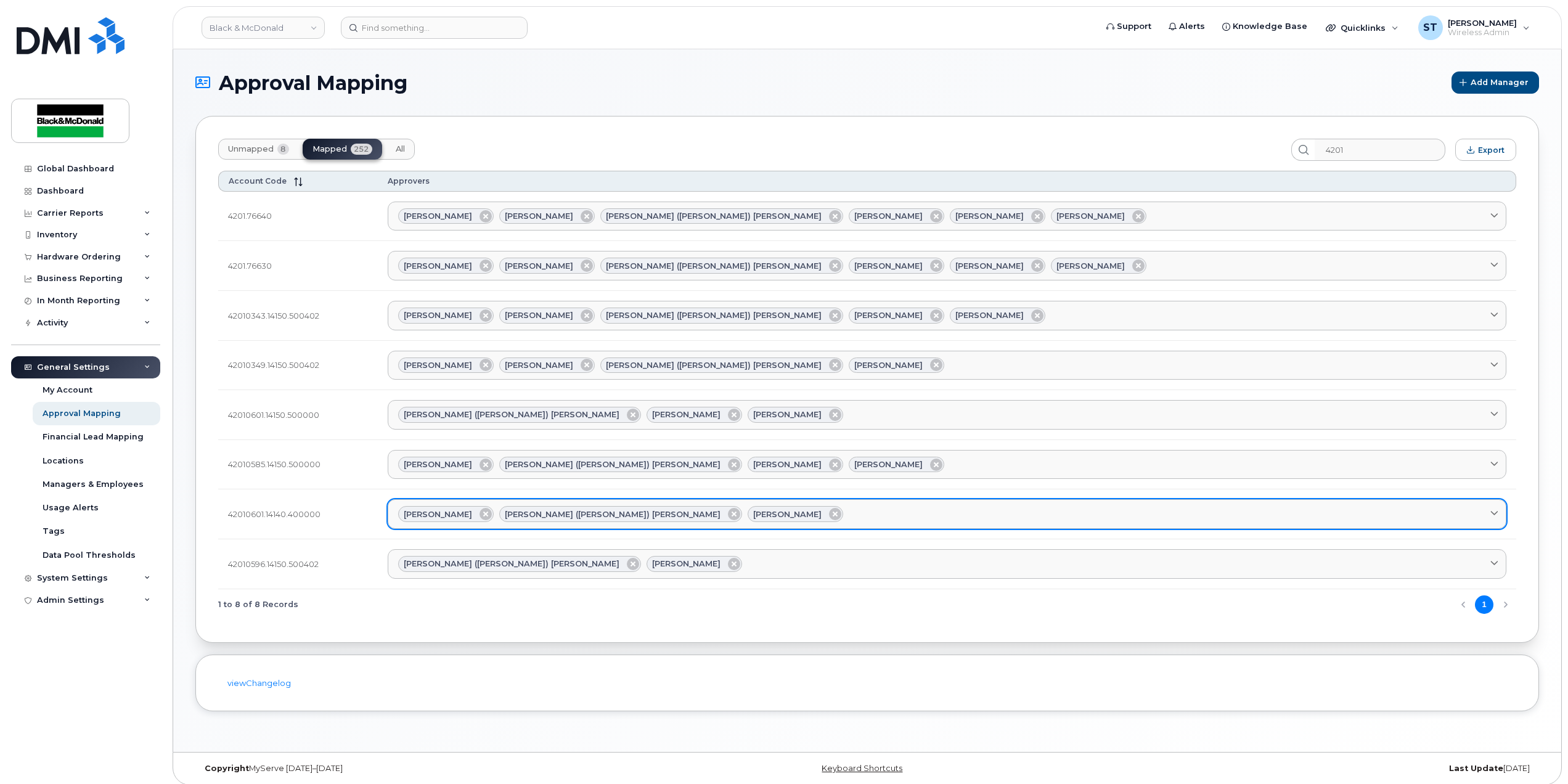
click at [772, 522] on div "Patrizia Bartella Ravdeep (Rina) Birring Tarun Joseph" at bounding box center [947, 514] width 1098 height 16
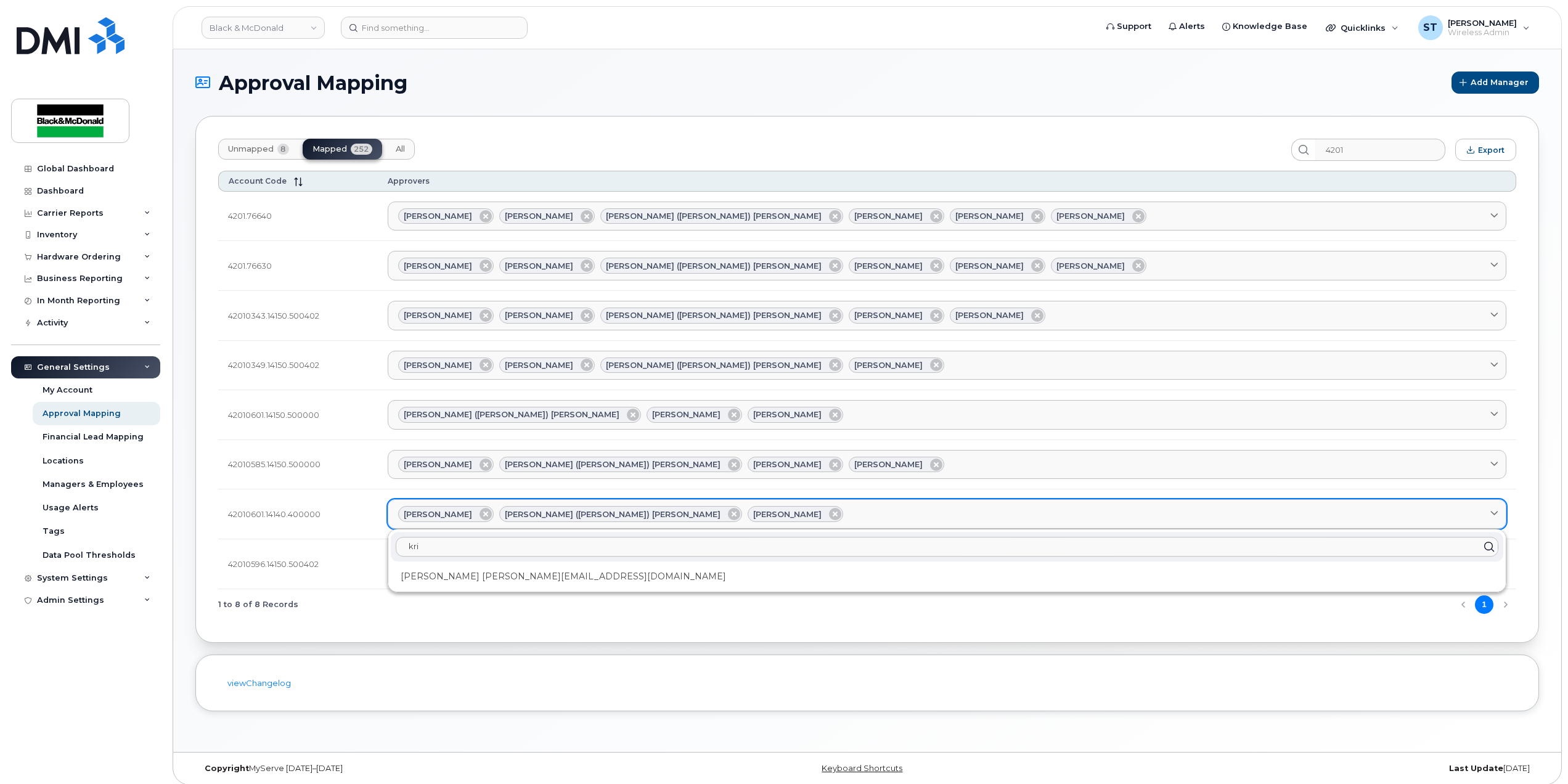
type input "kris"
type input "krish"
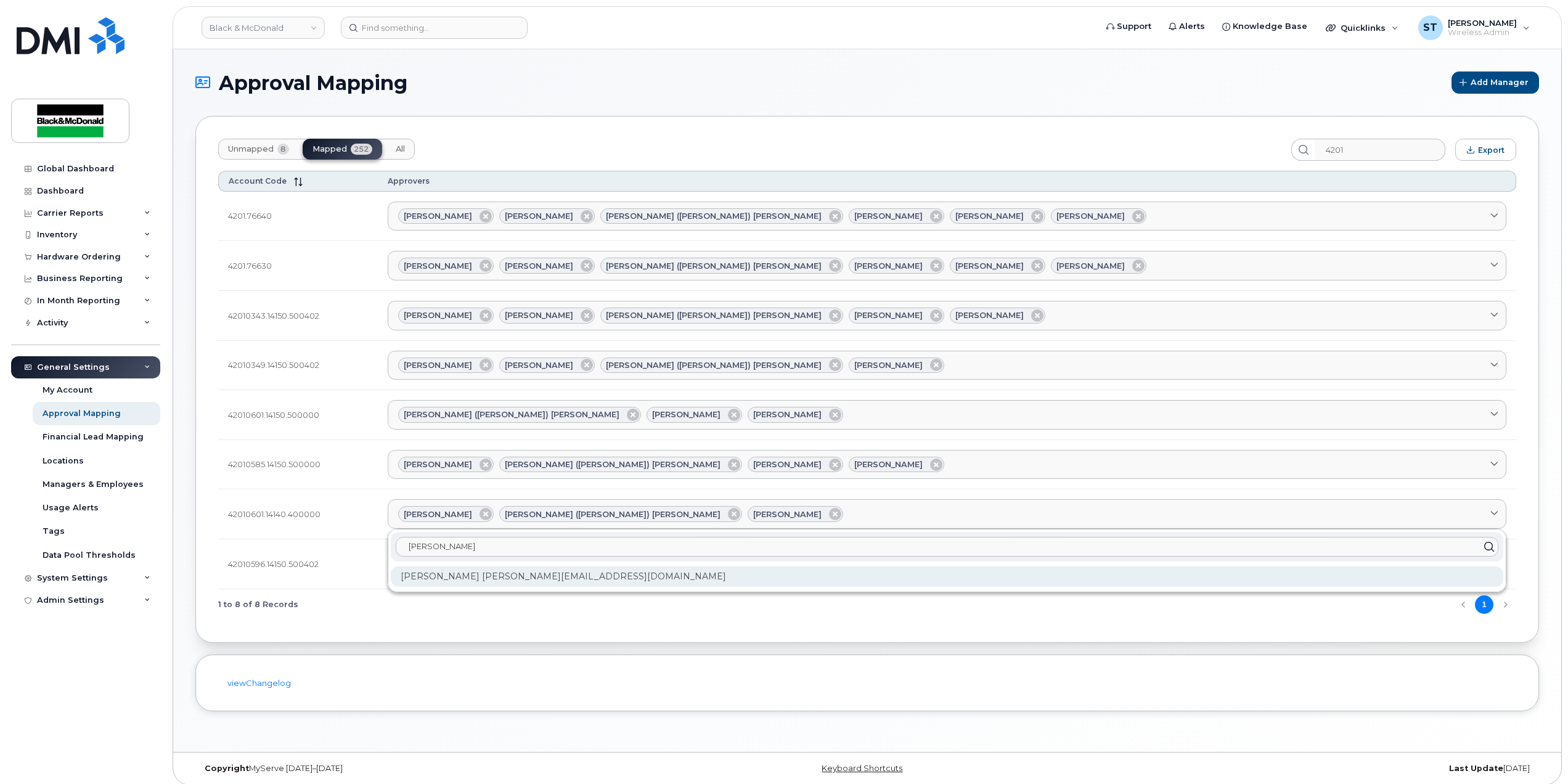
type input "krish"
click at [488, 587] on div "Krishani kravichandran@blackandmcdonald.com" at bounding box center [947, 577] width 1112 height 21
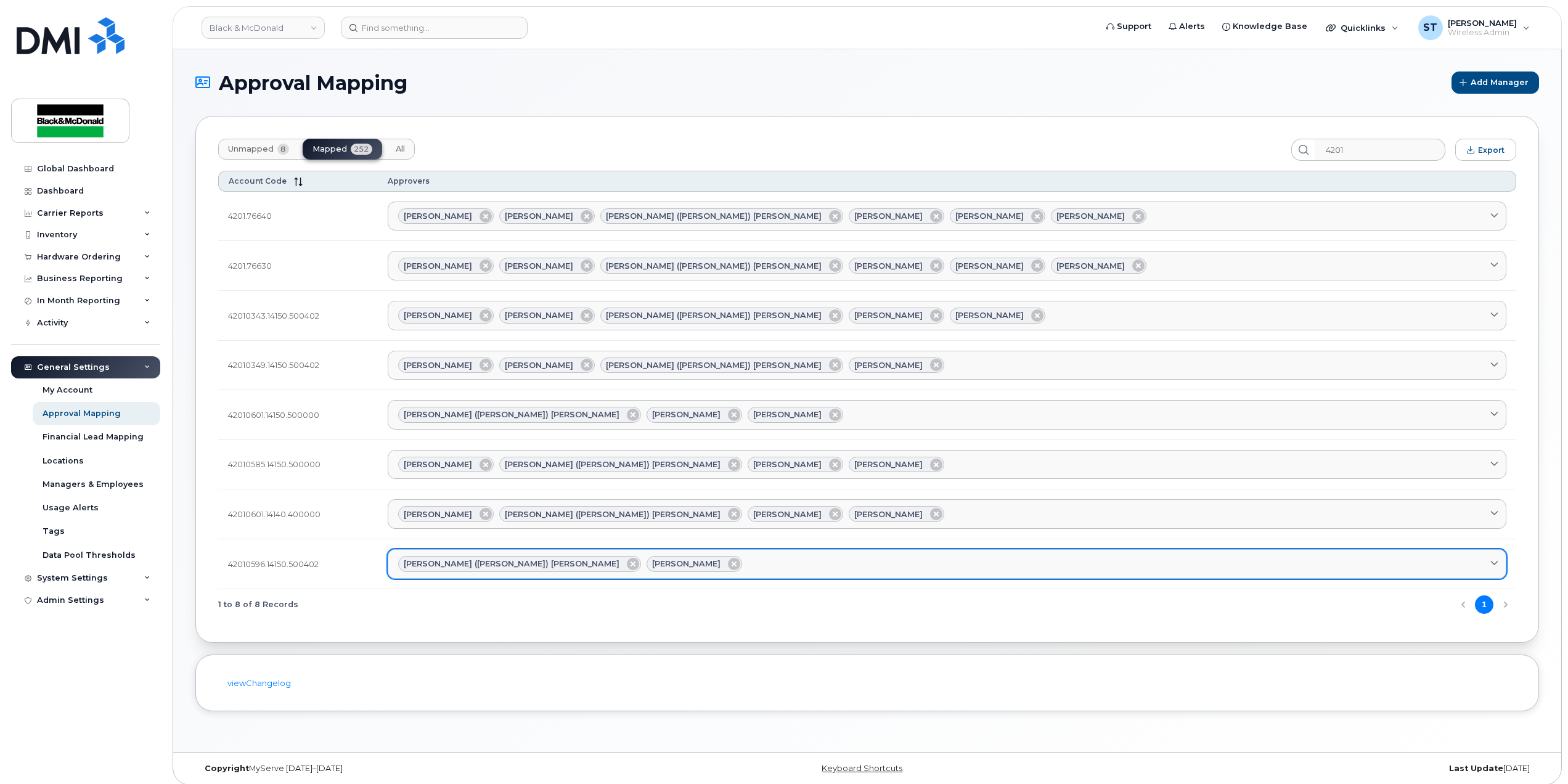
click at [704, 568] on div "Ravdeep (Rina) Birring Steve Midlige" at bounding box center [947, 564] width 1098 height 16
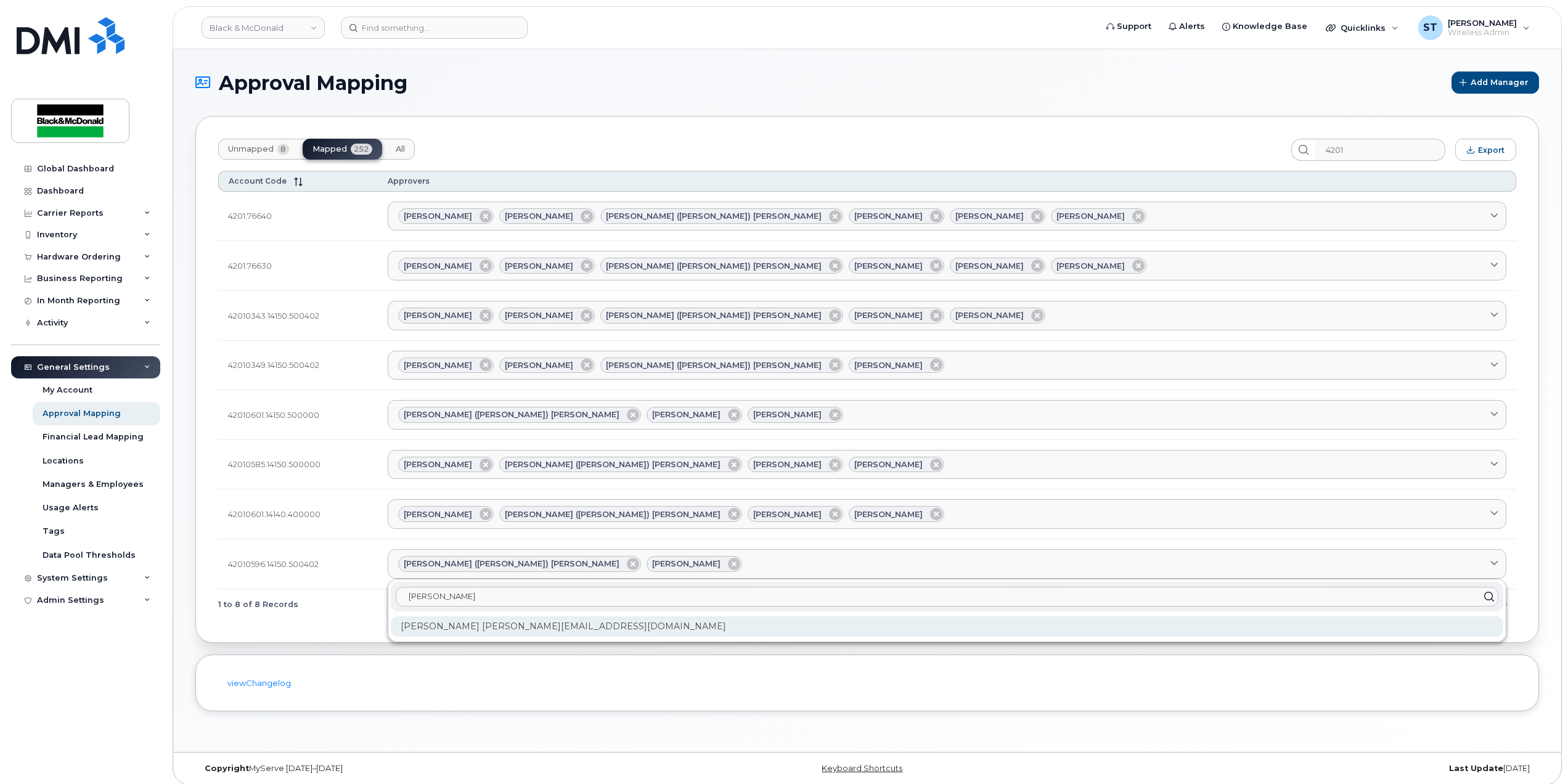
type input "krish"
click at [508, 629] on div "Krishani kravichandran@blackandmcdonald.com" at bounding box center [947, 627] width 1112 height 21
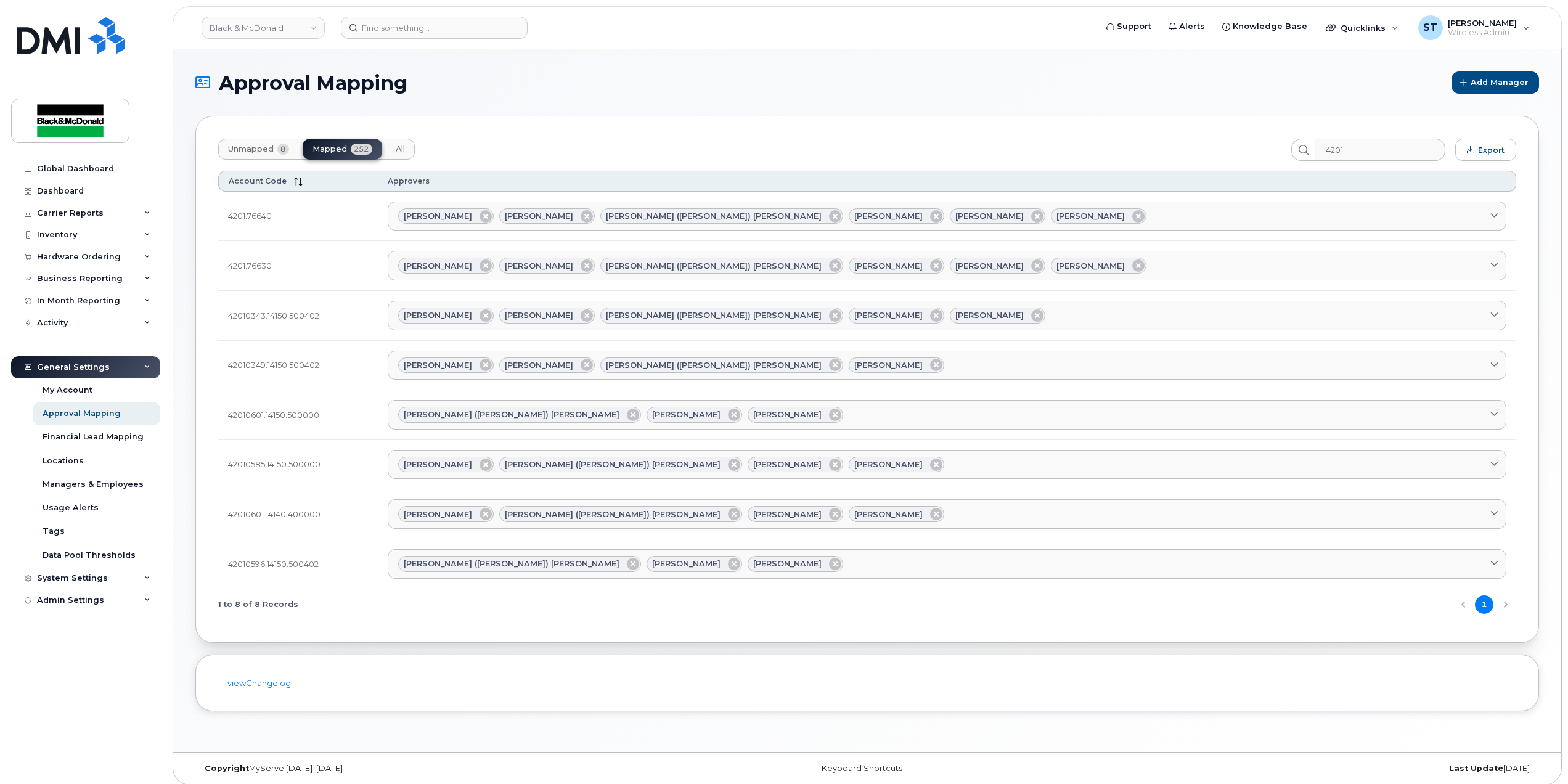
click at [1202, 68] on div "Approval Mapping Add Manager Unmapped 8 Mapped 252 All 4201 Export Account Code…" at bounding box center [867, 400] width 1388 height 702
click at [242, 146] on span "Unmapped" at bounding box center [251, 148] width 46 height 10
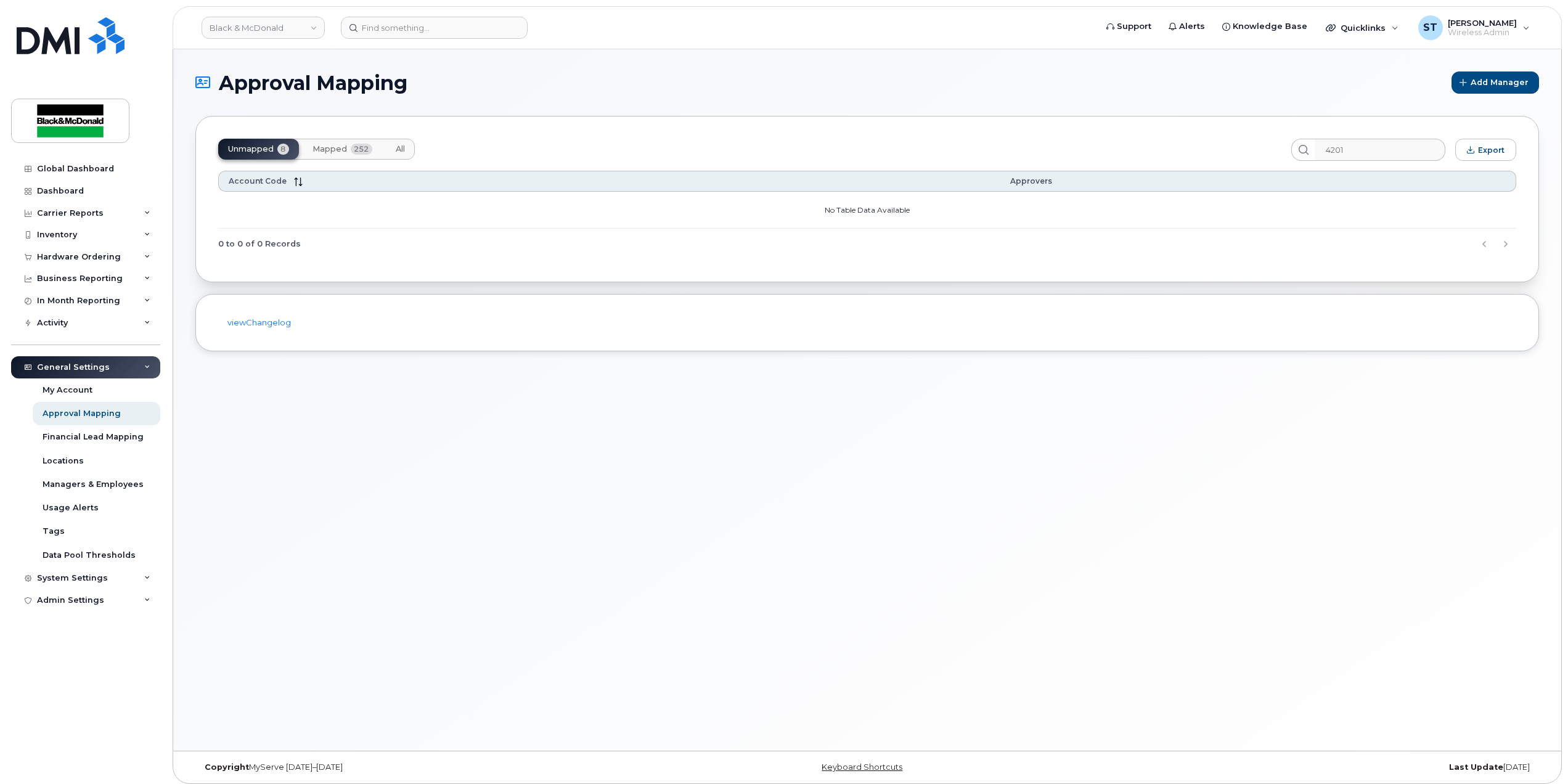
click at [257, 147] on div "Unmapped 8 Mapped 252 All" at bounding box center [317, 149] width 197 height 21
click at [486, 242] on div "0 to 0 of 0 Records" at bounding box center [867, 244] width 1298 height 32
click at [270, 138] on div "Unmapped 8 Mapped 252 All 4201 Export Account Code Approvers No Table Data Avai…" at bounding box center [867, 199] width 1344 height 166
click at [272, 146] on div "Unmapped 8 Mapped 252 All" at bounding box center [317, 149] width 197 height 21
click at [311, 146] on button "Mapped 252" at bounding box center [342, 149] width 79 height 21
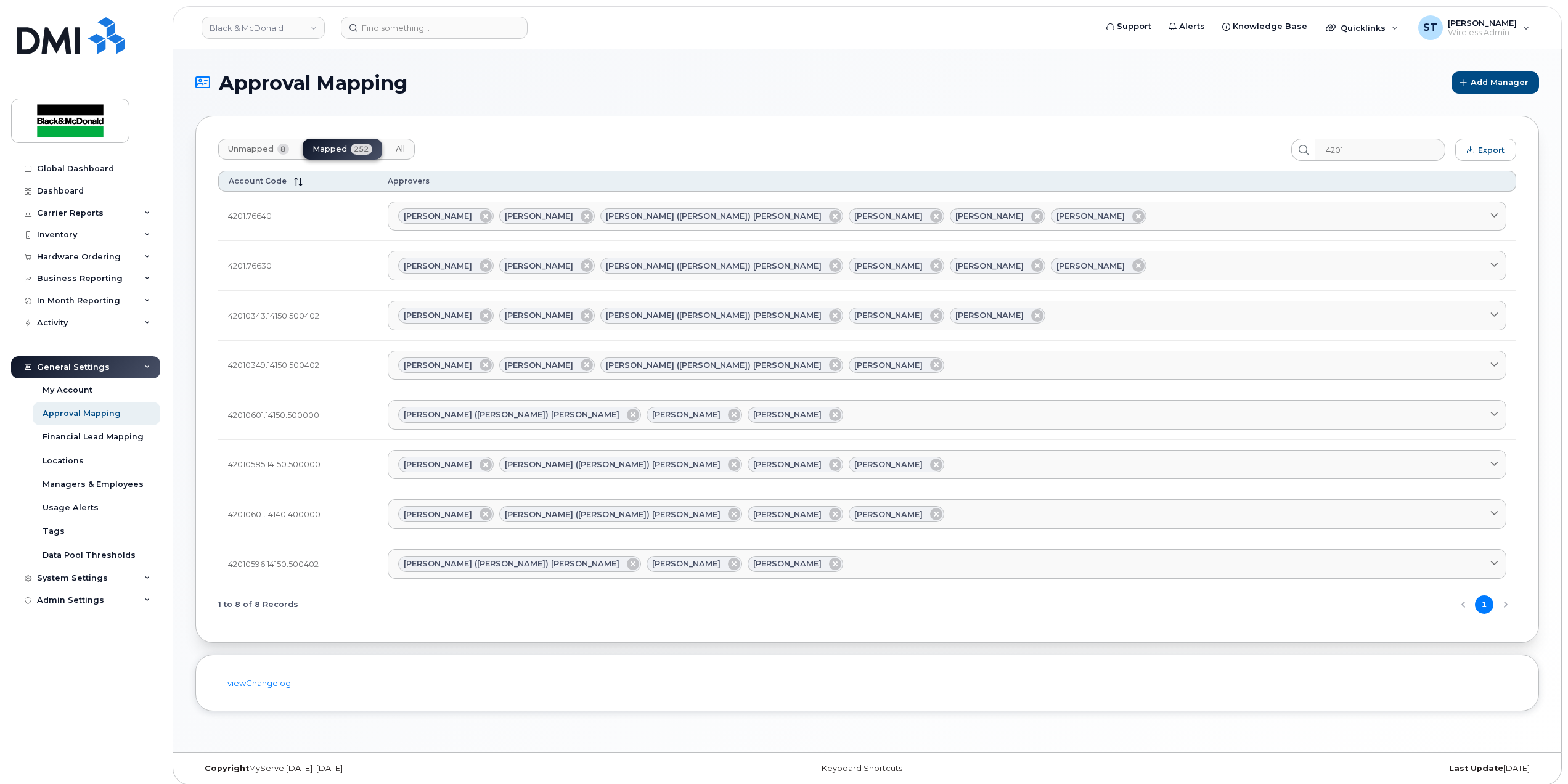
click at [400, 153] on span "All" at bounding box center [400, 148] width 10 height 10
click at [345, 148] on span "Mapped" at bounding box center [329, 148] width 35 height 10
click at [481, 126] on div "Unmapped 8 Mapped 252 All 4201 Export Account Code Approvers 4201.76640 Jacquel…" at bounding box center [867, 379] width 1344 height 527
drag, startPoint x: 1357, startPoint y: 151, endPoint x: 1252, endPoint y: 151, distance: 105.0
click at [1252, 151] on div "Unmapped 8 Mapped 252 All 4201 Export" at bounding box center [867, 150] width 1298 height 22
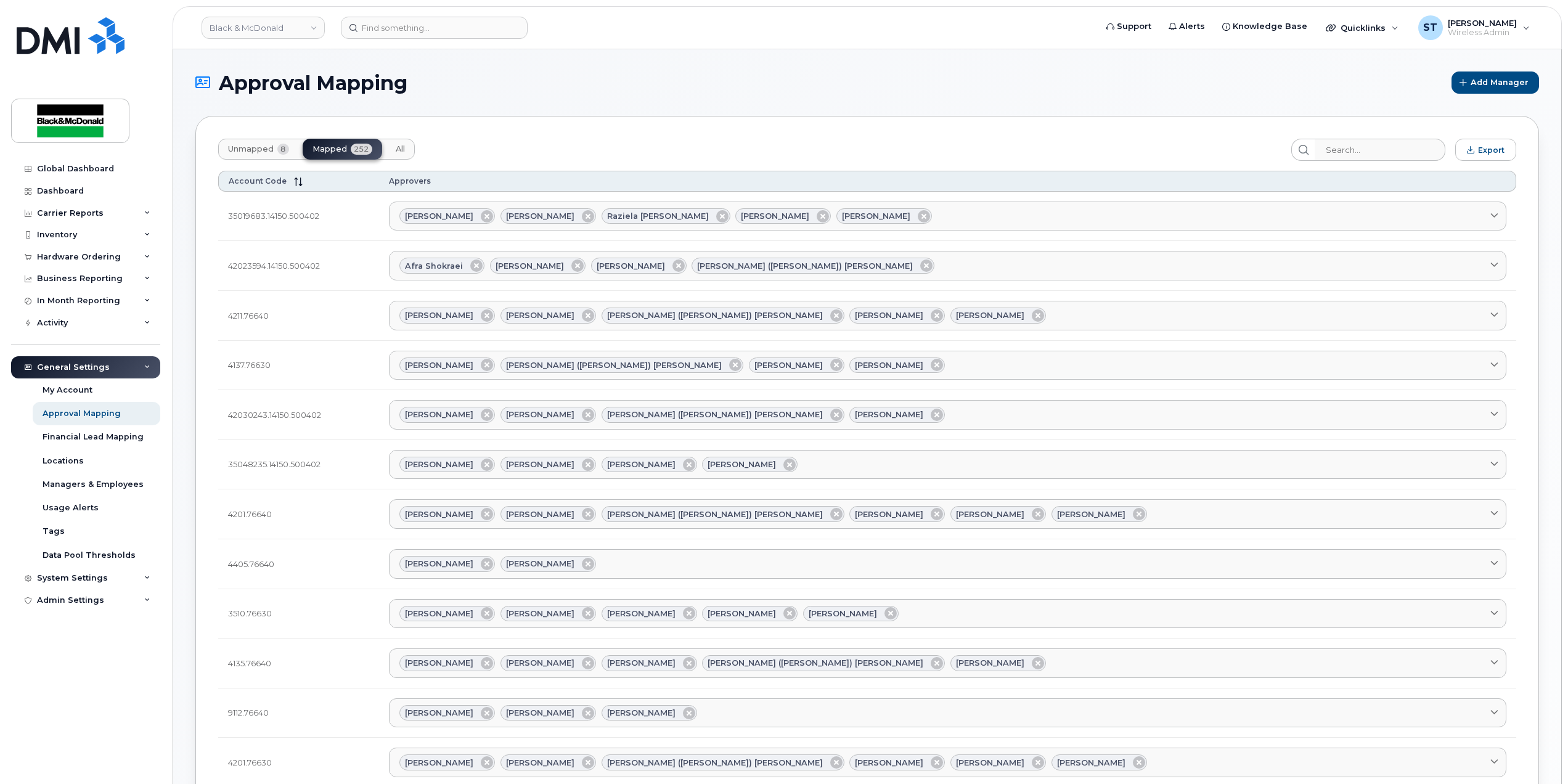
click at [235, 148] on span "Unmapped" at bounding box center [251, 148] width 46 height 10
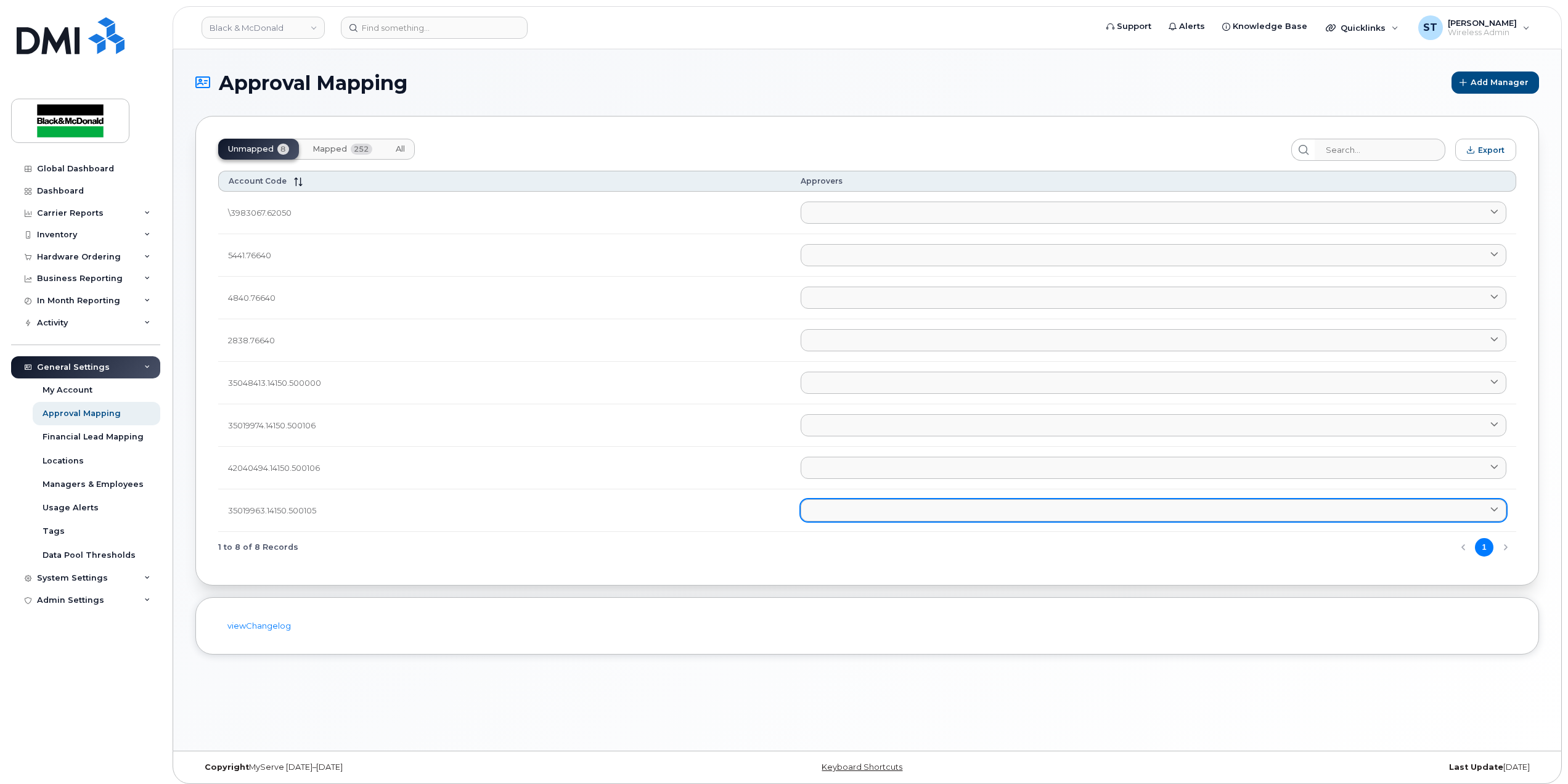
click at [939, 520] on link at bounding box center [1154, 510] width 705 height 22
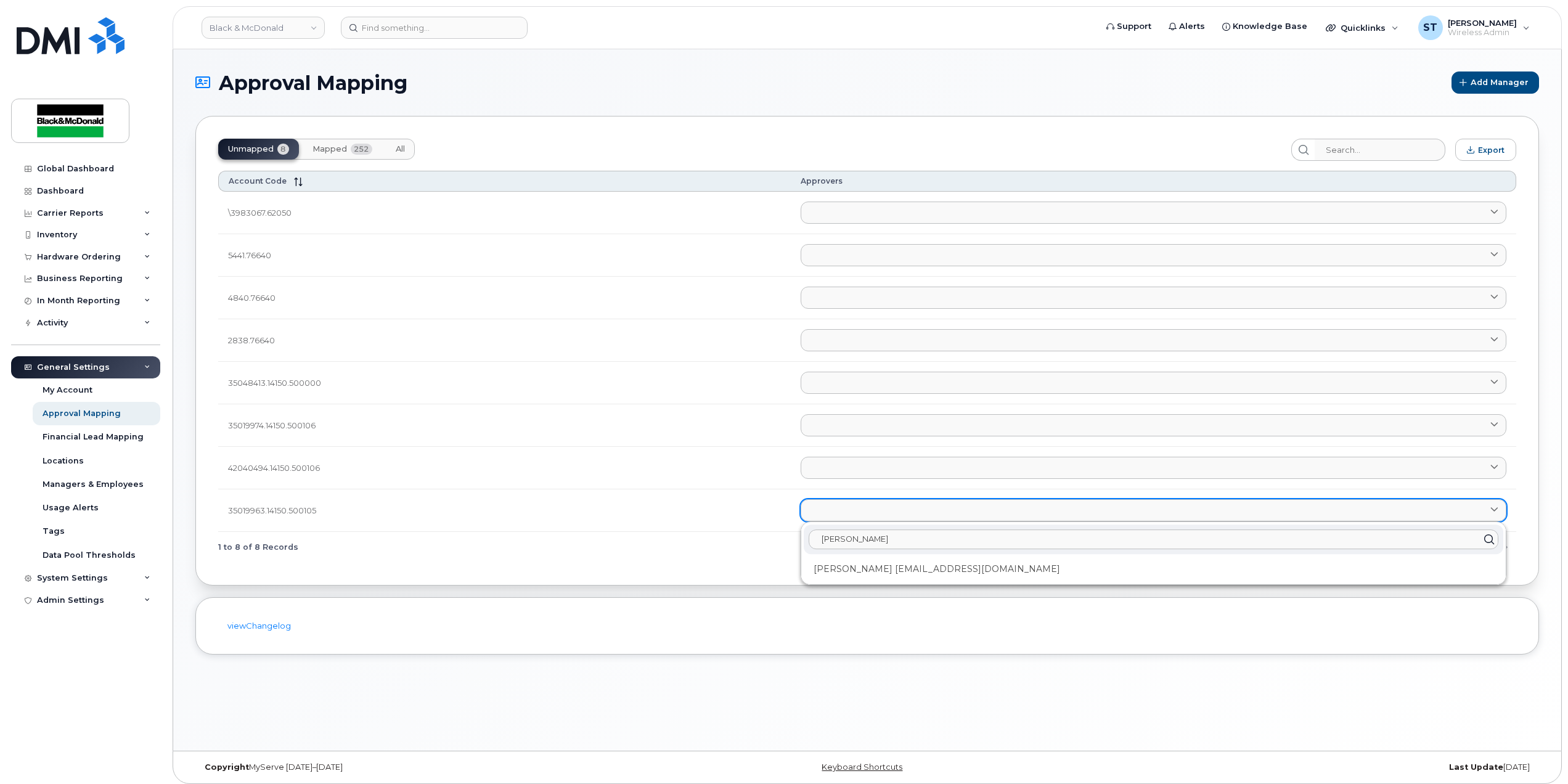
type input "shaha"
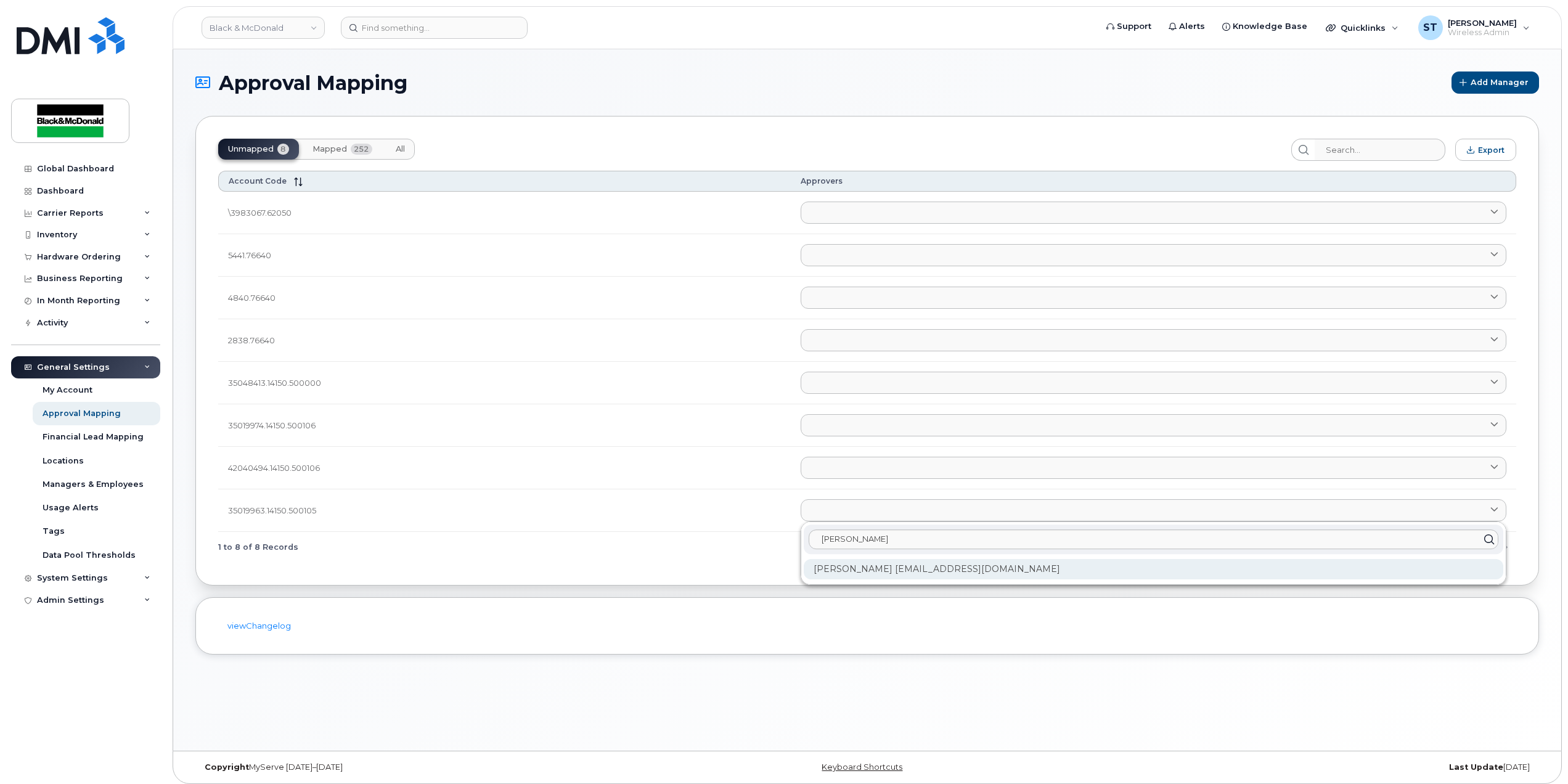
drag, startPoint x: 843, startPoint y: 571, endPoint x: 856, endPoint y: 568, distance: 13.3
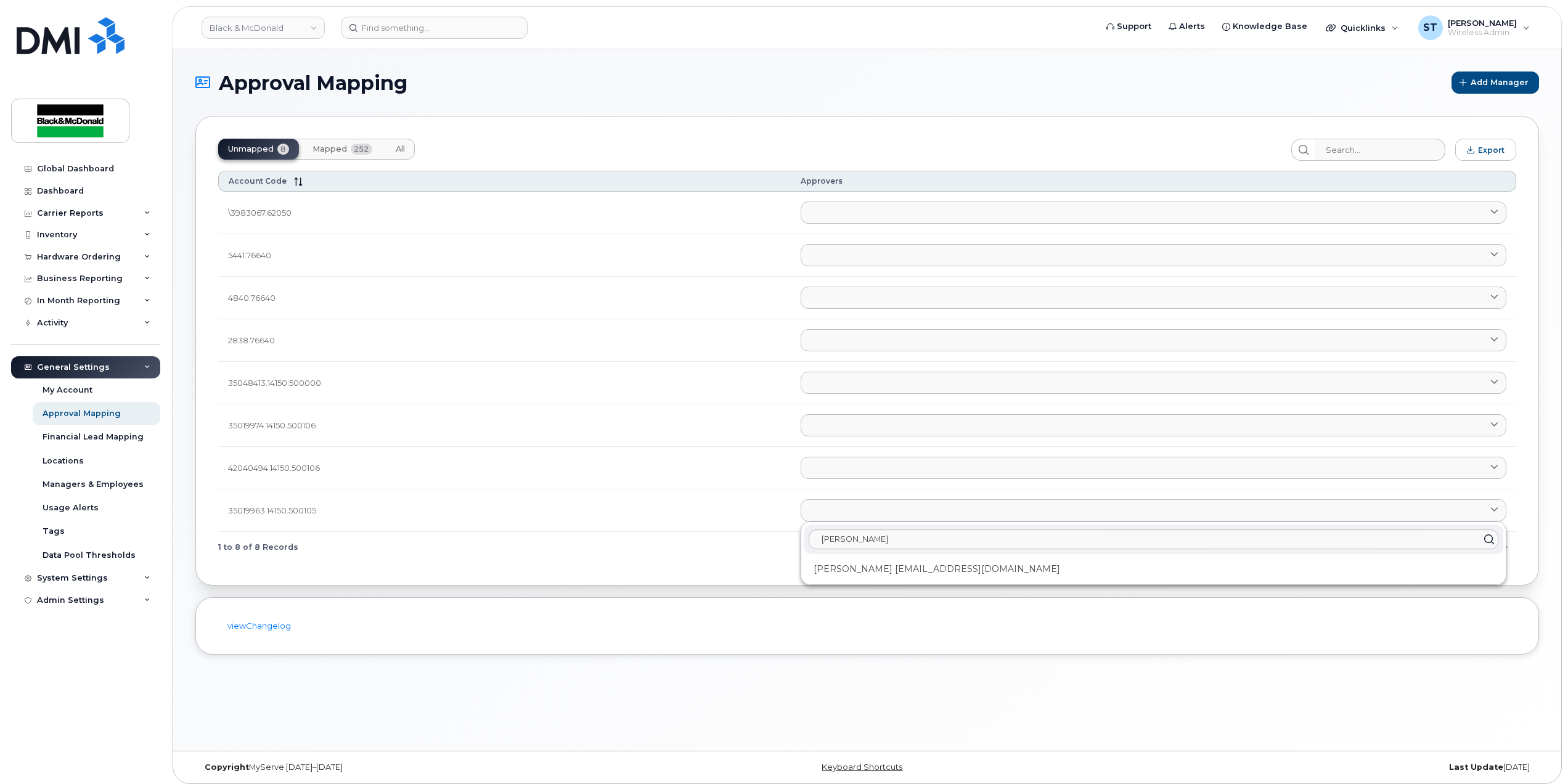
click at [844, 571] on div "Shahab Alaei salaei@blackandmcdonald.com" at bounding box center [1154, 569] width 700 height 21
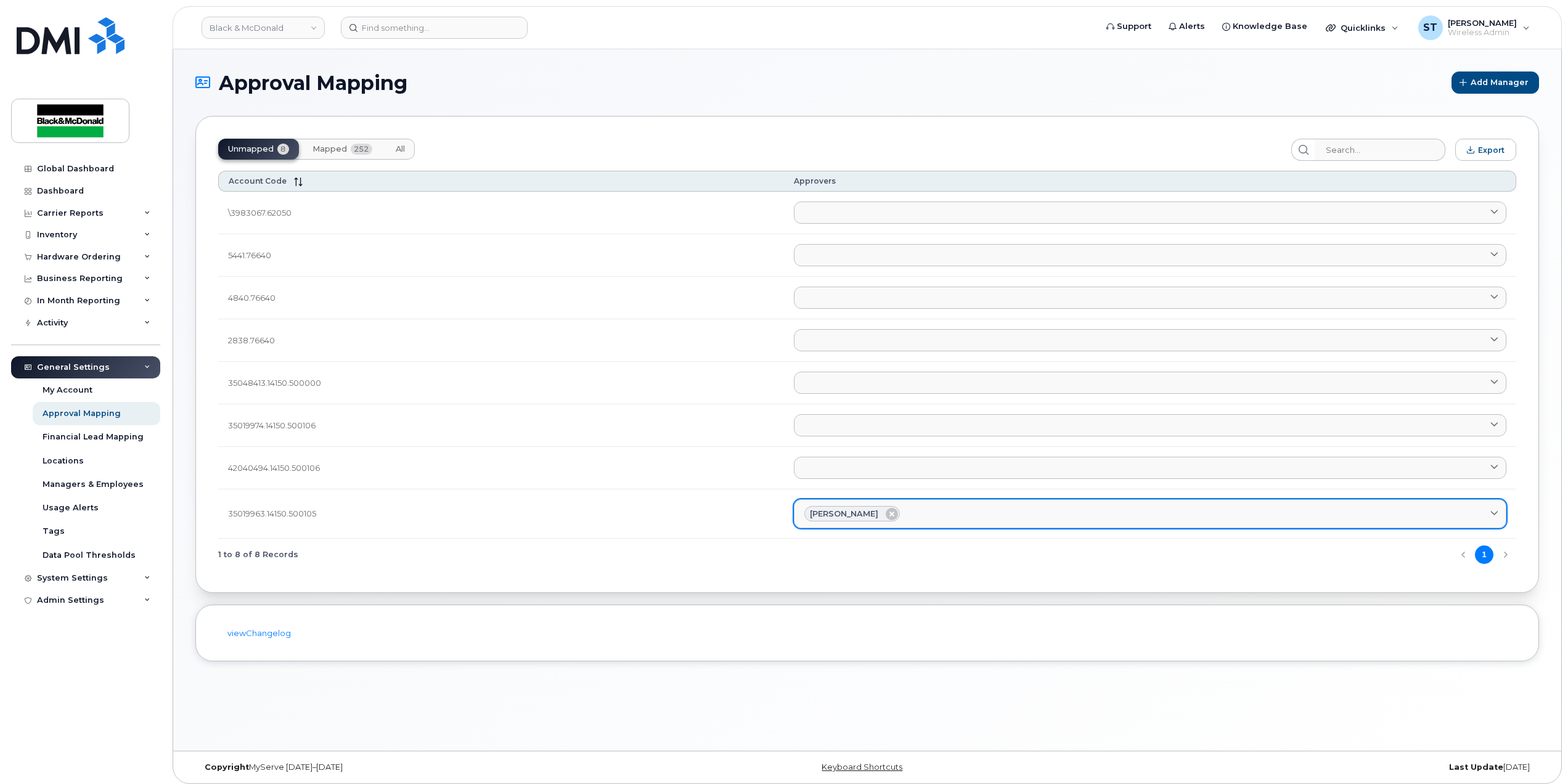
click at [924, 526] on link "Shahab Alaei" at bounding box center [1150, 514] width 713 height 29
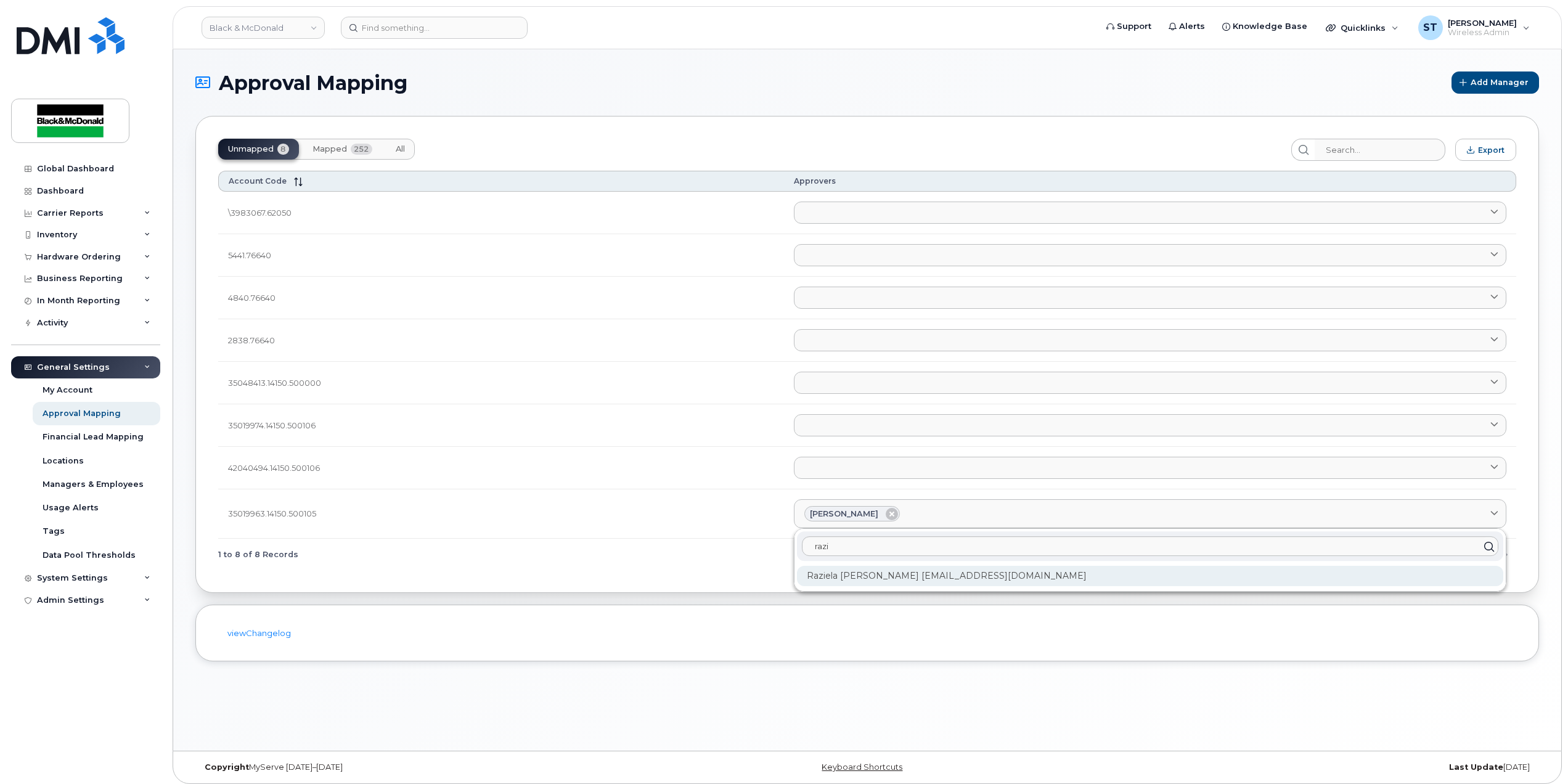
click at [924, 573] on div "Raziela Samad rsamad@blackandmcdonald.com" at bounding box center [1150, 576] width 706 height 21
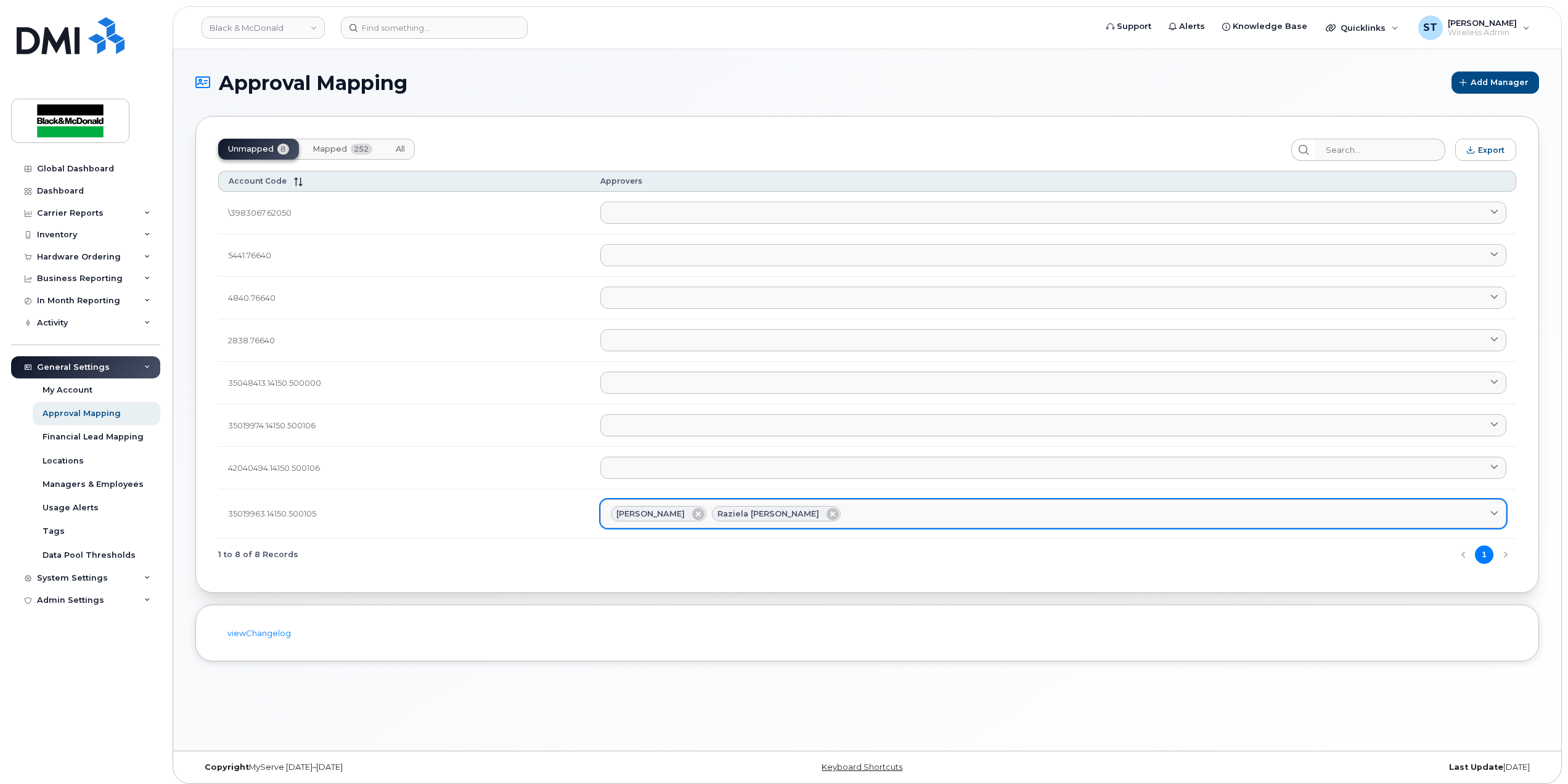
click at [927, 516] on div "Shahab Alaei Raziela Samad" at bounding box center [1053, 514] width 885 height 16
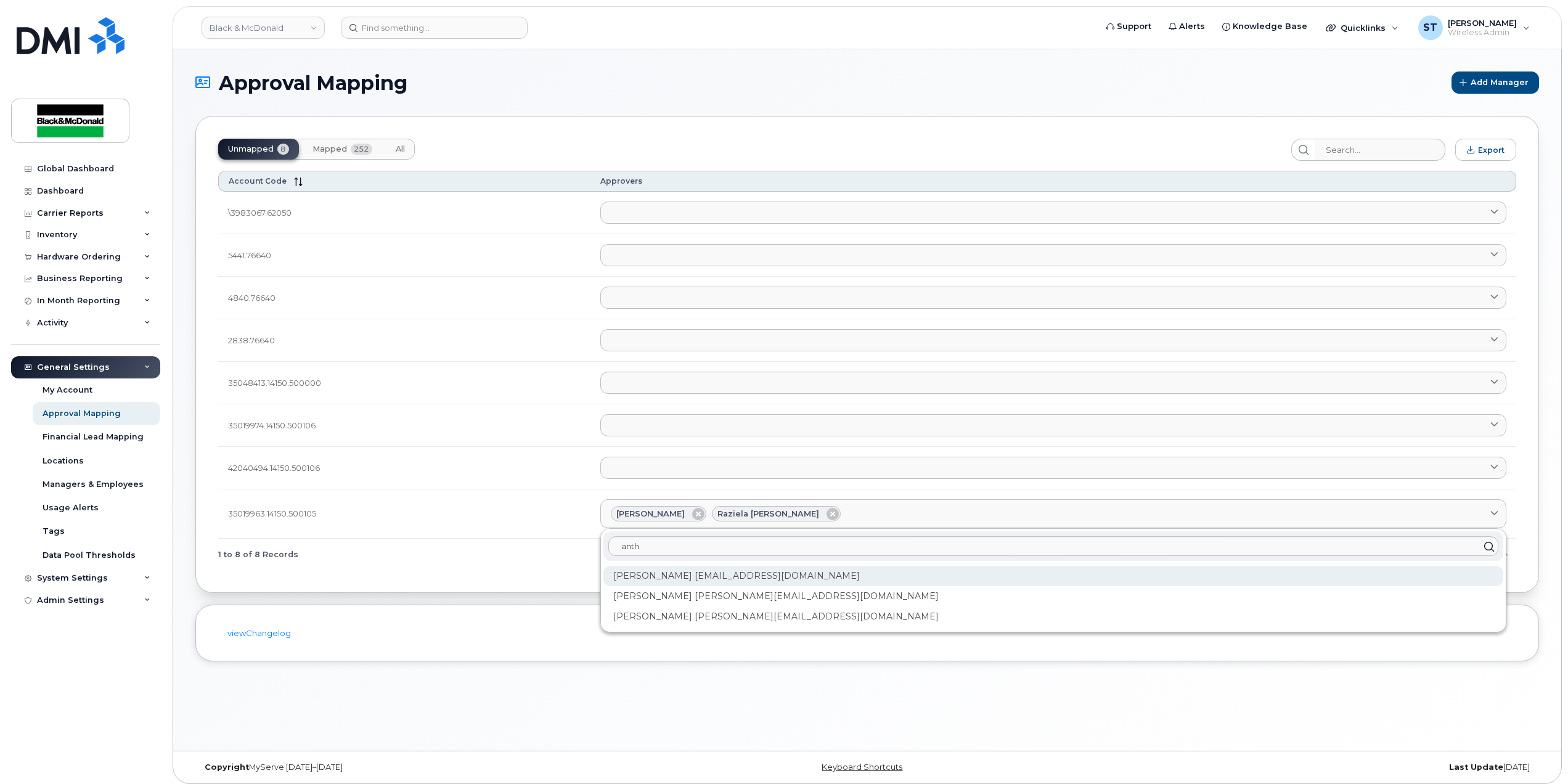
click at [755, 583] on div "Anthony Curran acurran@blackandmcdonald.com" at bounding box center [1053, 576] width 900 height 21
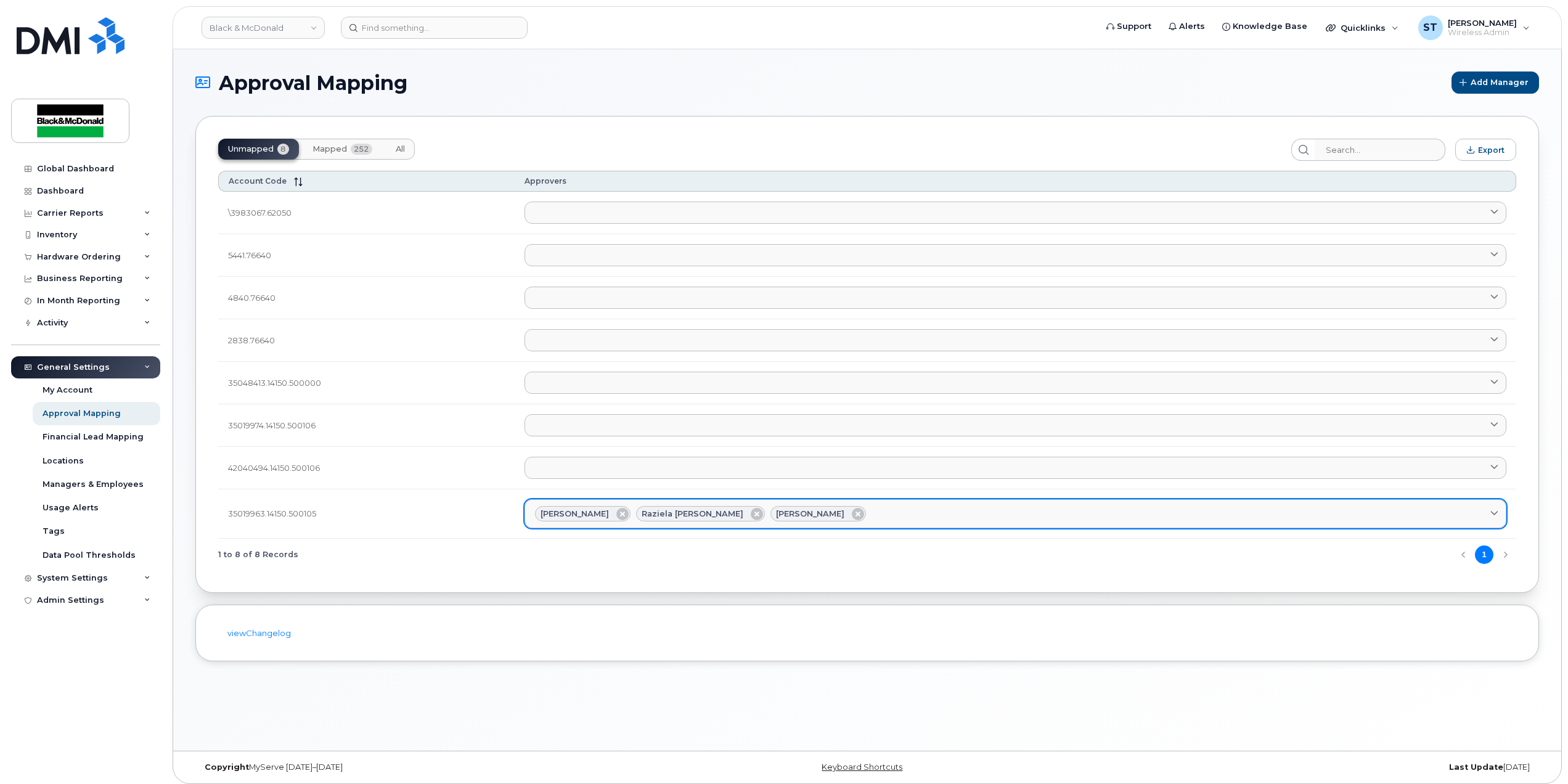
click at [879, 519] on div "Shahab Alaei Raziela Samad Anthony Curran" at bounding box center [1015, 514] width 961 height 16
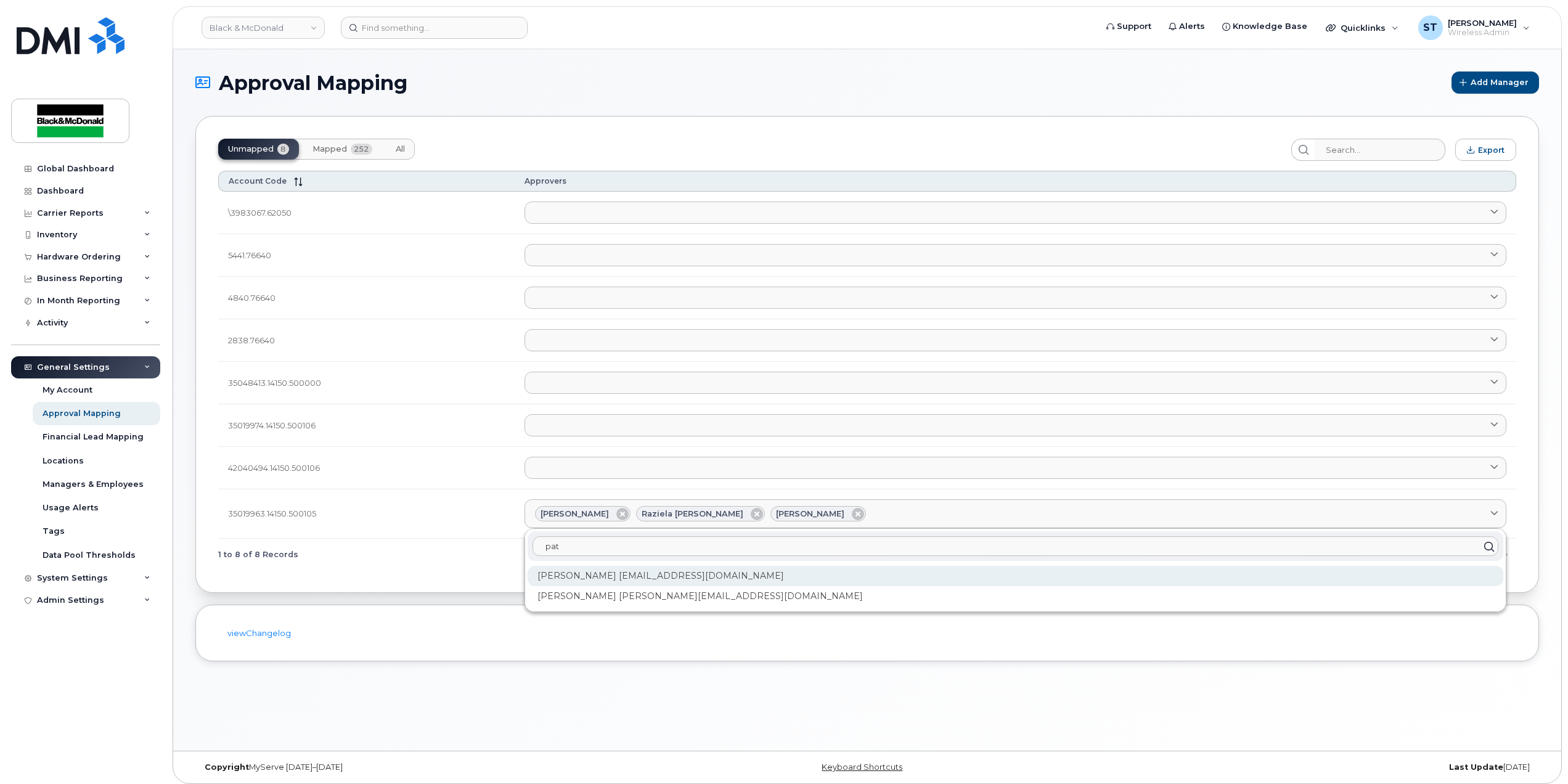
type input "pat"
click at [711, 578] on div "Patrizia Bartella pbartella@blackandmcdonald.com" at bounding box center [1015, 576] width 976 height 21
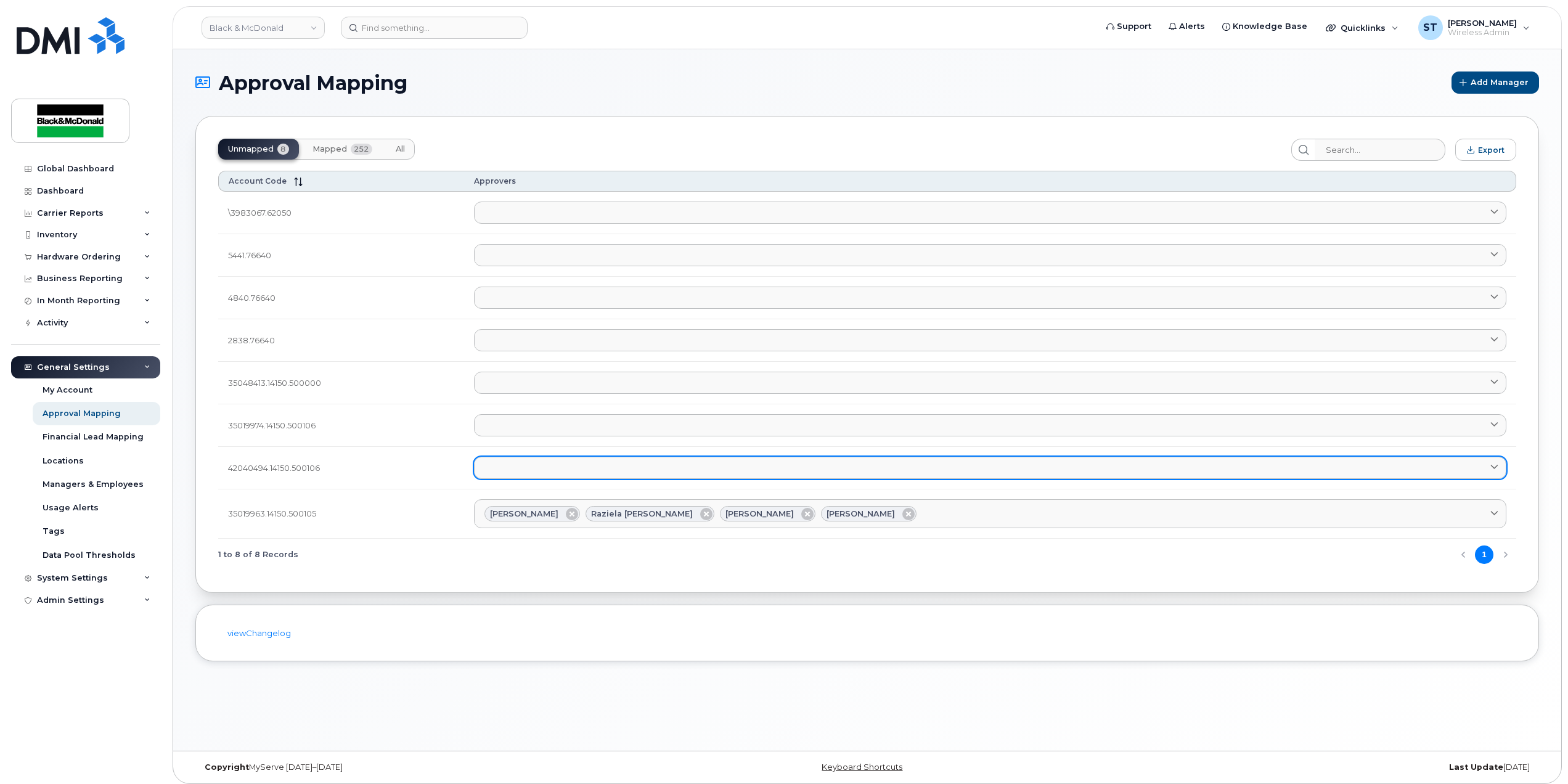
click at [520, 470] on link at bounding box center [990, 468] width 1032 height 22
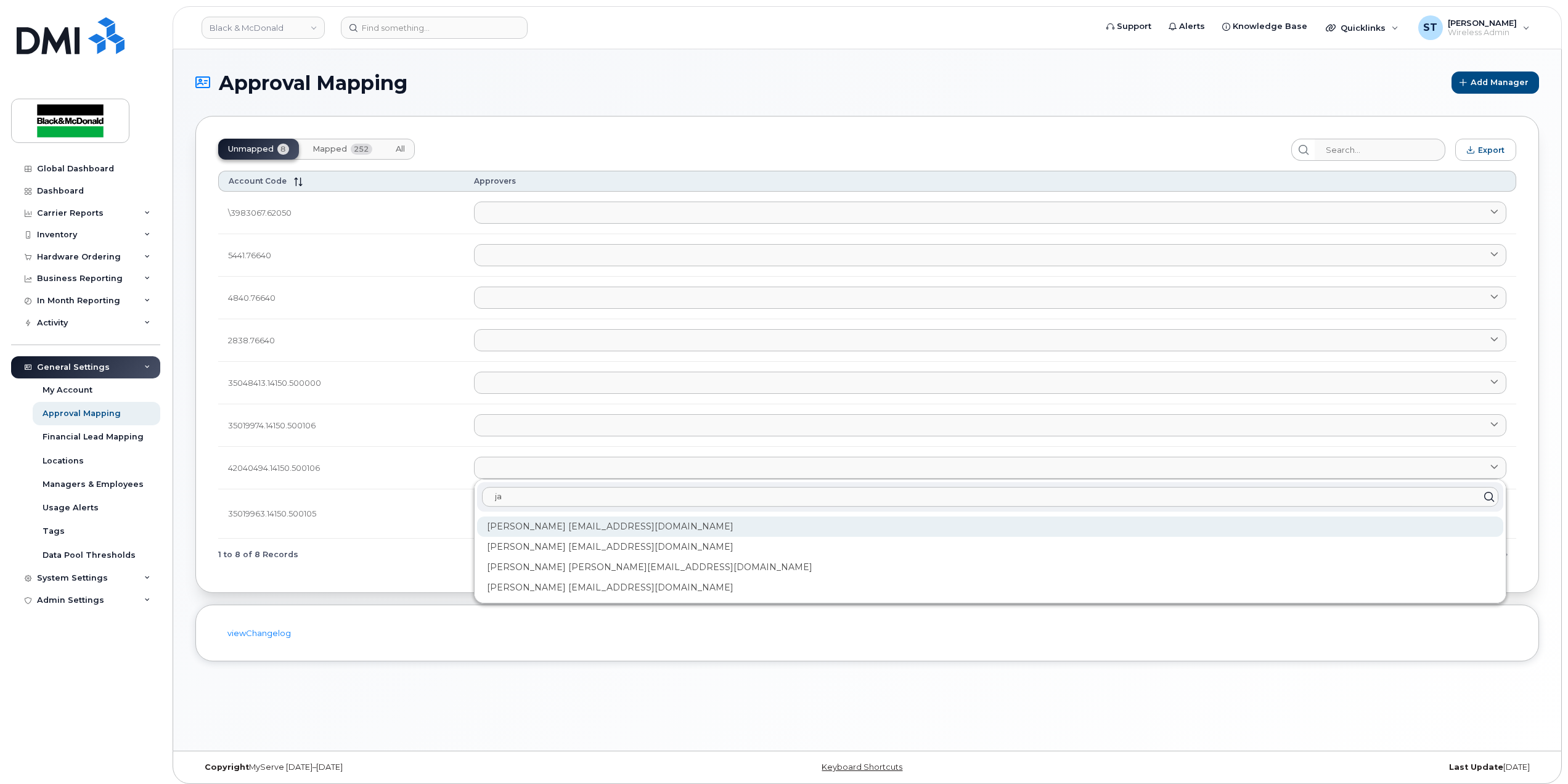
type input "ja"
click at [565, 526] on div "Jacquelyn Smith jsmith@blackandmcdonald.com" at bounding box center [990, 527] width 1026 height 21
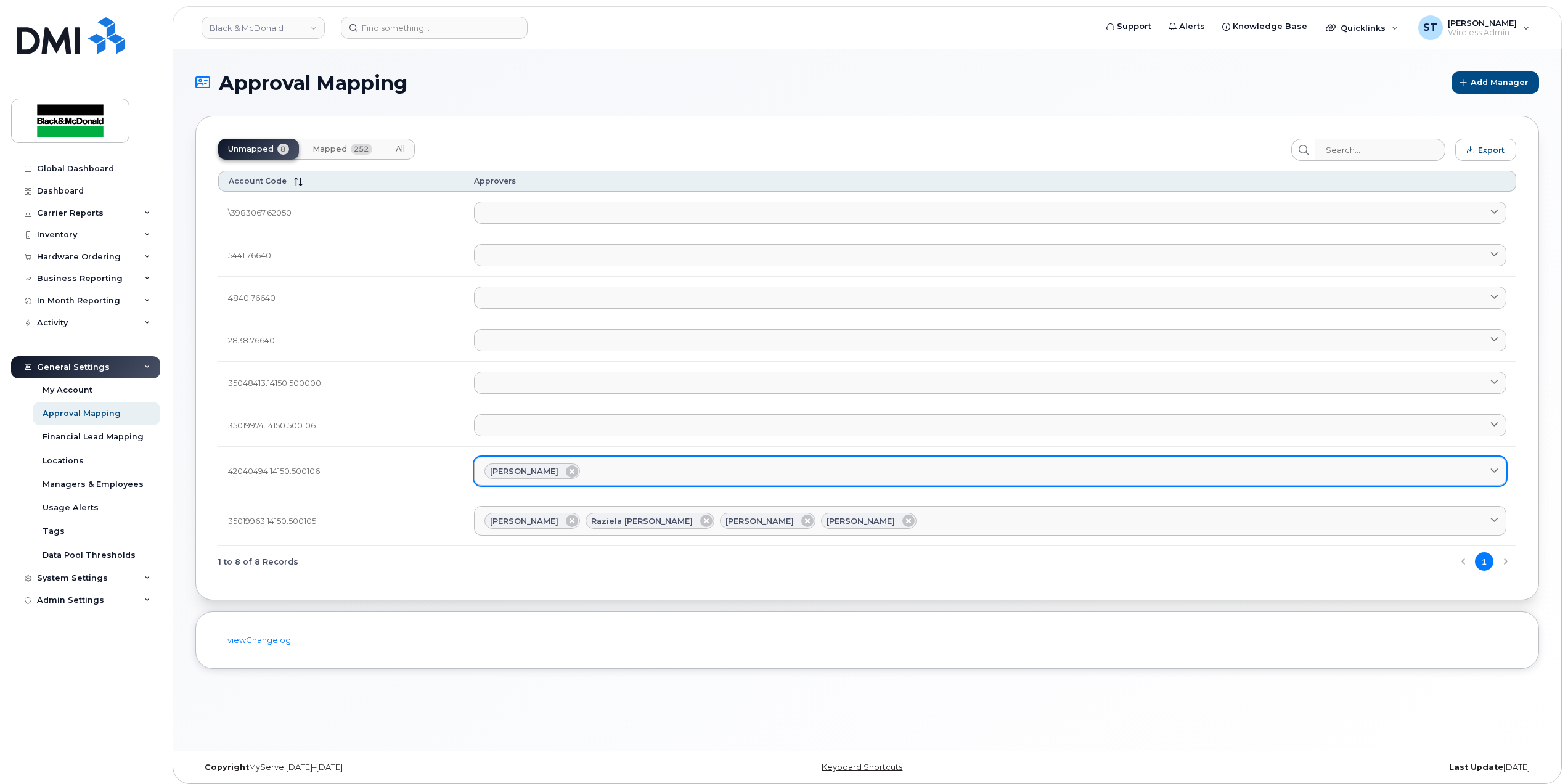
click at [662, 473] on div "Jacquelyn Smith" at bounding box center [990, 472] width 1011 height 16
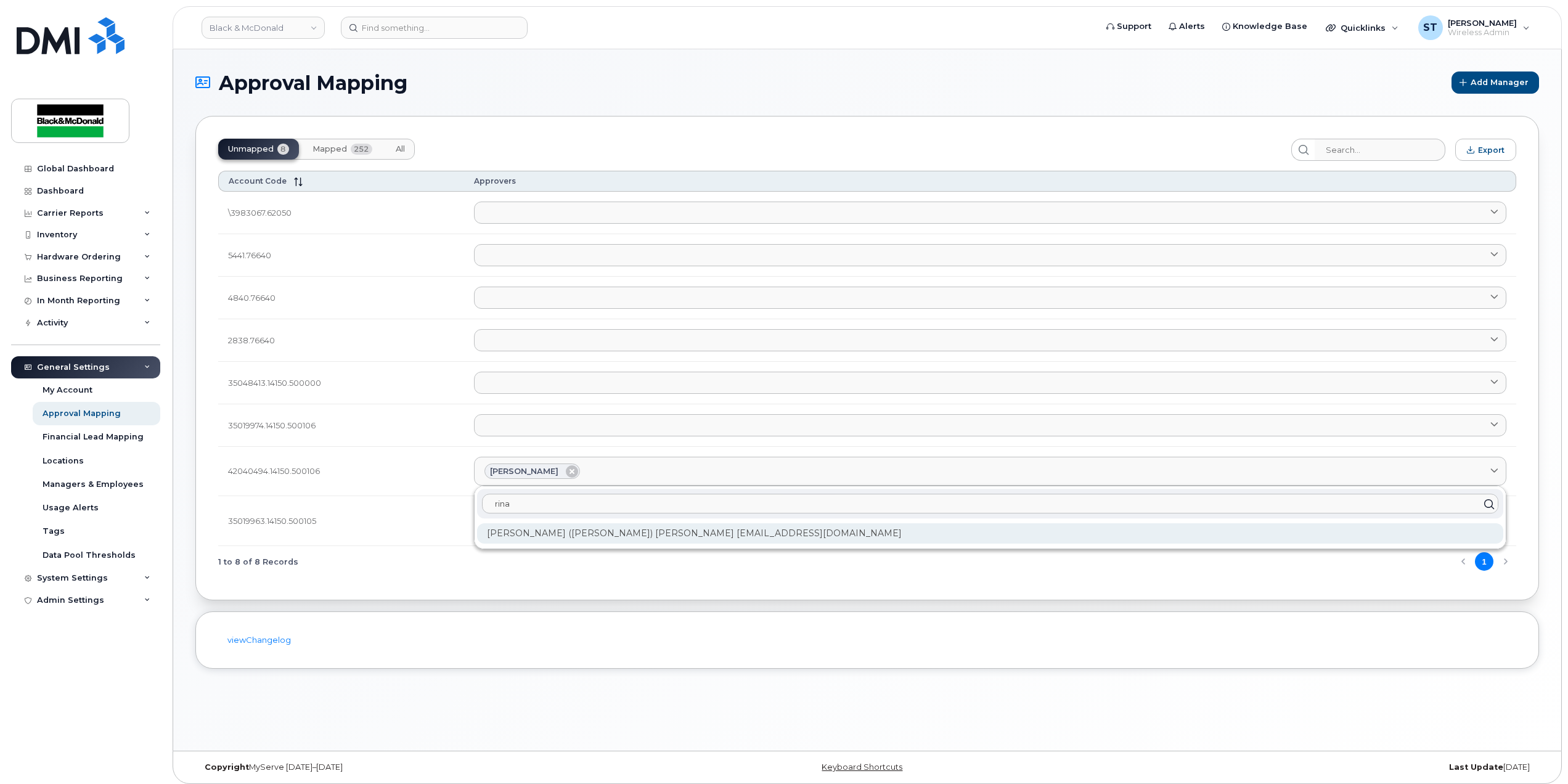
type input "rina"
click at [588, 540] on div "Ravdeep (Rina) Birring rbirring@blackandmcdonald.com" at bounding box center [990, 533] width 1026 height 21
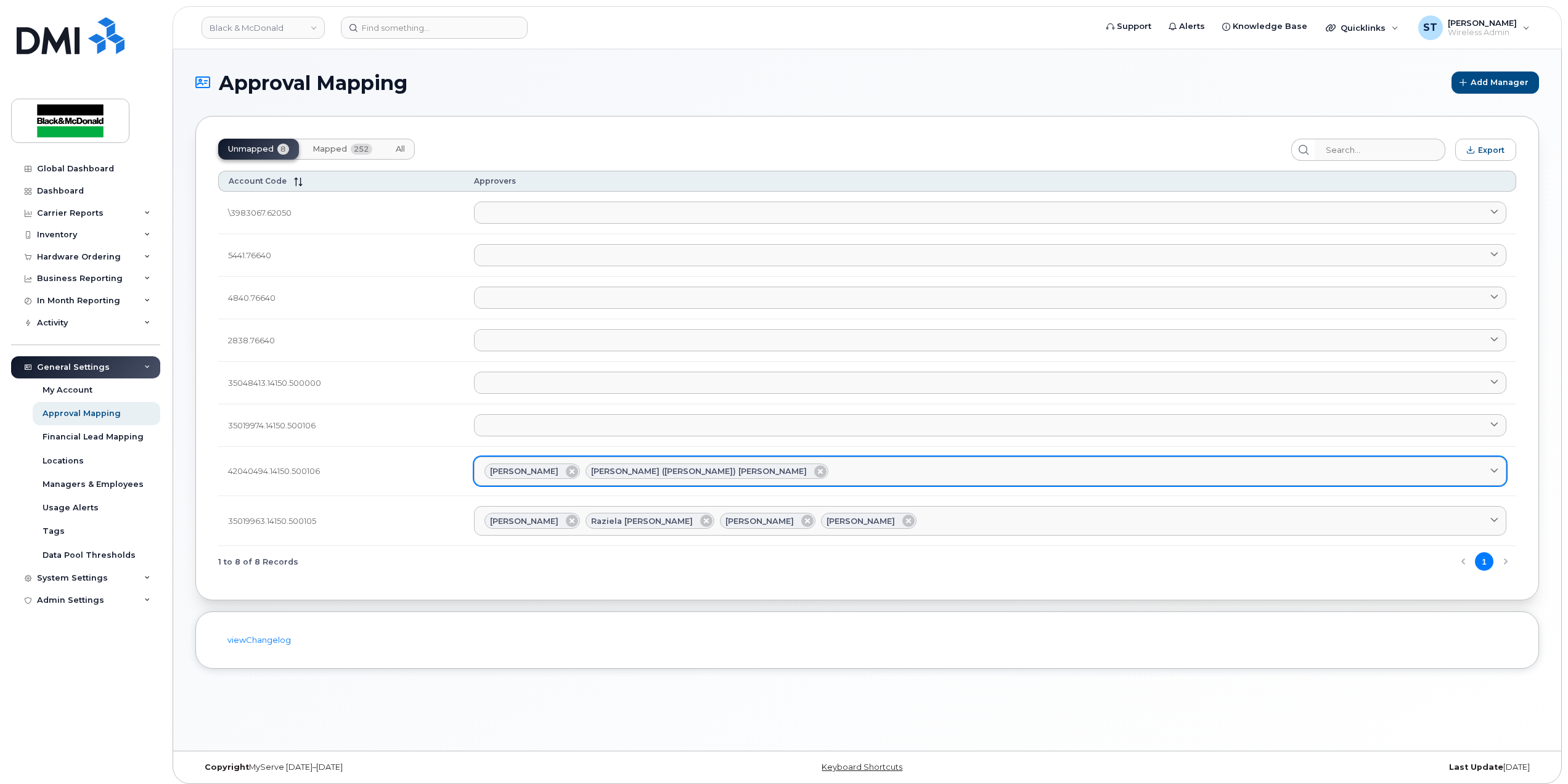
click at [745, 459] on link "Jacquelyn Smith Ravdeep (Rina) Birring" at bounding box center [990, 472] width 1032 height 29
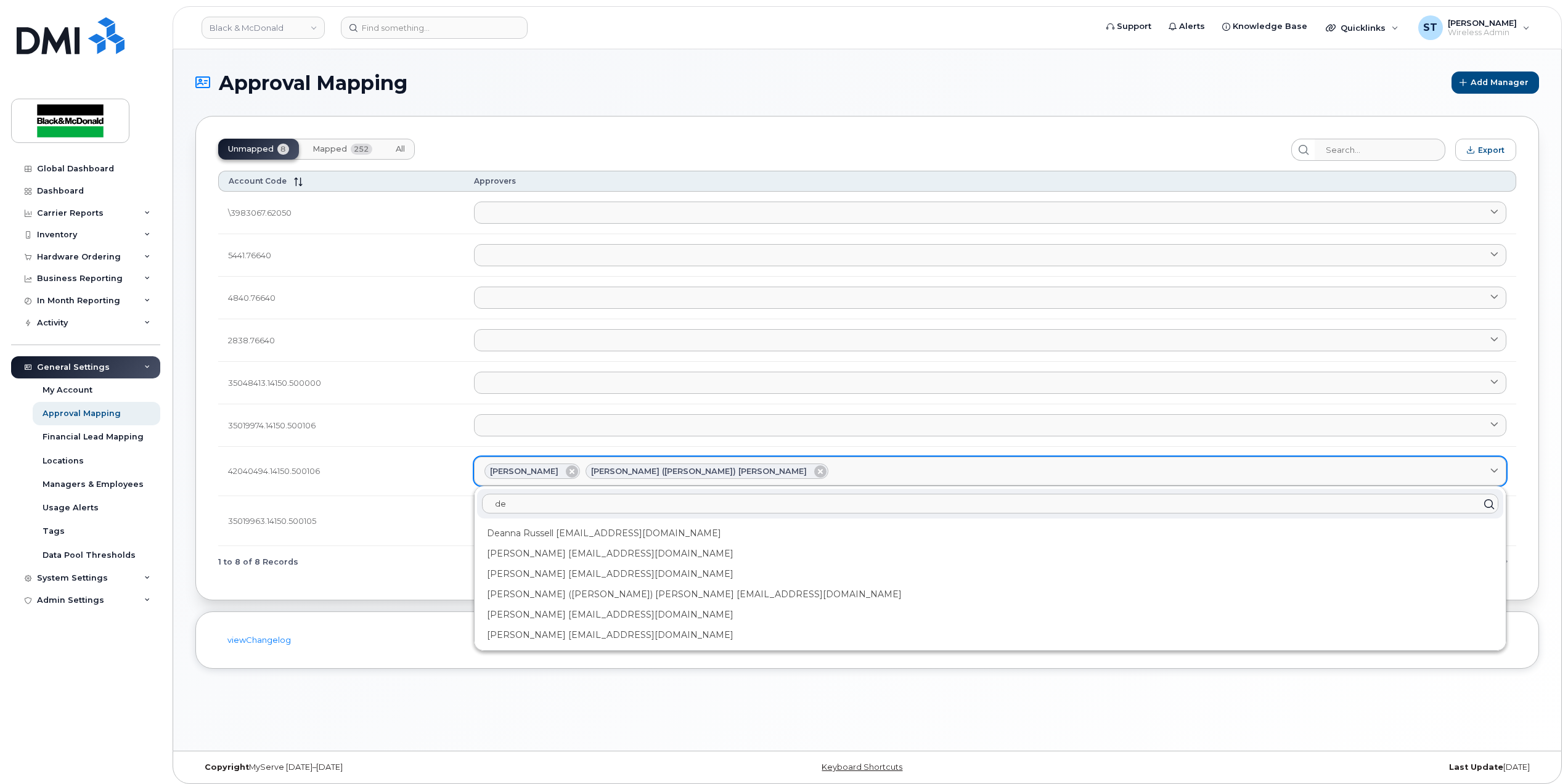
type input "d"
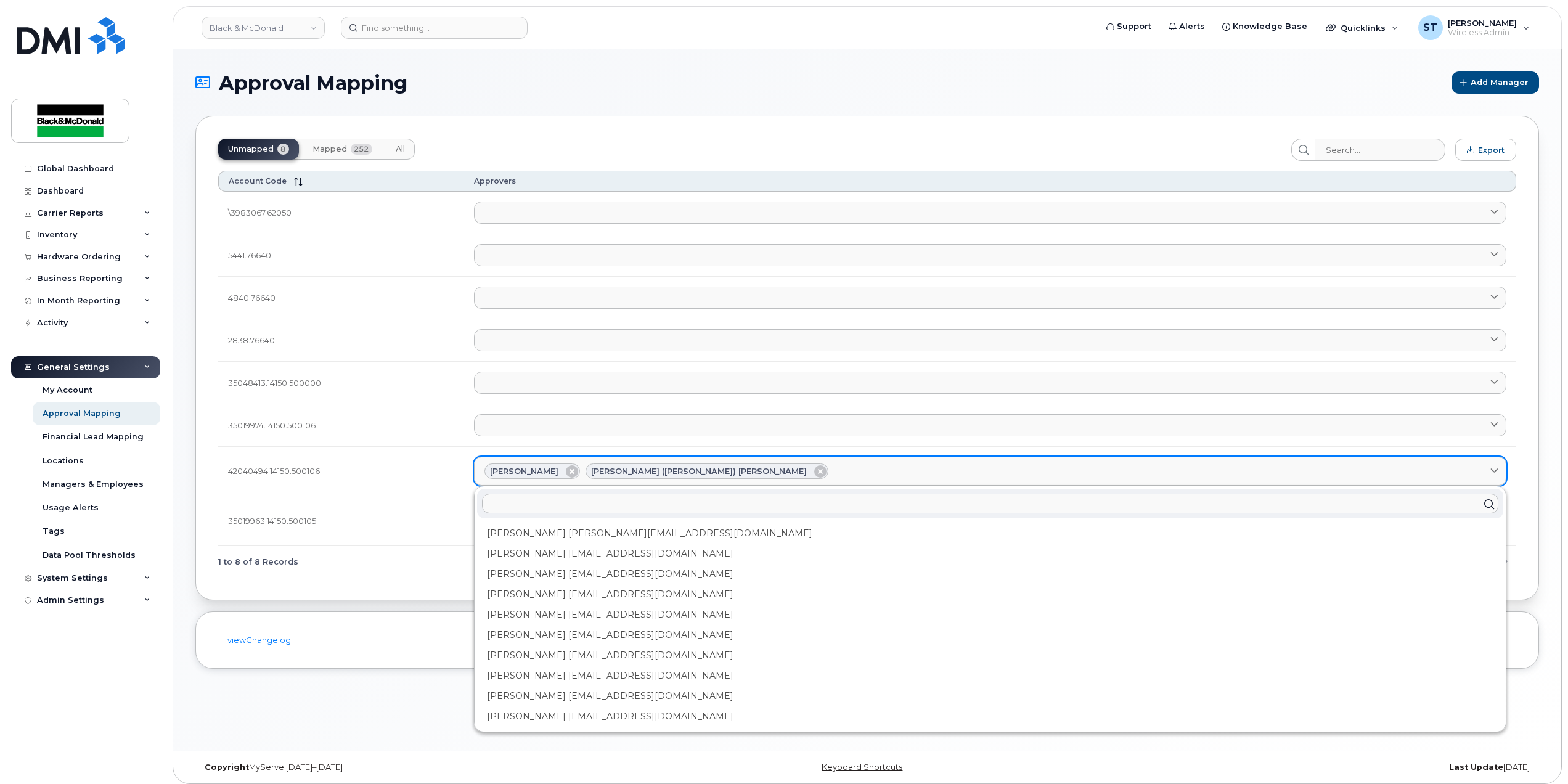
type input "j"
type input "jo"
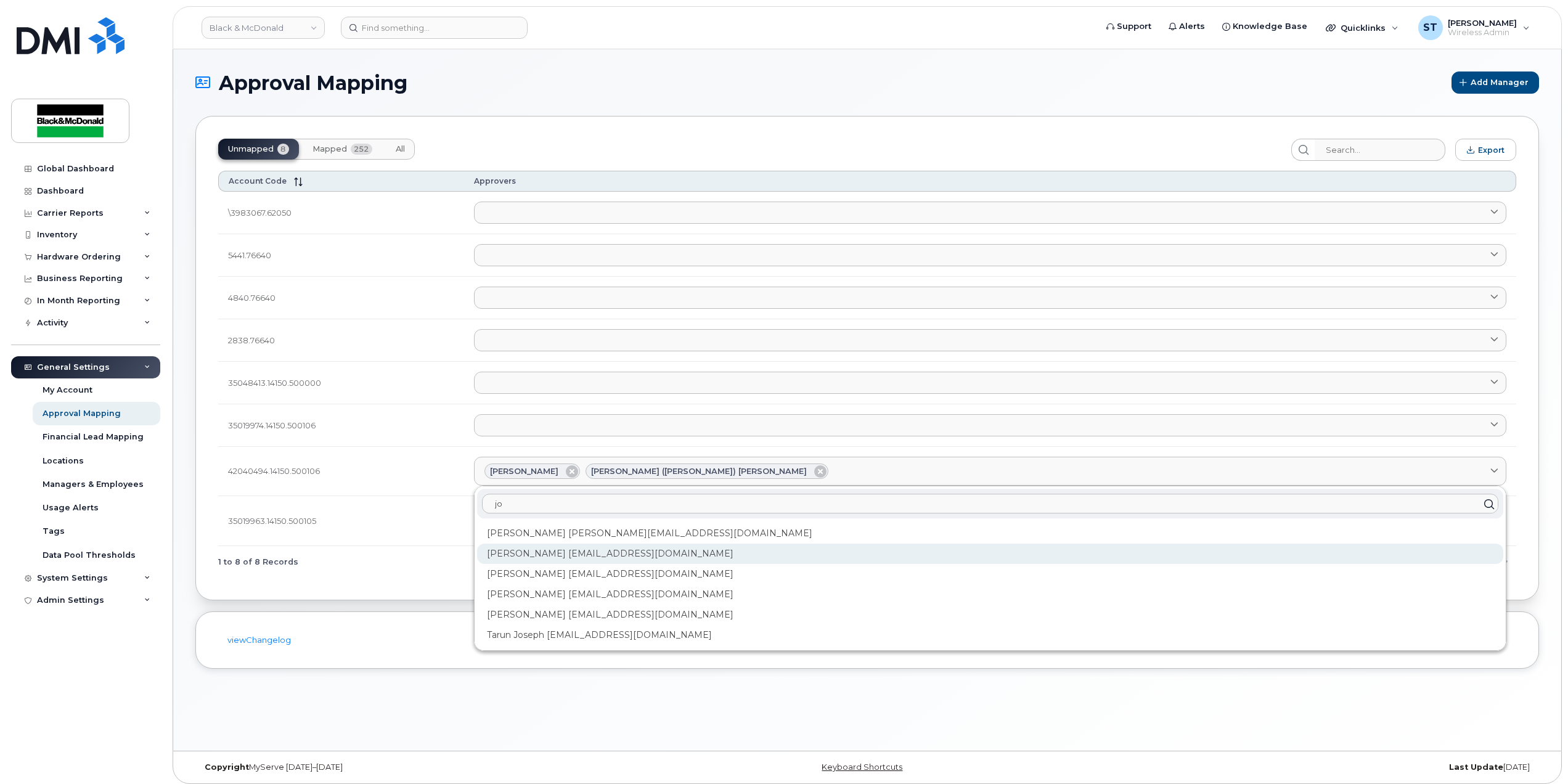
type input "jo"
click at [630, 555] on div "Joe Segna JSegna@blackandmcdonald.com" at bounding box center [990, 554] width 1026 height 21
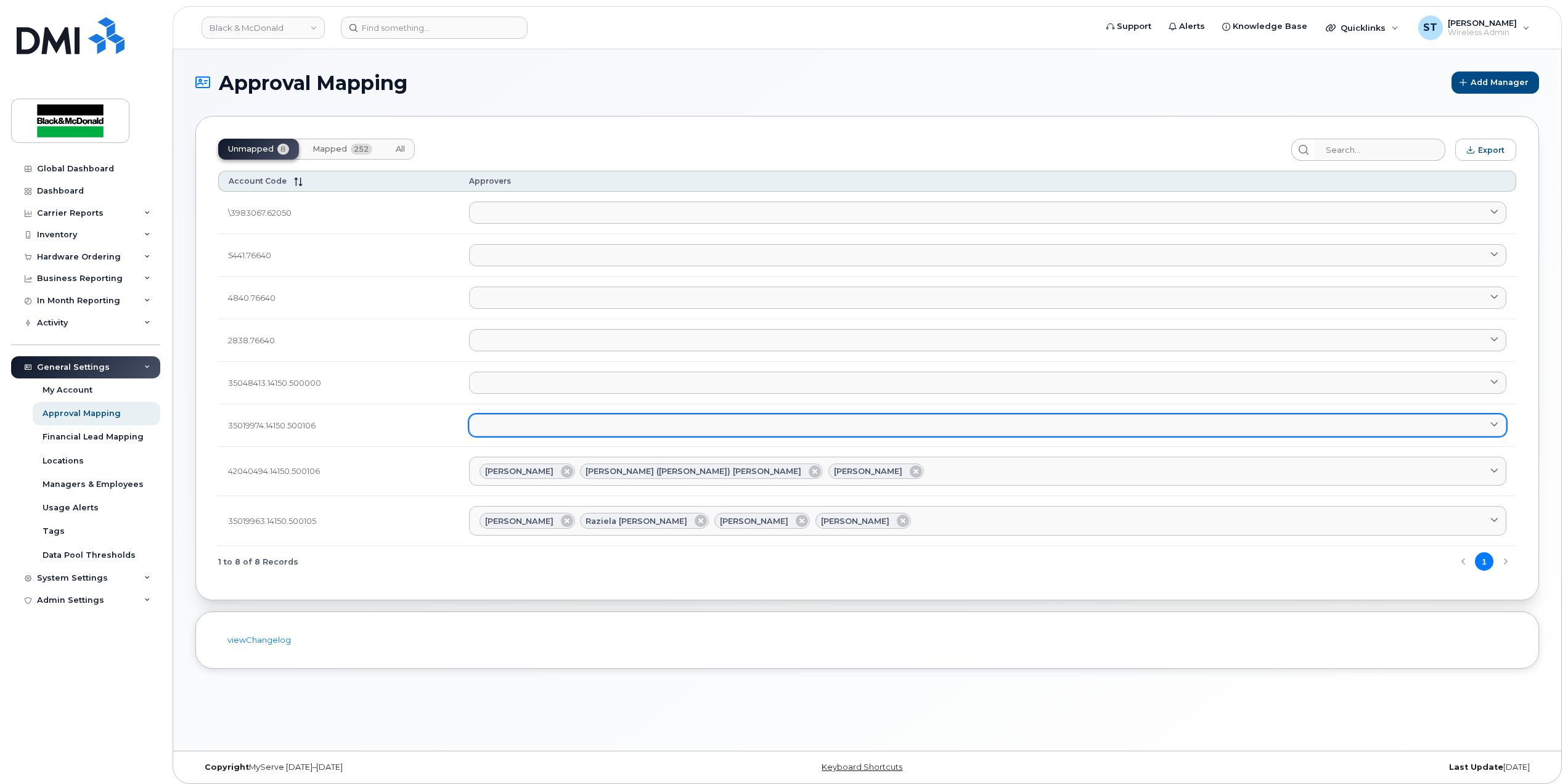
click at [564, 422] on link at bounding box center [988, 425] width 1038 height 22
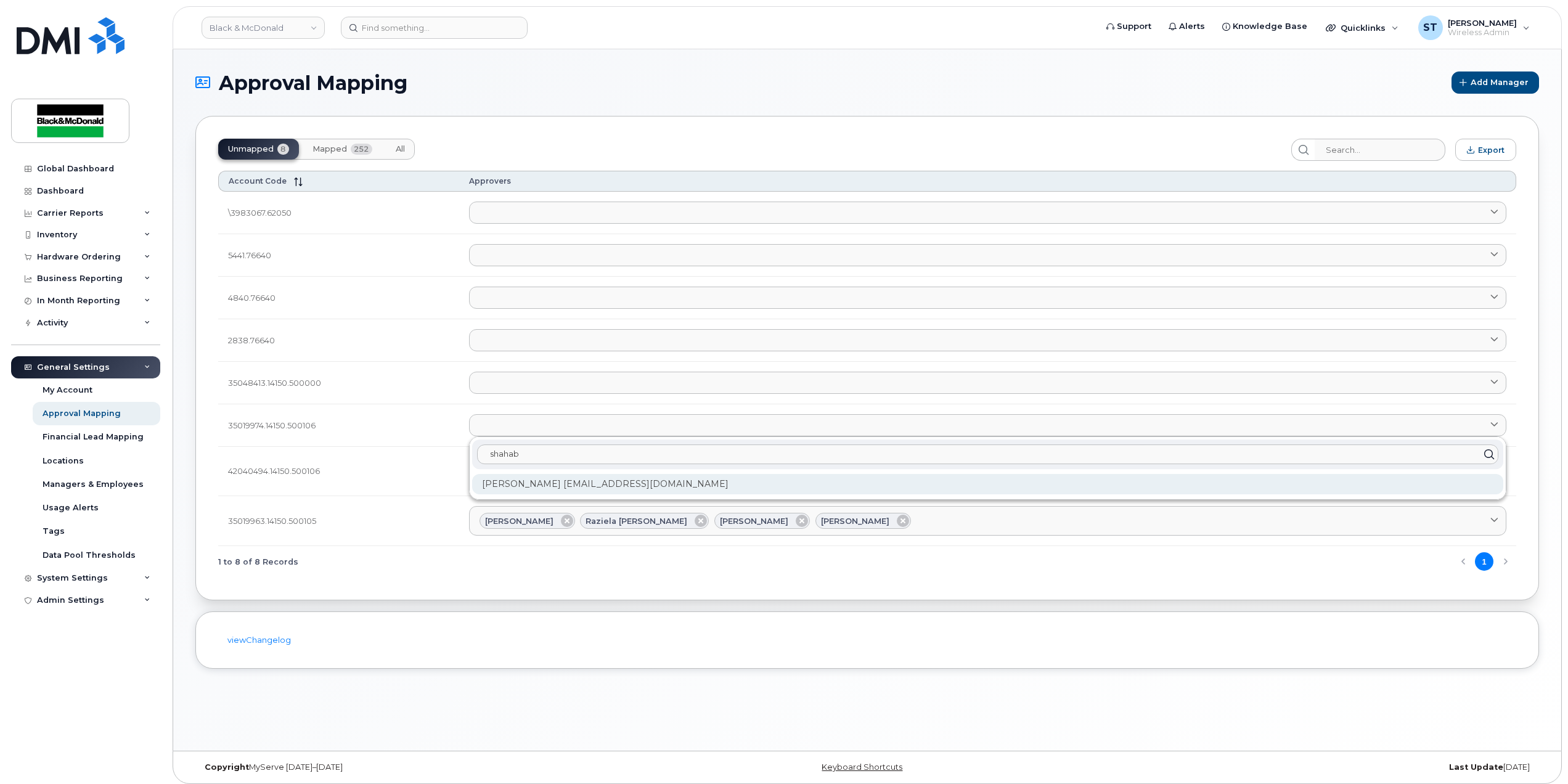
type input "shahab"
drag, startPoint x: 607, startPoint y: 478, endPoint x: 615, endPoint y: 466, distance: 14.4
click at [607, 477] on div "Shahab Alaei salaei@blackandmcdonald.com" at bounding box center [988, 484] width 1032 height 21
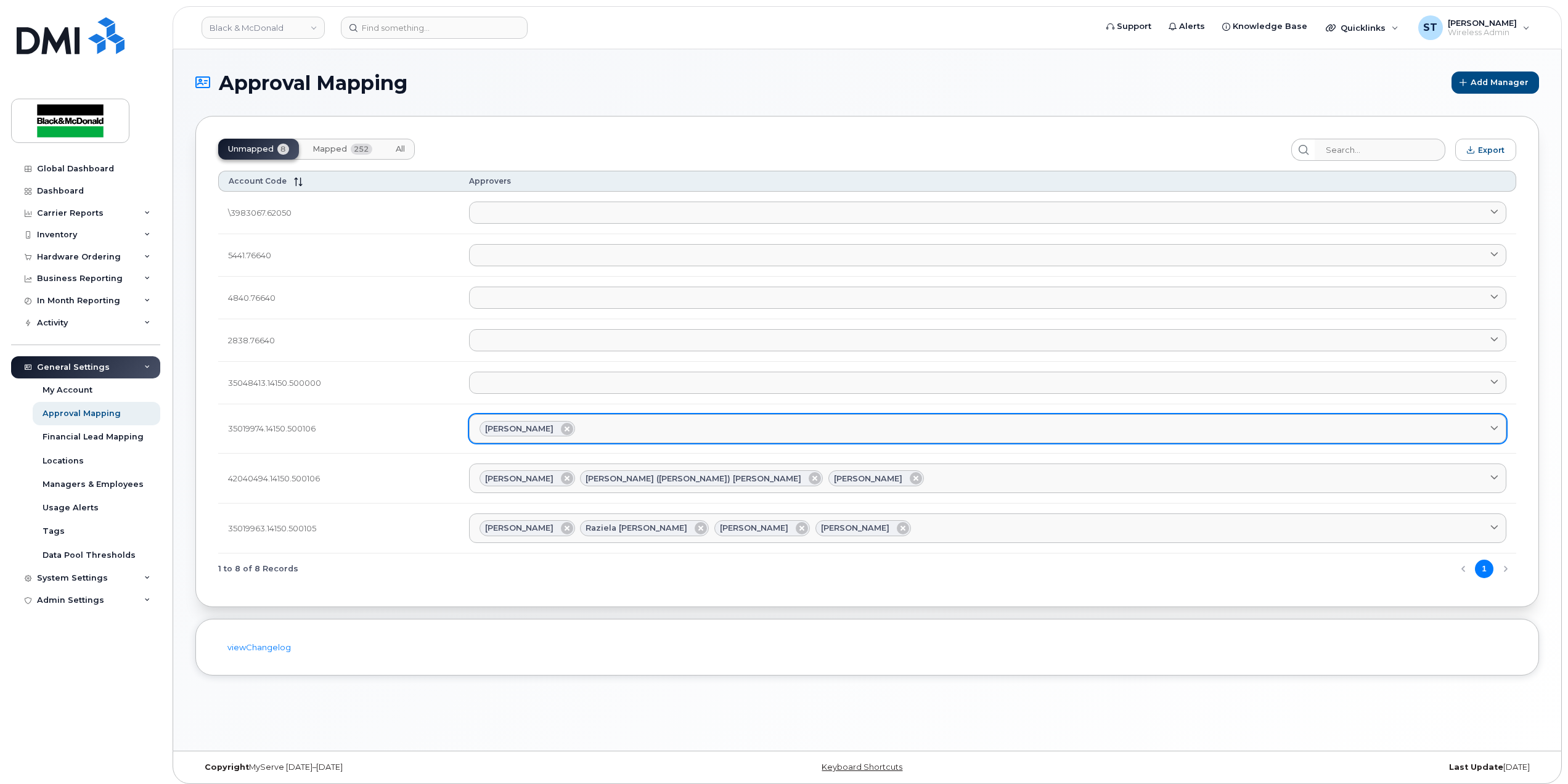
click at [652, 431] on div "Shahab Alaei" at bounding box center [988, 429] width 1017 height 16
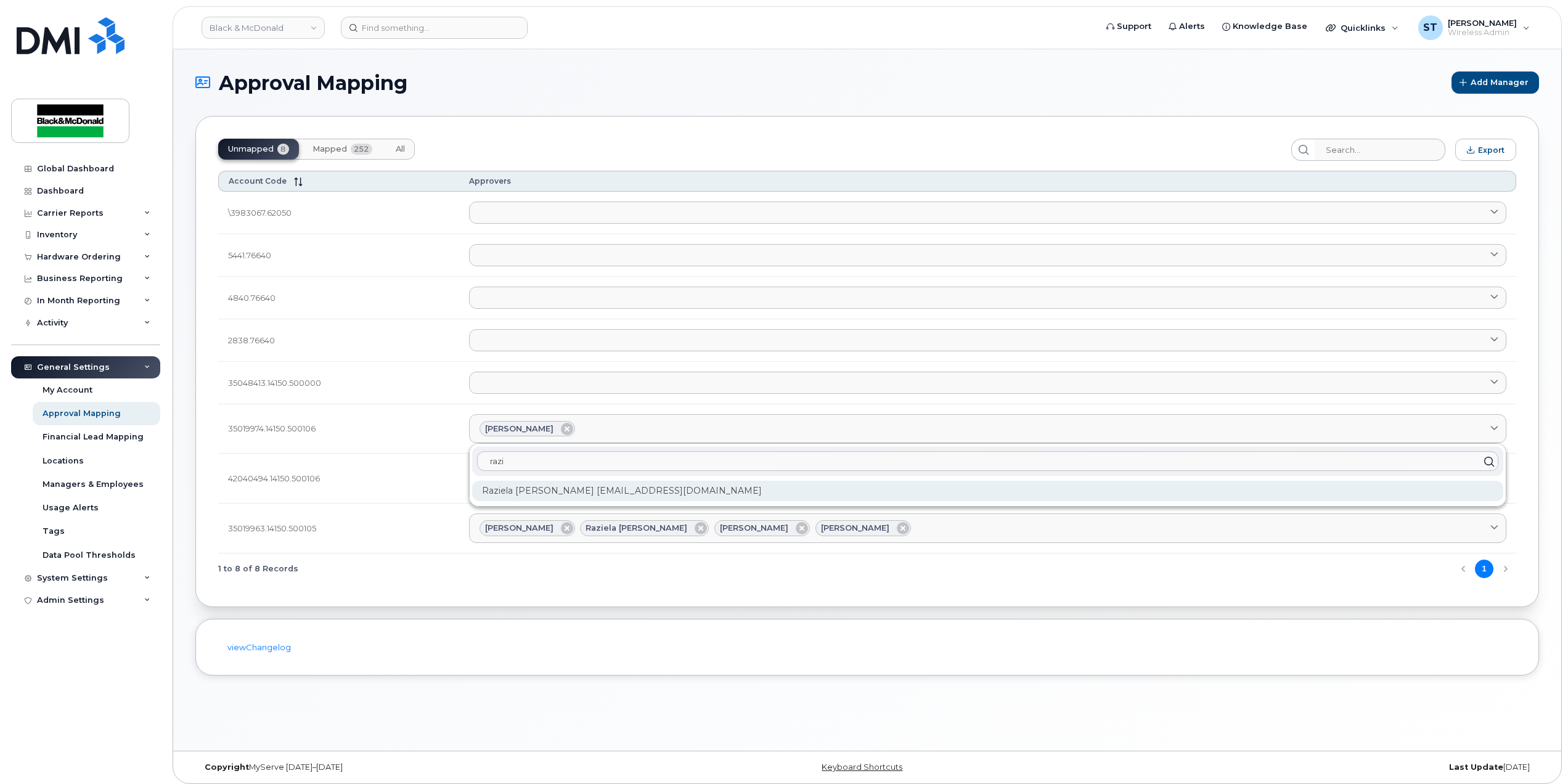
type input "razi"
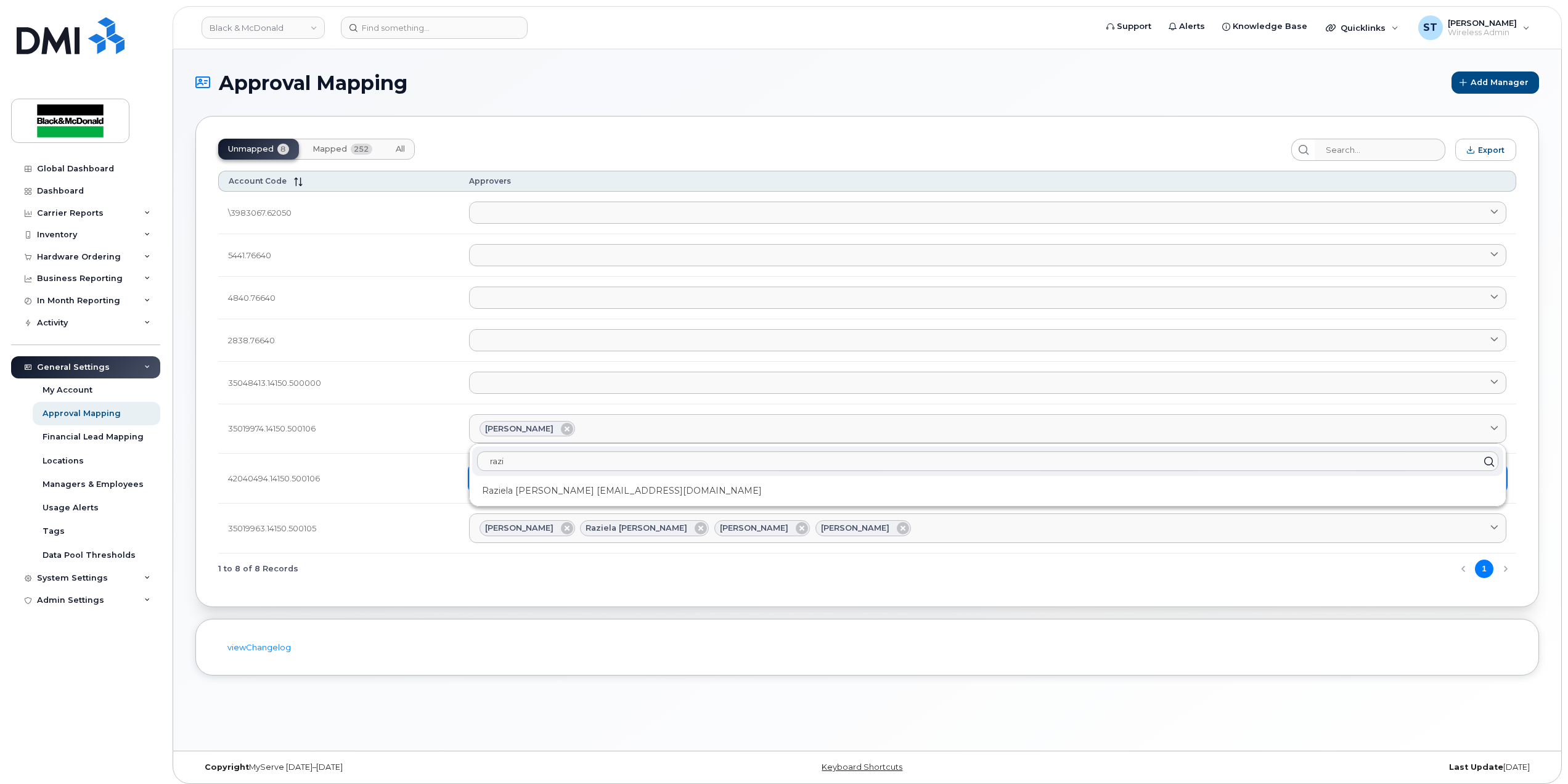
drag, startPoint x: 568, startPoint y: 492, endPoint x: 578, endPoint y: 481, distance: 14.9
click at [568, 492] on div "Raziela Samad rsamad@blackandmcdonald.com" at bounding box center [988, 491] width 1032 height 21
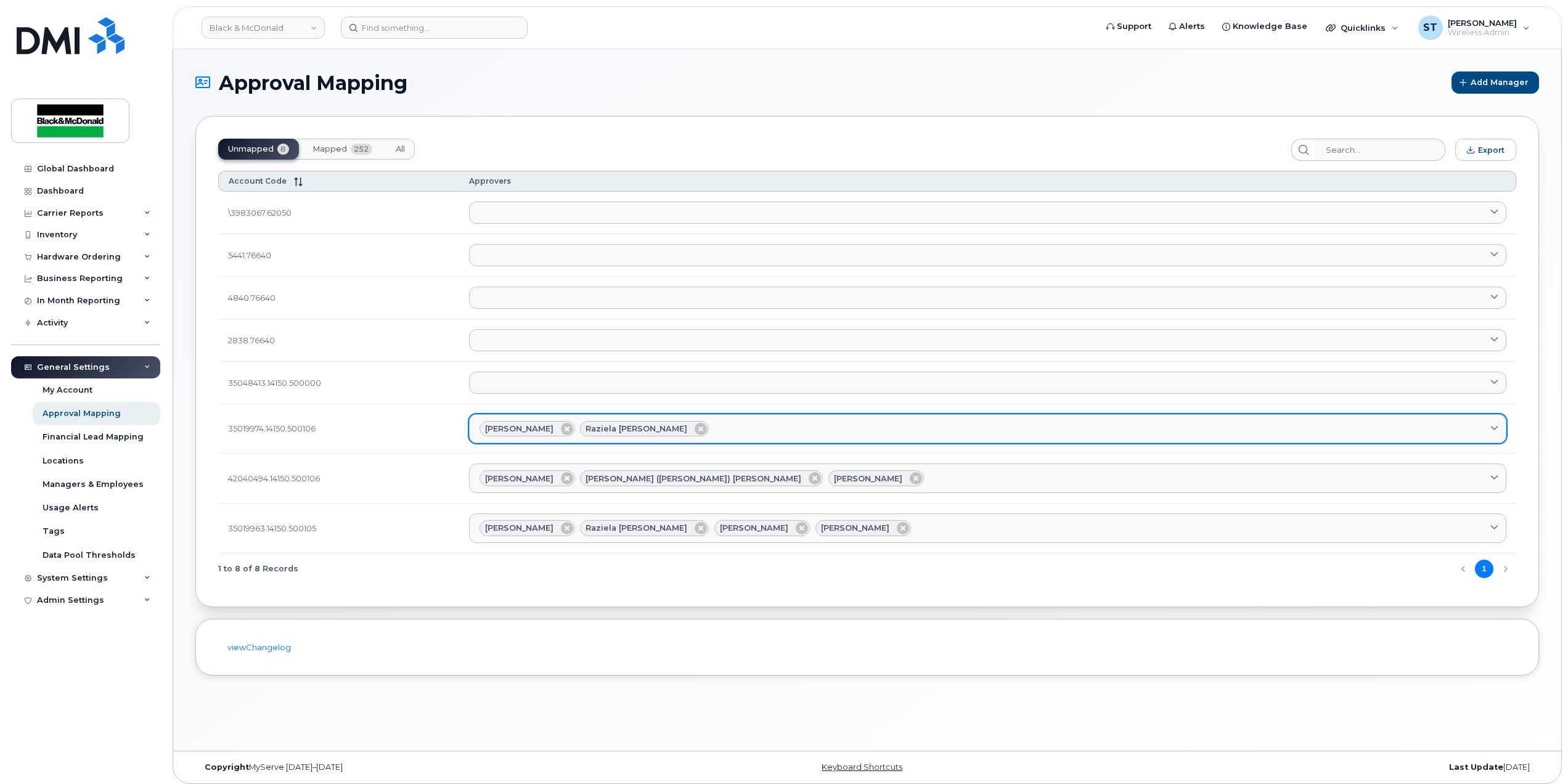
click at [708, 422] on div "Shahab Alaei Raziela Samad" at bounding box center [988, 429] width 1017 height 16
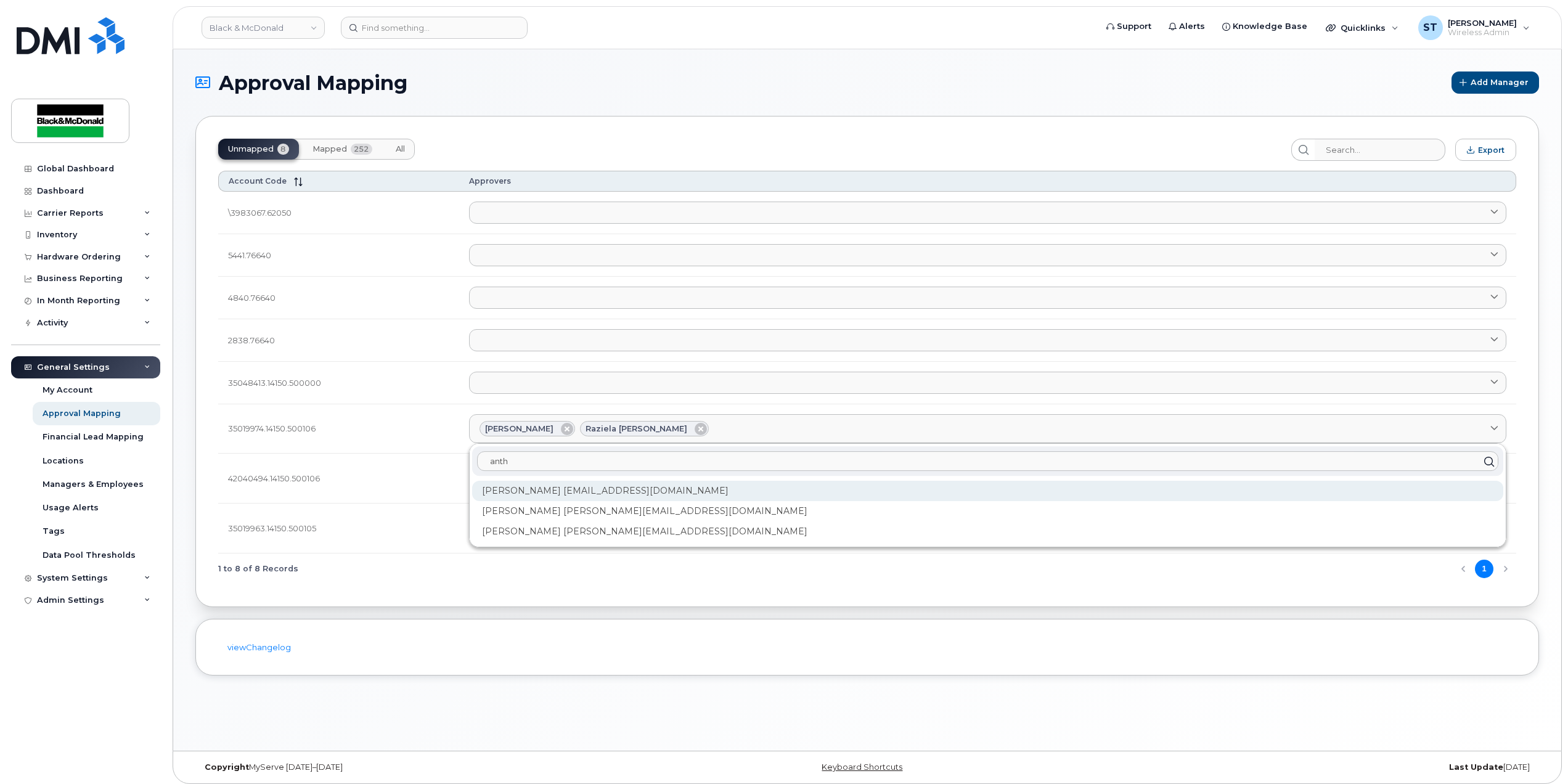
type input "anth"
click at [620, 491] on div "Anthony Curran acurran@blackandmcdonald.com" at bounding box center [988, 491] width 1032 height 21
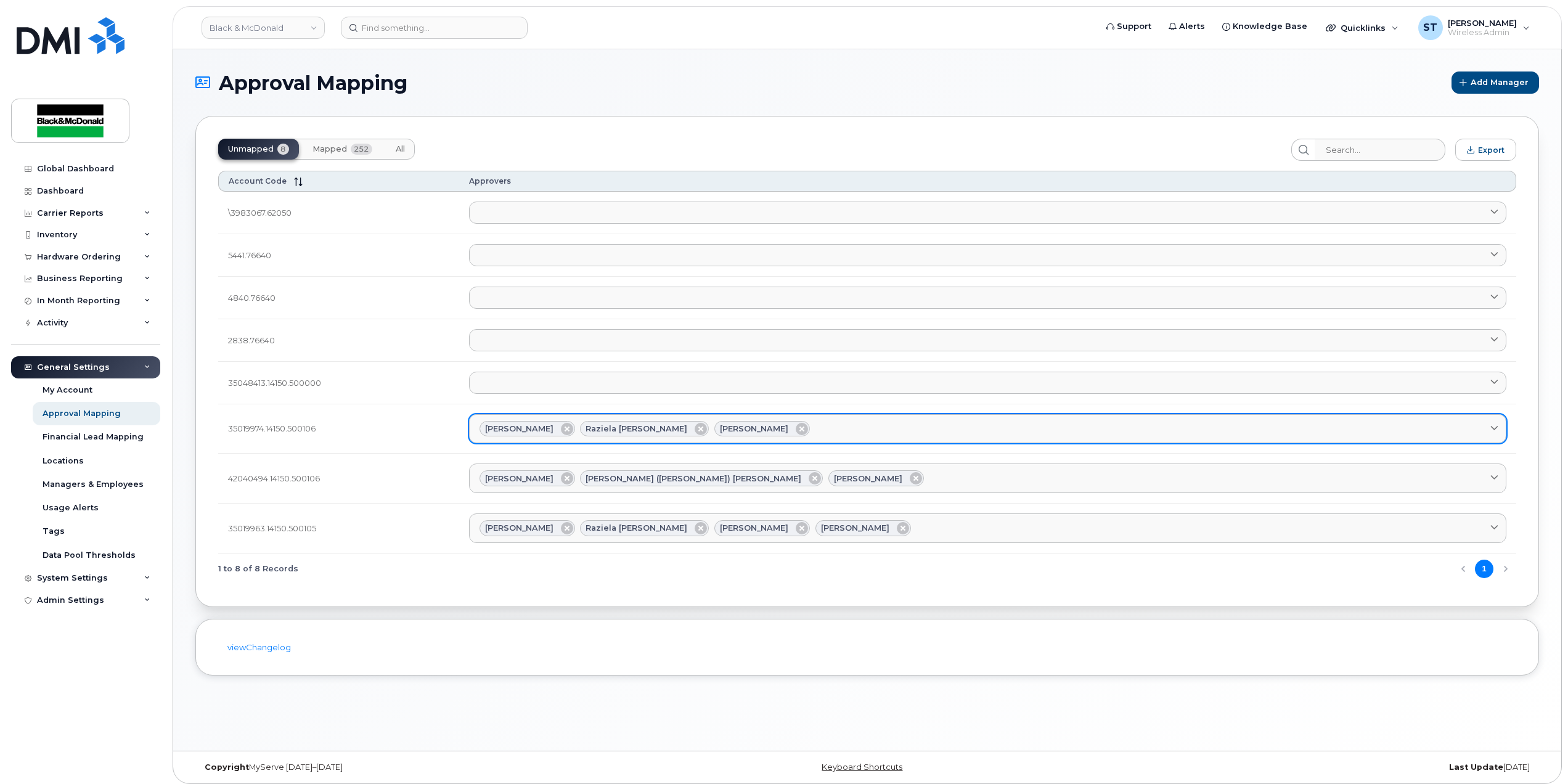
click at [839, 417] on link "Shahab Alaei Raziela Samad Anthony Curran" at bounding box center [988, 429] width 1038 height 29
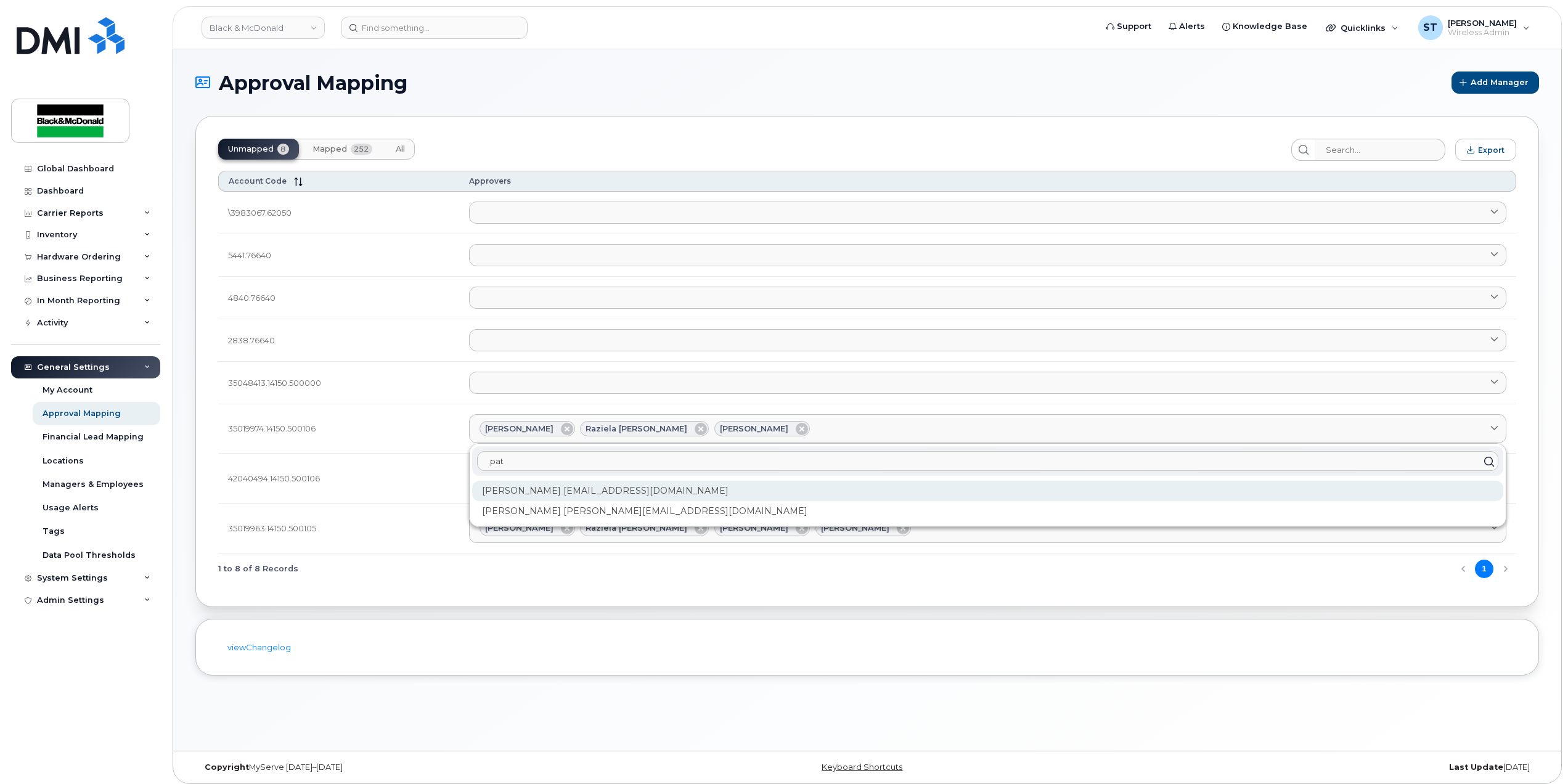
type input "pat"
click at [629, 497] on div "Patrizia Bartella pbartella@blackandmcdonald.com" at bounding box center [988, 491] width 1032 height 21
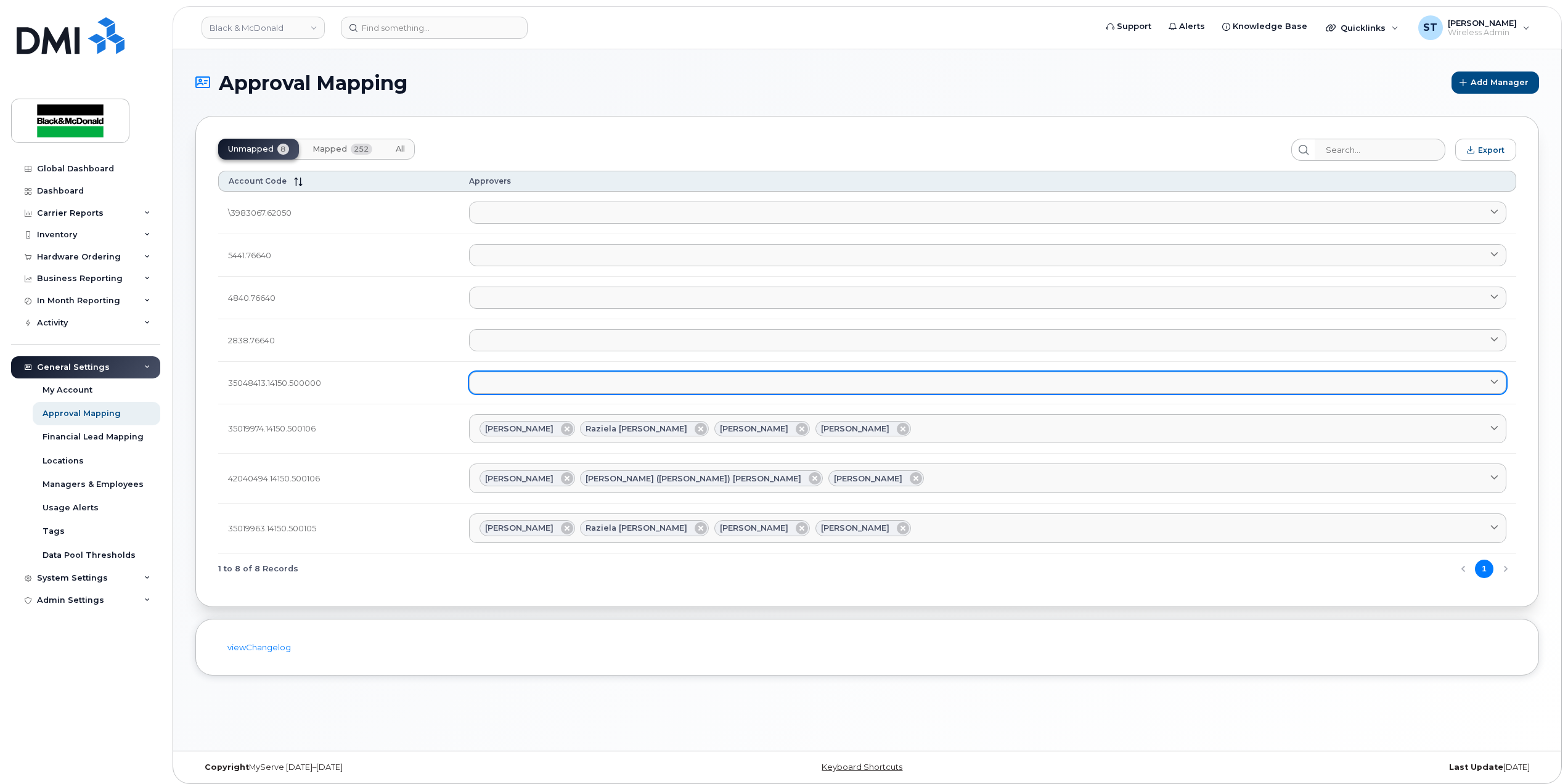
click at [594, 378] on link at bounding box center [988, 383] width 1038 height 22
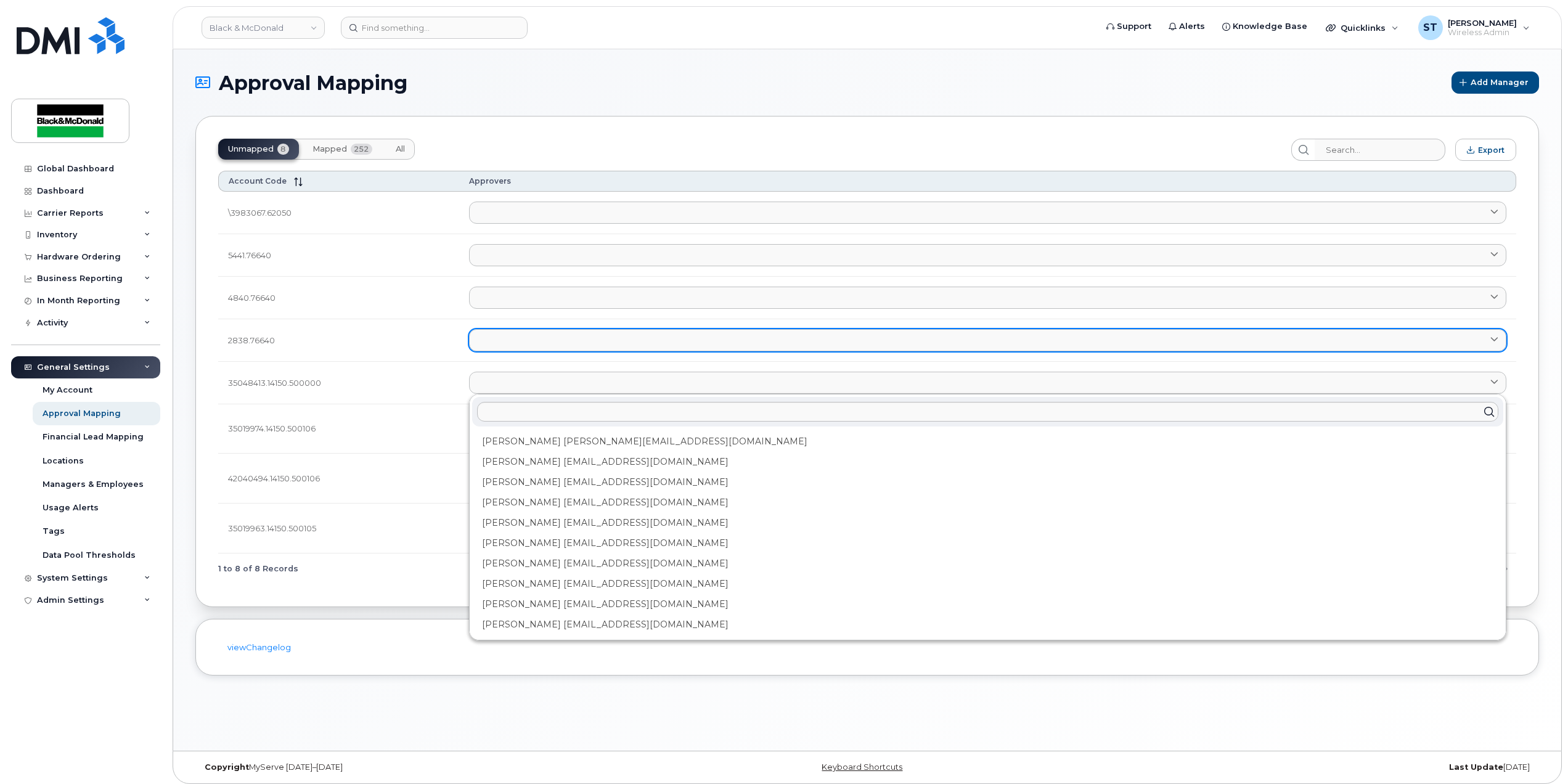
click at [542, 343] on link at bounding box center [988, 340] width 1038 height 22
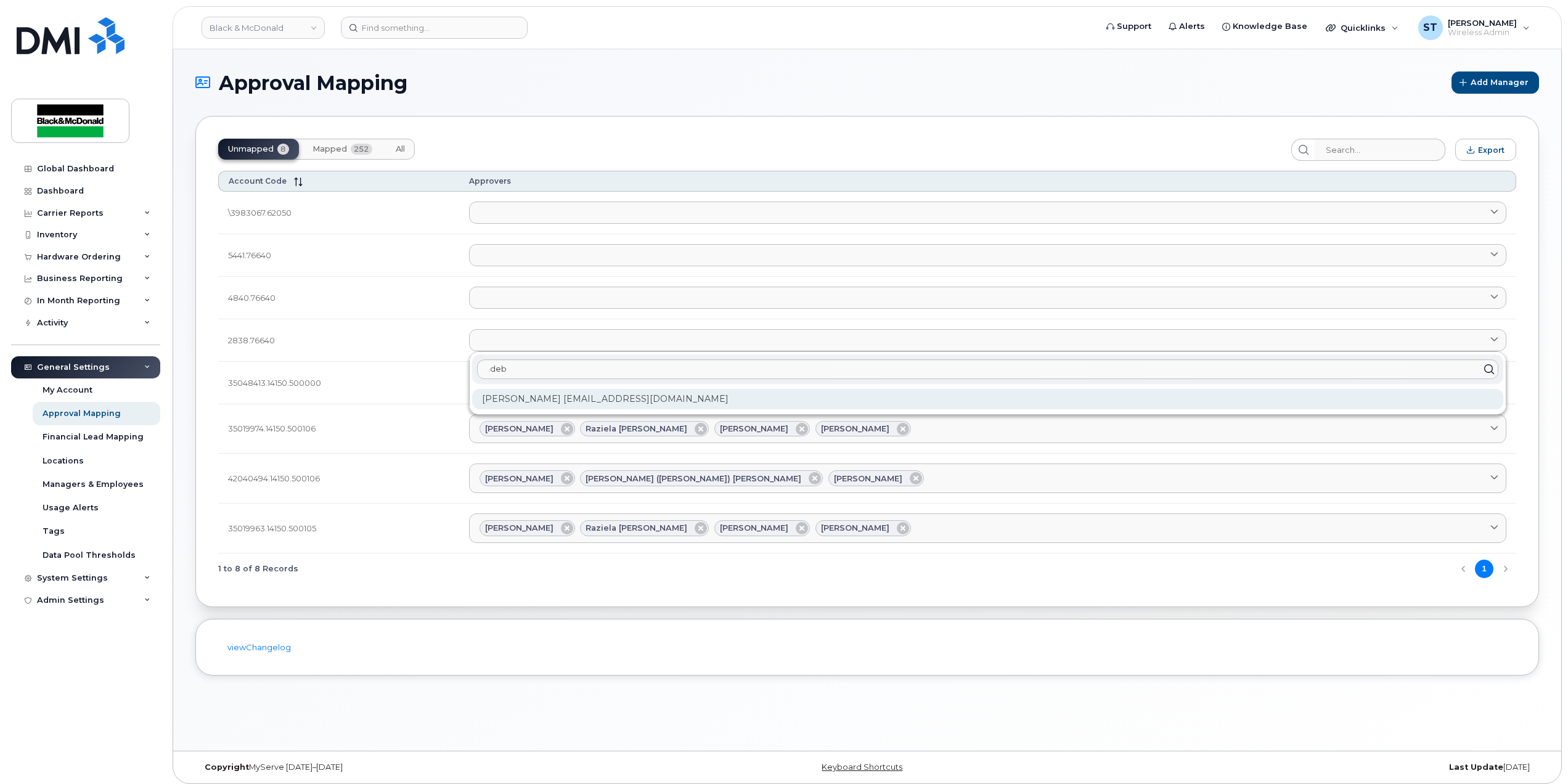
click at [541, 404] on div "Deborah Bambek dbambek@blackandmcdonald.com" at bounding box center [988, 399] width 1032 height 21
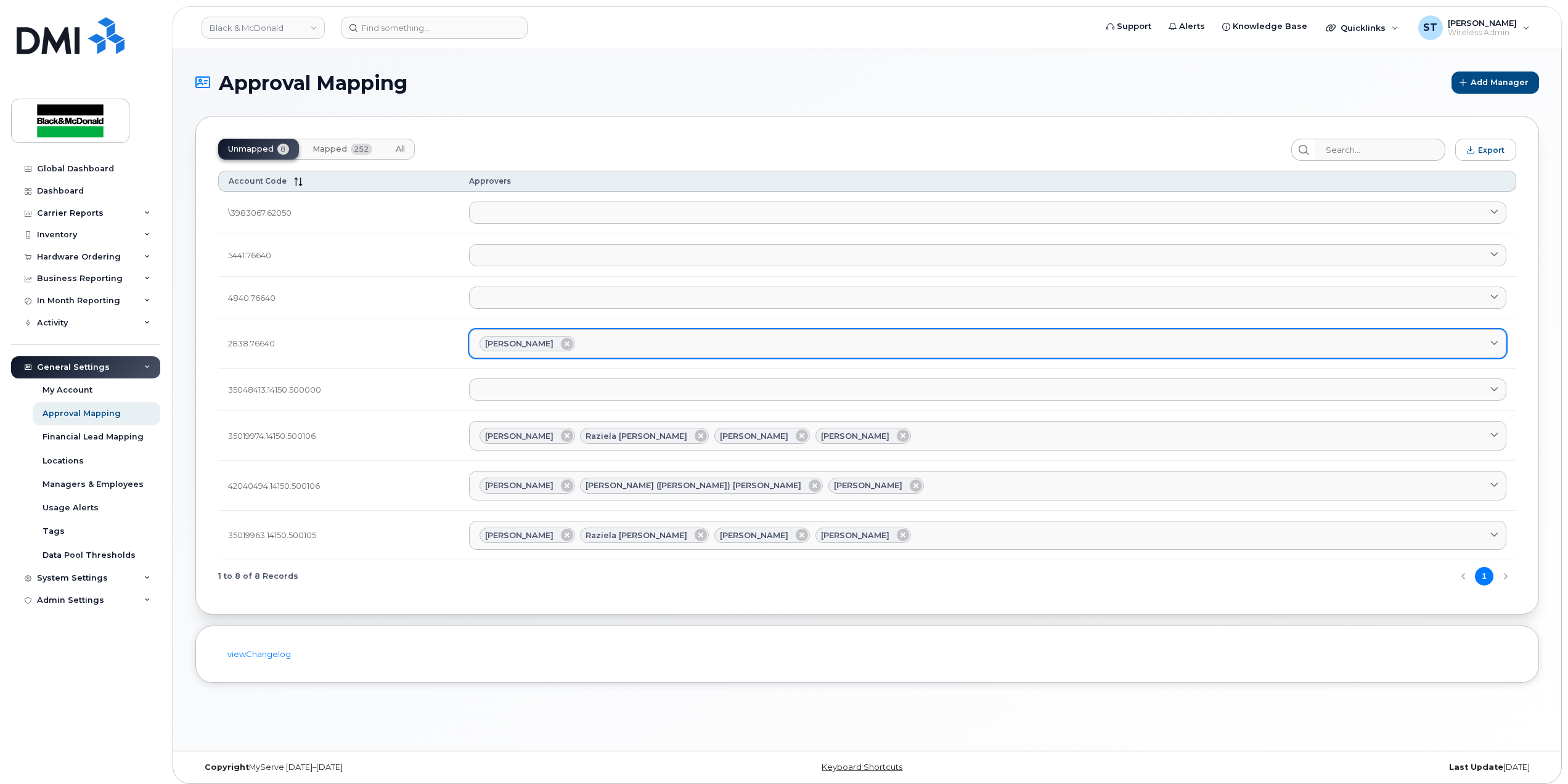
click at [629, 344] on div "Deborah Bambek" at bounding box center [988, 344] width 1017 height 16
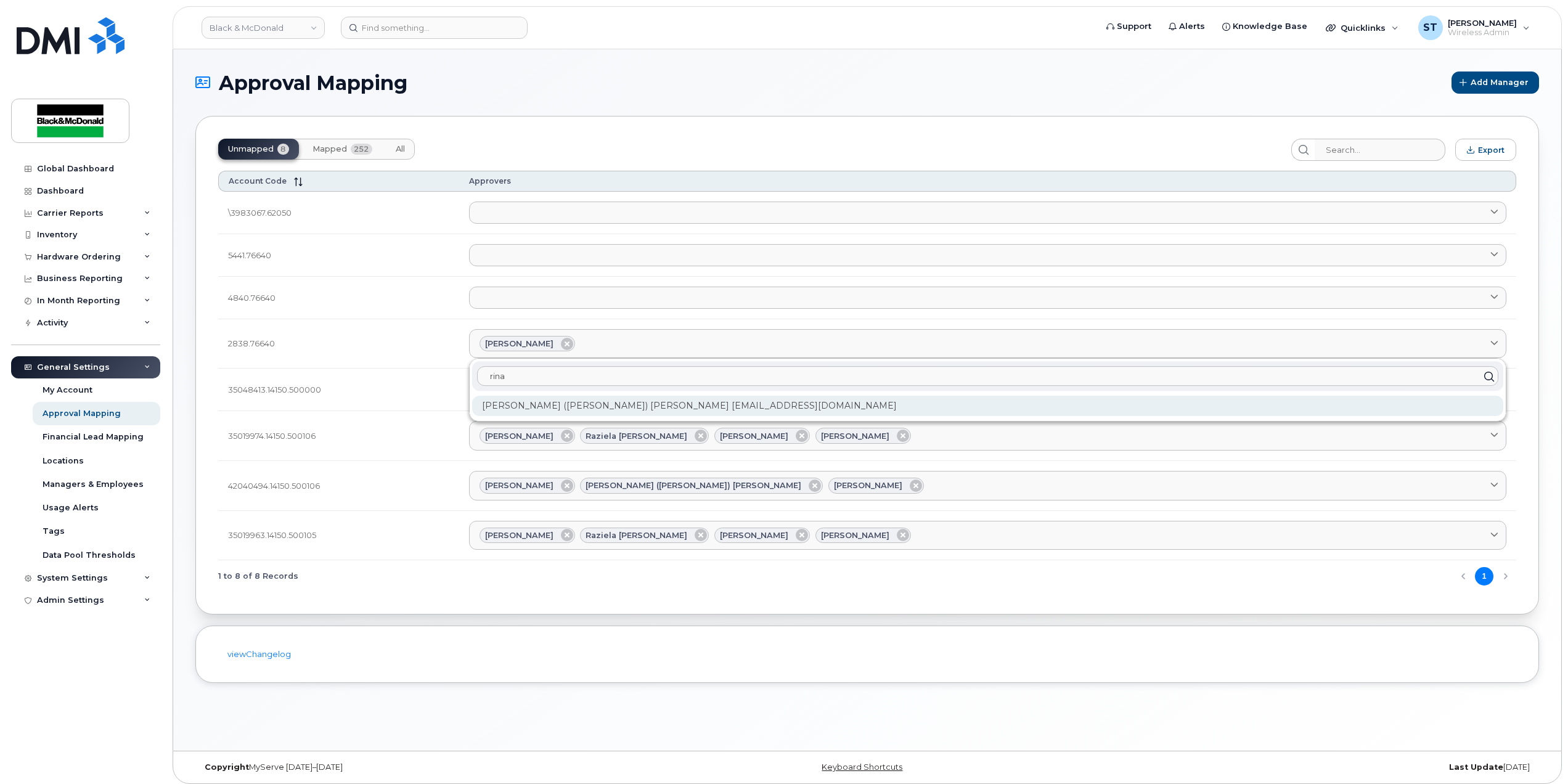
type input "rina"
click at [613, 400] on div "Ravdeep (Rina) Birring rbirring@blackandmcdonald.com" at bounding box center [988, 406] width 1032 height 21
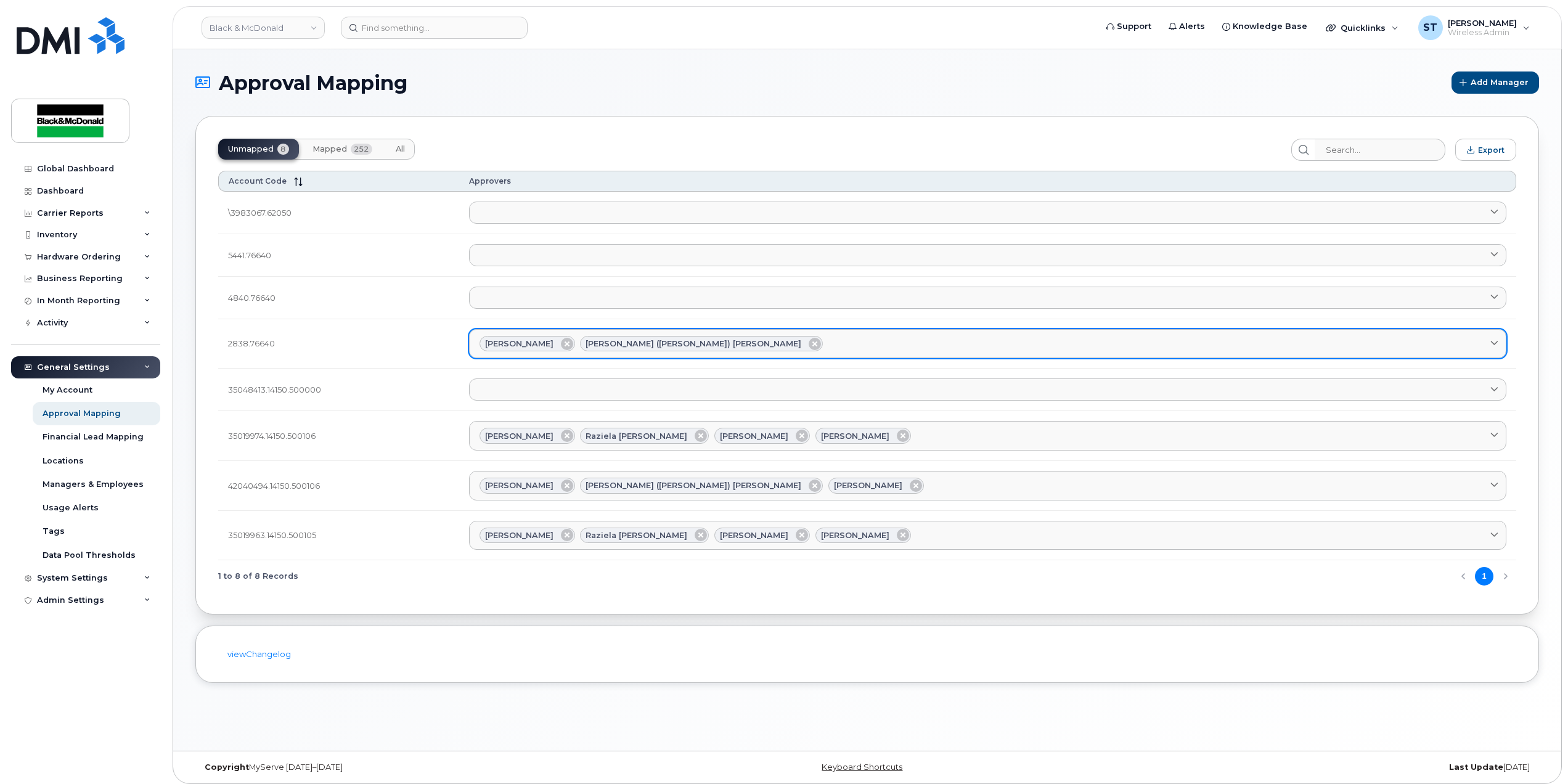
click at [766, 337] on div "Deborah Bambek Ravdeep (Rina) Birring" at bounding box center [988, 344] width 1017 height 16
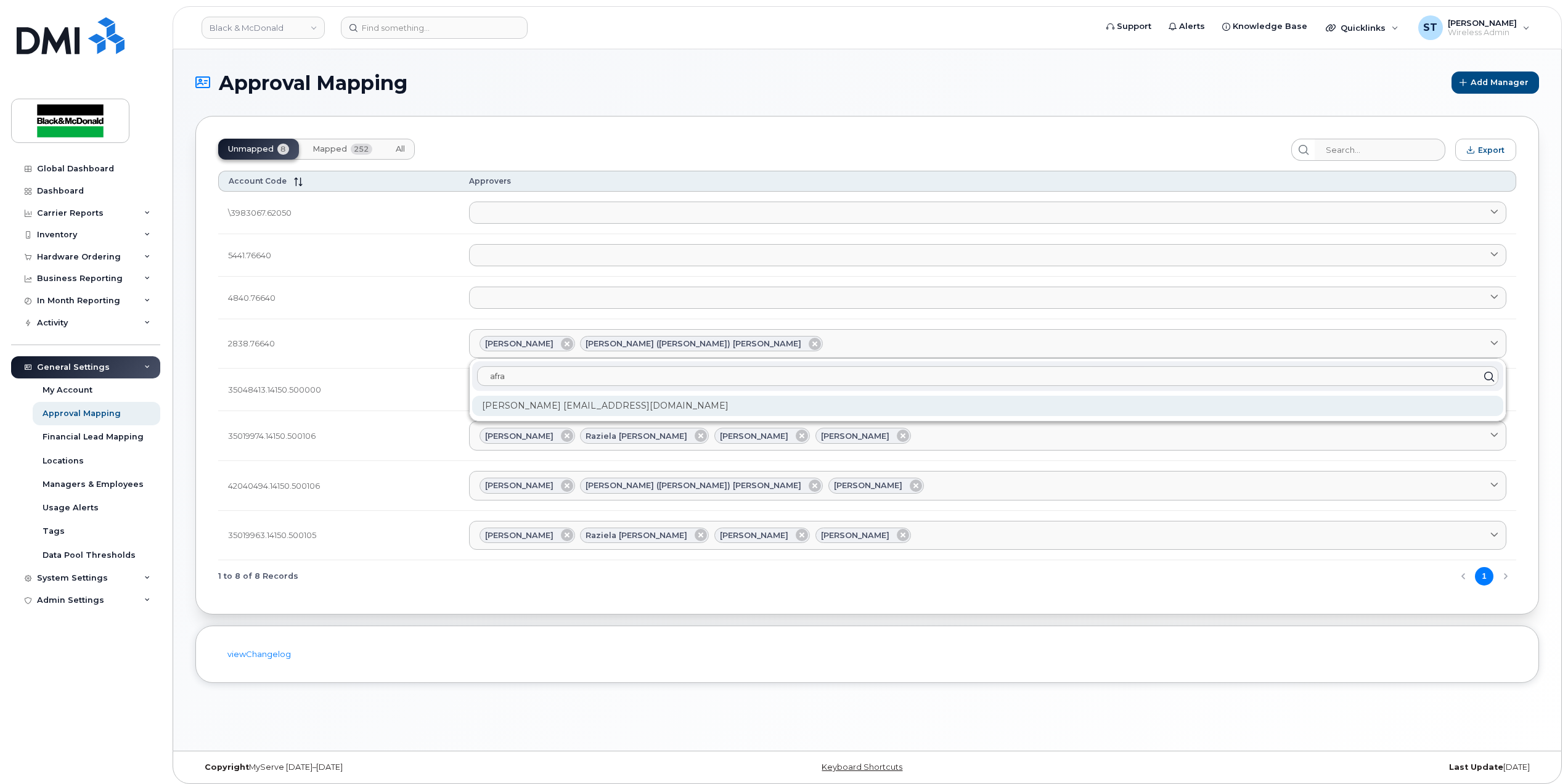
type input "afra"
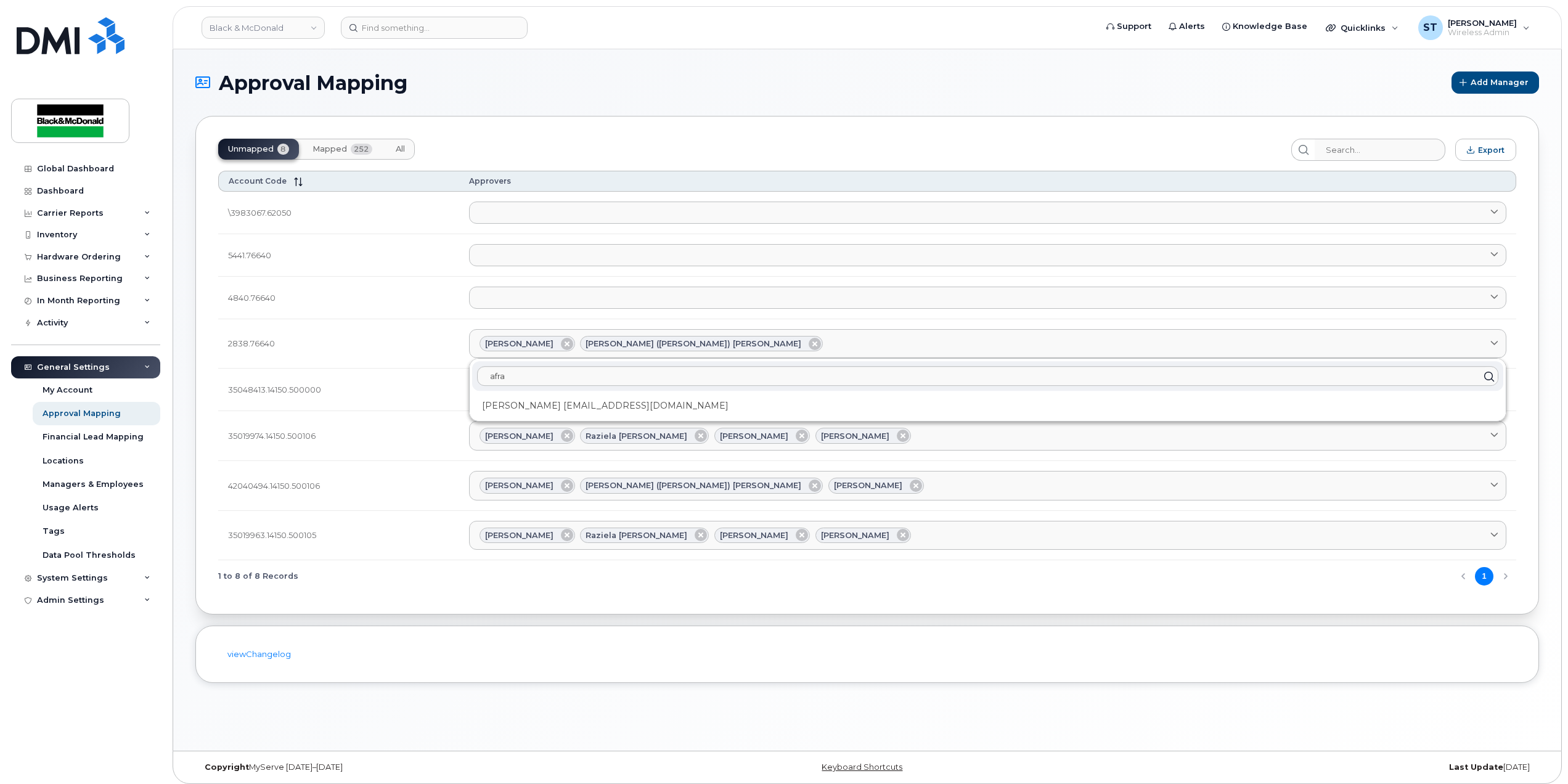
drag, startPoint x: 632, startPoint y: 407, endPoint x: 600, endPoint y: 406, distance: 32.0
click at [632, 406] on div "Afra Shokraei ashokraei@blackandmcdonald.com" at bounding box center [988, 406] width 1032 height 21
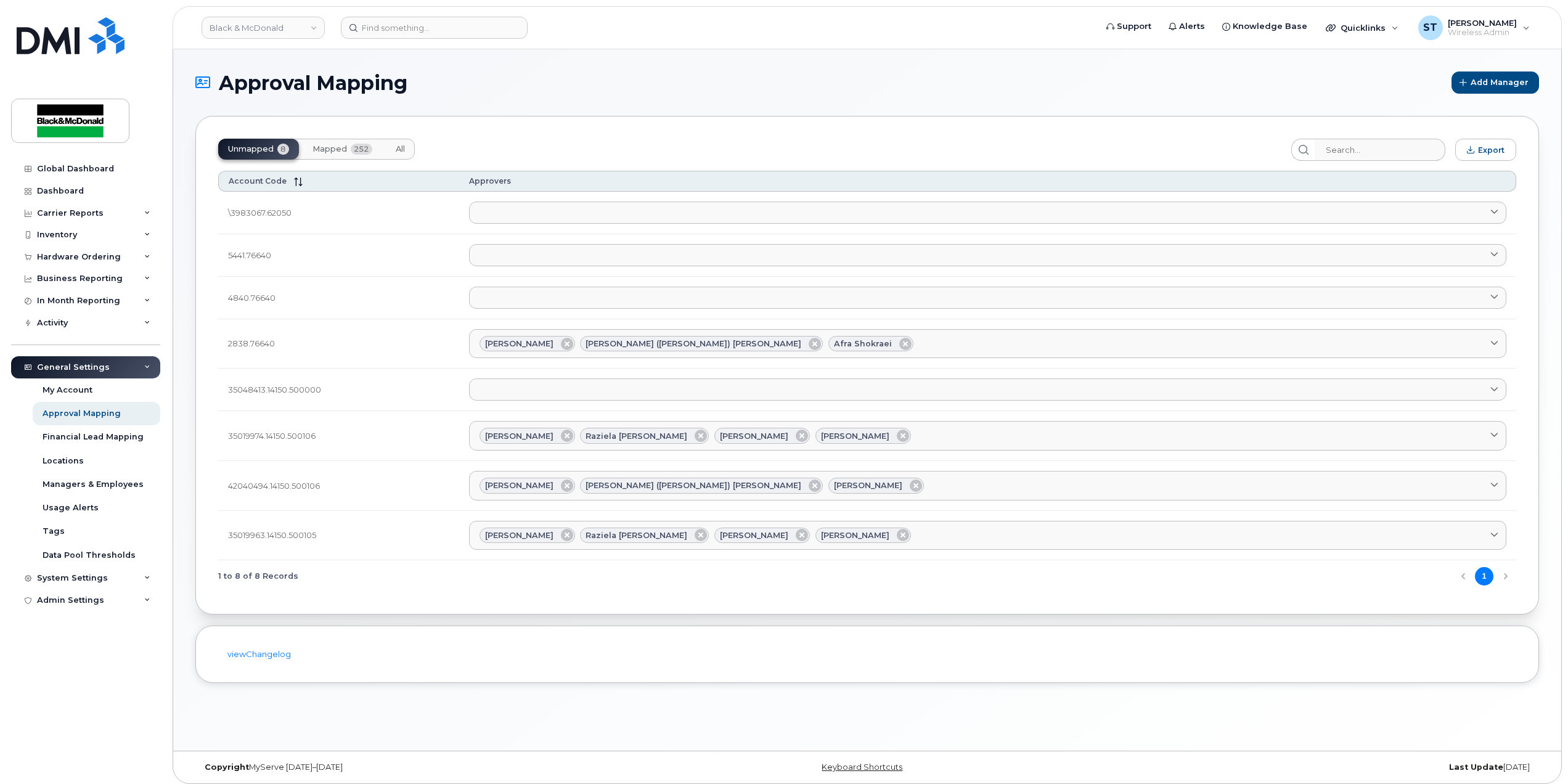
click at [640, 691] on div "Approval Mapping Add Manager Unmapped 8 Mapped 252 All Export Account Code Appr…" at bounding box center [867, 400] width 1388 height 702
drag, startPoint x: 50, startPoint y: 190, endPoint x: 355, endPoint y: 339, distance: 339.4
click at [50, 190] on div "Dashboard" at bounding box center [60, 190] width 47 height 10
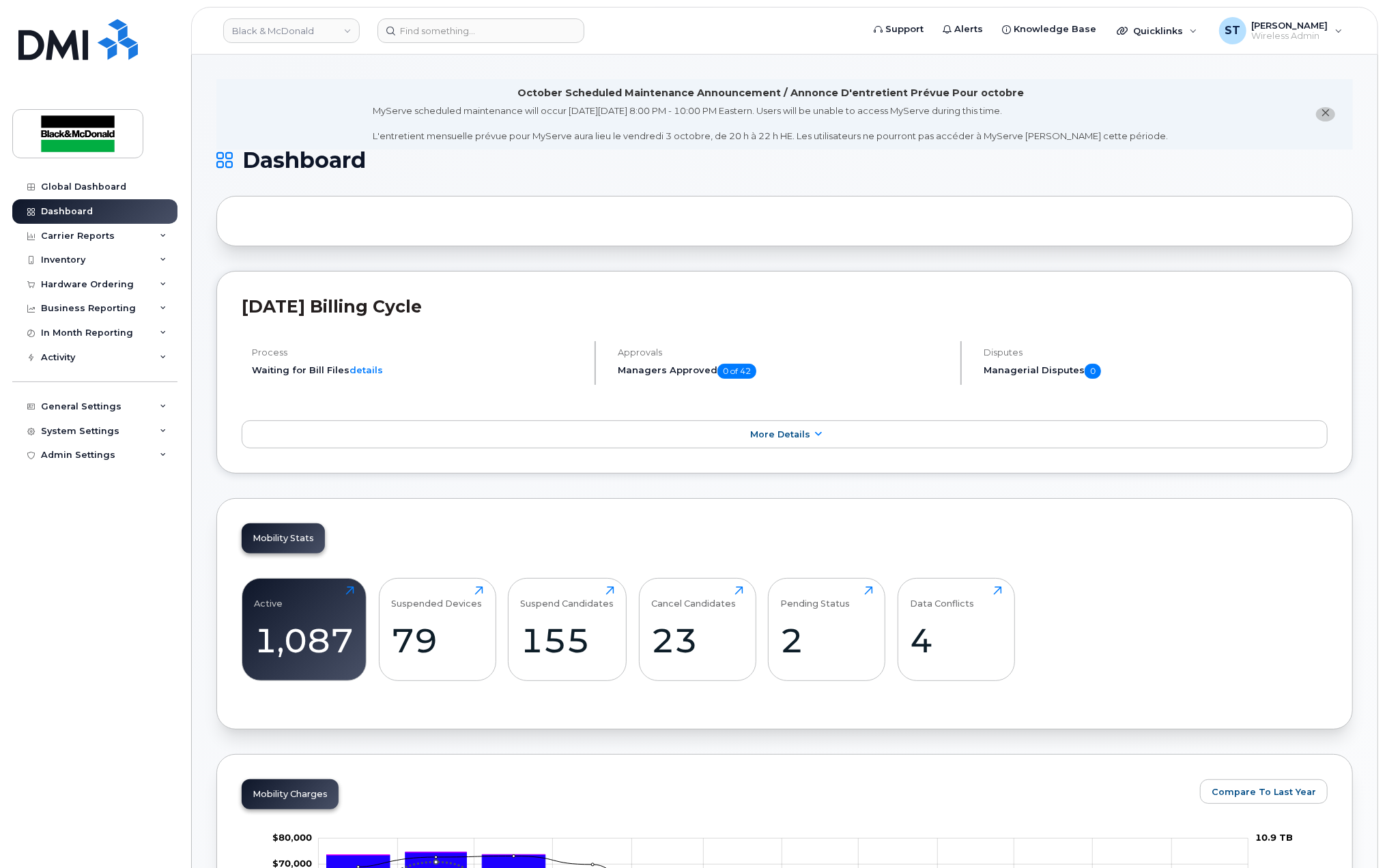
drag, startPoint x: 155, startPoint y: 661, endPoint x: 169, endPoint y: 630, distance: 34.0
click at [155, 661] on div "Global Dashboard Dashboard Carrier Reports Monthly Billing Data Daily Data Pool…" at bounding box center [96, 511] width 168 height 673
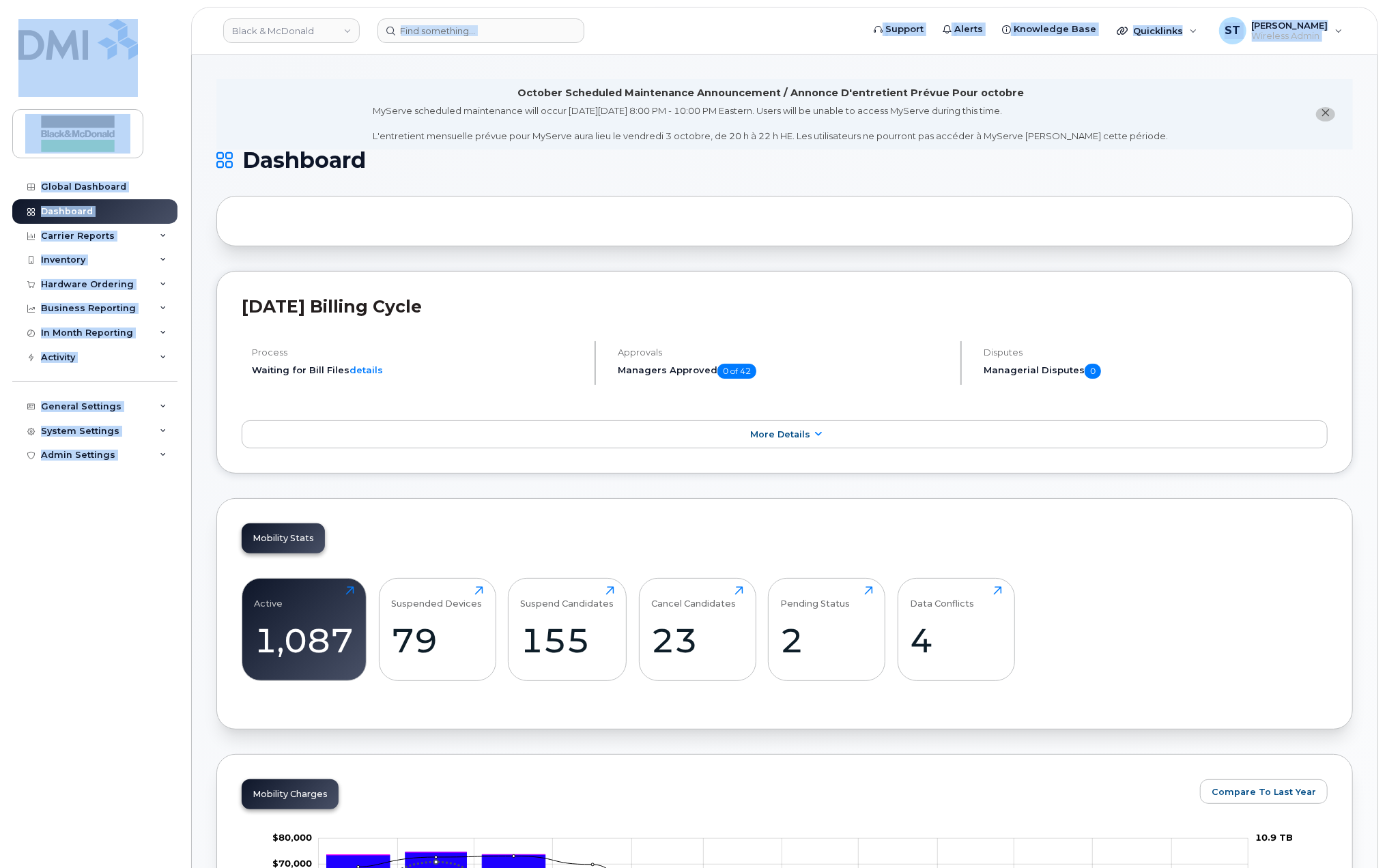
drag, startPoint x: 640, startPoint y: -13, endPoint x: 481, endPoint y: 25, distance: 163.5
click at [481, 25] on input at bounding box center [481, 31] width 207 height 24
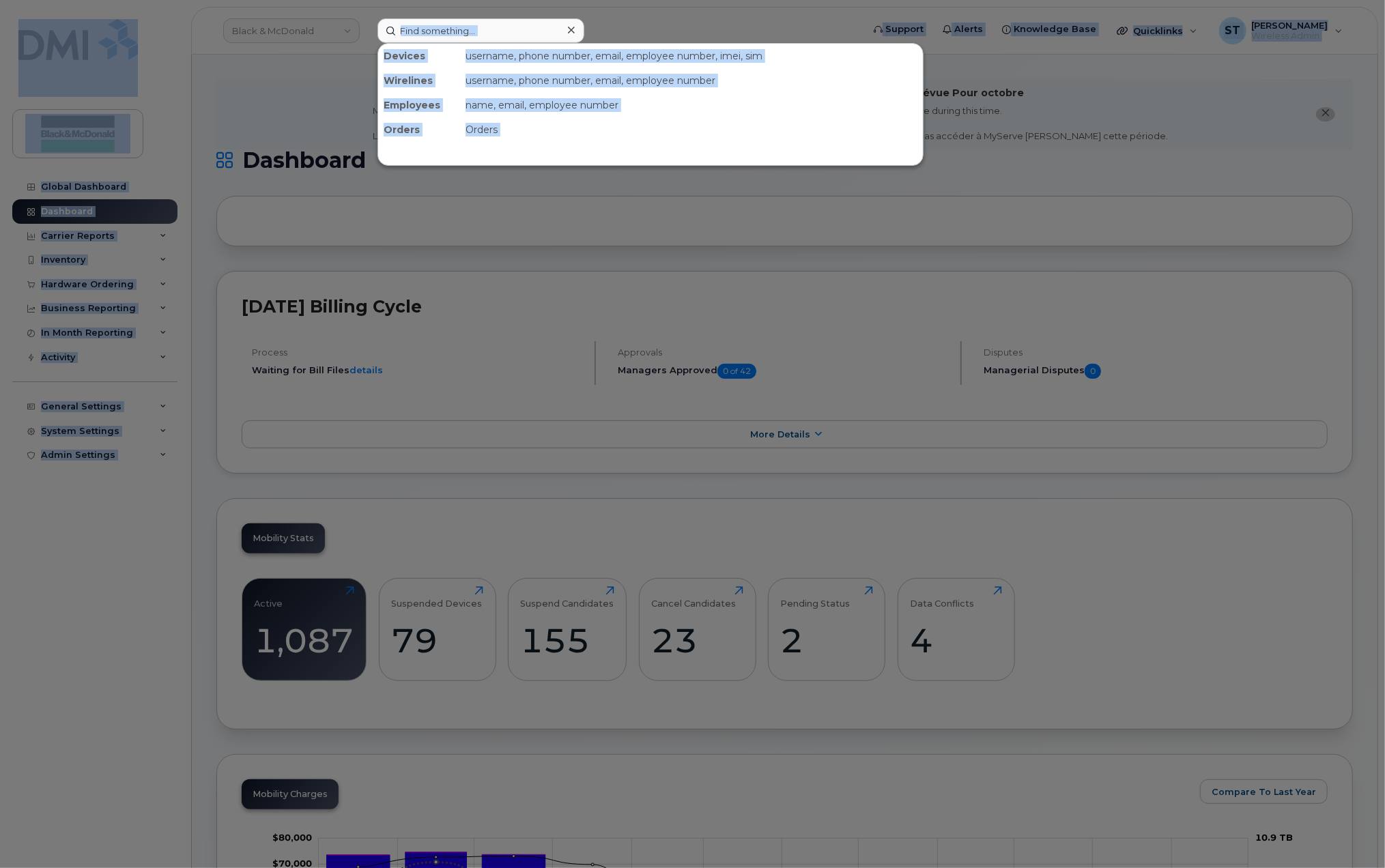
click at [577, 30] on div at bounding box center [571, 30] width 20 height 20
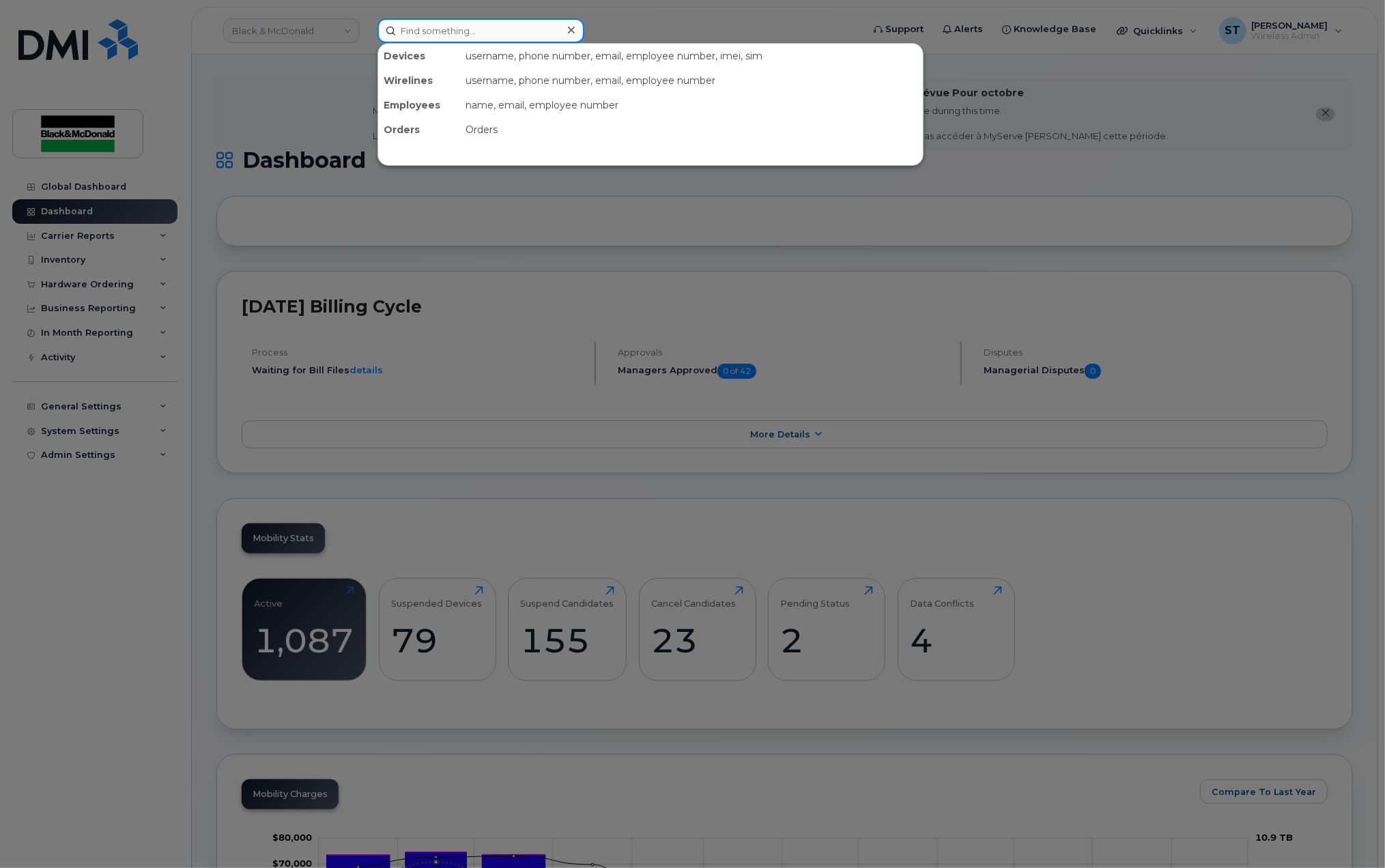
click at [531, 25] on input at bounding box center [481, 31] width 207 height 24
paste input "226-788-9255"
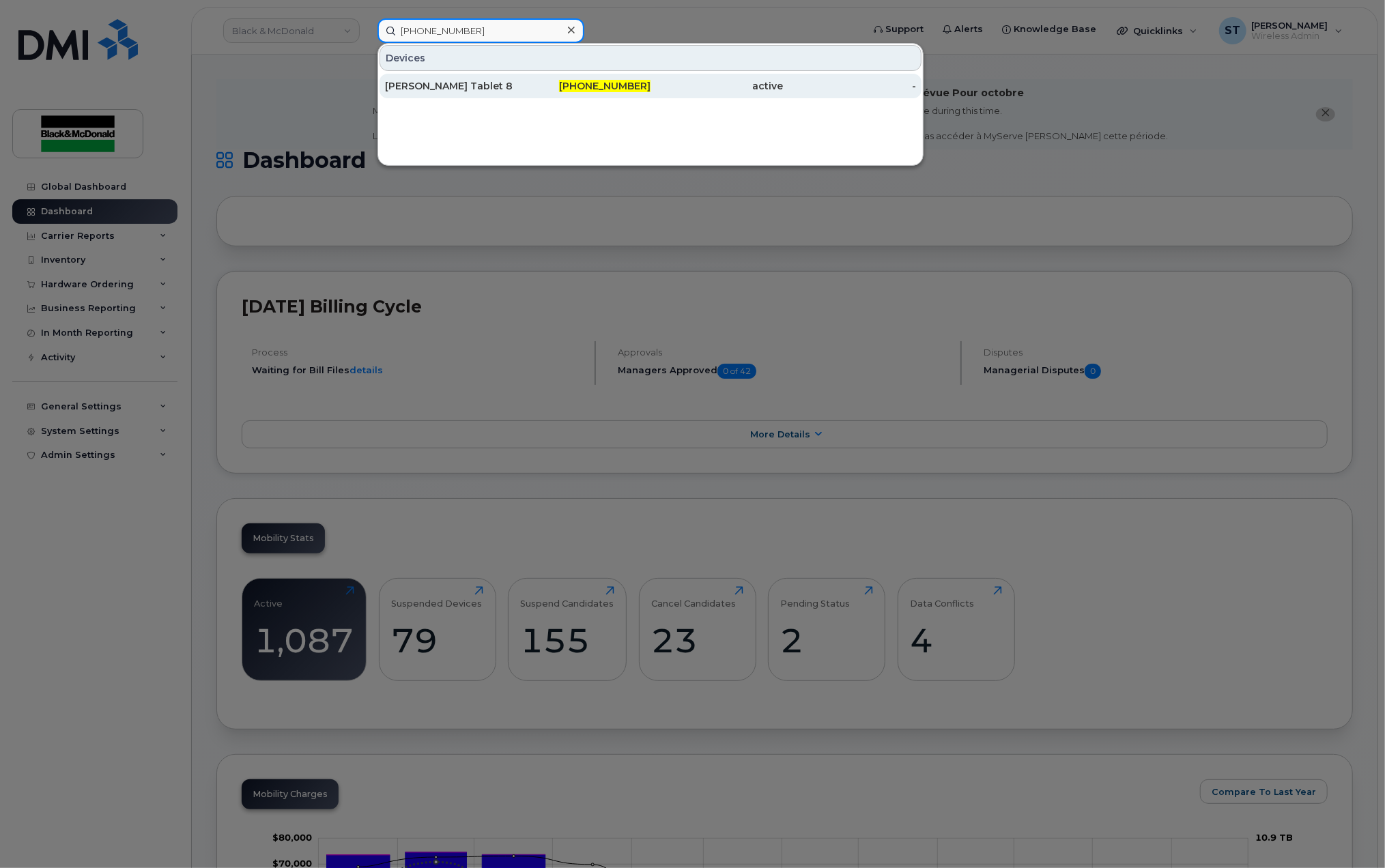
type input "226-788-9255"
click at [448, 85] on div "Stephen Payton Tablet 8" at bounding box center [452, 85] width 133 height 14
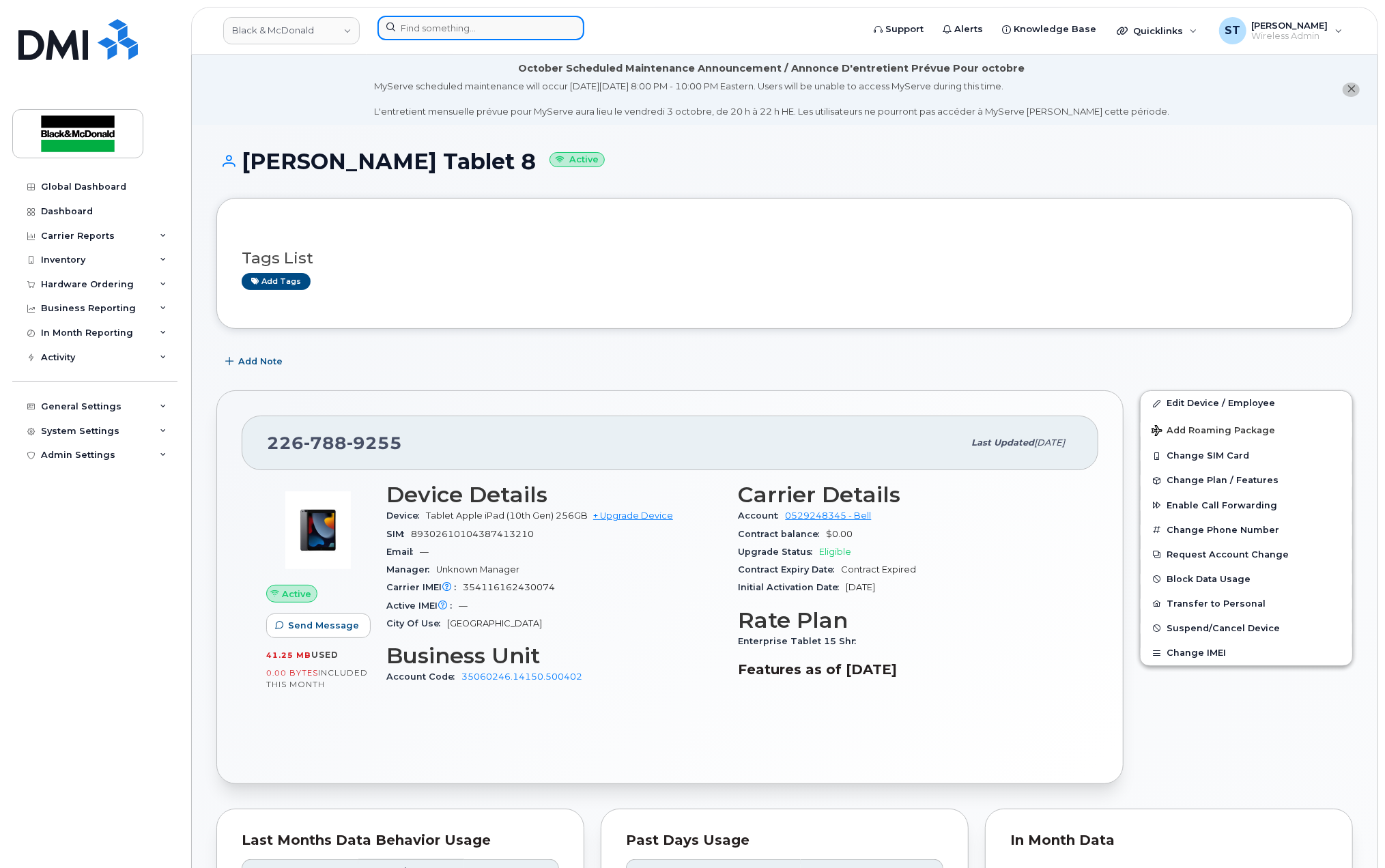
click at [464, 33] on input at bounding box center [481, 28] width 207 height 24
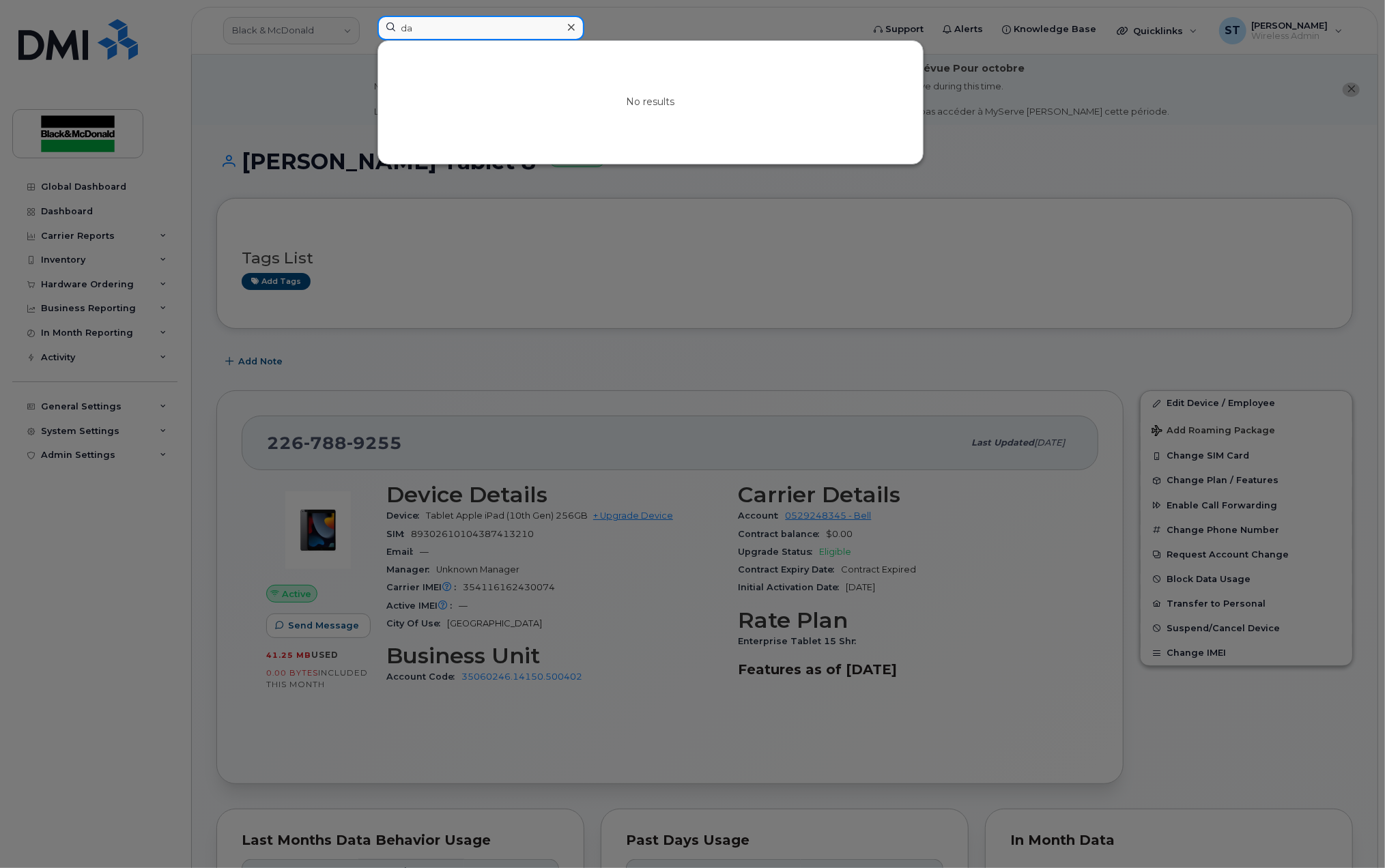
type input "d"
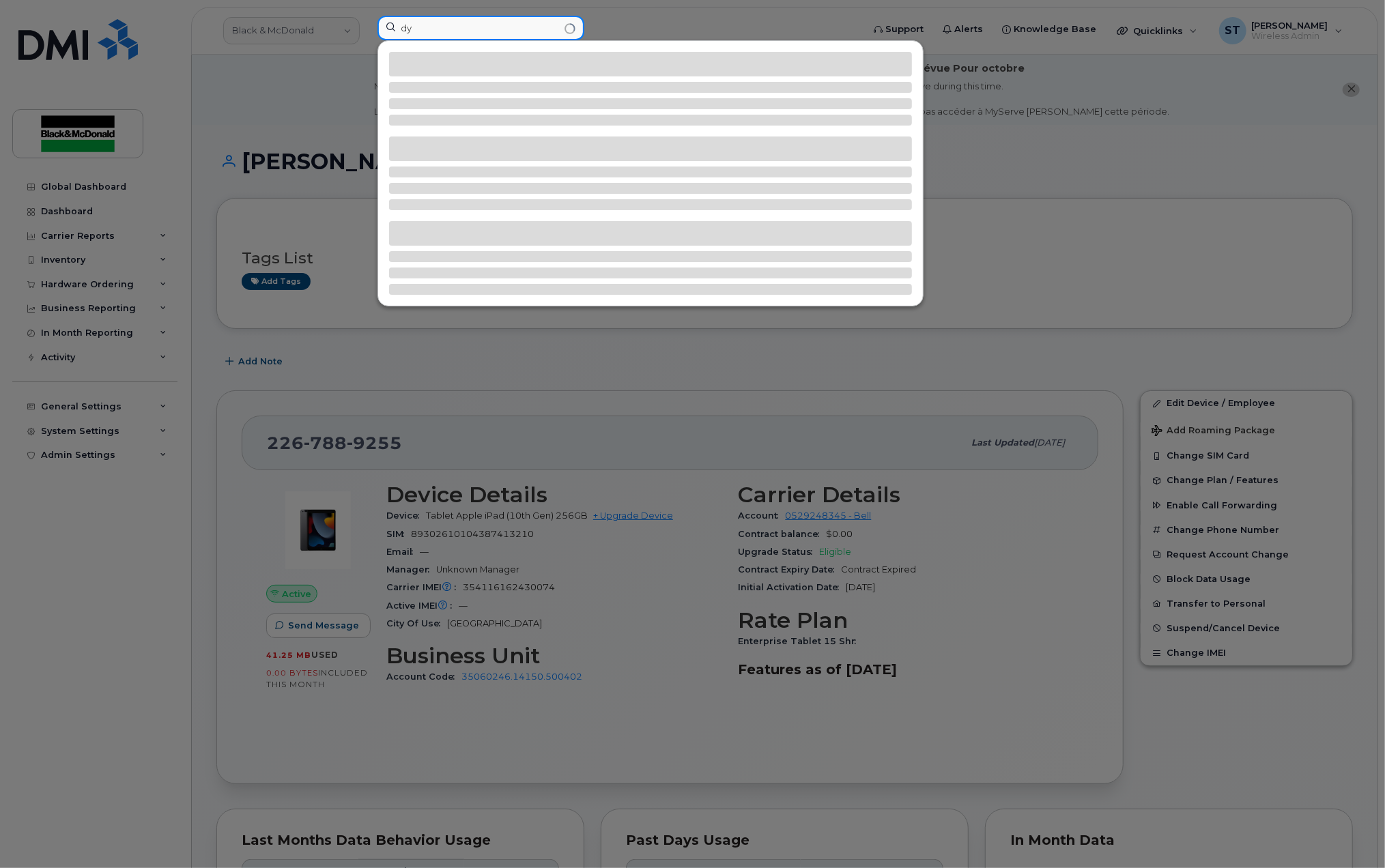
type input "d"
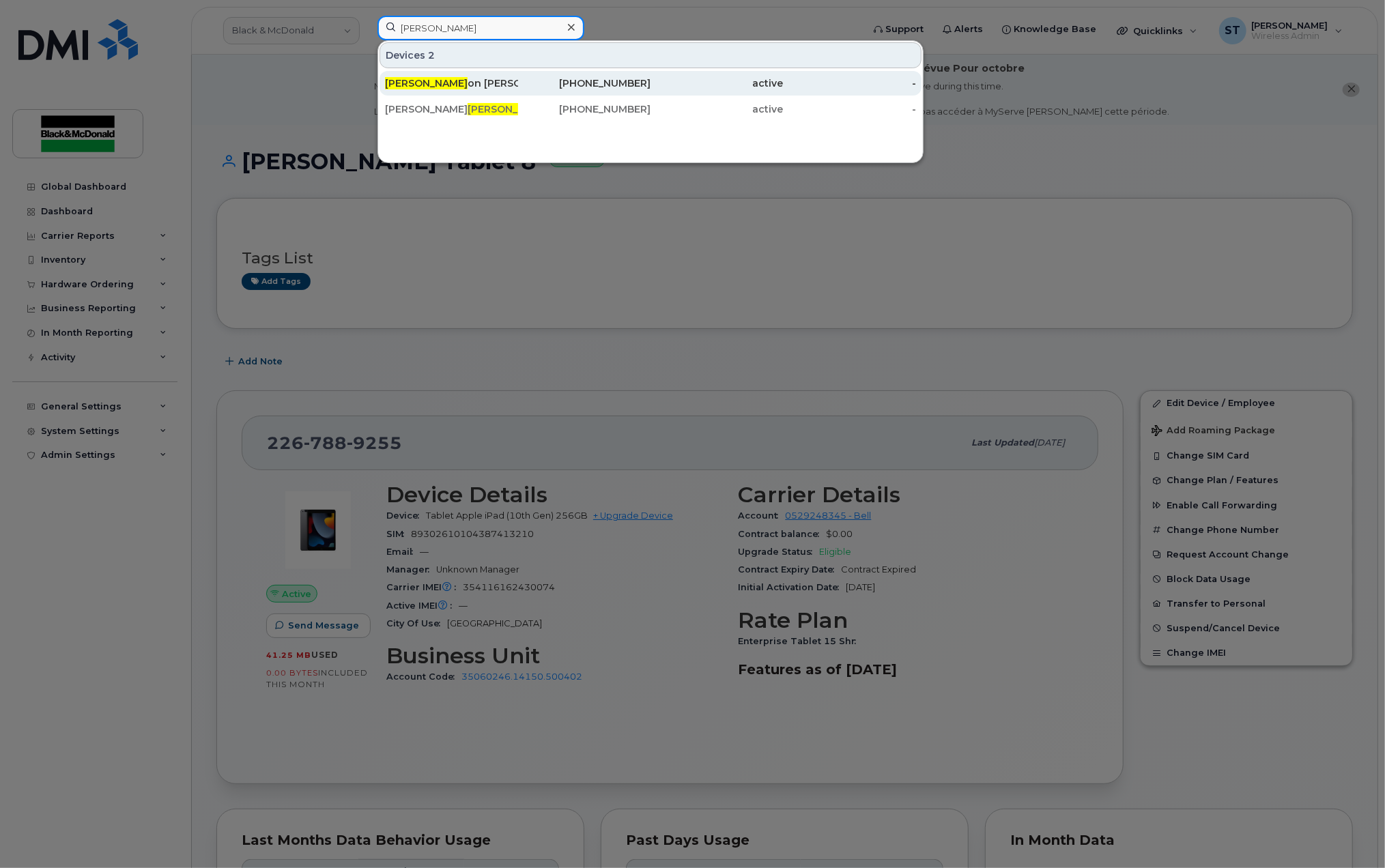
type input "dill"
click at [437, 83] on div "Dill on Taylor" at bounding box center [452, 83] width 133 height 14
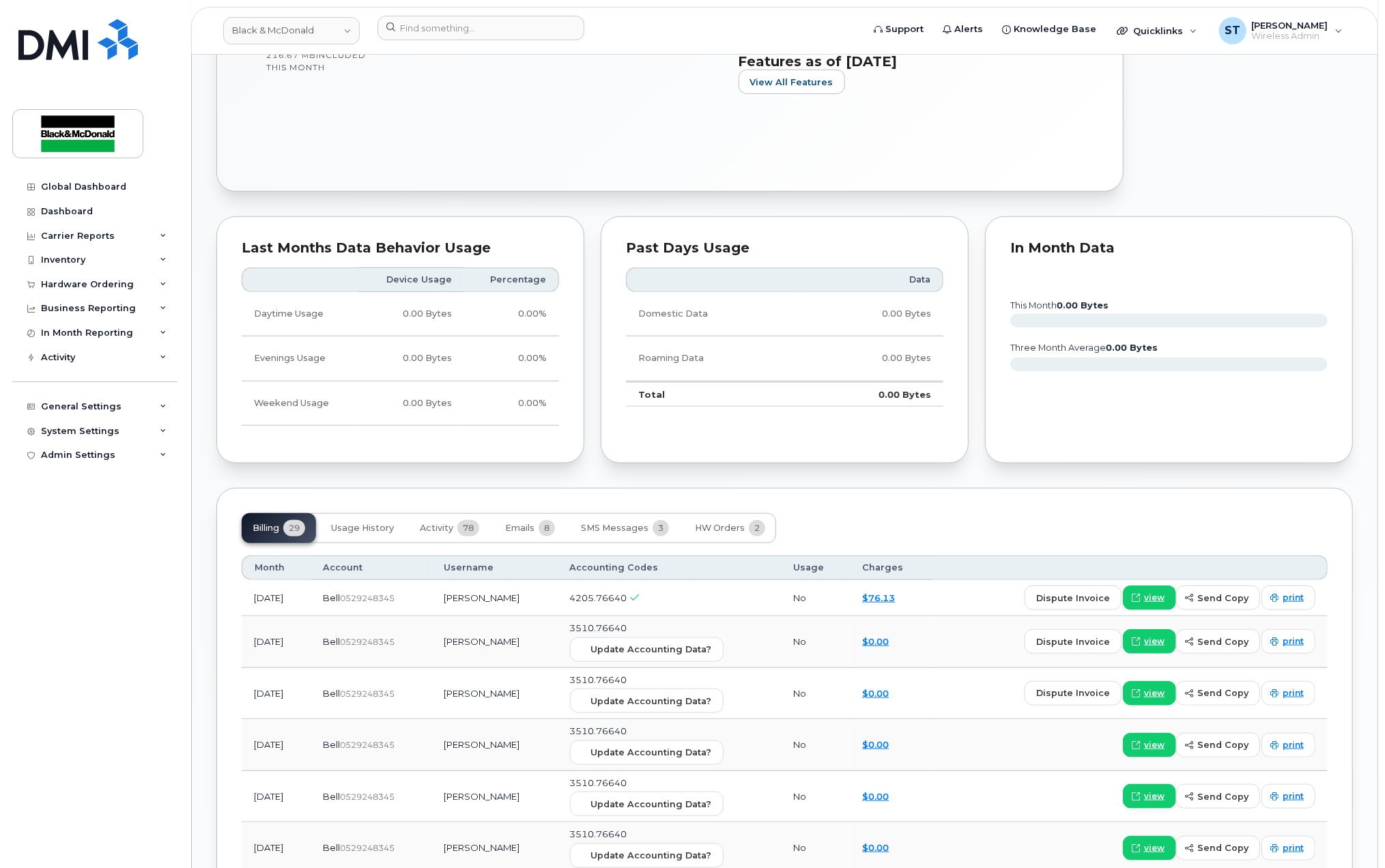
scroll to position [817, 0]
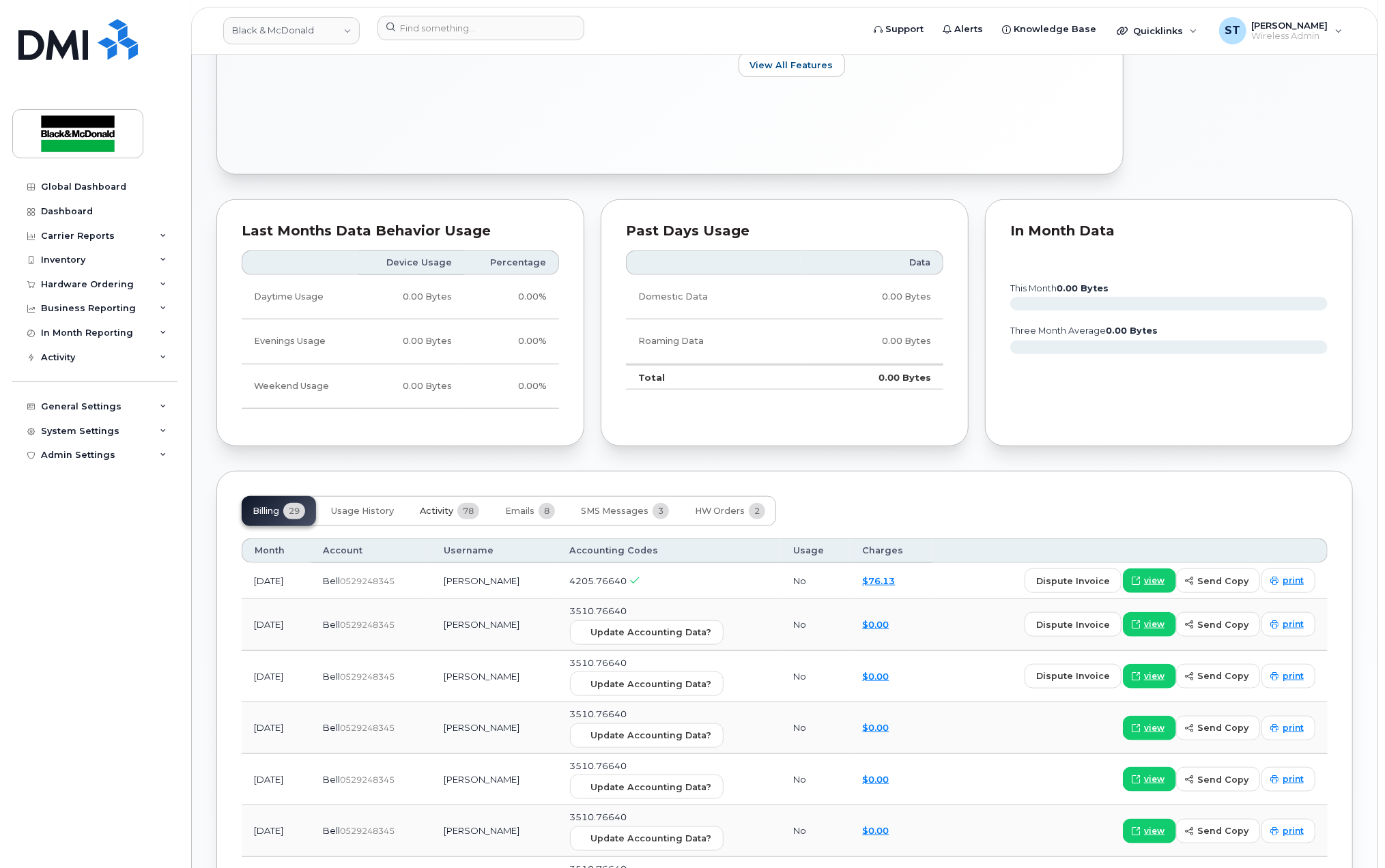
click at [435, 523] on button "Activity 78" at bounding box center [449, 511] width 81 height 30
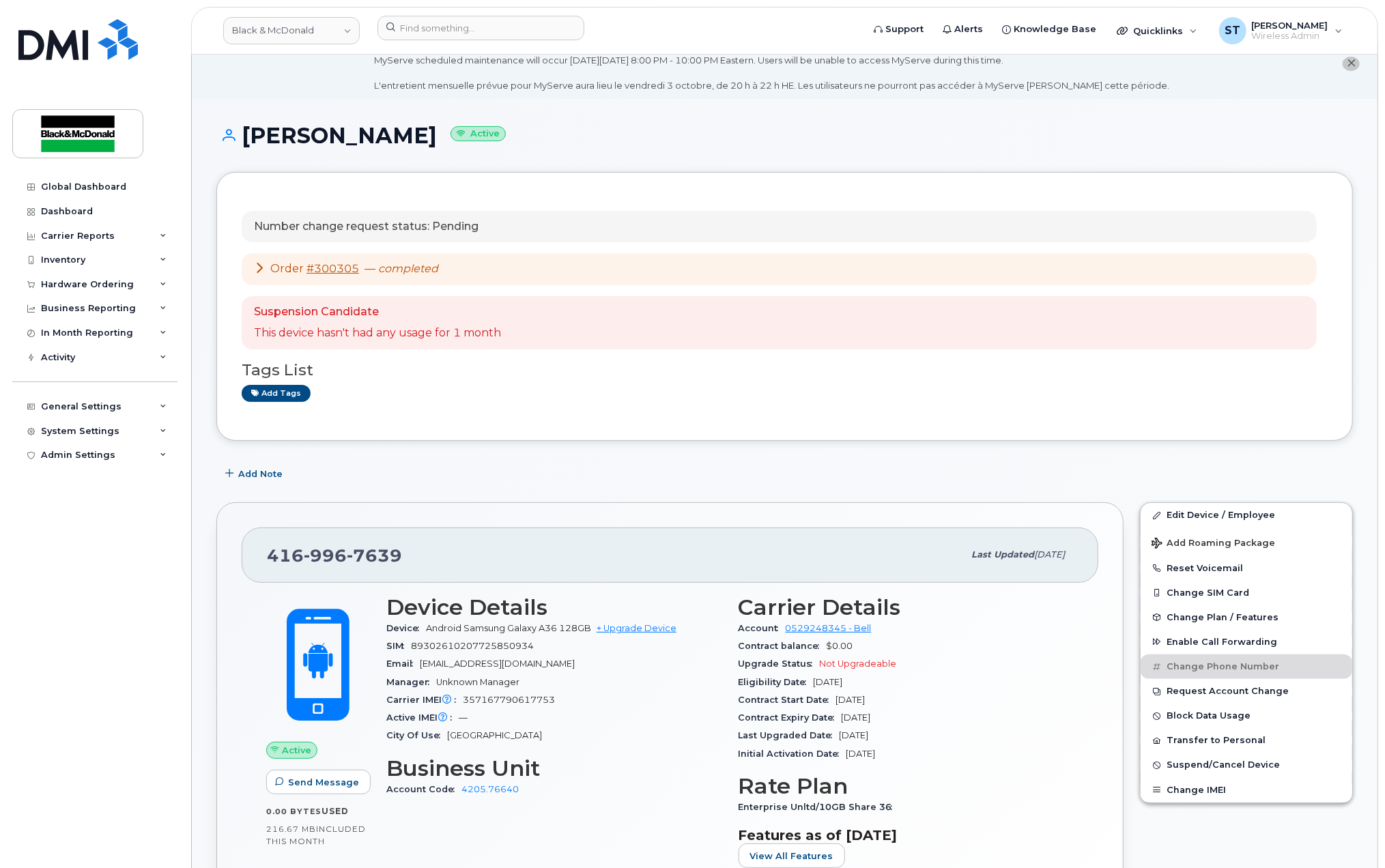
scroll to position [0, 0]
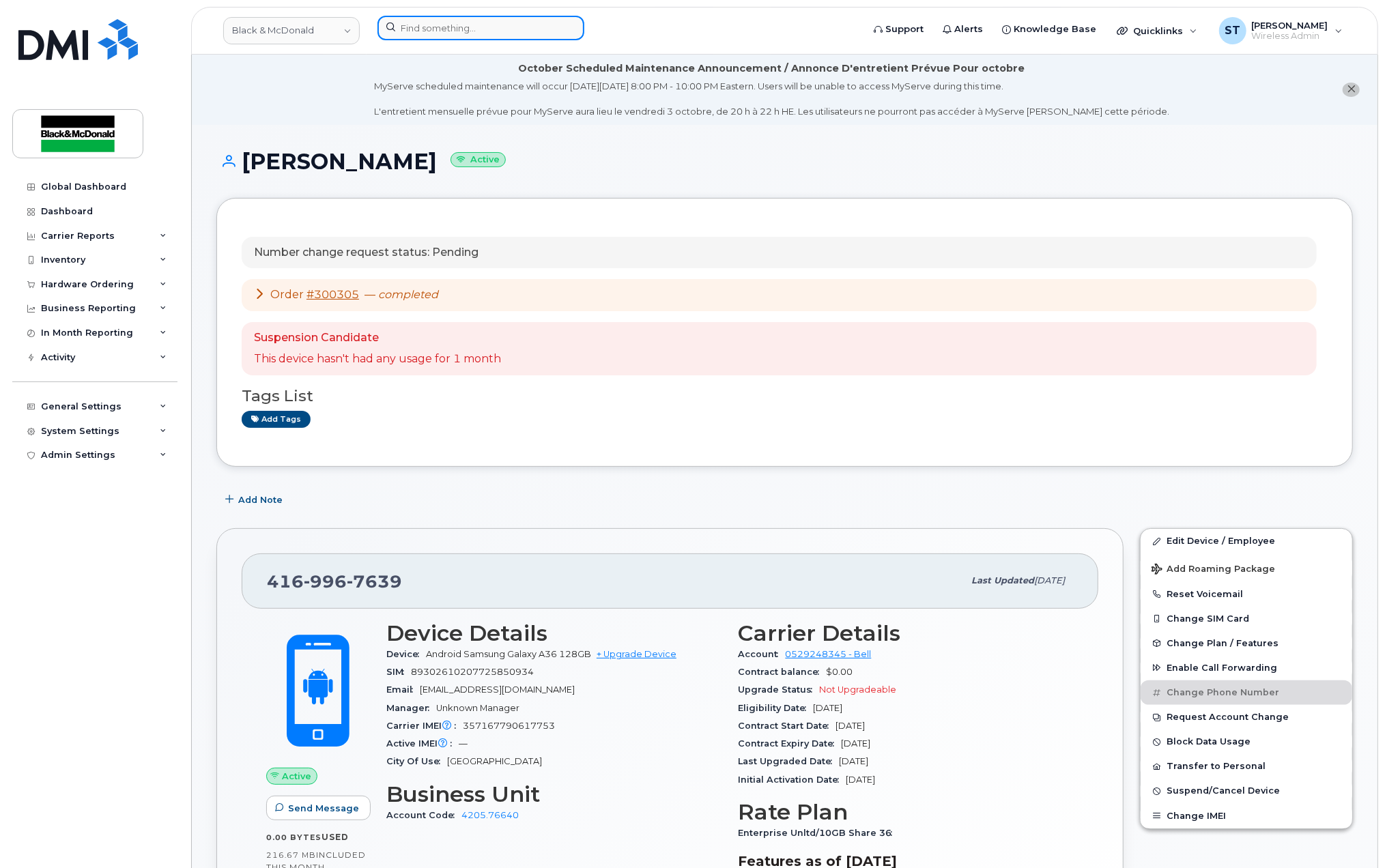
click at [476, 37] on input at bounding box center [481, 28] width 207 height 24
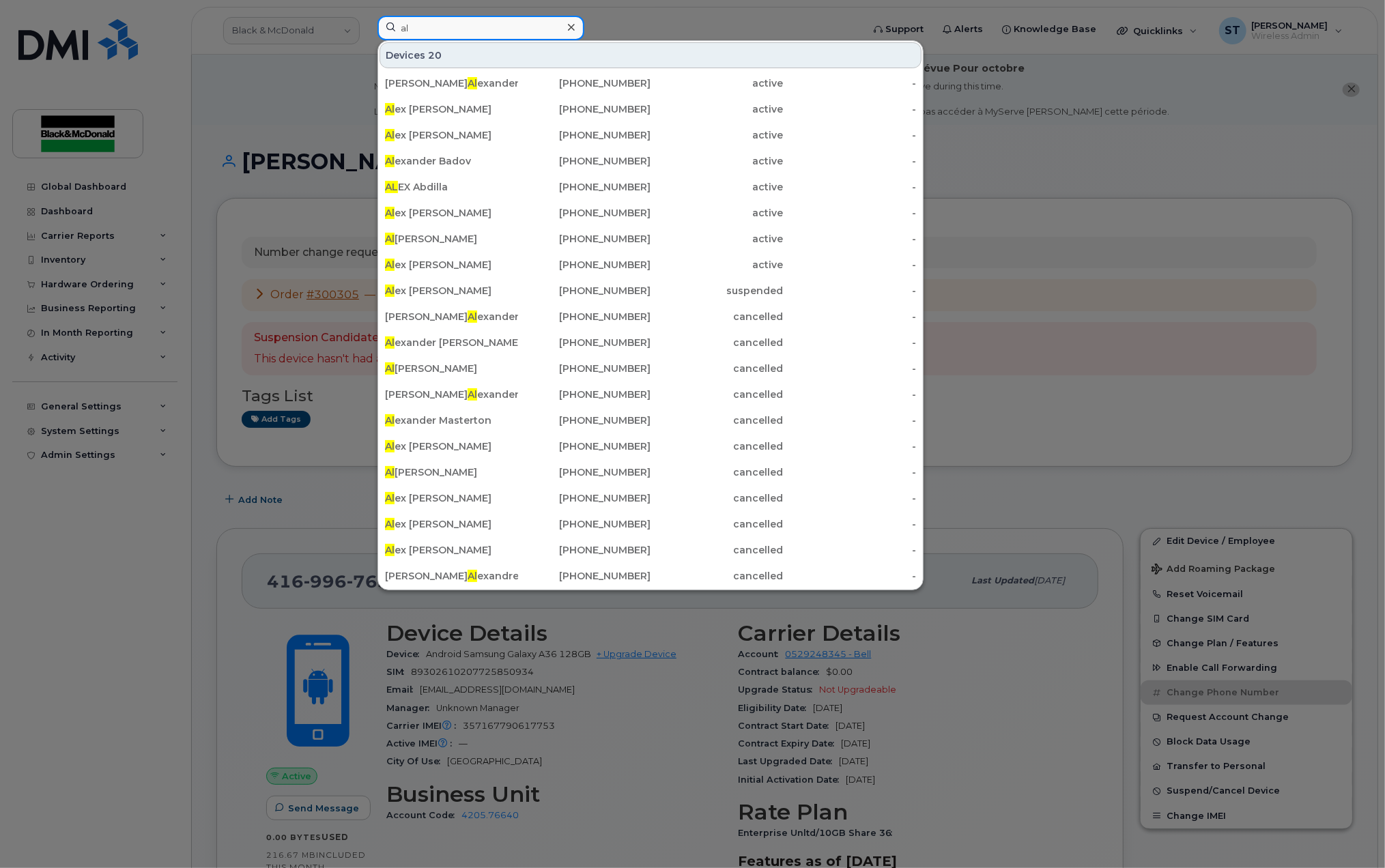
type input "a"
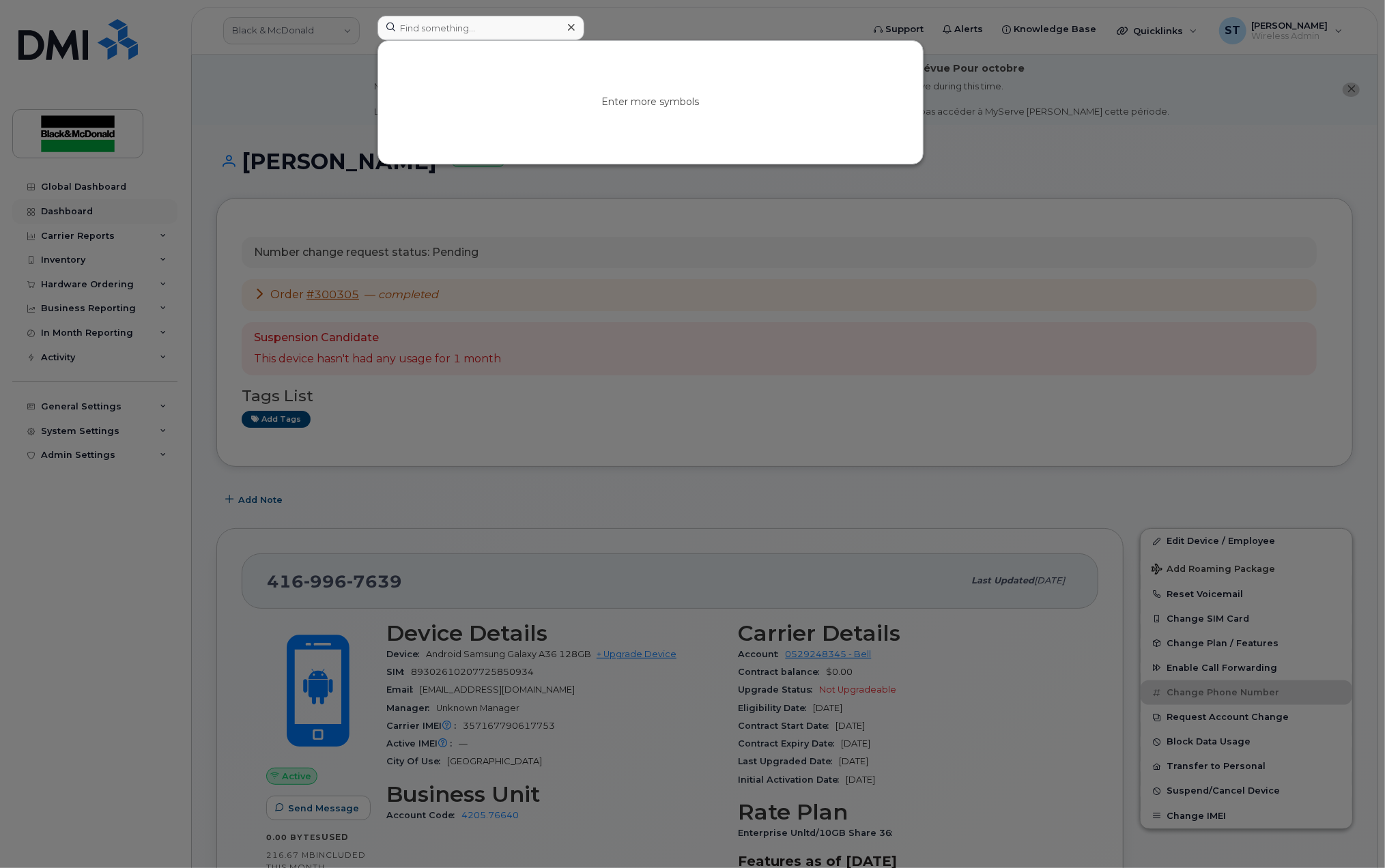
click at [78, 210] on div at bounding box center [692, 434] width 1385 height 868
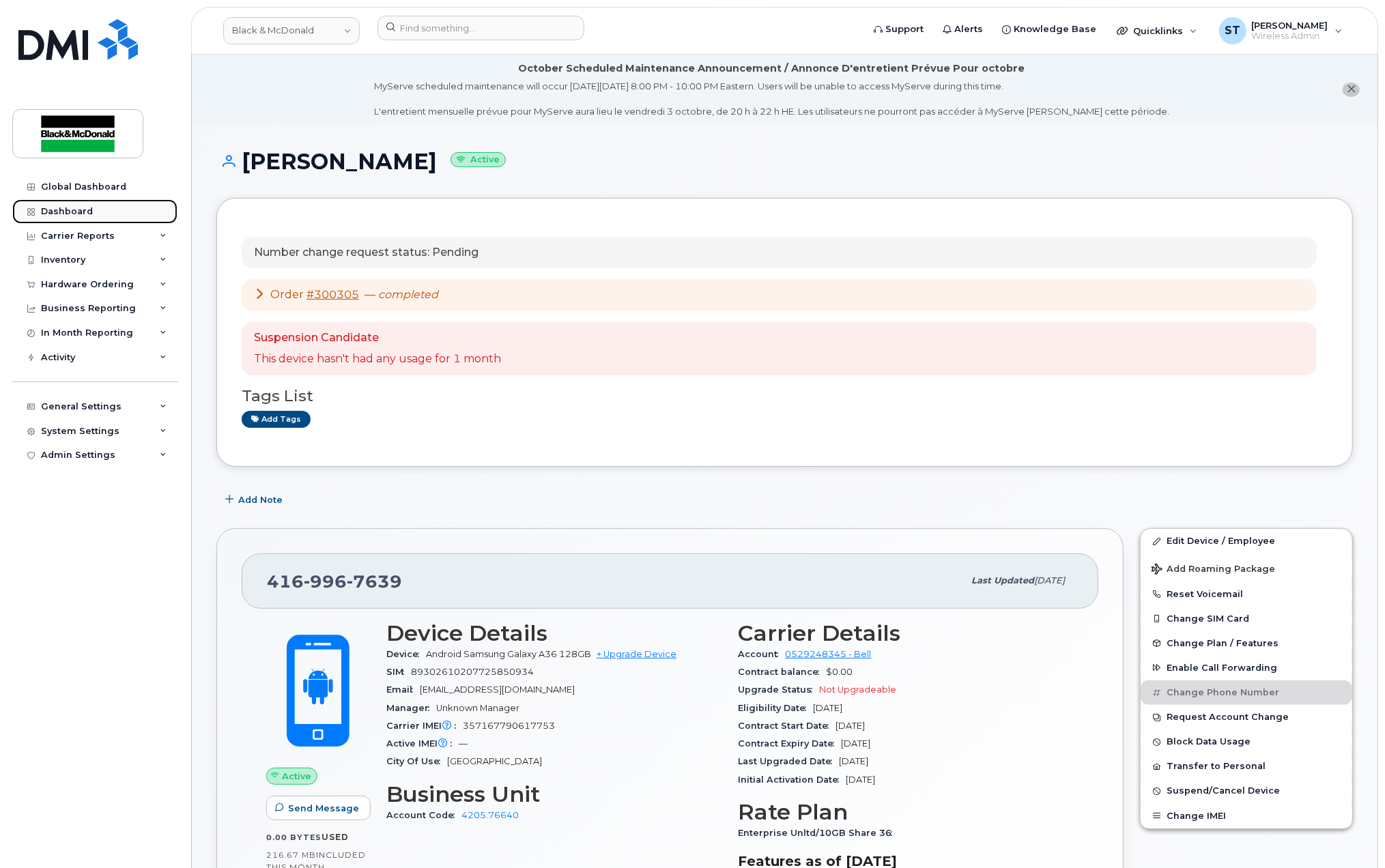
click at [78, 210] on div "Dashboard" at bounding box center [67, 211] width 52 height 11
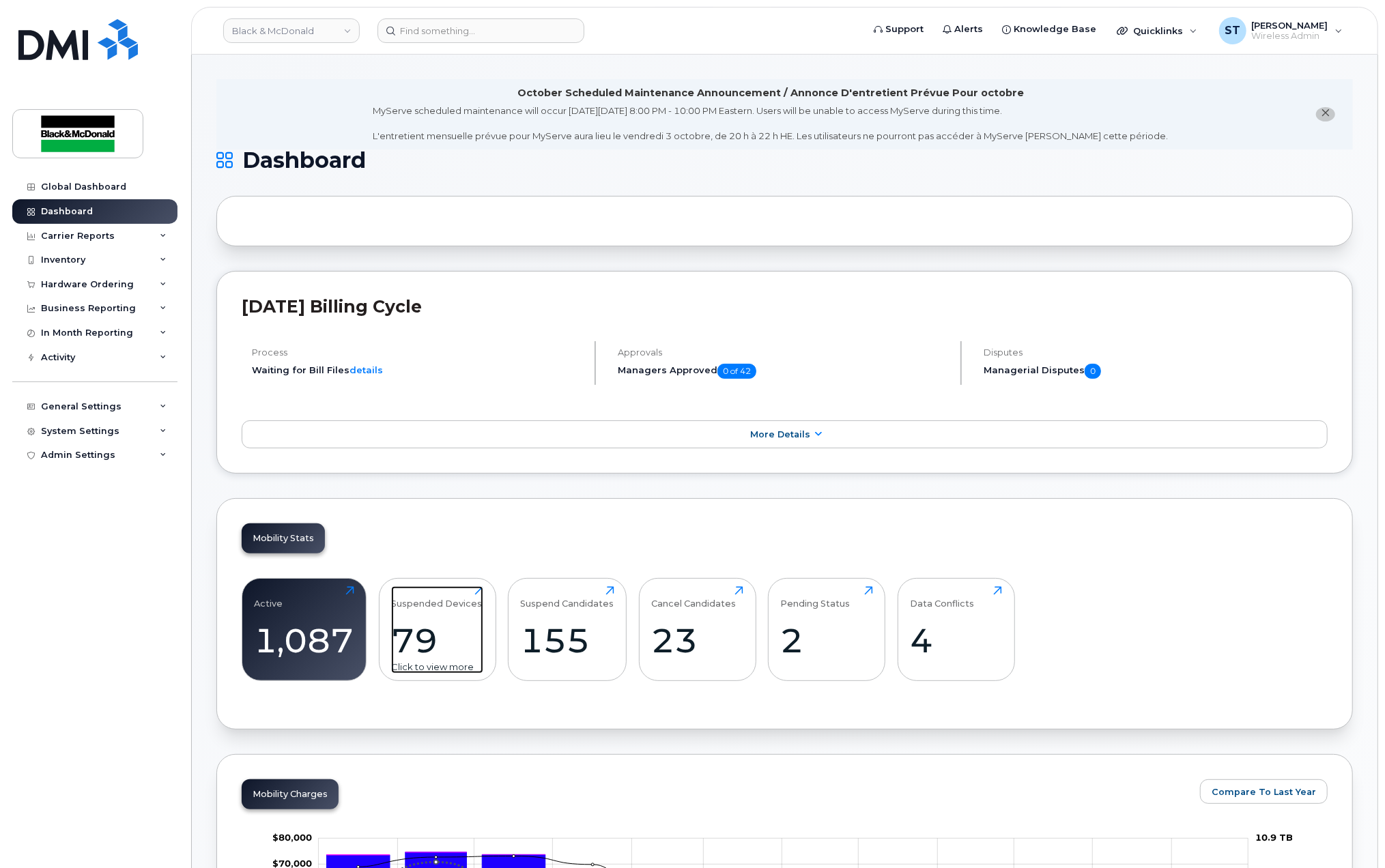
click at [447, 635] on div "79" at bounding box center [437, 639] width 92 height 40
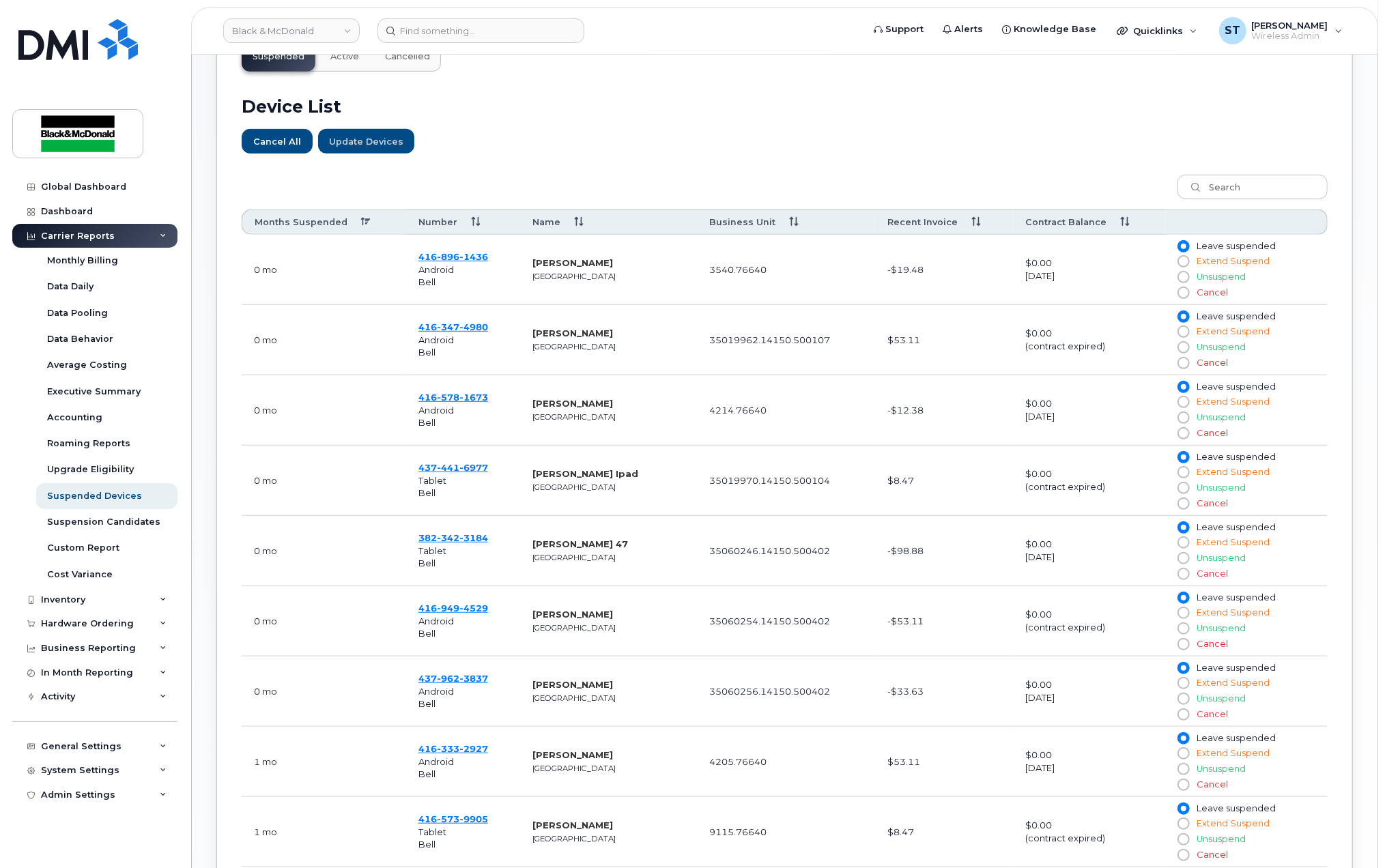
scroll to position [724, 0]
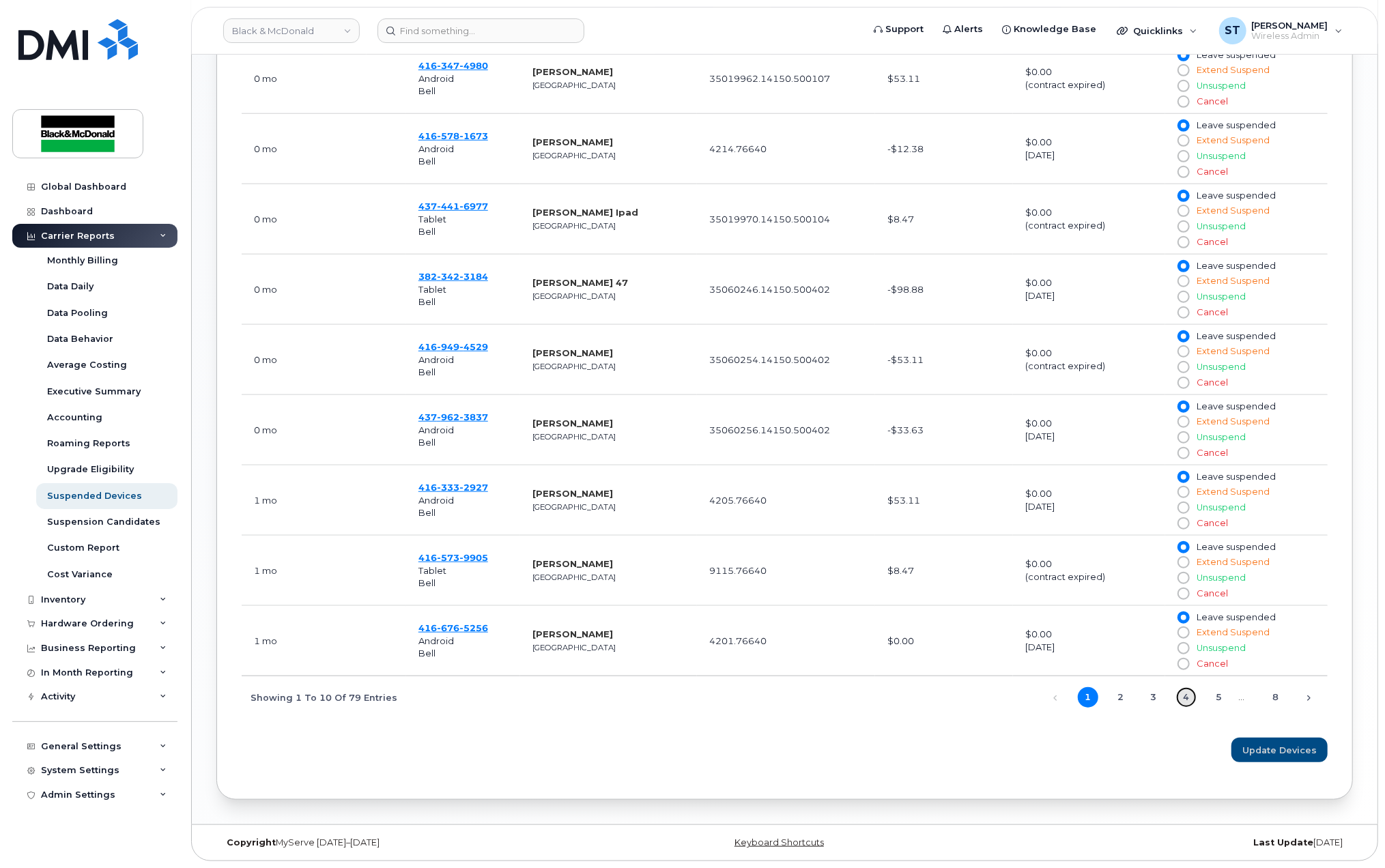
click at [1186, 697] on link "4" at bounding box center [1186, 697] width 20 height 20
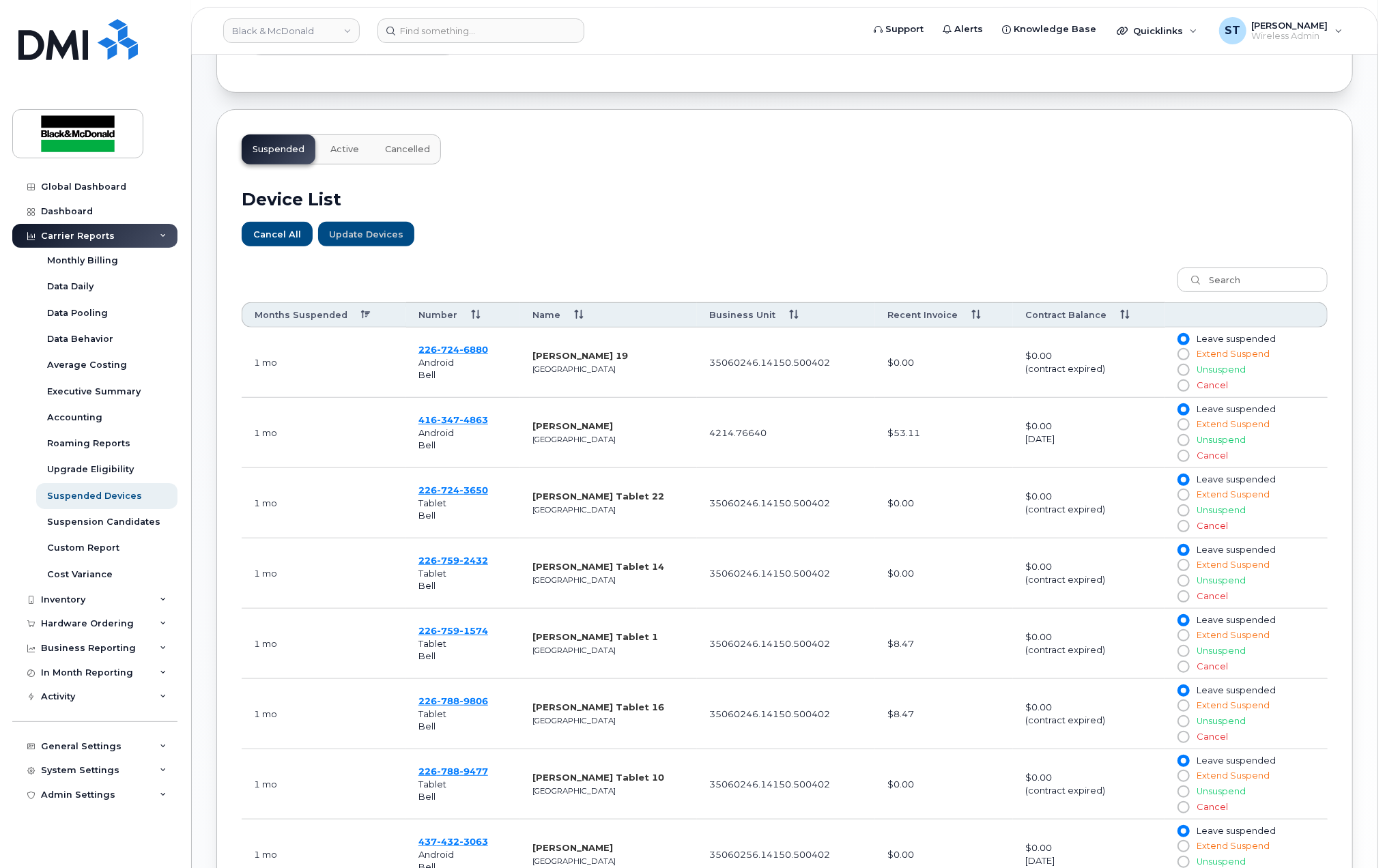
scroll to position [360, 0]
click at [462, 495] on span "3650" at bounding box center [474, 491] width 28 height 11
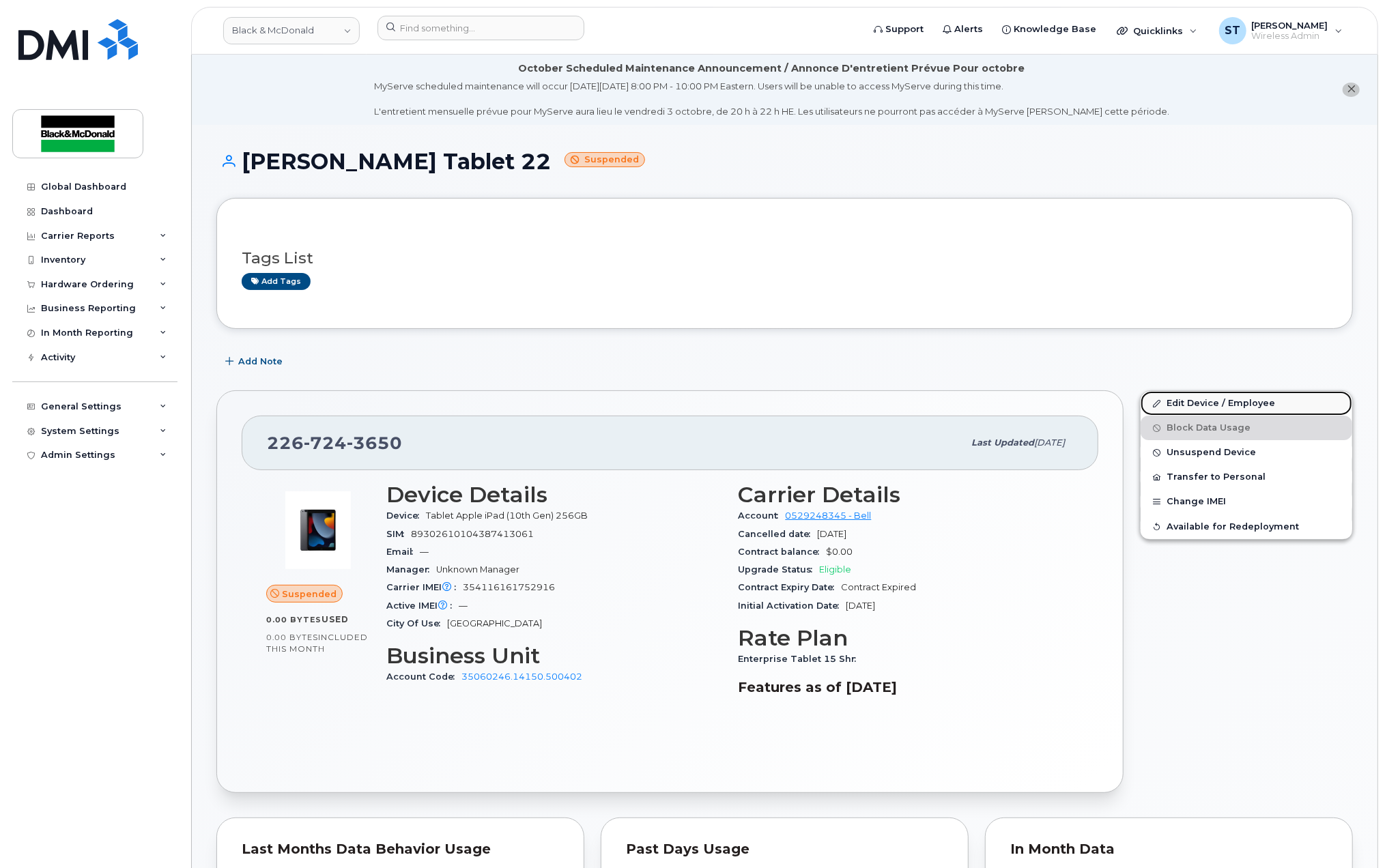
click at [1184, 408] on link "Edit Device / Employee" at bounding box center [1247, 403] width 212 height 24
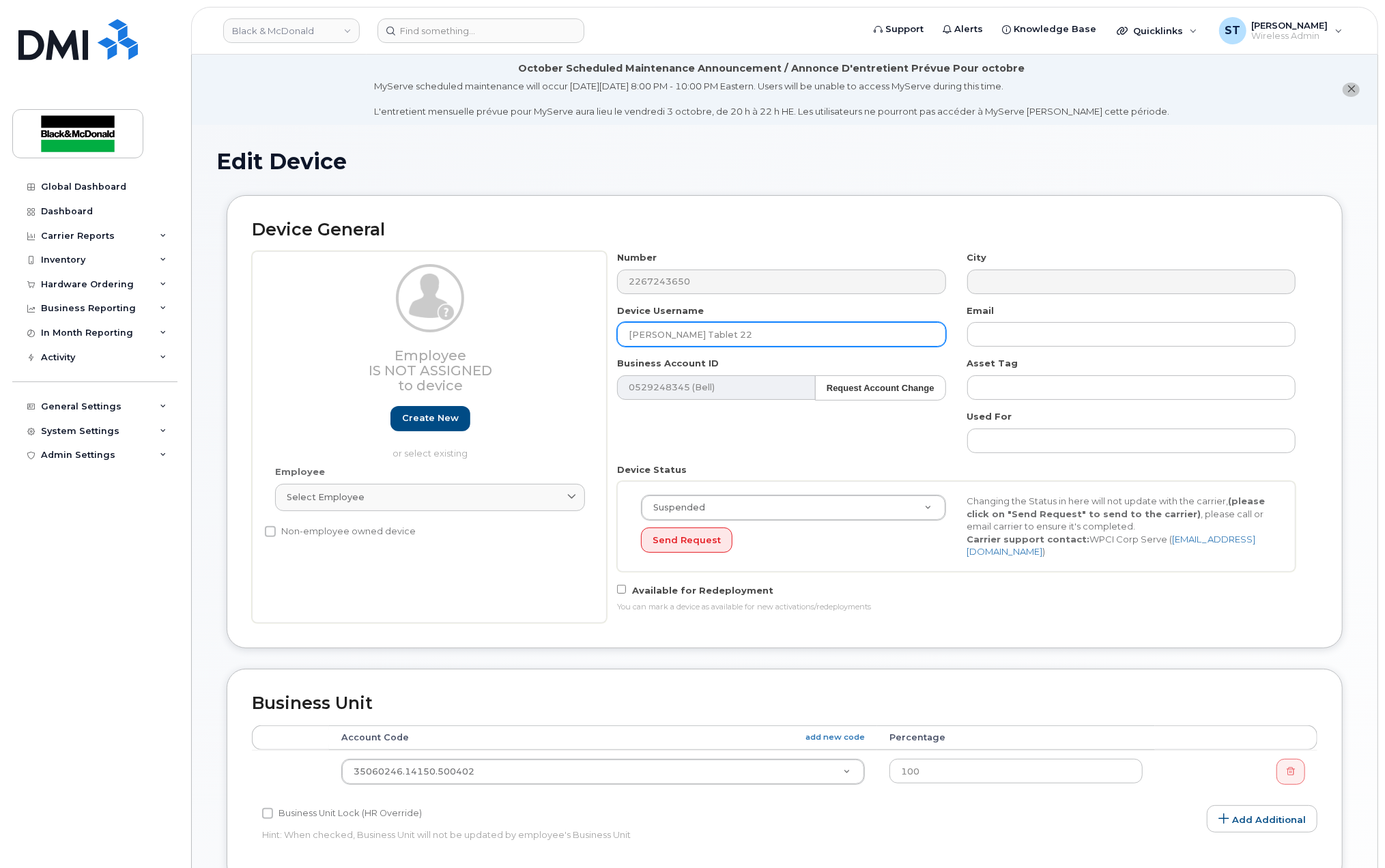
click at [722, 337] on input "[PERSON_NAME] Tablet 22" at bounding box center [780, 334] width 328 height 24
drag, startPoint x: 749, startPoint y: 334, endPoint x: 535, endPoint y: 334, distance: 214.0
click at [538, 334] on div "Employee Is not assigned to device Create new or select existing Employee Selec…" at bounding box center [784, 437] width 1065 height 372
drag, startPoint x: 837, startPoint y: 325, endPoint x: 819, endPoint y: 334, distance: 20.1
click at [838, 325] on input "[PERSON_NAME] Tablet 22" at bounding box center [780, 334] width 328 height 24
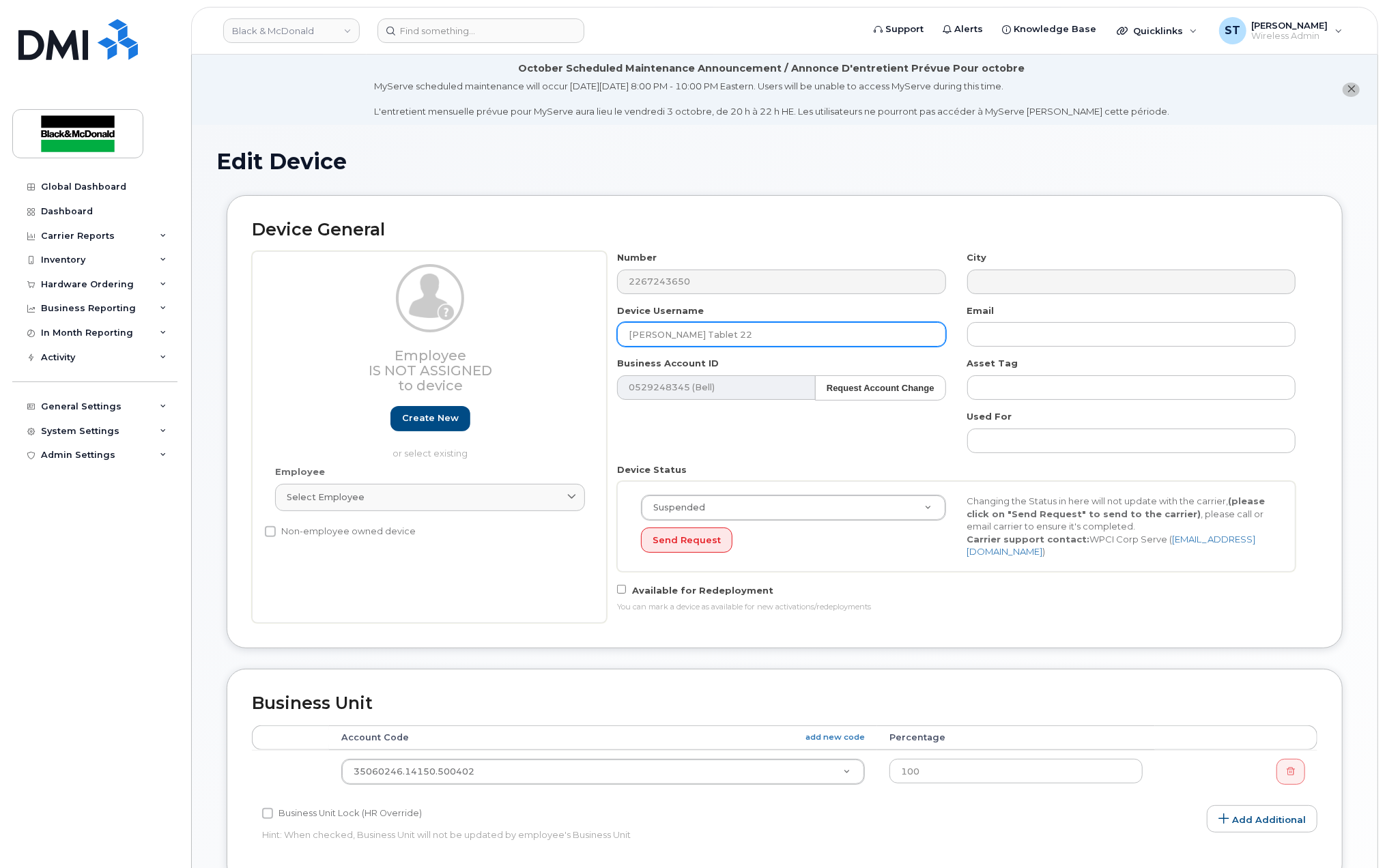
drag, startPoint x: 812, startPoint y: 334, endPoint x: 540, endPoint y: 320, distance: 272.4
click at [540, 320] on div "Employee Is not assigned to device Create new or select existing Employee Selec…" at bounding box center [784, 437] width 1065 height 372
drag, startPoint x: 637, startPoint y: 330, endPoint x: 625, endPoint y: 330, distance: 12.0
click at [625, 330] on input "Apencer Green" at bounding box center [780, 334] width 328 height 24
click at [744, 337] on input "Spencer Green" at bounding box center [780, 334] width 328 height 24
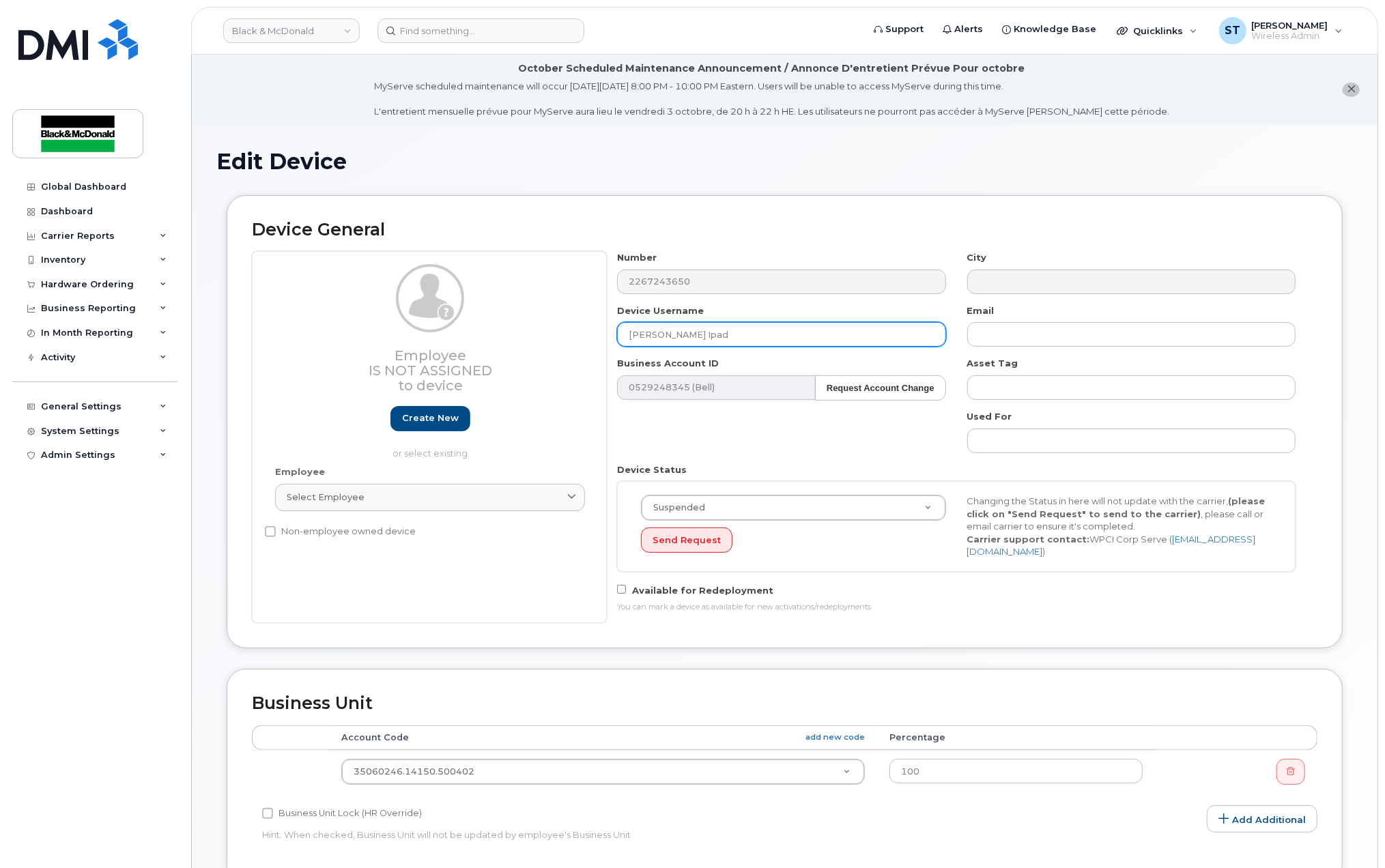
drag, startPoint x: 744, startPoint y: 337, endPoint x: 695, endPoint y: 339, distance: 49.0
click at [695, 339] on input "Spencer Green Ipad" at bounding box center [780, 334] width 328 height 24
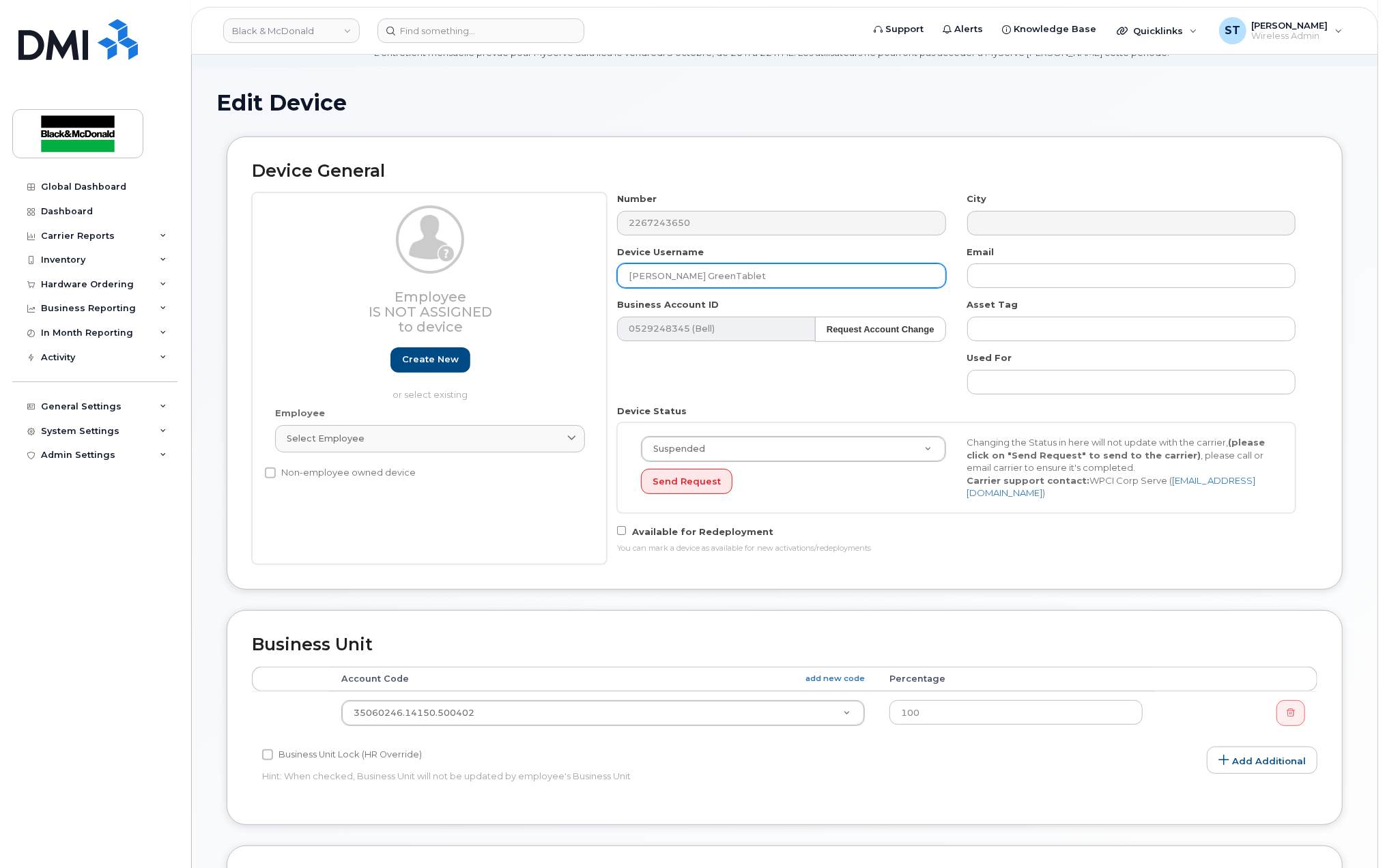
scroll to position [91, 0]
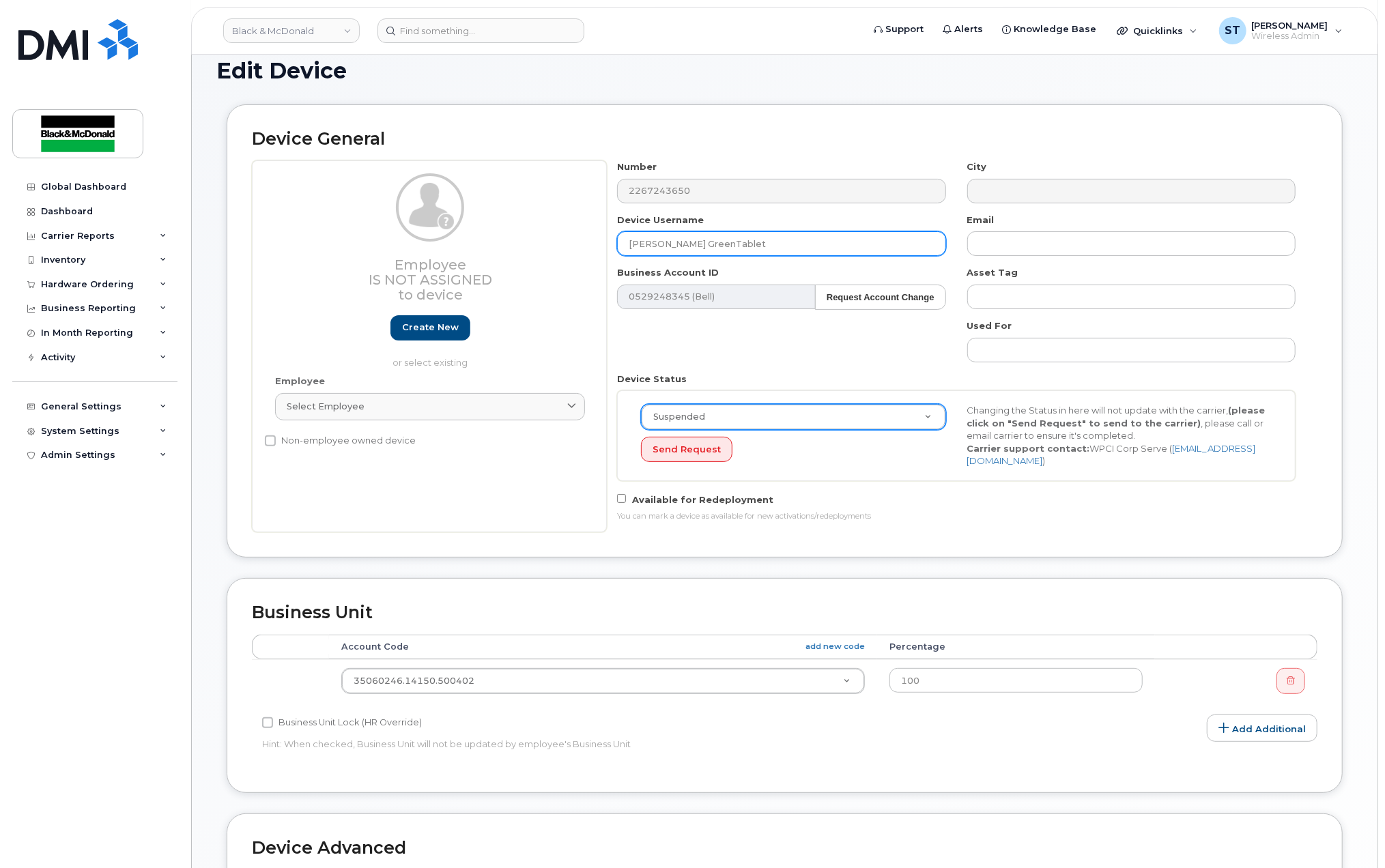
type input "Spencer GreenTablet"
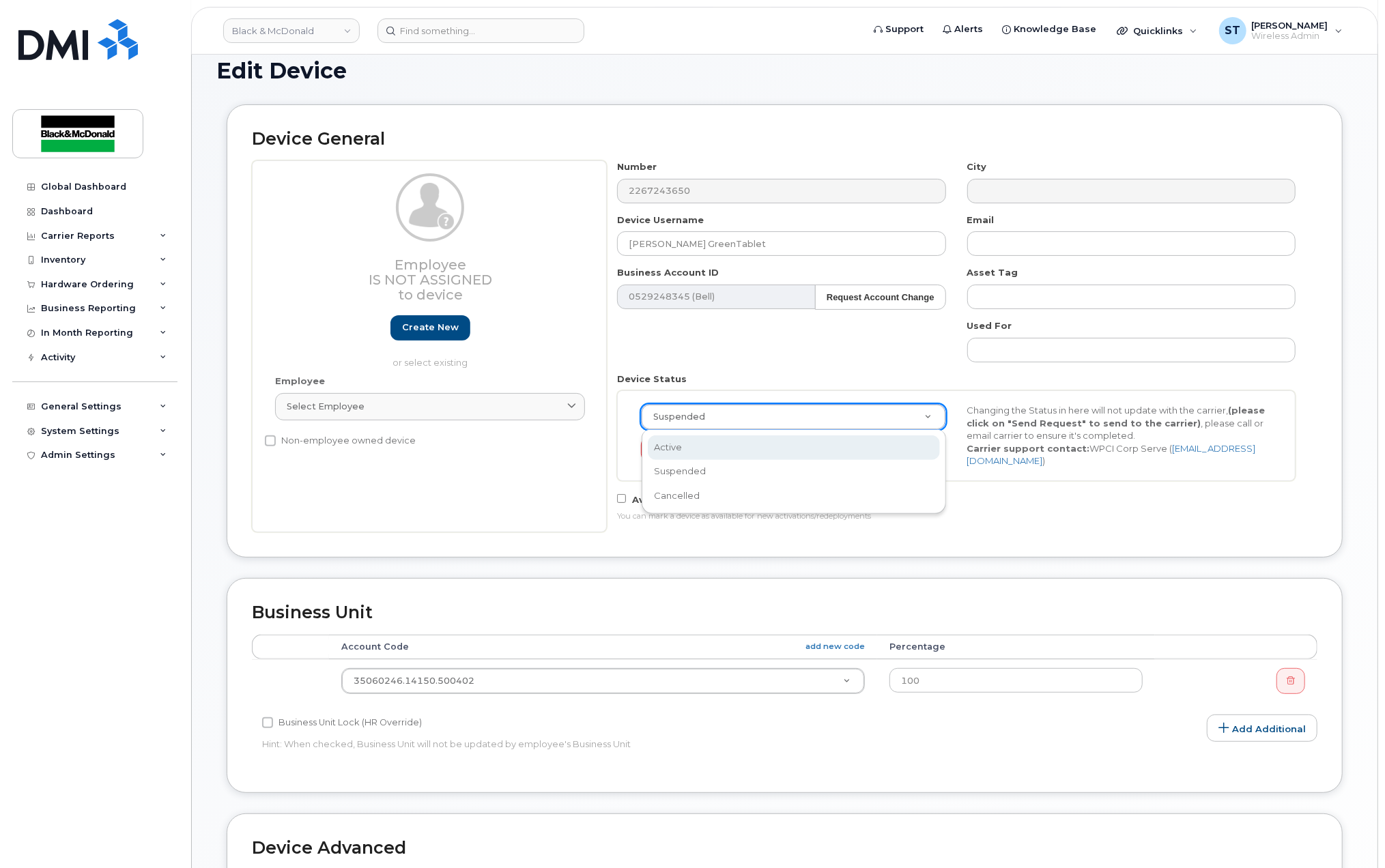
select select "active"
click at [697, 456] on button "Send Request" at bounding box center [687, 449] width 91 height 25
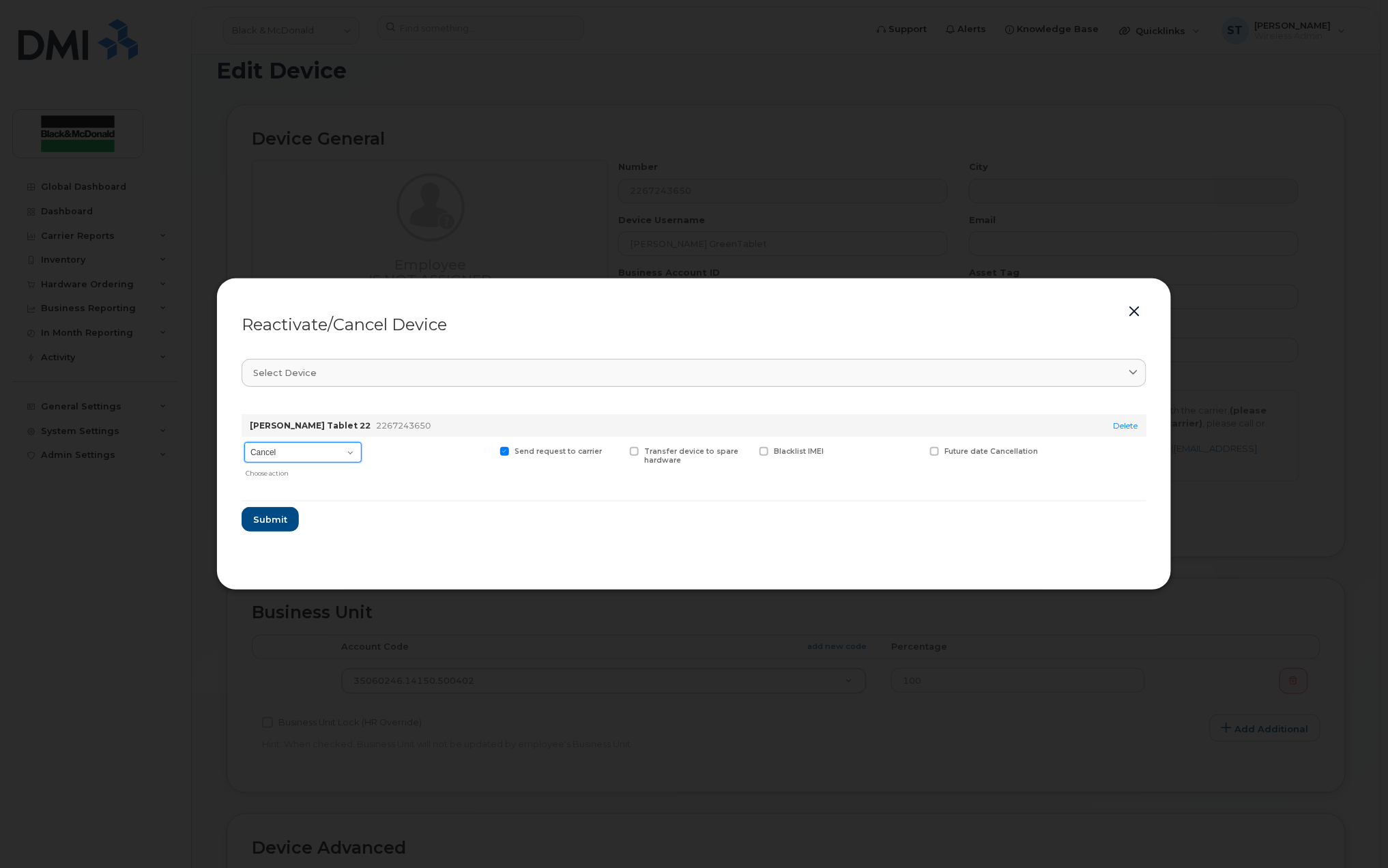
click at [314, 453] on select "Cancel Suspend - Extend Suspension Reactivate" at bounding box center [303, 452] width 117 height 20
select select "[object Object]"
click at [244, 443] on select "Cancel Suspend - Extend Suspension Reactivate" at bounding box center [303, 452] width 117 height 20
click at [276, 520] on span "Submit" at bounding box center [269, 520] width 34 height 13
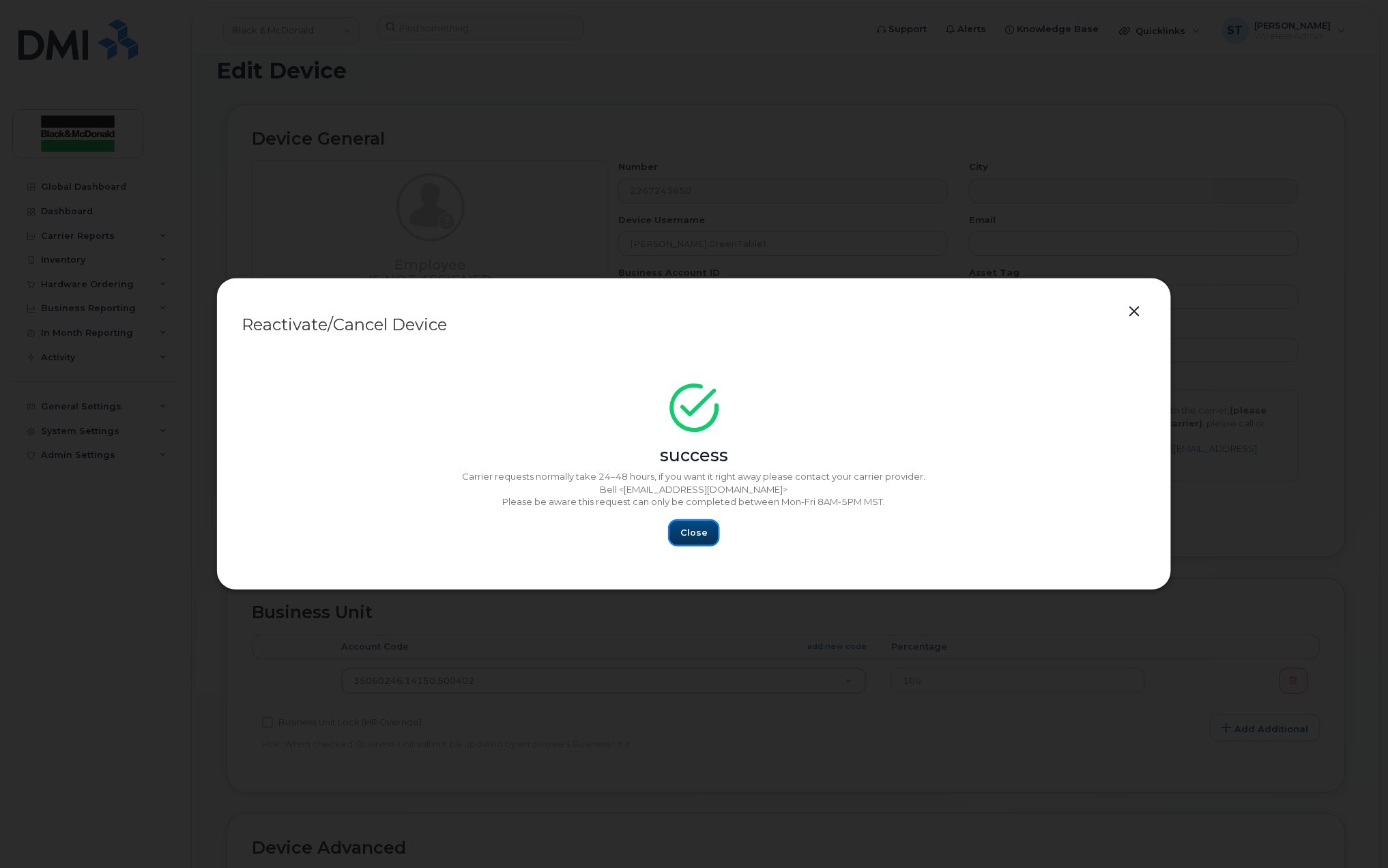
click at [689, 532] on span "Close" at bounding box center [694, 533] width 28 height 13
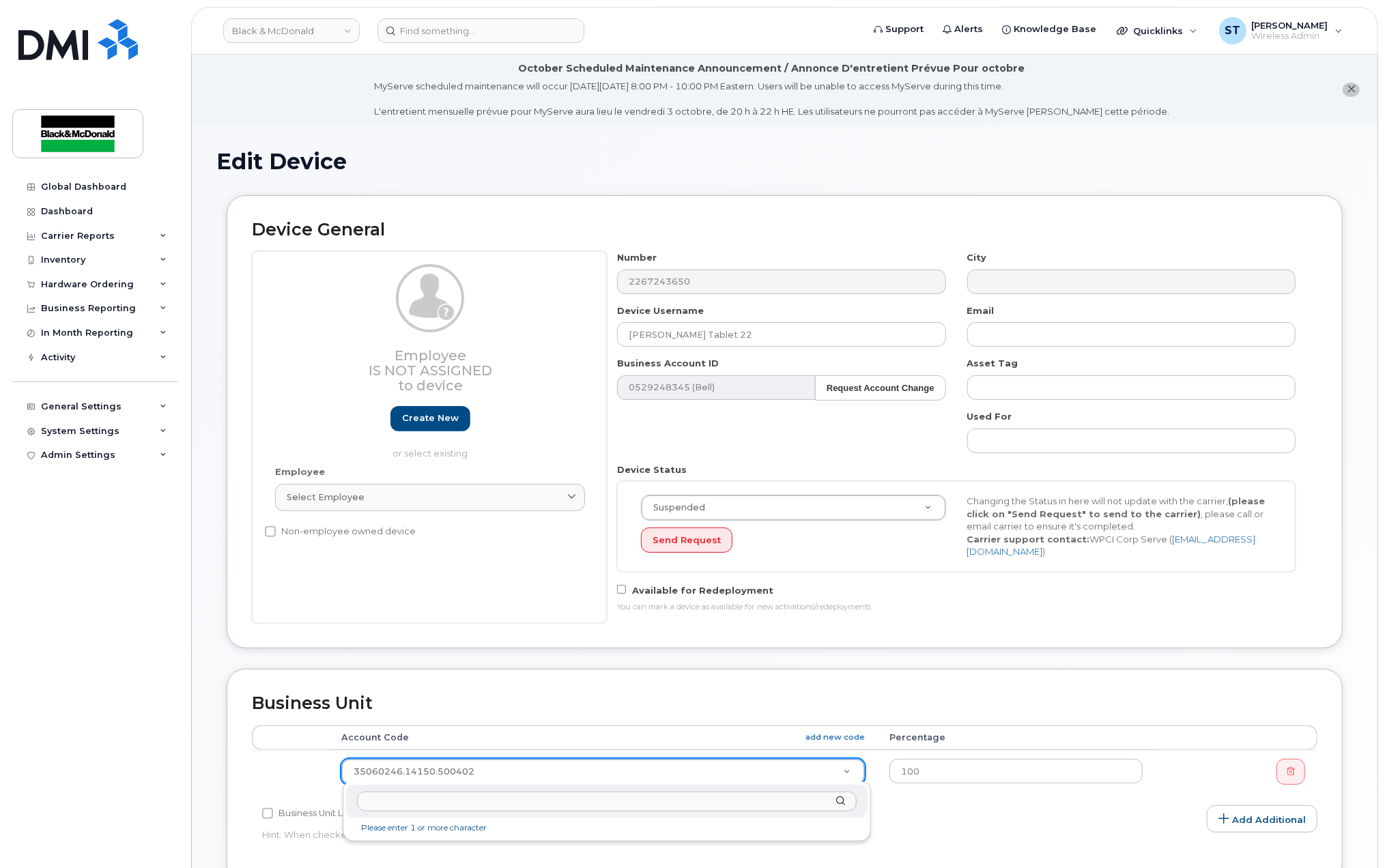
click at [525, 798] on input "text" at bounding box center [607, 801] width 500 height 20
paste input "35051175.14150.200000"
type input "35051175.14150.200000"
drag, startPoint x: 832, startPoint y: 735, endPoint x: 818, endPoint y: 735, distance: 14.0
click at [846, 731] on link "add new code" at bounding box center [835, 737] width 59 height 11
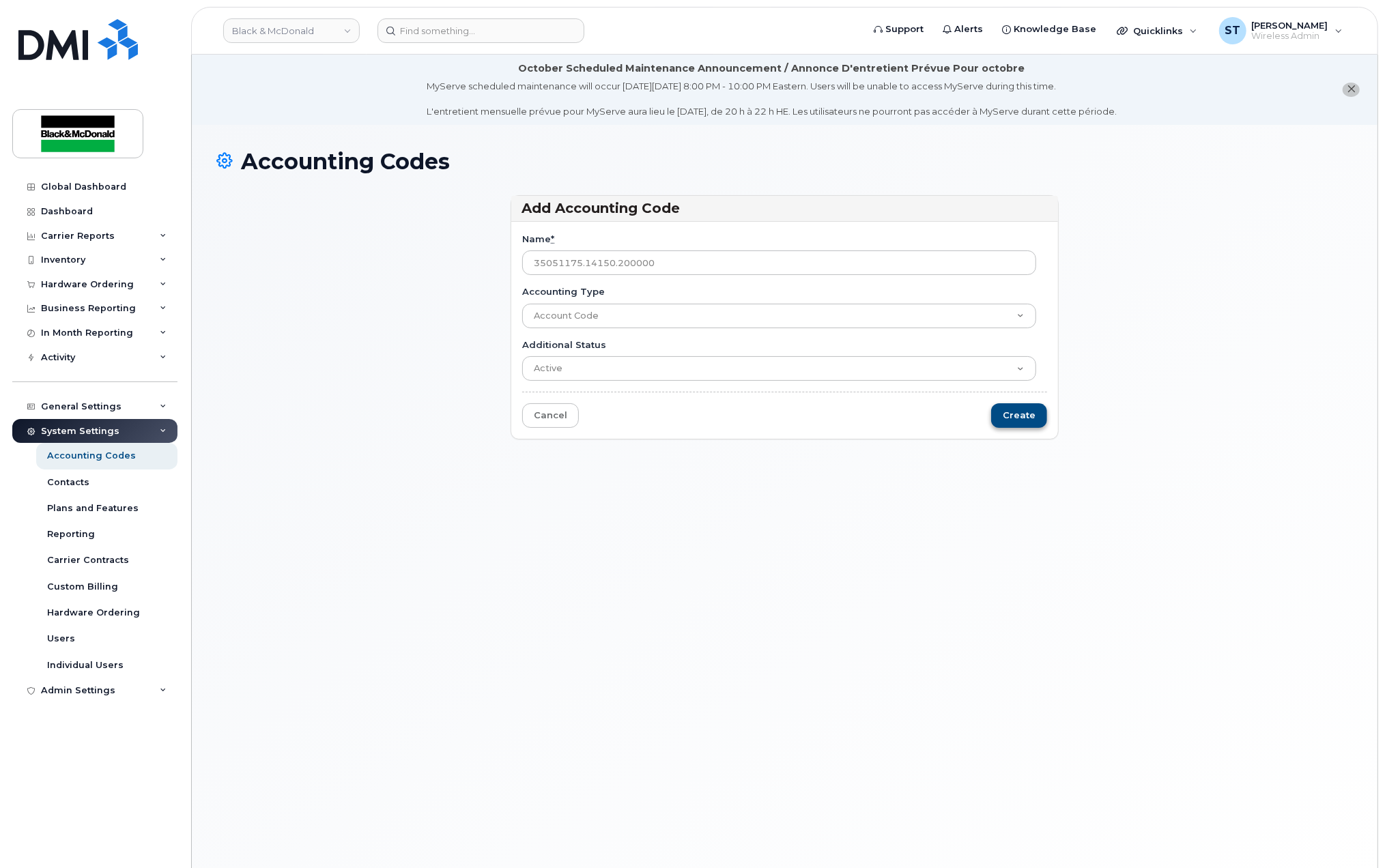
type input "35051175.14150.200000"
click at [994, 424] on input "Create" at bounding box center [1019, 416] width 56 height 25
type input "Saving..."
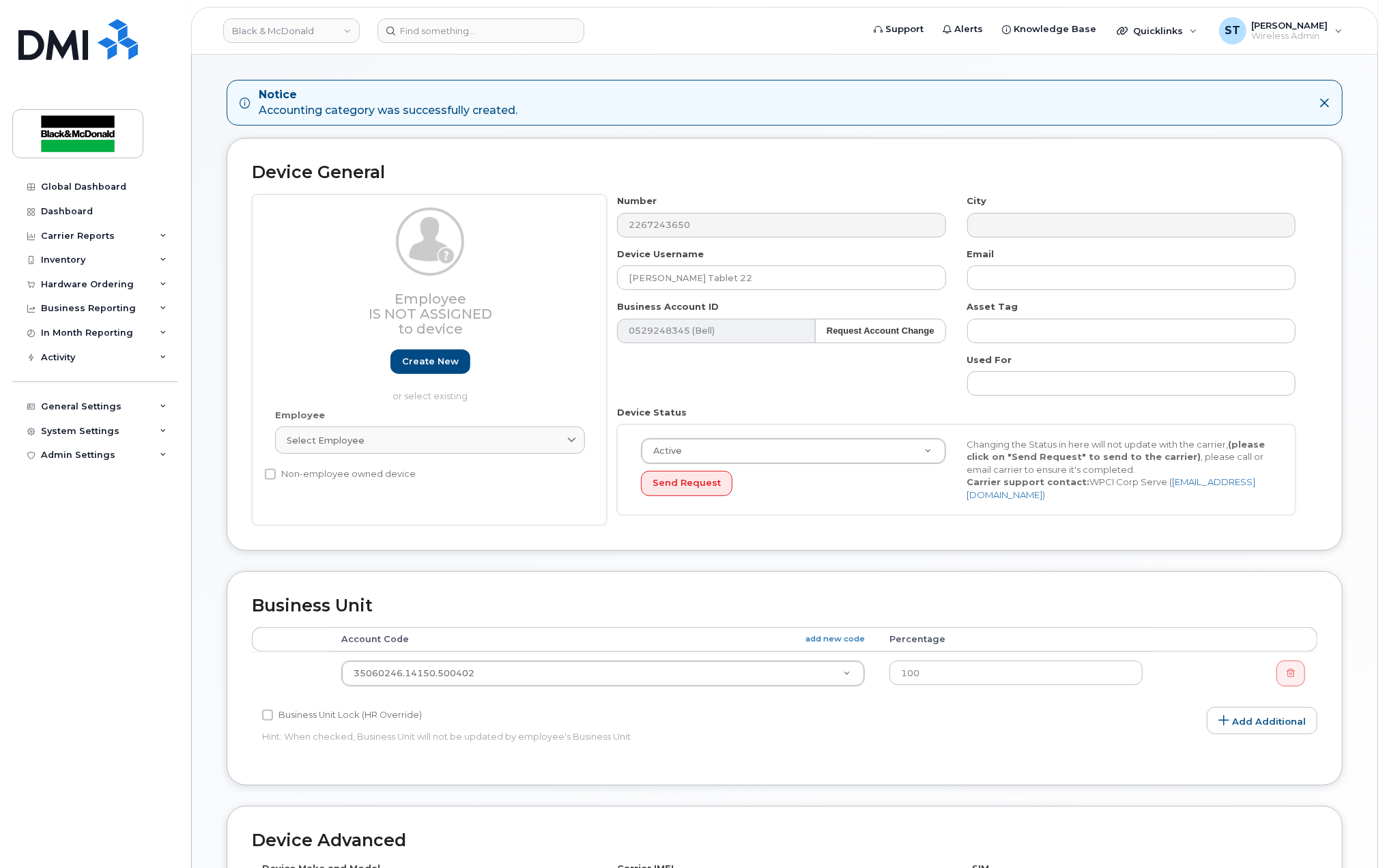
scroll to position [273, 0]
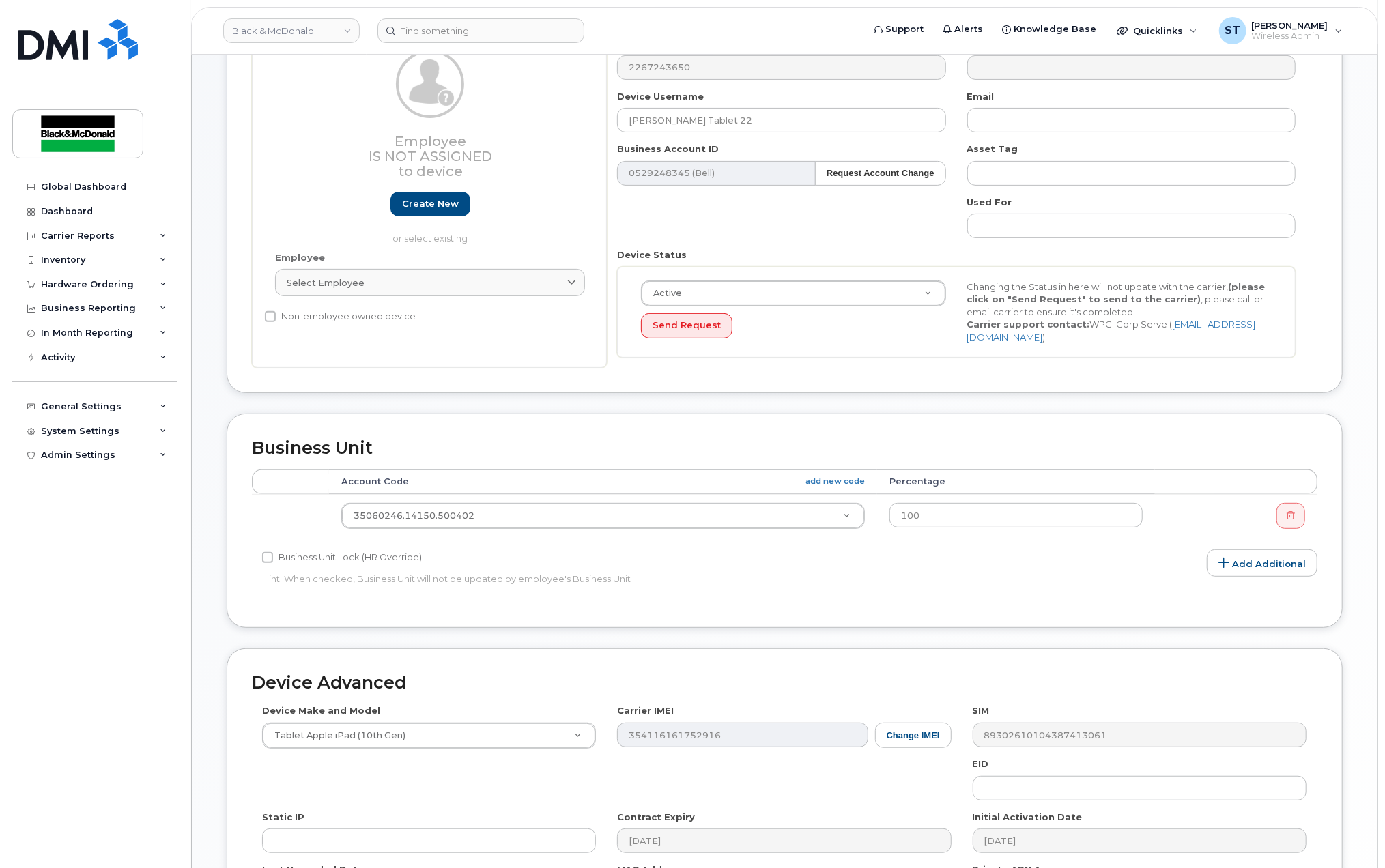
click at [505, 499] on td "35060246.14150.500402 35735704" at bounding box center [603, 515] width 548 height 43
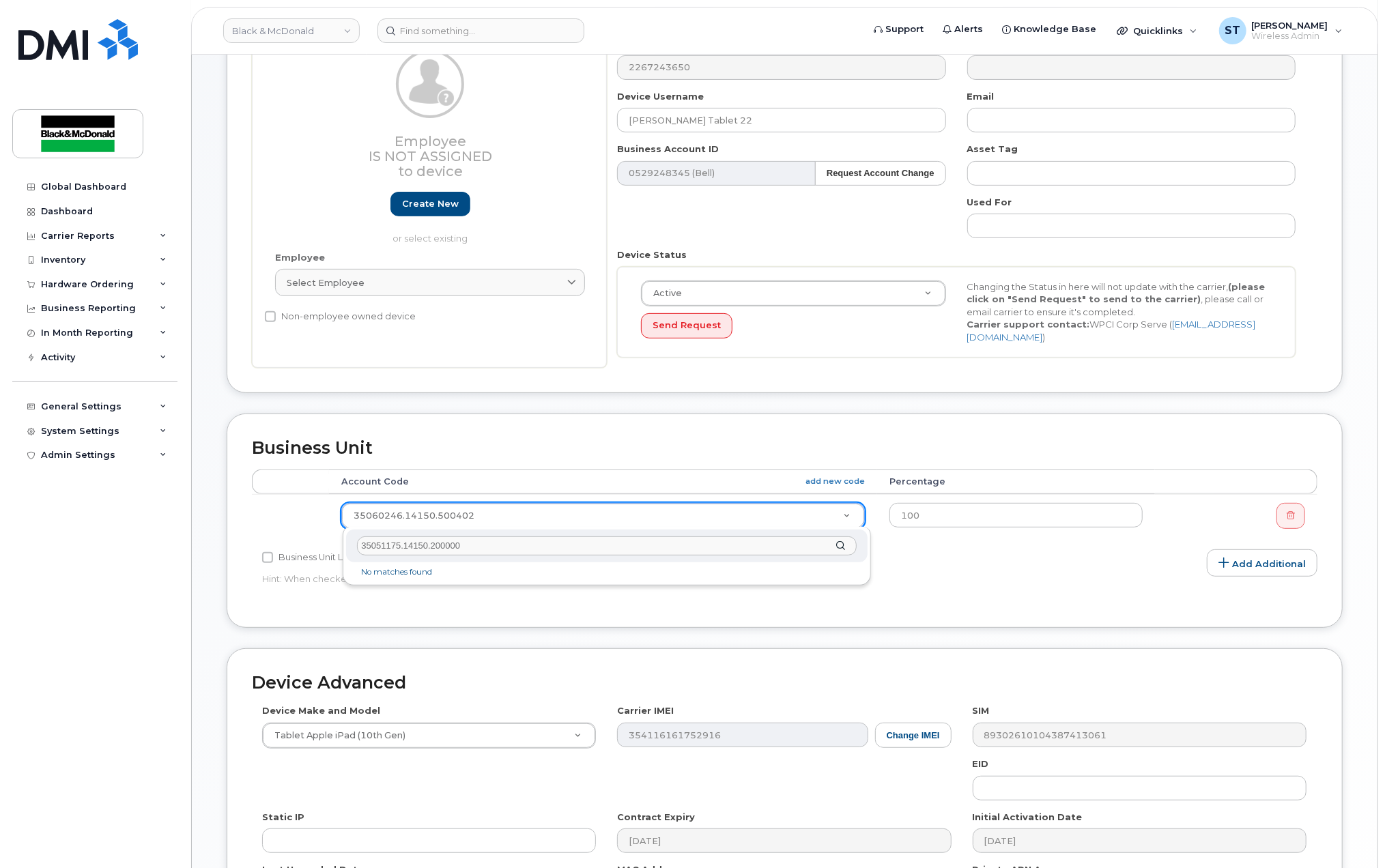
click at [490, 571] on li "No matches found" at bounding box center [607, 573] width 516 height 15
type input "35051175.14150.200000"
drag, startPoint x: 481, startPoint y: 548, endPoint x: 217, endPoint y: 539, distance: 264.2
click at [208, 539] on body "Black & McDonald Support Alerts Knowledge Base Quicklinks Suspend / Cancel Devi…" at bounding box center [692, 390] width 1385 height 1328
type input "35051175.14150.200000"
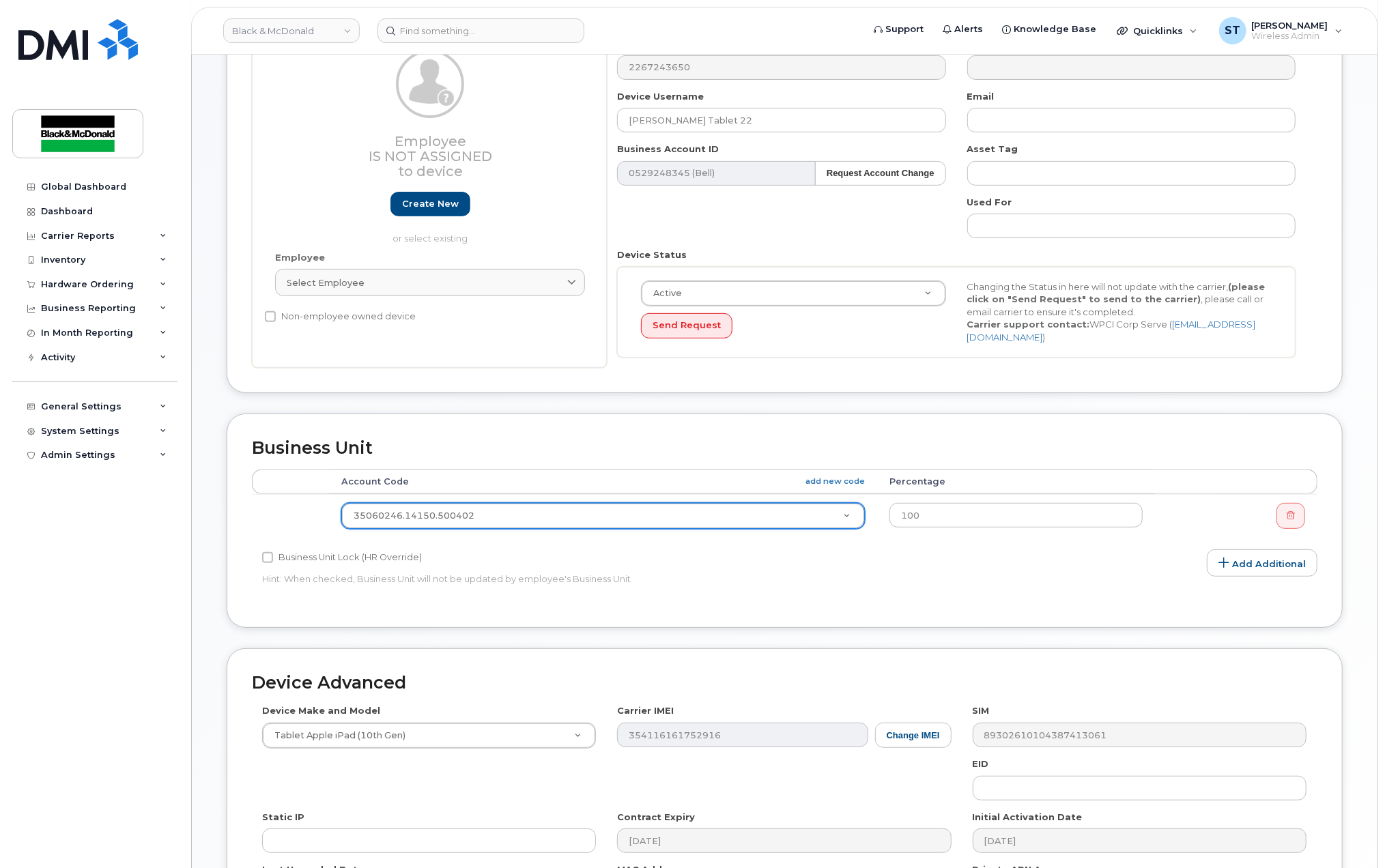
click at [846, 485] on th "Account Code add new code" at bounding box center [603, 482] width 548 height 24
click at [850, 482] on link "add new code" at bounding box center [835, 482] width 59 height 11
click at [370, 549] on input "35051175.14150.200000" at bounding box center [607, 546] width 500 height 20
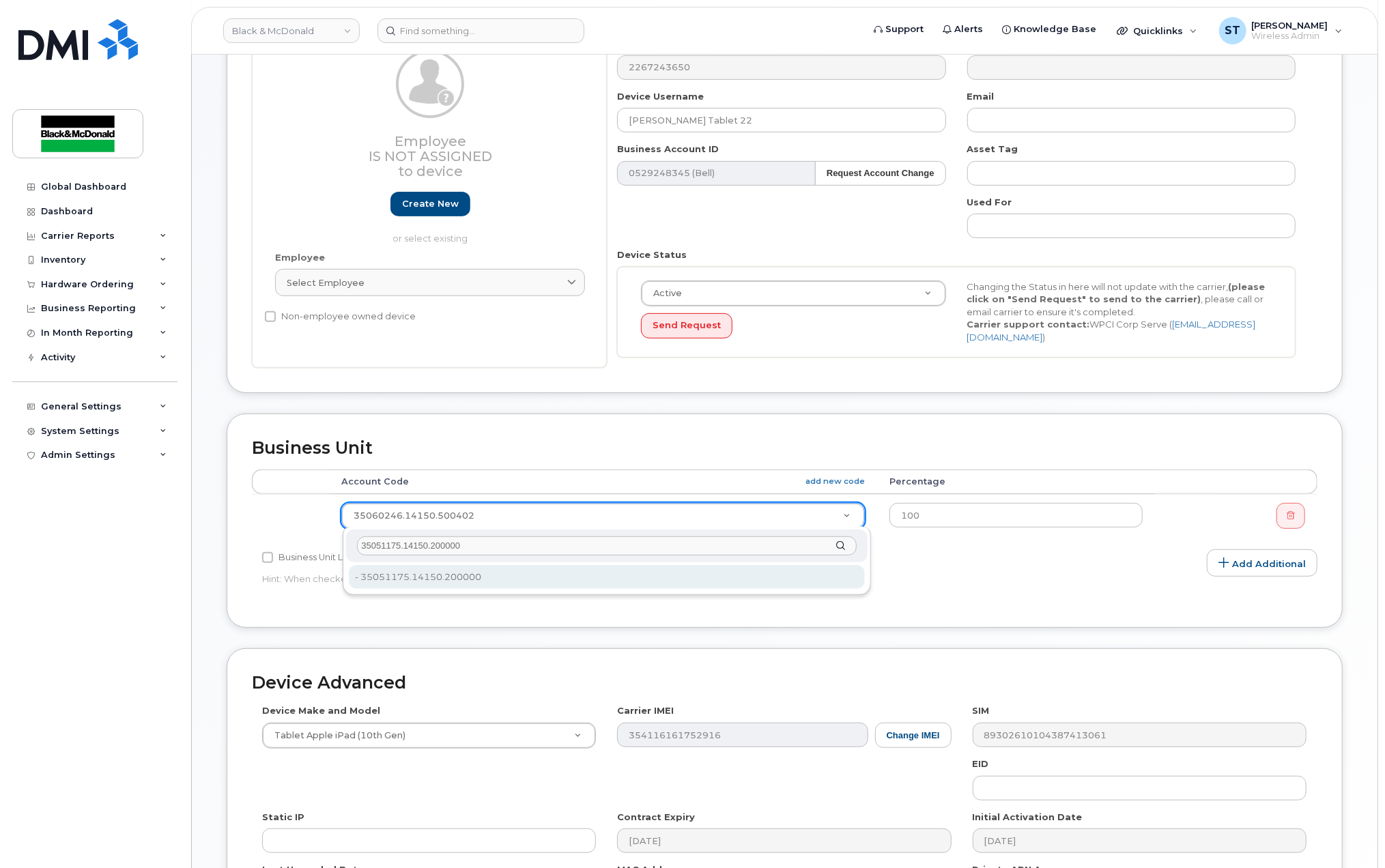
type input "35051175.14150.200000"
type input "36151267"
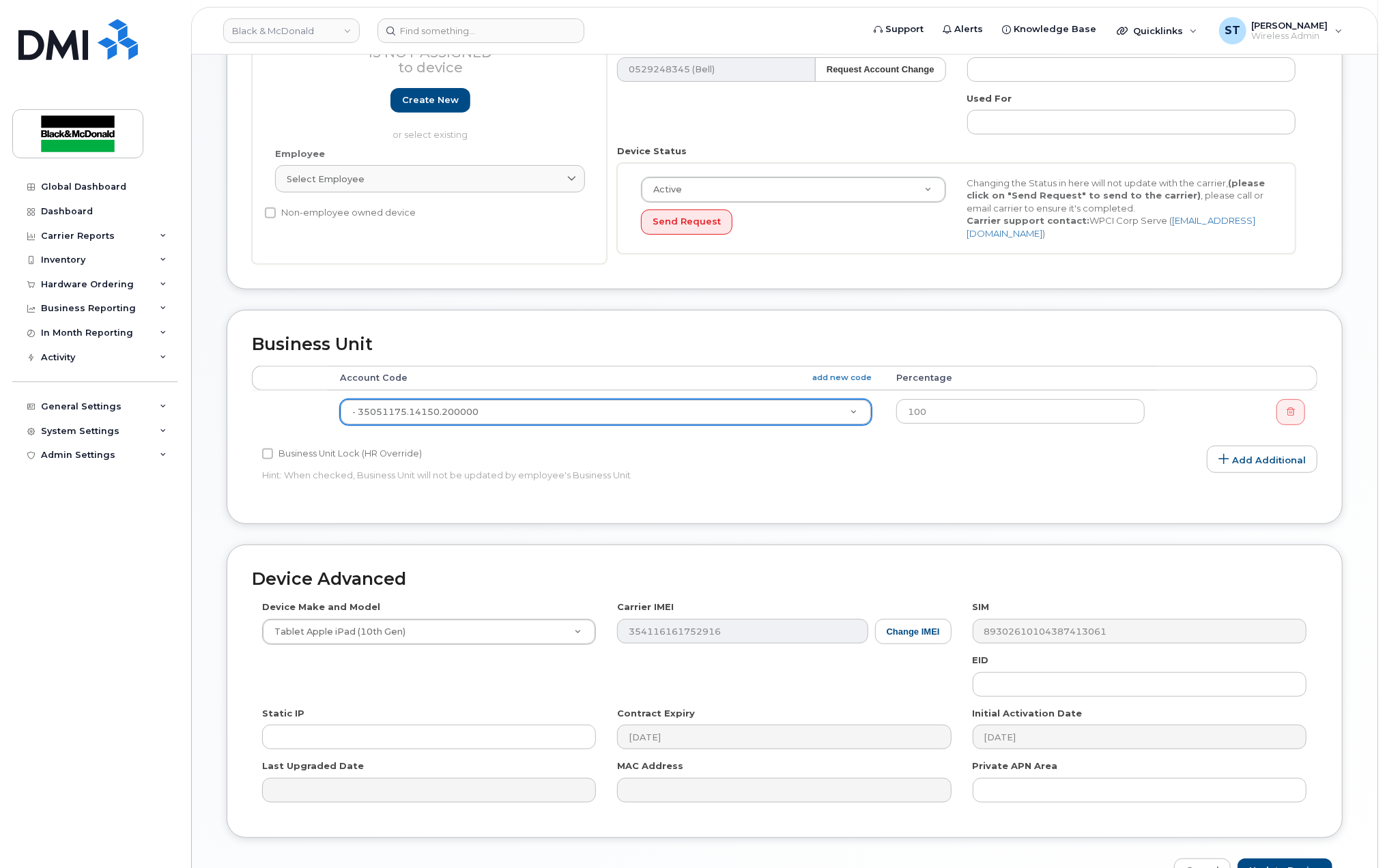
scroll to position [460, 0]
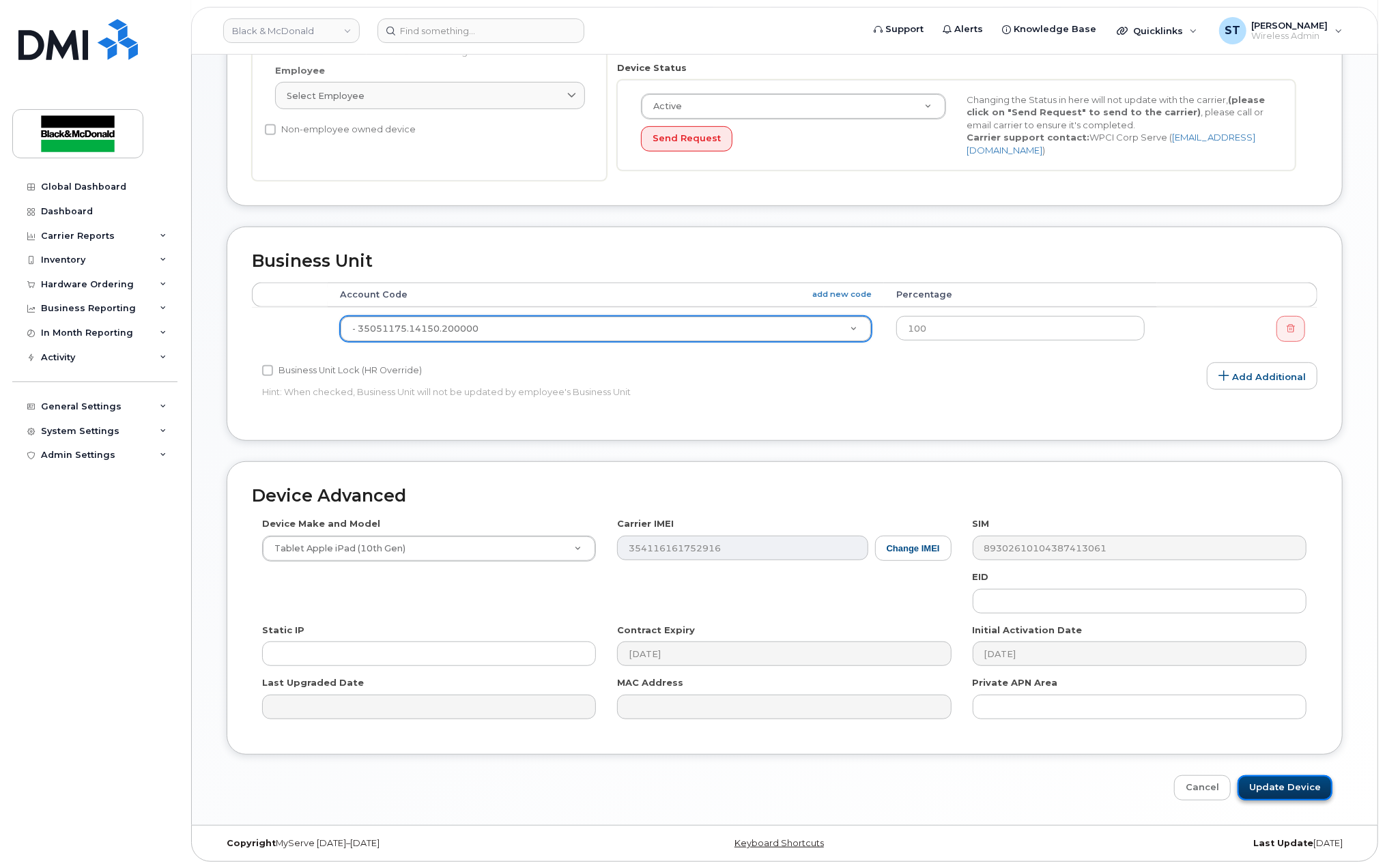
click at [1304, 776] on input "Update Device" at bounding box center [1285, 787] width 95 height 25
type input "Saving..."
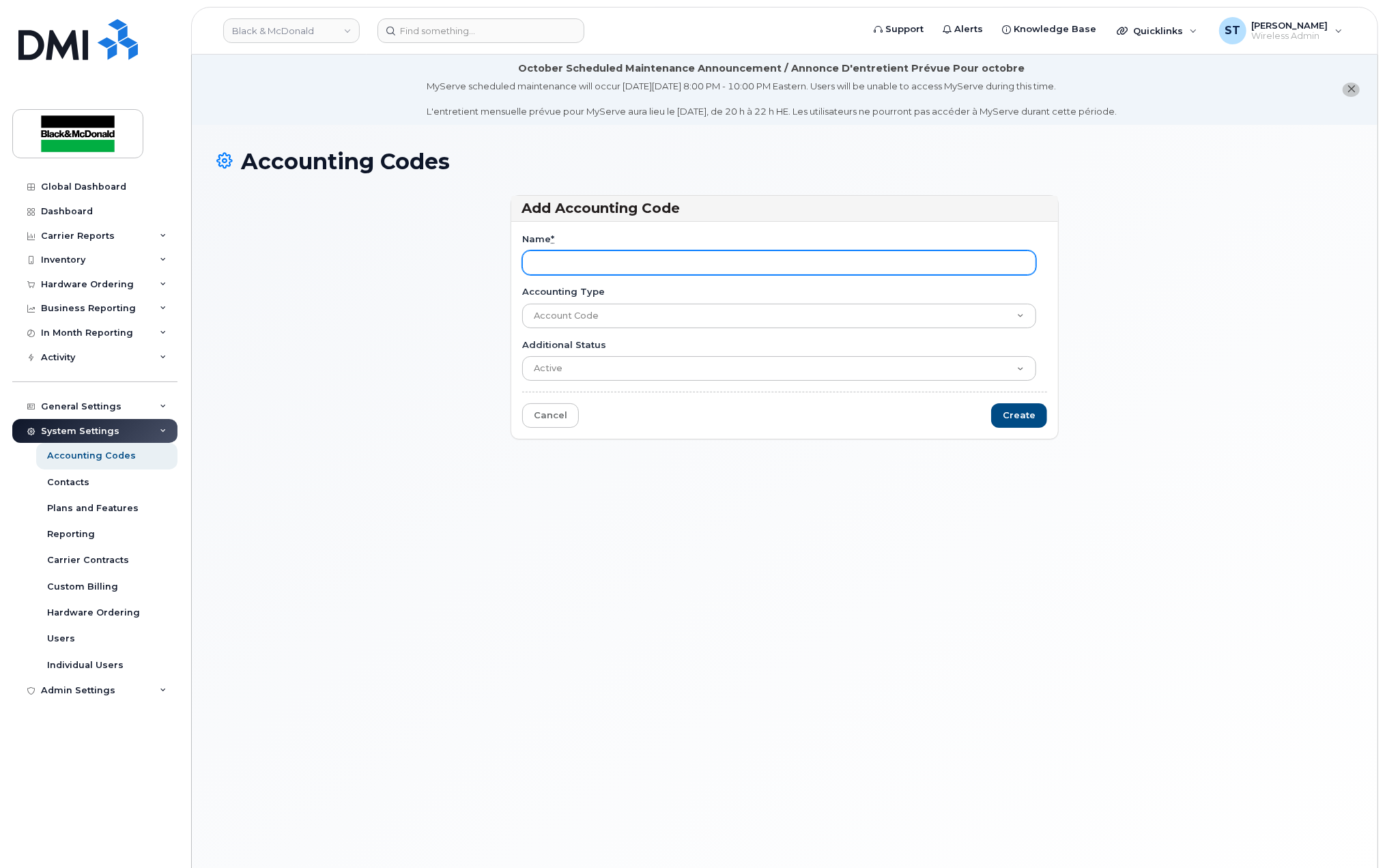
click at [544, 268] on input "Name *" at bounding box center [780, 263] width 514 height 24
click at [536, 271] on input "35051175.14150.200000" at bounding box center [780, 263] width 514 height 24
type input "35051175.14150.200000"
click at [1051, 416] on div "Name * 35051175.14150.200000 Accounting Type Account Code Additional Status Act…" at bounding box center [784, 331] width 547 height 218
click at [1025, 415] on input "Create" at bounding box center [1019, 416] width 56 height 25
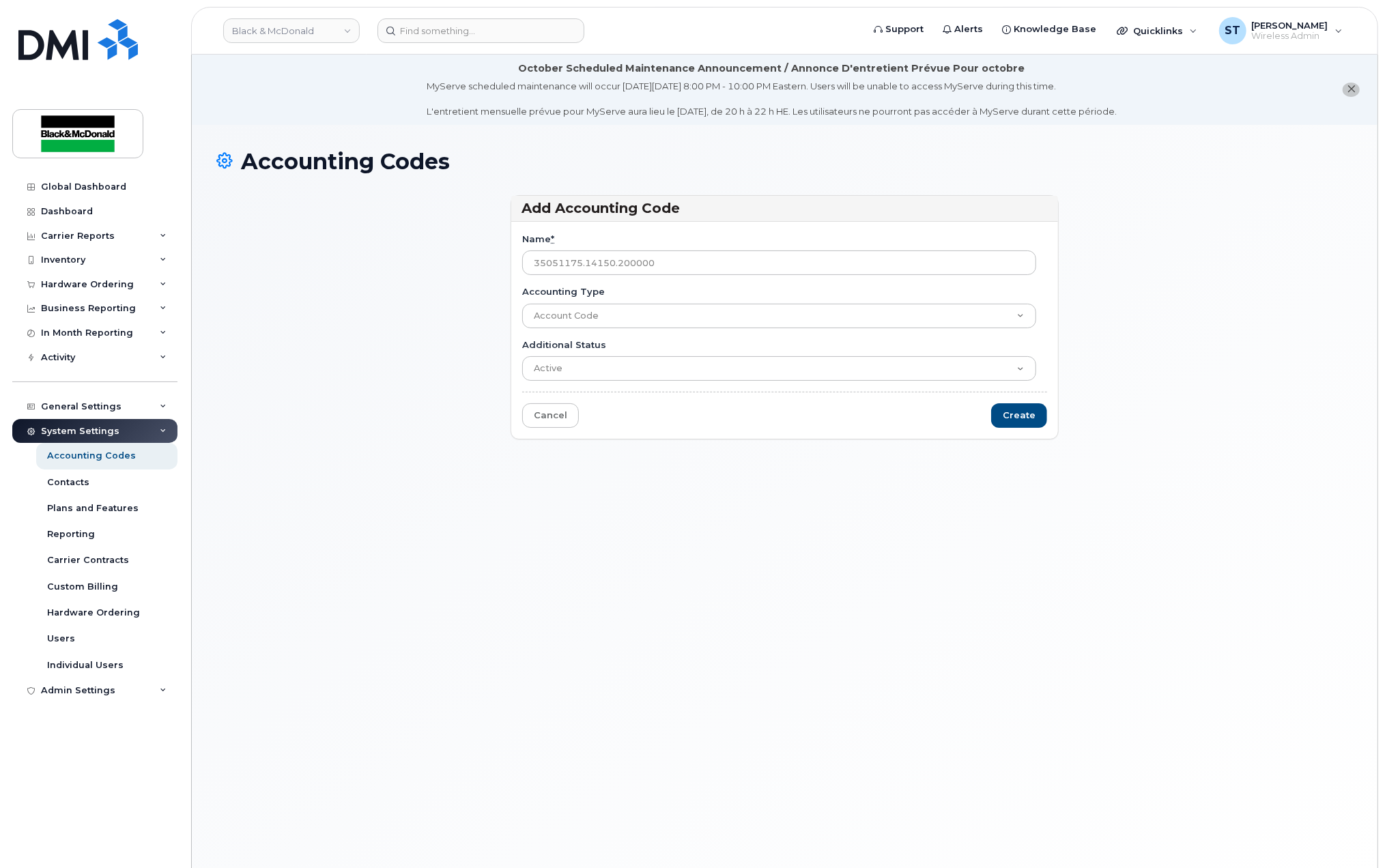
type input "Saving..."
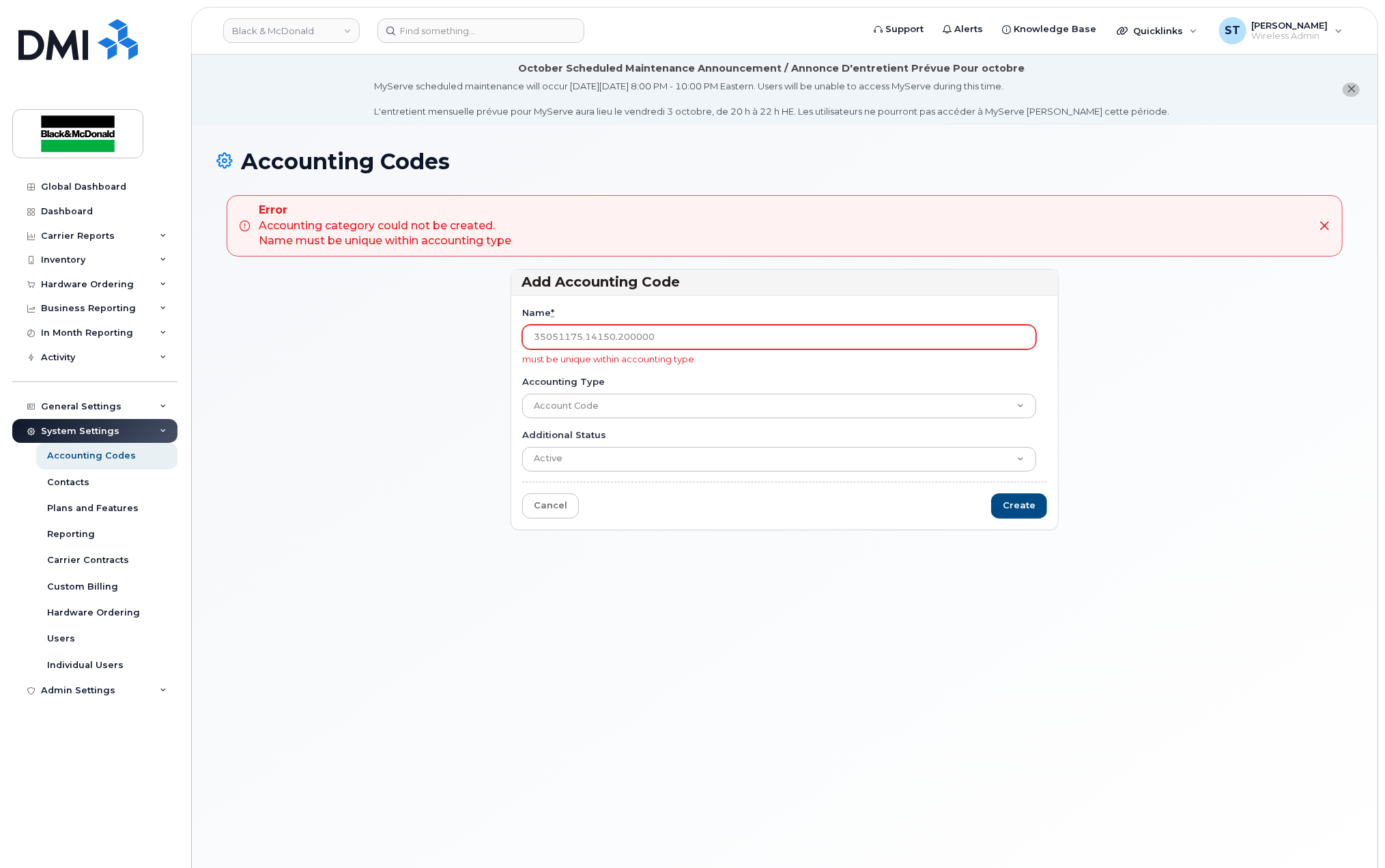
click at [714, 344] on input "35051175.14150.200000" at bounding box center [780, 337] width 514 height 24
type input "35051175.14150.200000"
click at [546, 509] on link "Cancel" at bounding box center [551, 505] width 57 height 25
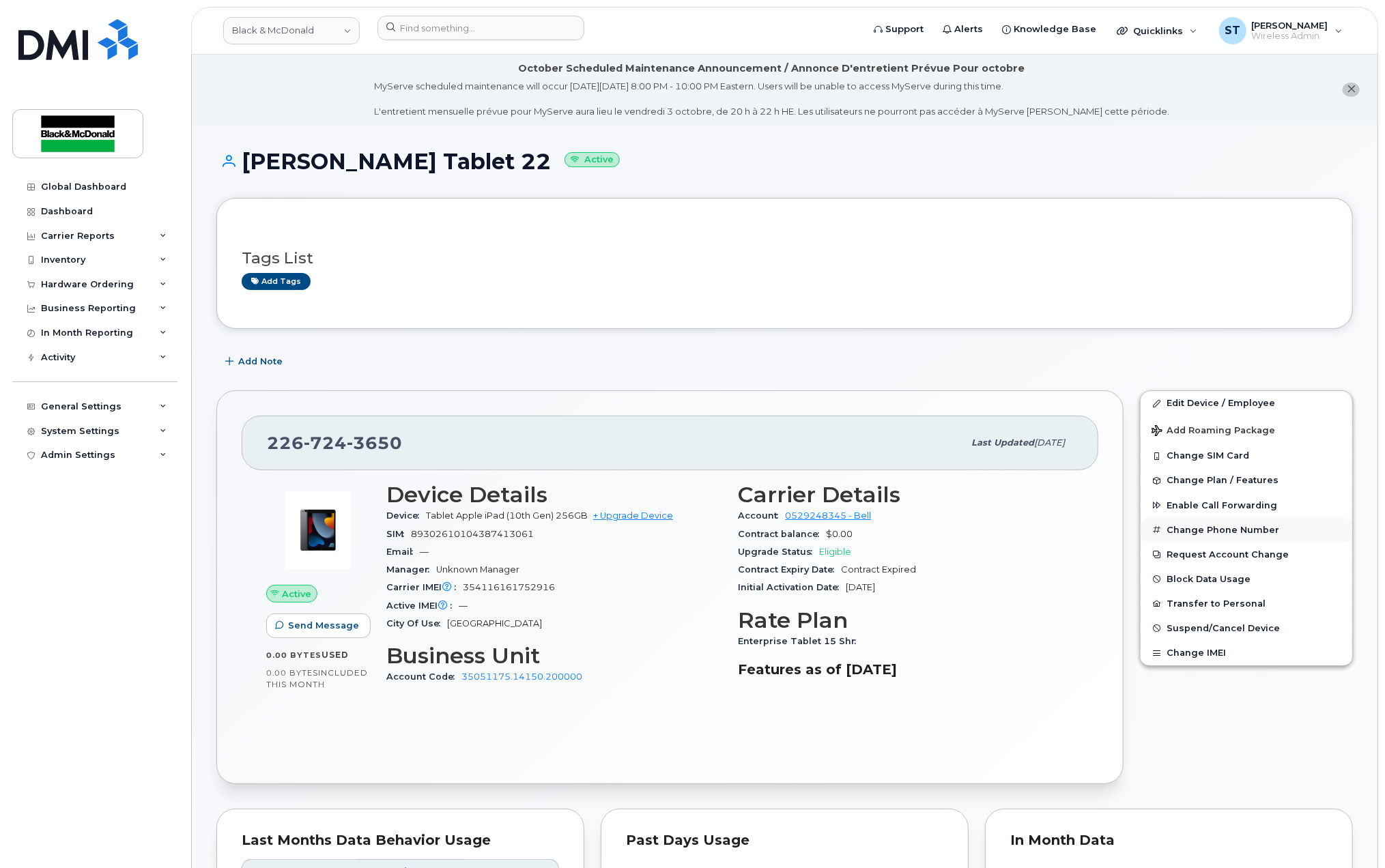
click at [1204, 538] on button "Change Phone Number" at bounding box center [1247, 530] width 212 height 24
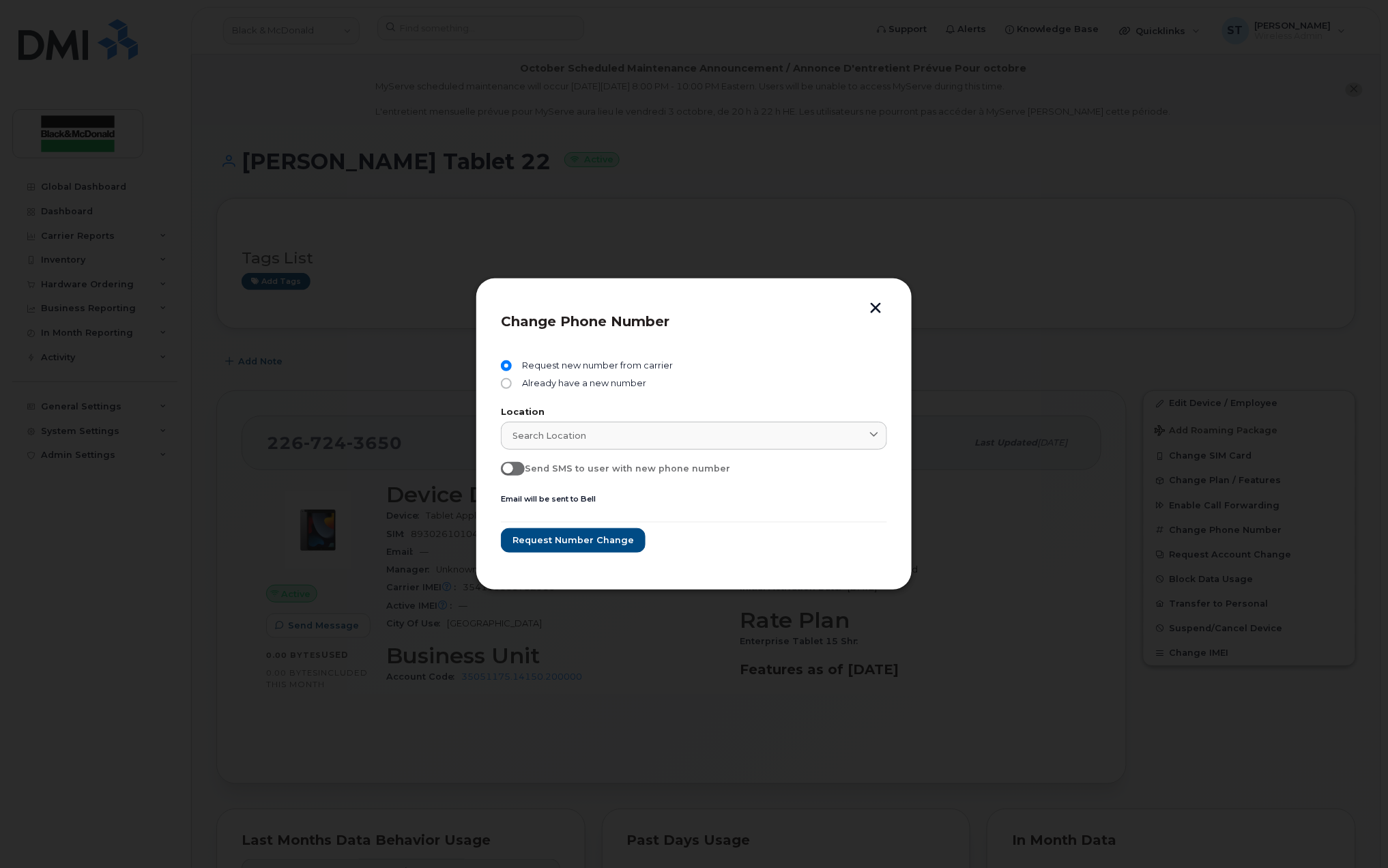
click at [877, 300] on div "Change Phone Number Request new number from carrier Already have a new number L…" at bounding box center [694, 433] width 437 height 312
click at [880, 308] on button "button" at bounding box center [875, 310] width 20 height 15
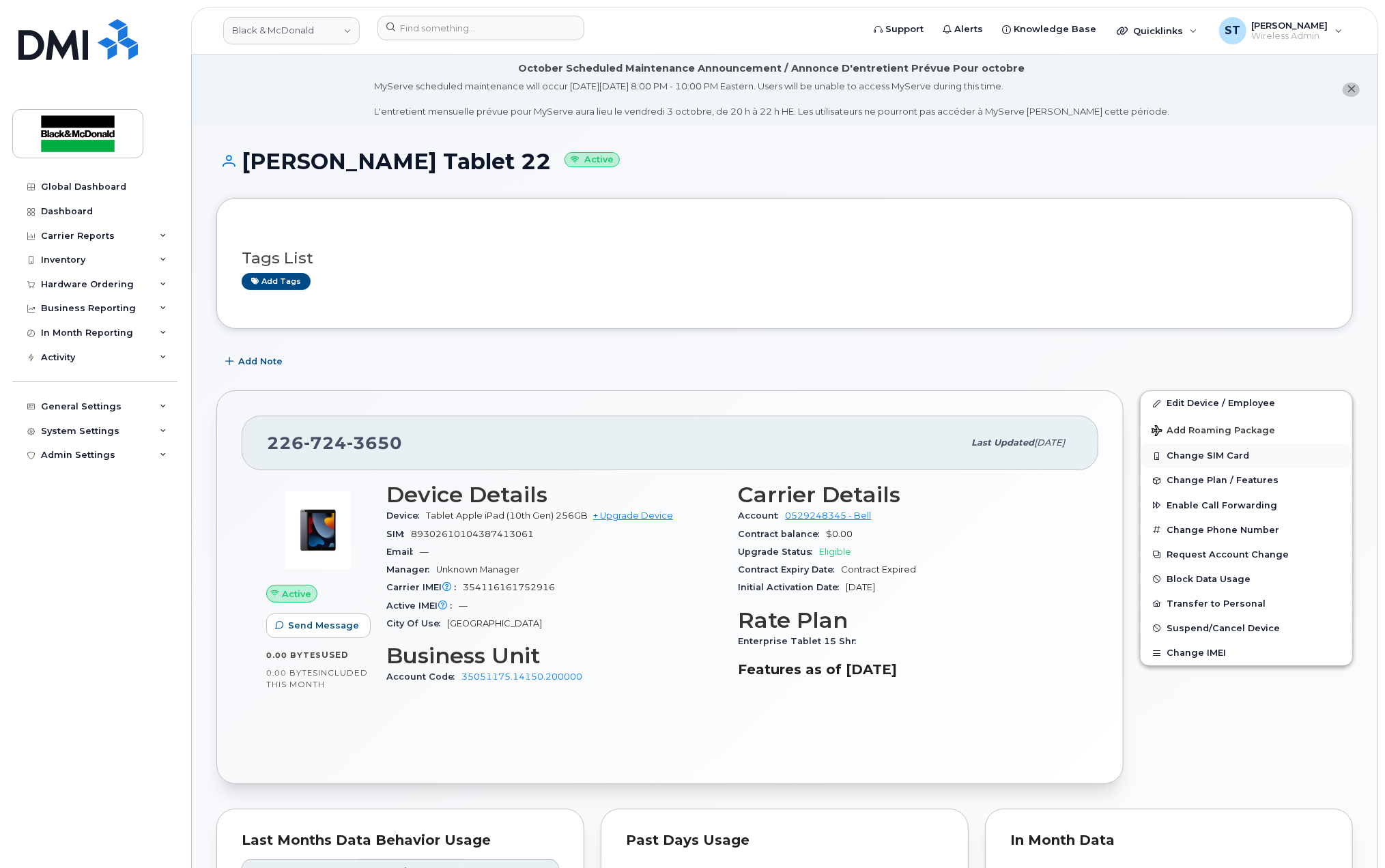
click at [1196, 465] on button "Change SIM Card" at bounding box center [1247, 456] width 212 height 24
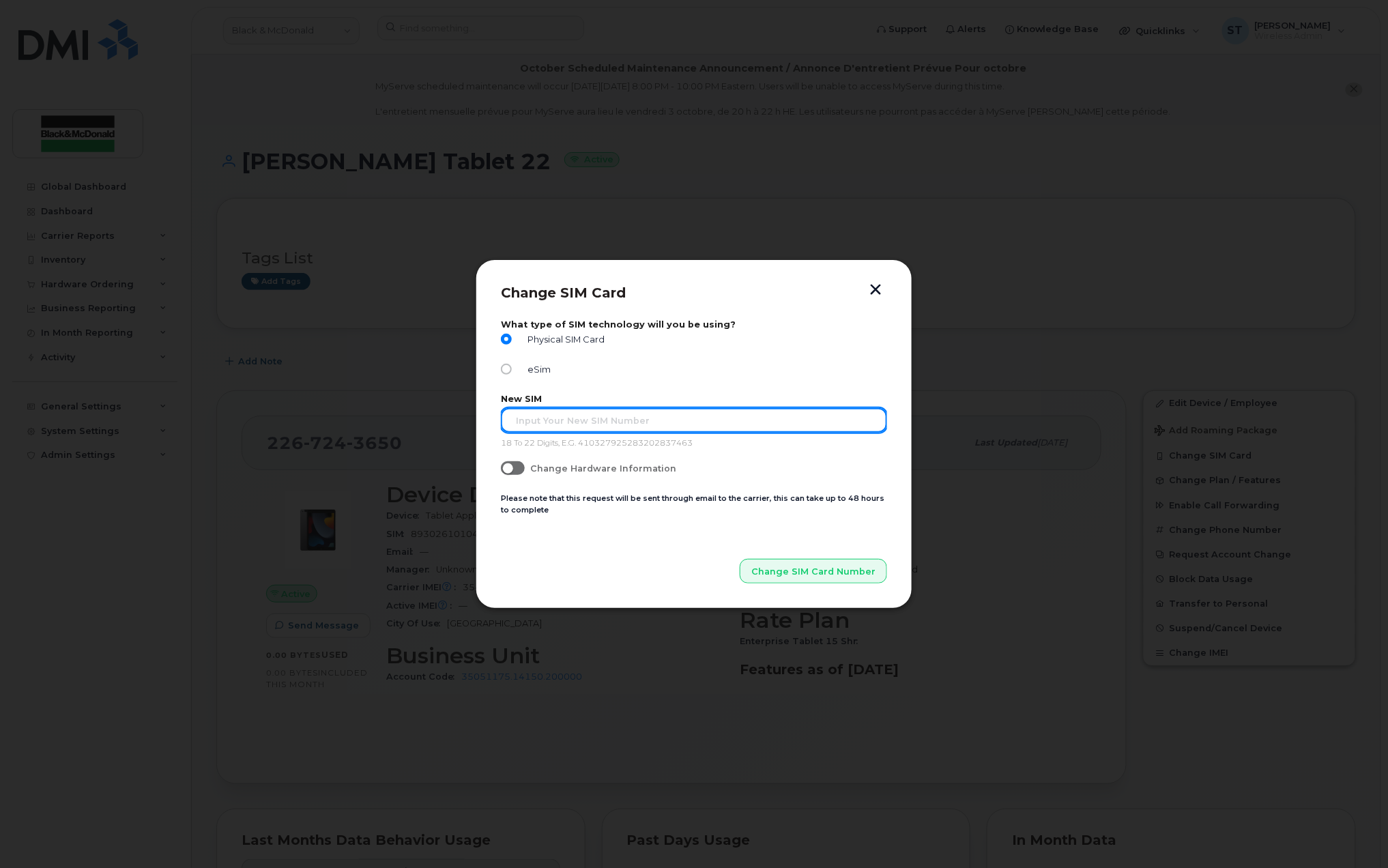
click at [714, 421] on input "text" at bounding box center [694, 421] width 386 height 24
type input "89302610207418140130"
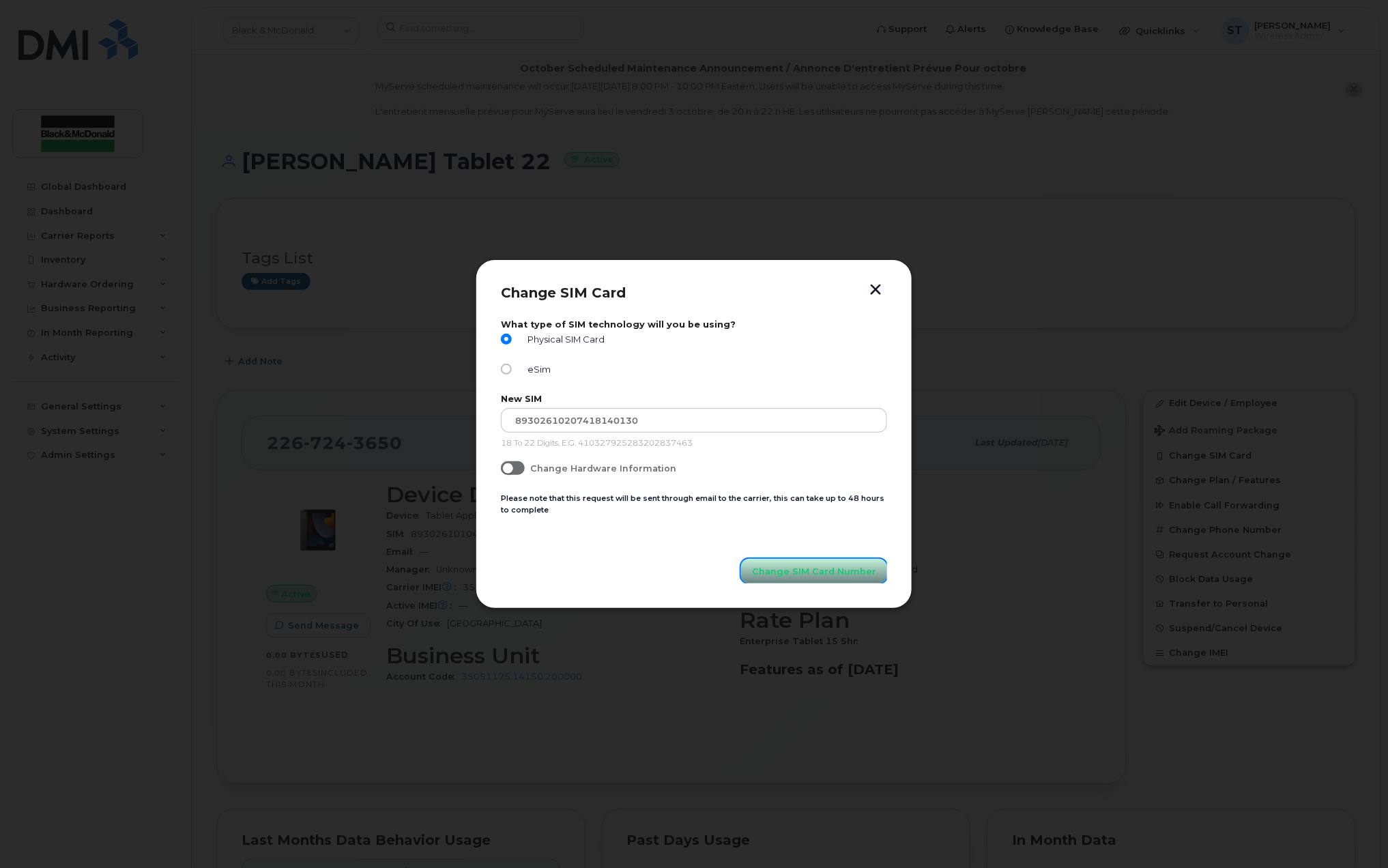
click at [806, 565] on span "Change SIM Card Number" at bounding box center [814, 572] width 124 height 13
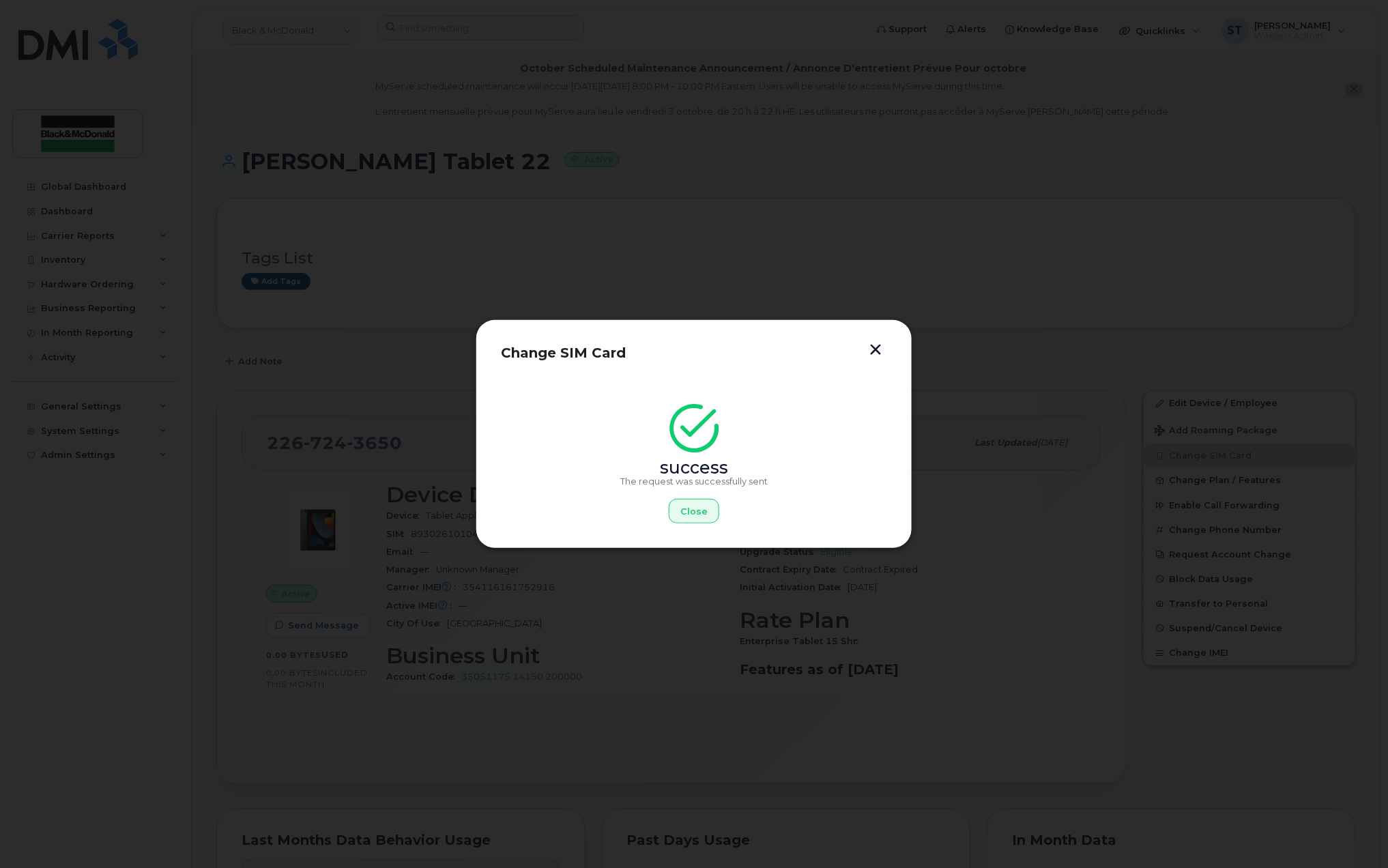
click at [880, 345] on button "button" at bounding box center [875, 351] width 20 height 15
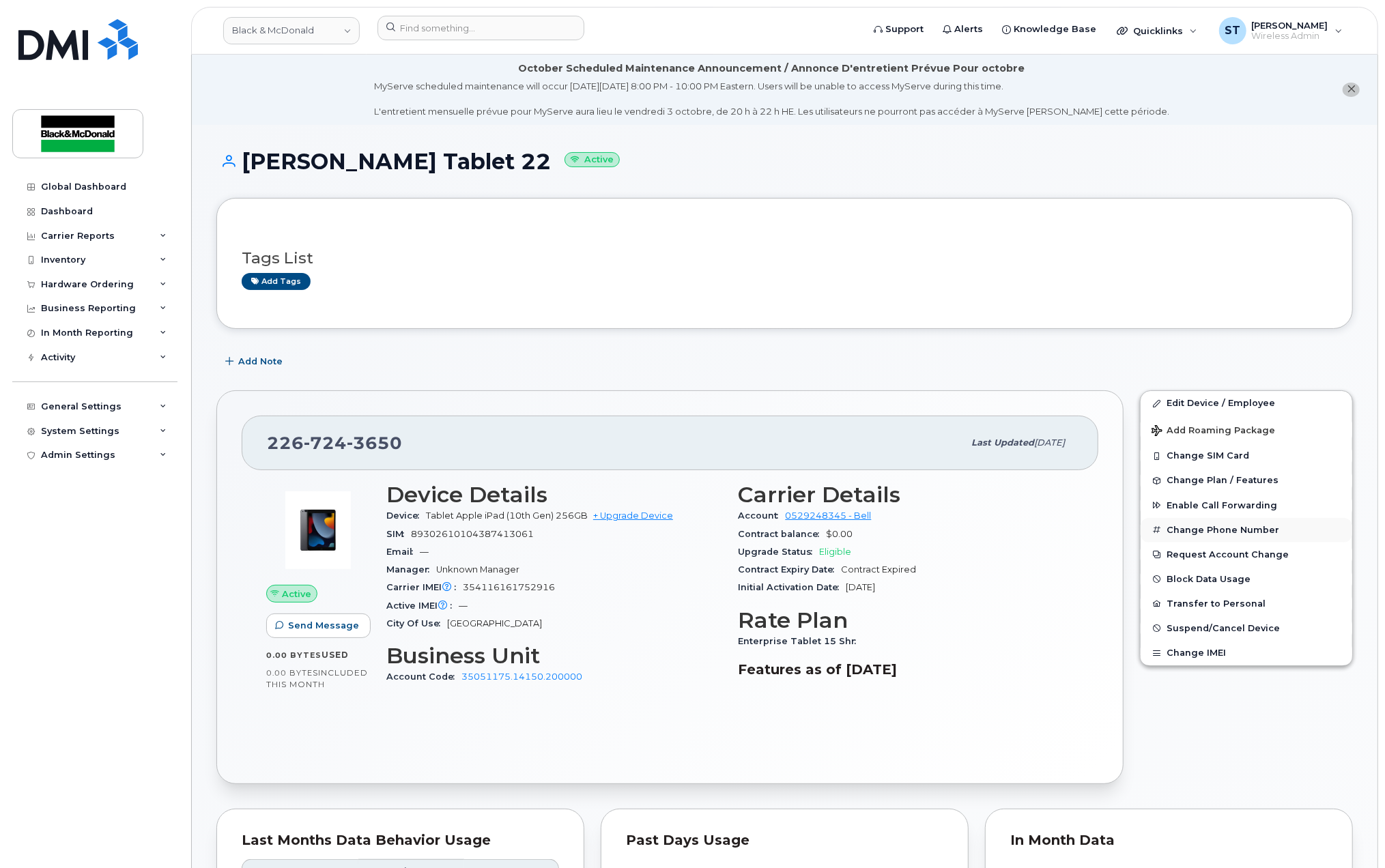
click at [1239, 530] on button "Change Phone Number" at bounding box center [1247, 530] width 212 height 24
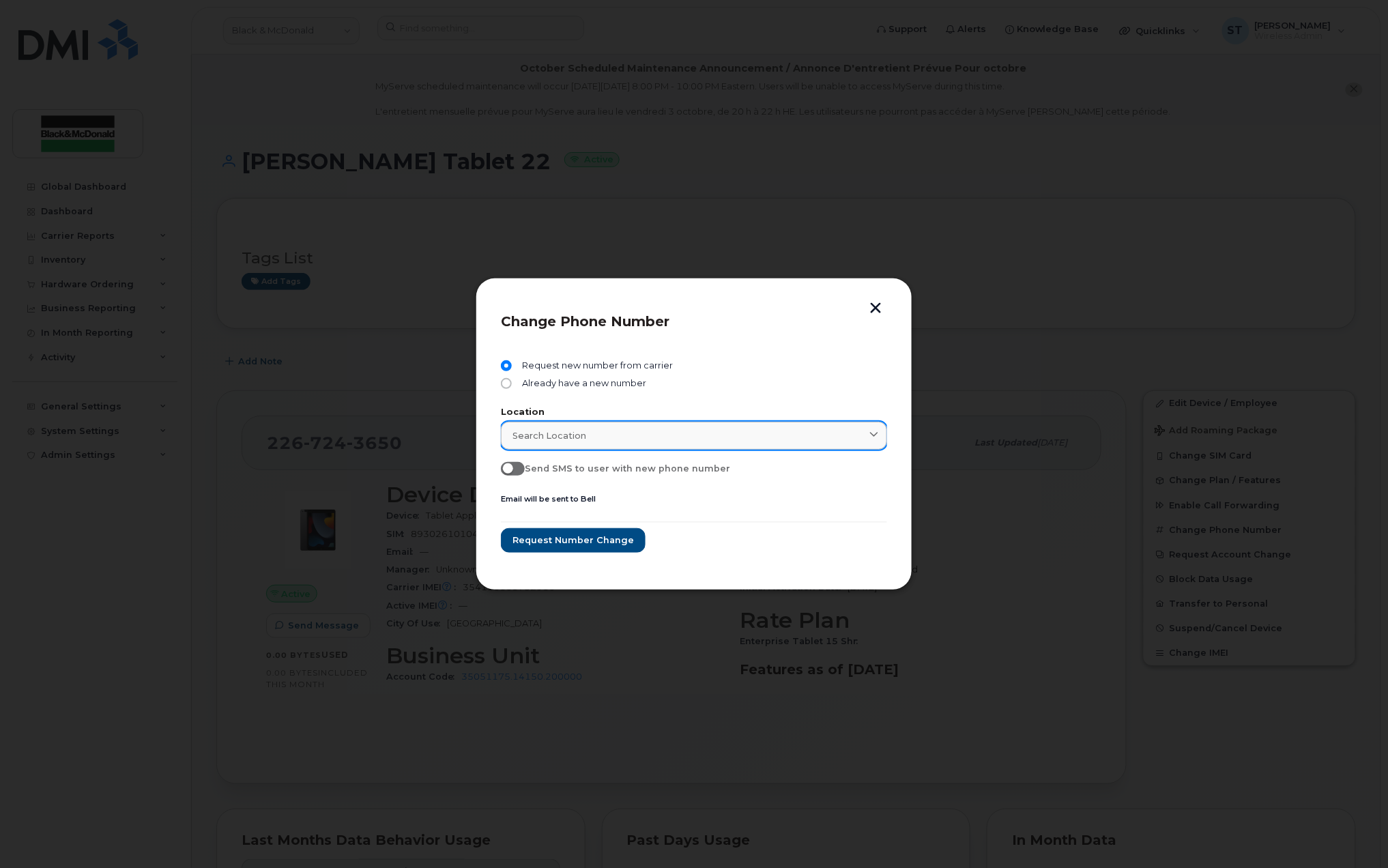
click at [650, 435] on div "Search location" at bounding box center [694, 436] width 363 height 13
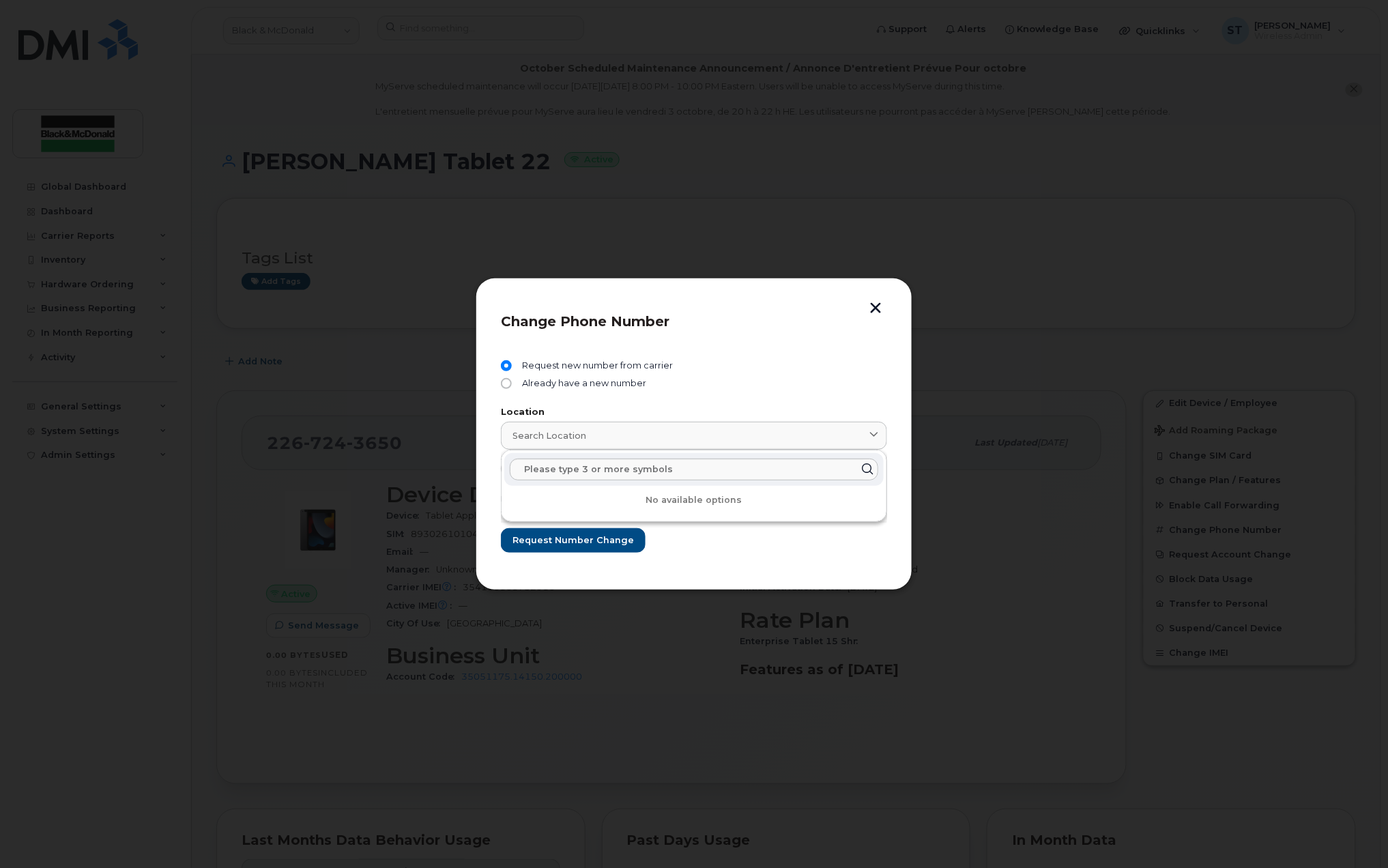
click at [879, 312] on button "button" at bounding box center [875, 310] width 20 height 15
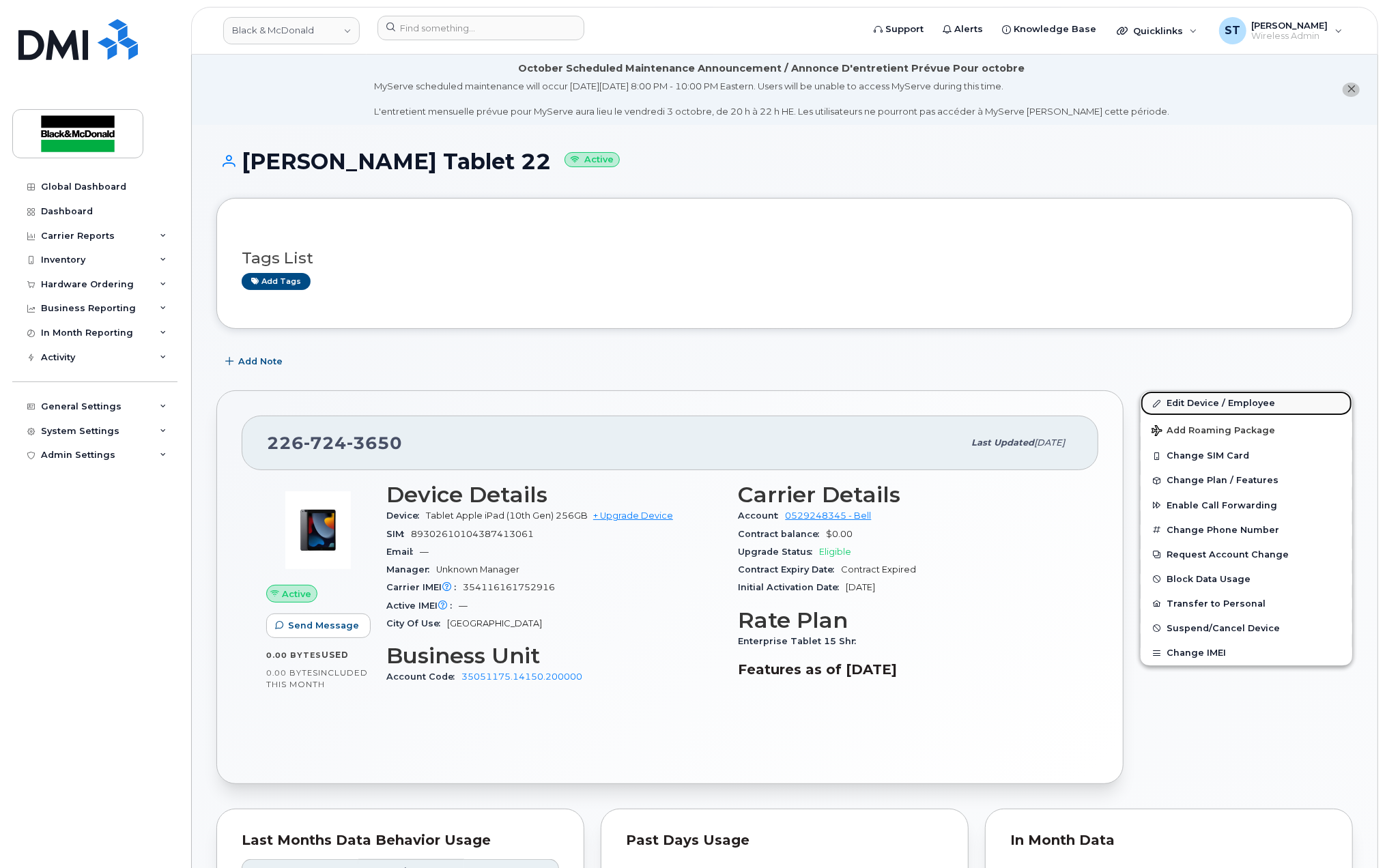
click at [1210, 403] on link "Edit Device / Employee" at bounding box center [1247, 403] width 212 height 24
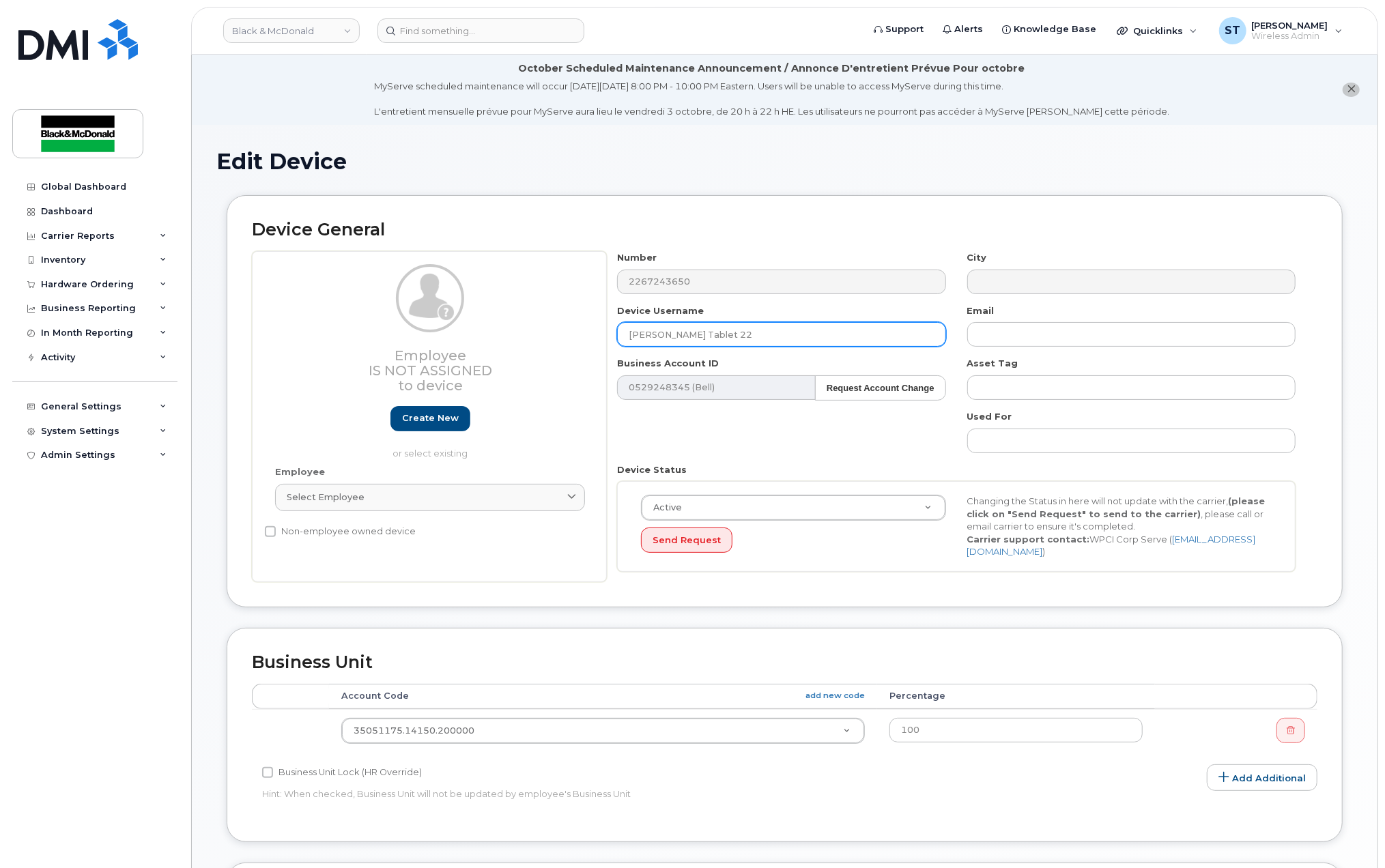
drag, startPoint x: 773, startPoint y: 330, endPoint x: 560, endPoint y: 329, distance: 213.0
click at [561, 329] on div "Employee Is not assigned to device Create new or select existing Employee Selec…" at bounding box center [784, 417] width 1065 height 331
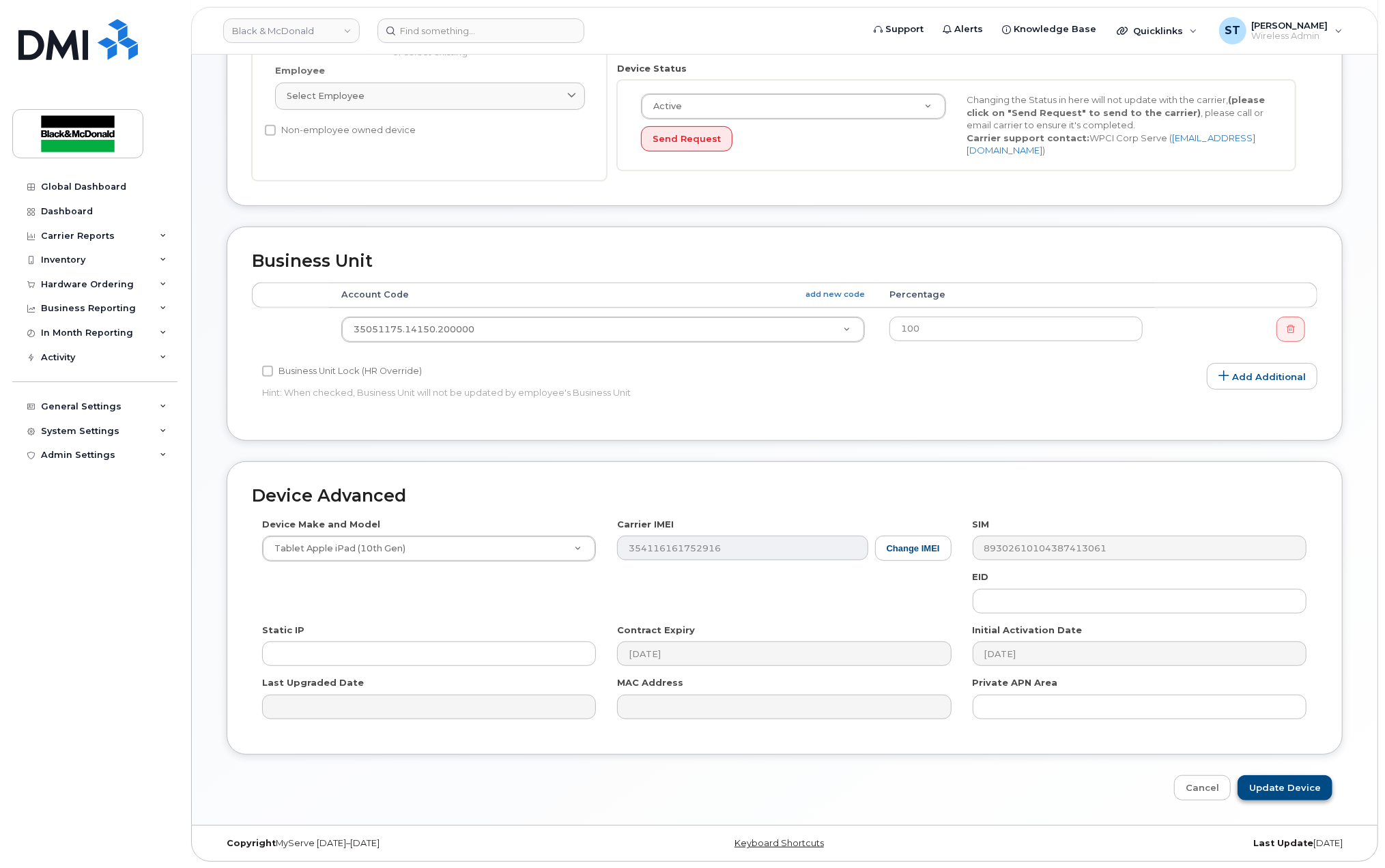
type input "[PERSON_NAME] Tablet"
click at [1260, 789] on input "Update Device" at bounding box center [1285, 787] width 95 height 25
type input "Saving..."
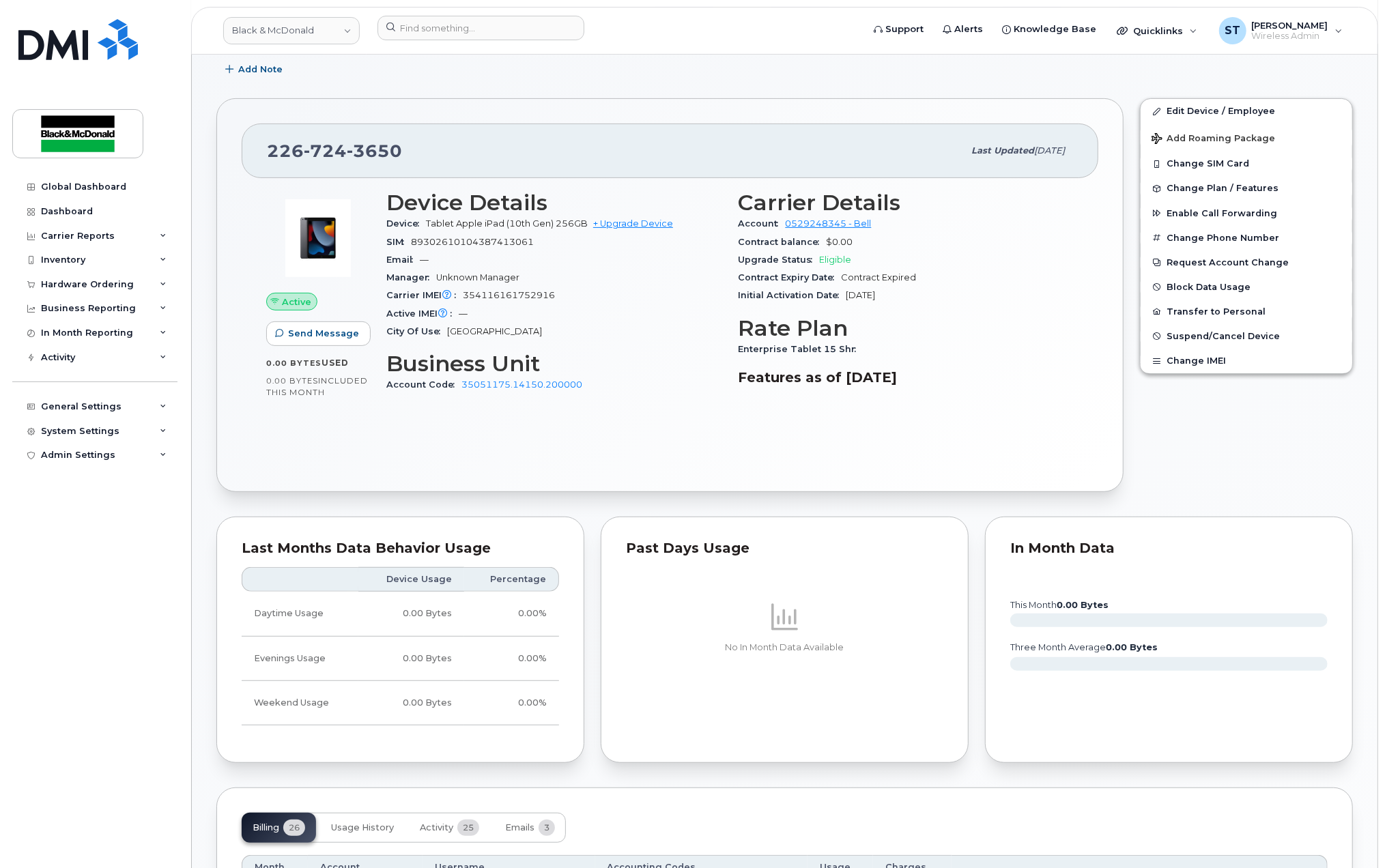
scroll to position [91, 0]
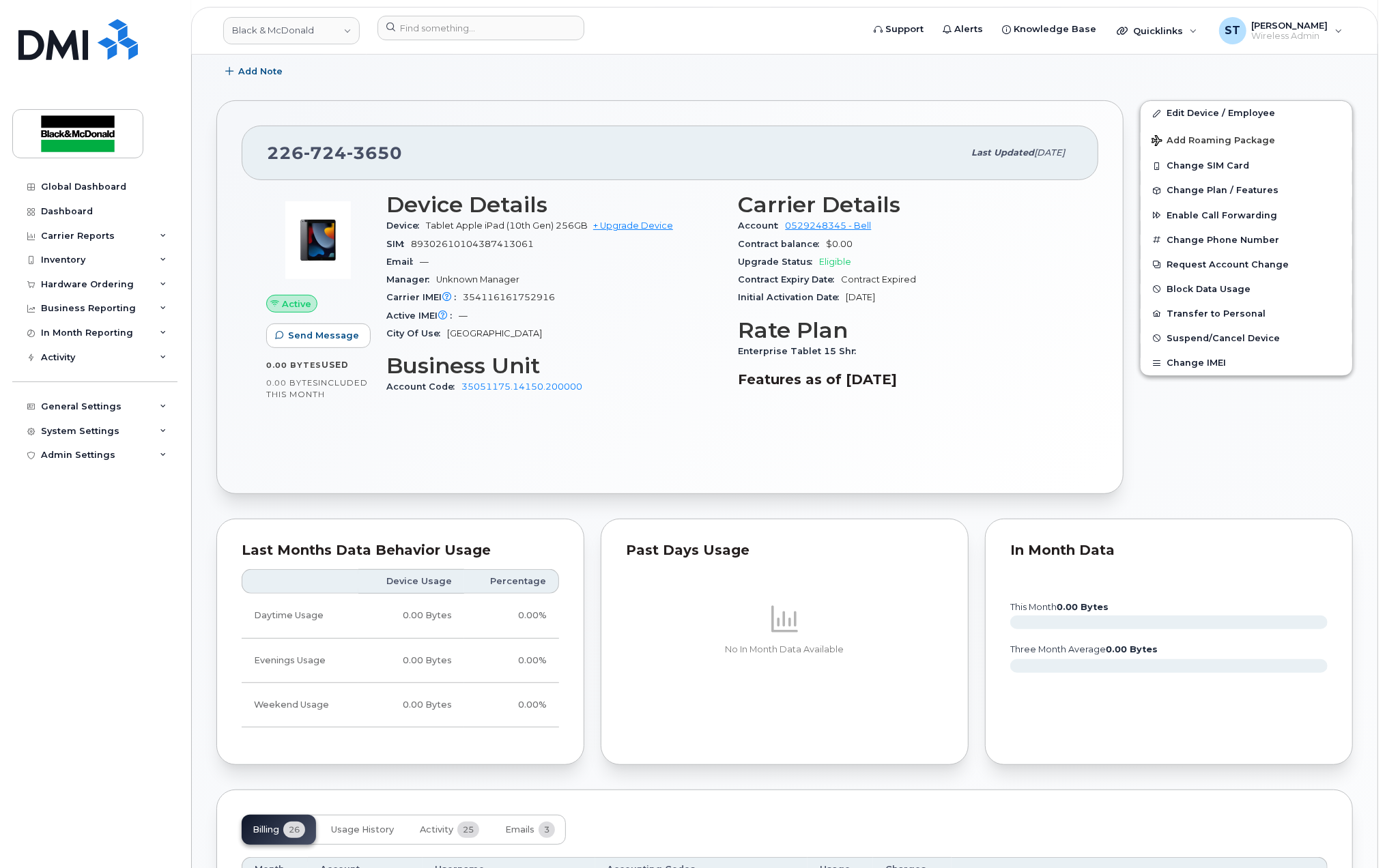
scroll to position [181, 0]
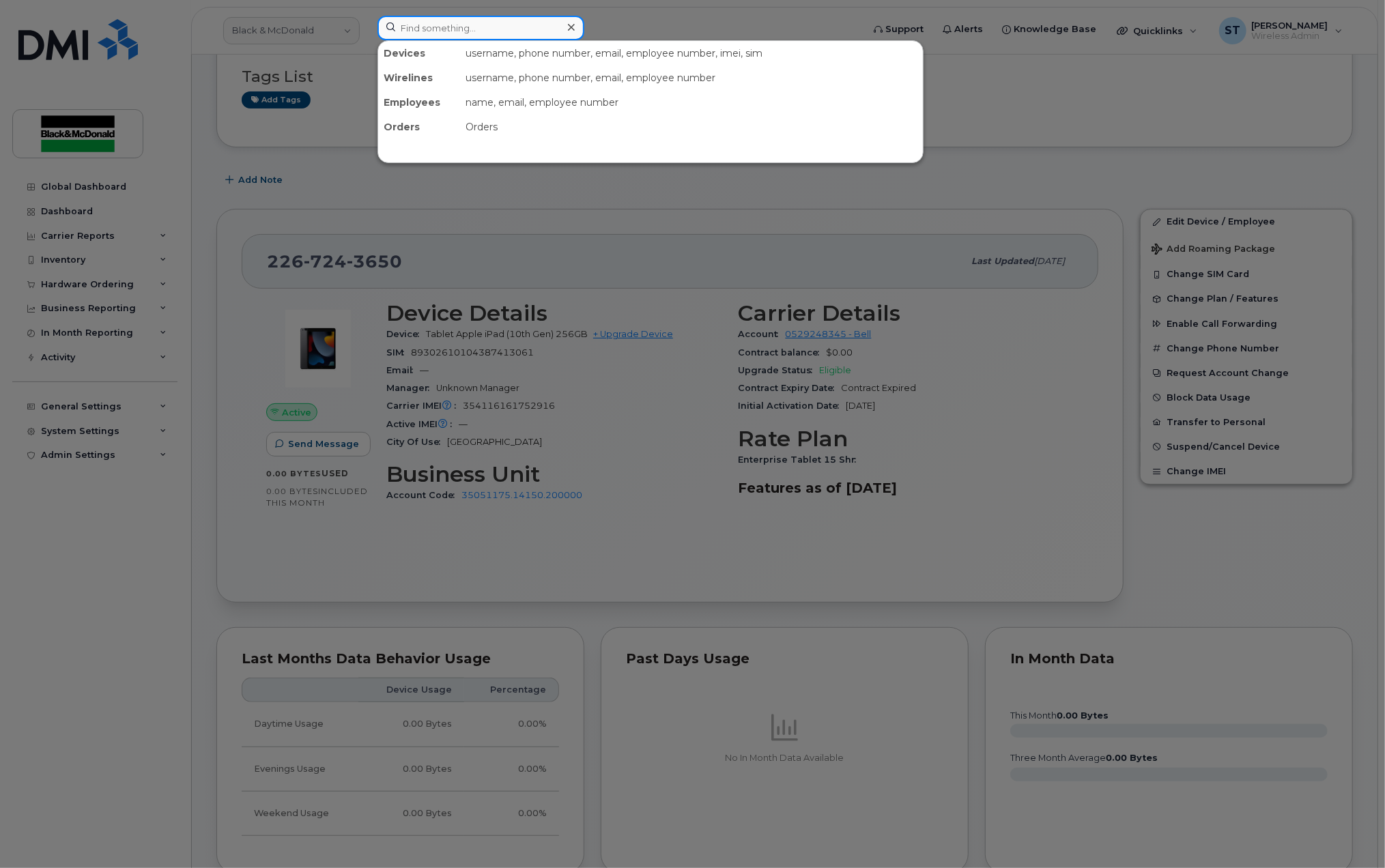
click at [447, 34] on input at bounding box center [481, 28] width 207 height 24
type input "timut"
drag, startPoint x: 482, startPoint y: 18, endPoint x: 310, endPoint y: 20, distance: 172.0
click at [366, 20] on div "timut No results" at bounding box center [614, 30] width 497 height 30
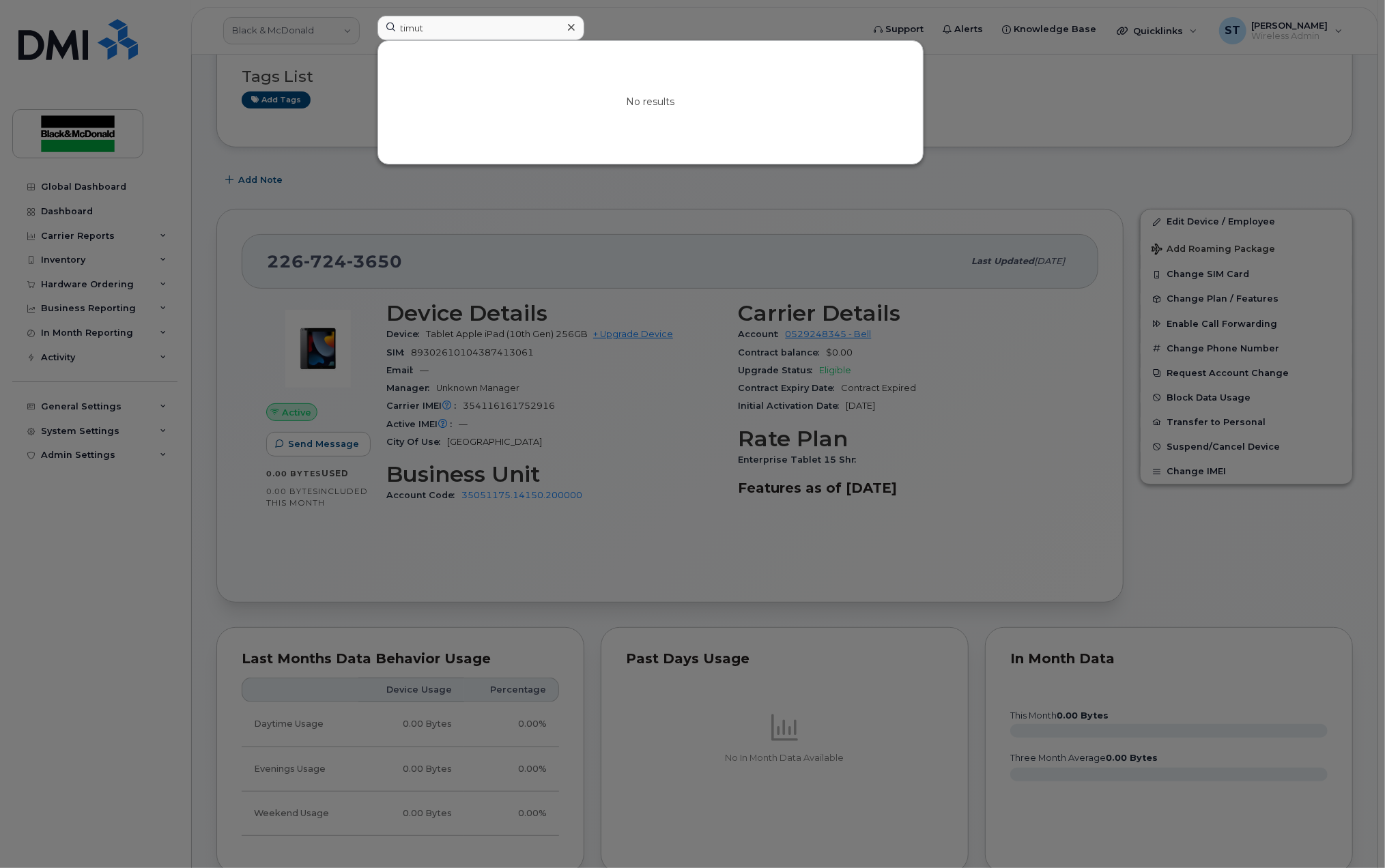
click at [570, 49] on div "No results" at bounding box center [650, 102] width 544 height 123
click at [574, 28] on icon at bounding box center [571, 27] width 7 height 11
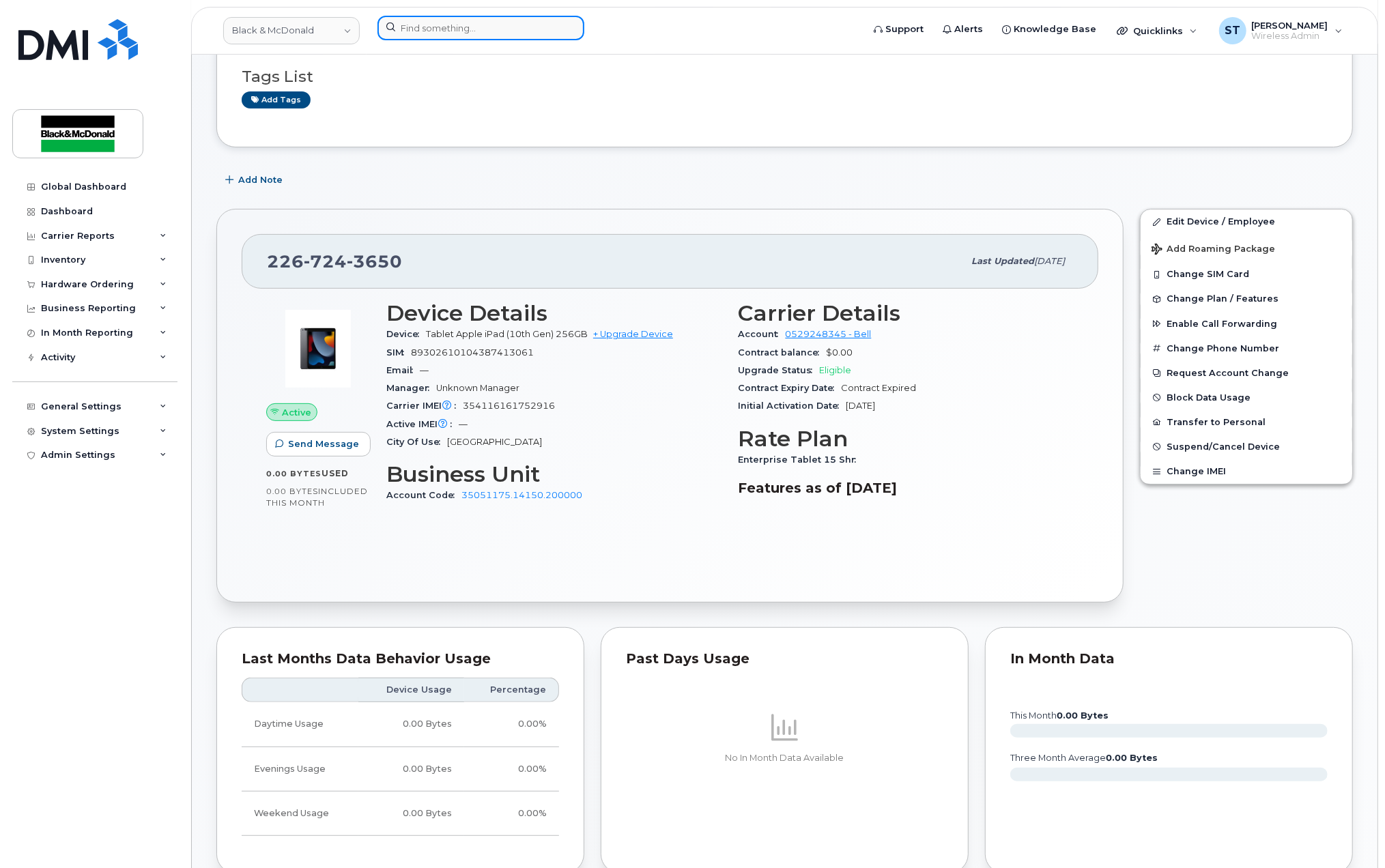
click at [460, 28] on input at bounding box center [481, 28] width 207 height 24
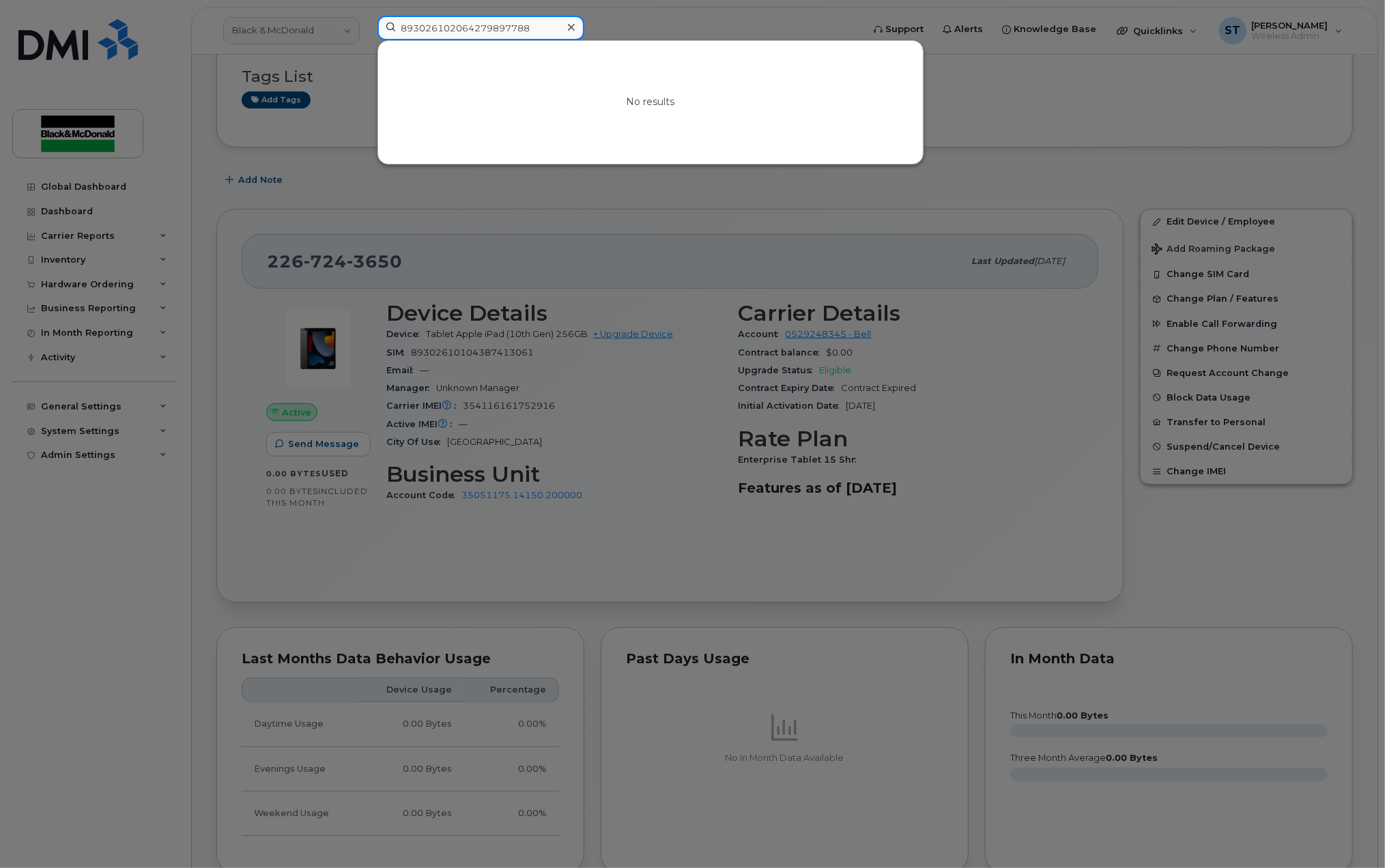
click at [504, 26] on input "893026102064279897788" at bounding box center [481, 28] width 207 height 24
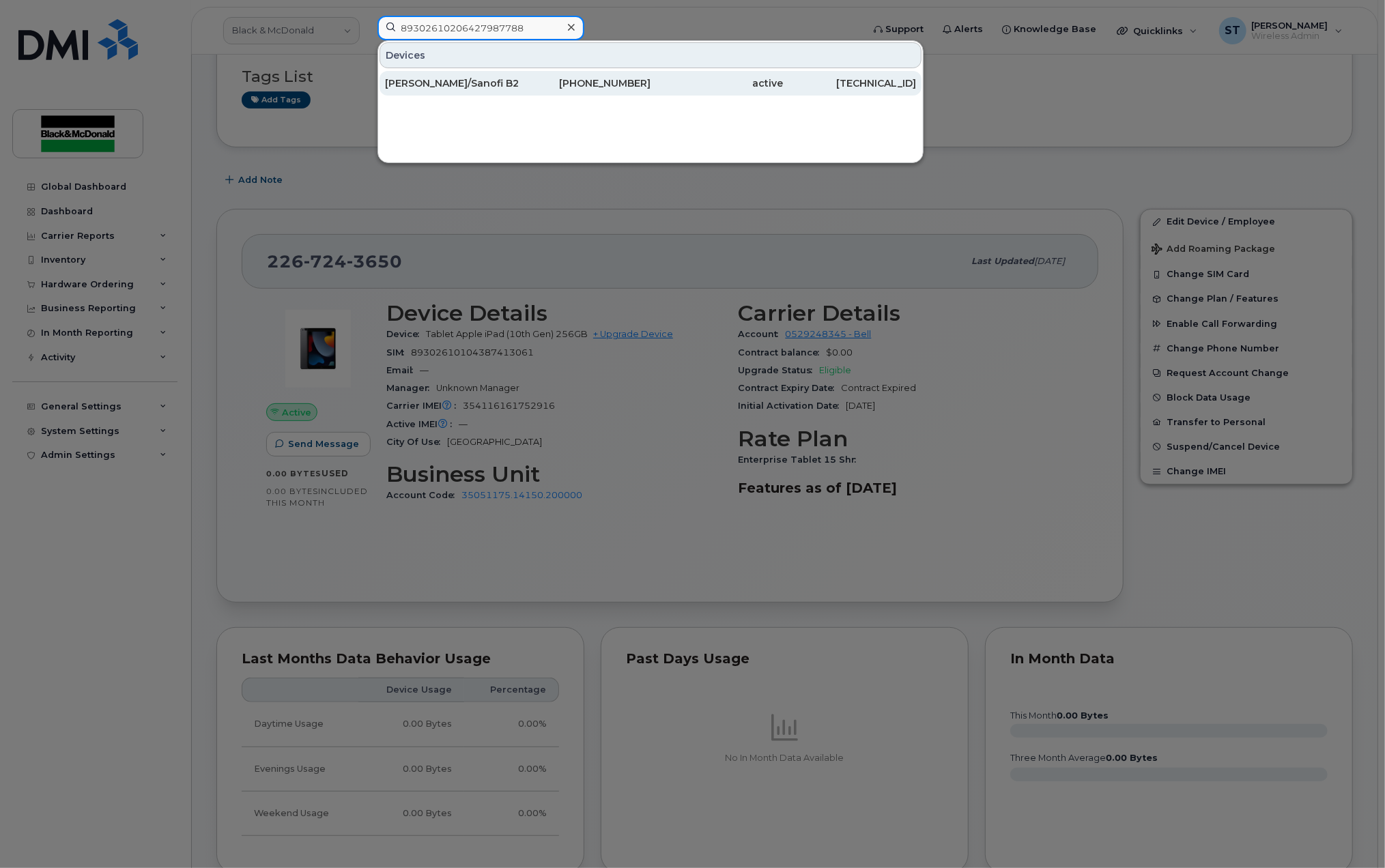
type input "89302610206427987788"
click at [433, 80] on div "[PERSON_NAME]/Sanofi B200" at bounding box center [452, 83] width 133 height 14
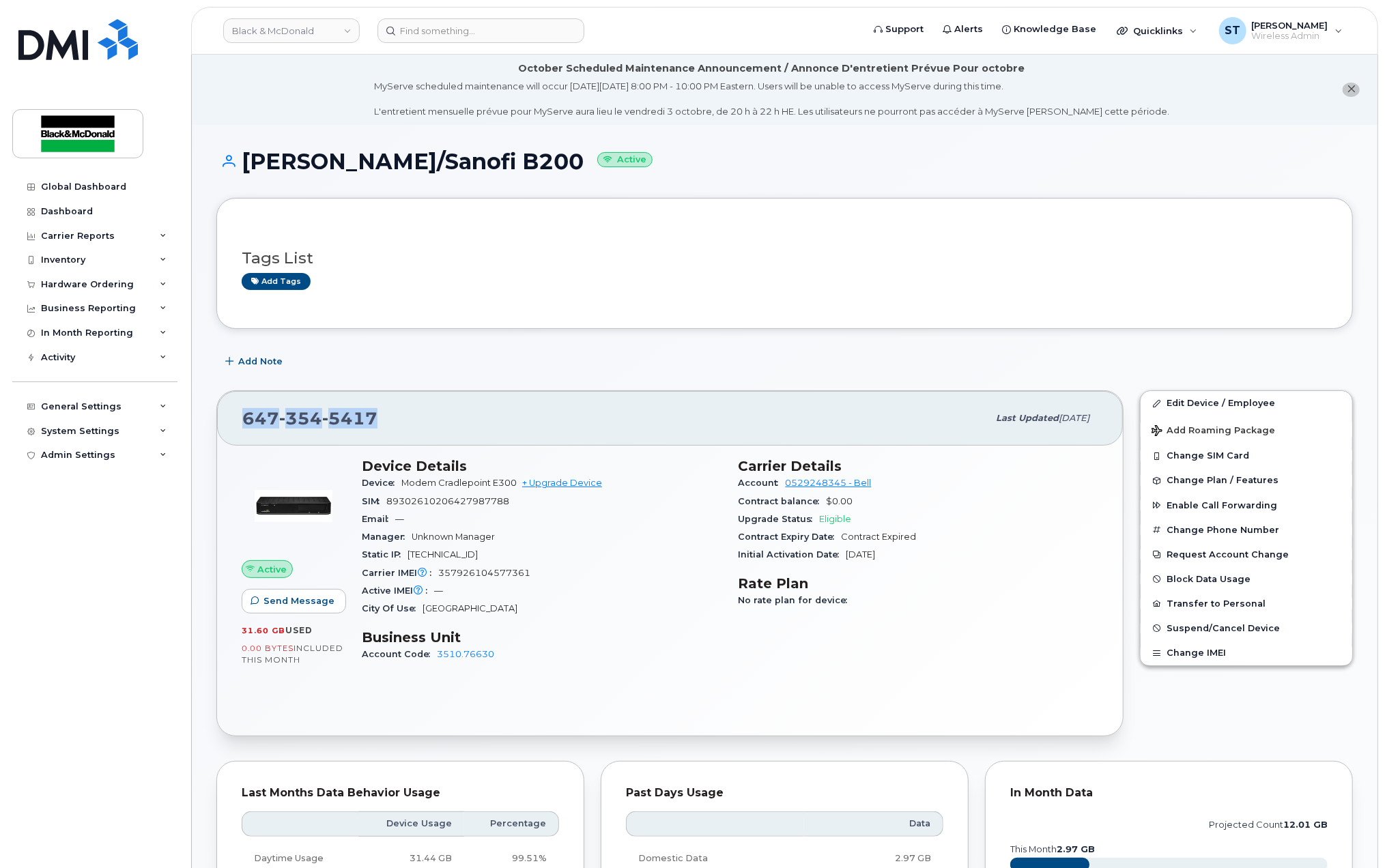
drag, startPoint x: 399, startPoint y: 430, endPoint x: 241, endPoint y: 421, distance: 158.3
click at [233, 423] on div "[PHONE_NUMBER] Last updated [DATE]" at bounding box center [670, 418] width 906 height 55
drag, startPoint x: 241, startPoint y: 421, endPoint x: 252, endPoint y: 416, distance: 12.1
copy span "[PHONE_NUMBER]"
click at [1335, 417] on button "Add Roaming Package" at bounding box center [1247, 430] width 212 height 28
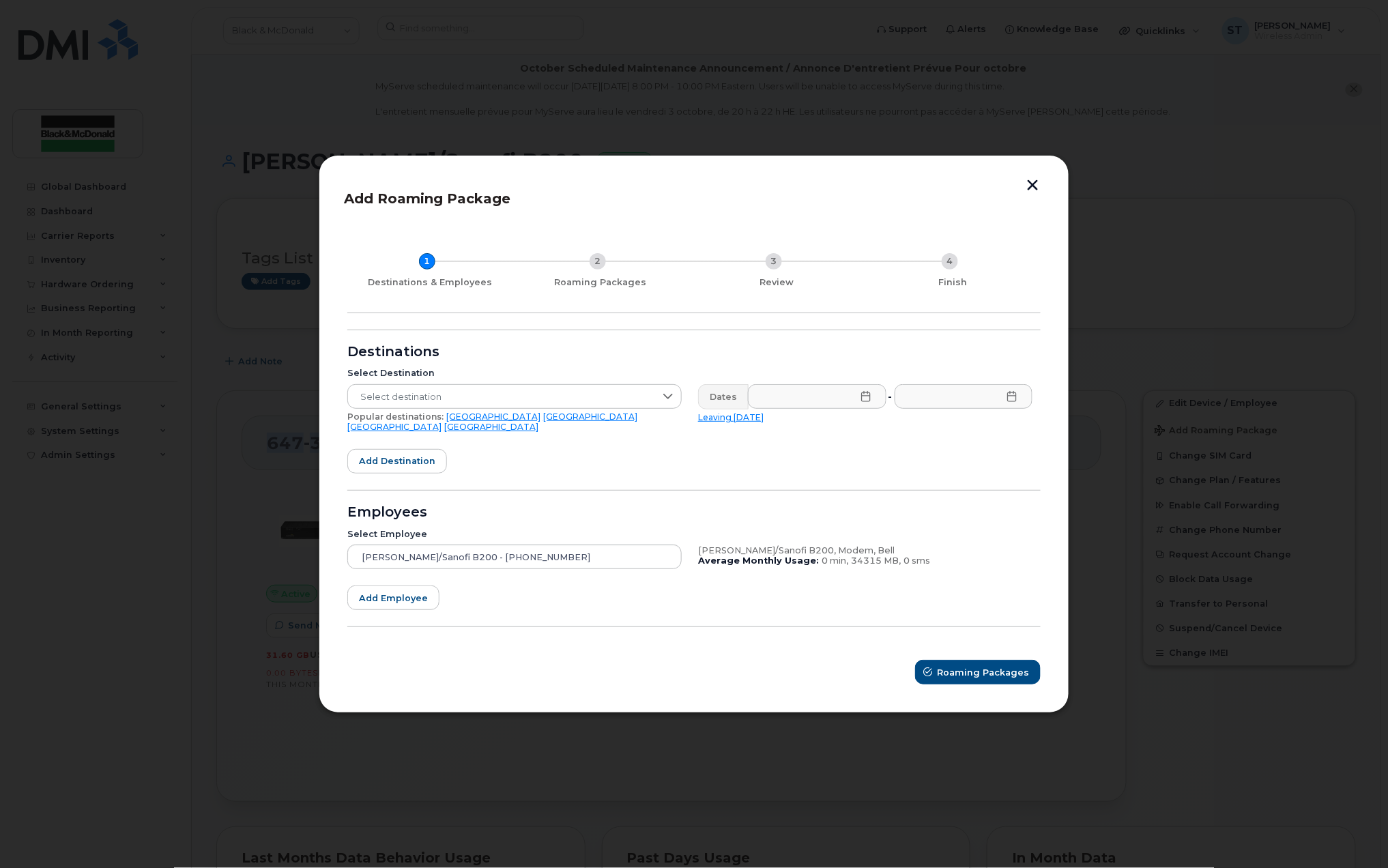
click at [1029, 194] on button "button" at bounding box center [1032, 187] width 20 height 15
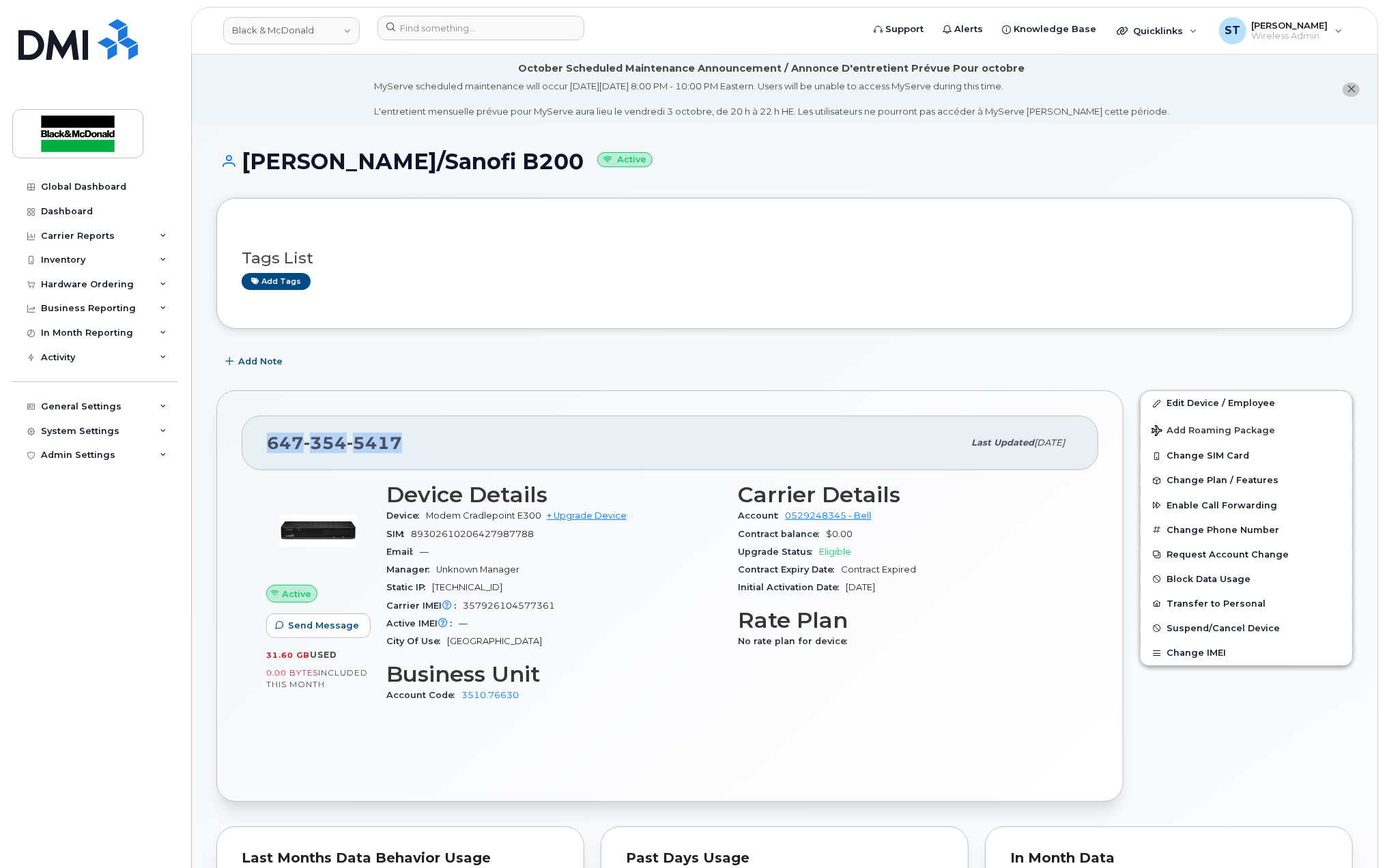
click at [413, 443] on div "[PHONE_NUMBER]" at bounding box center [615, 443] width 697 height 28
copy span "[PHONE_NUMBER]"
drag, startPoint x: 418, startPoint y: 438, endPoint x: 269, endPoint y: 445, distance: 149.2
click at [269, 445] on div "[PHONE_NUMBER]" at bounding box center [615, 443] width 697 height 28
